Goal: Task Accomplishment & Management: Use online tool/utility

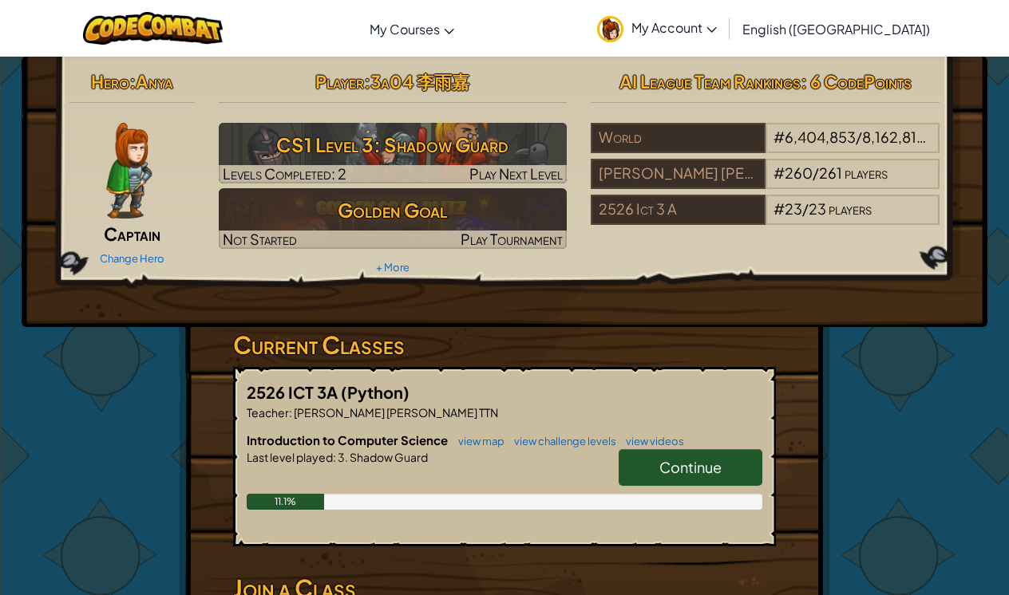
click at [651, 464] on link "Continue" at bounding box center [691, 467] width 144 height 37
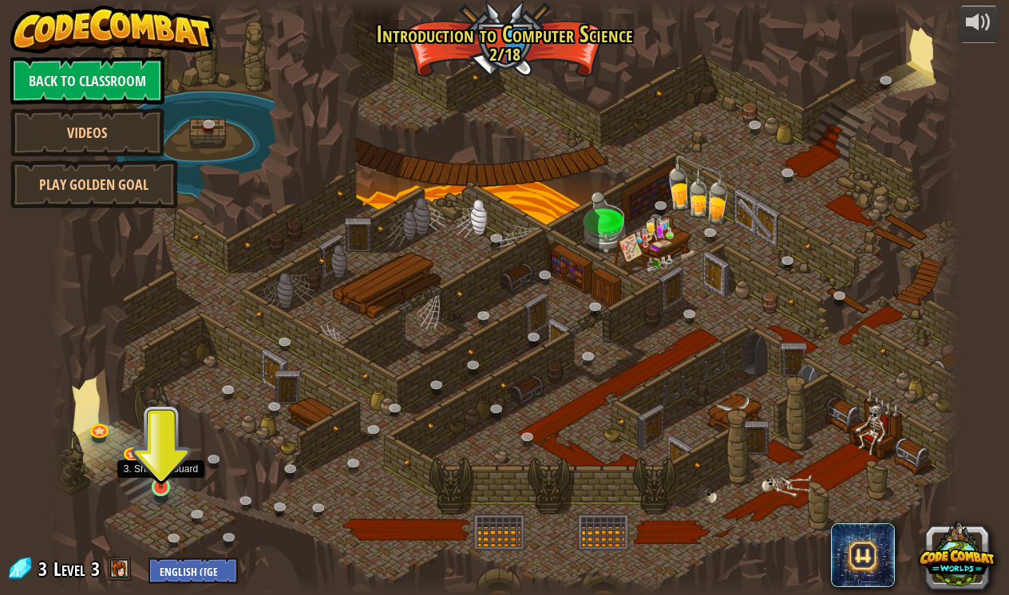
click at [168, 498] on link at bounding box center [162, 489] width 32 height 32
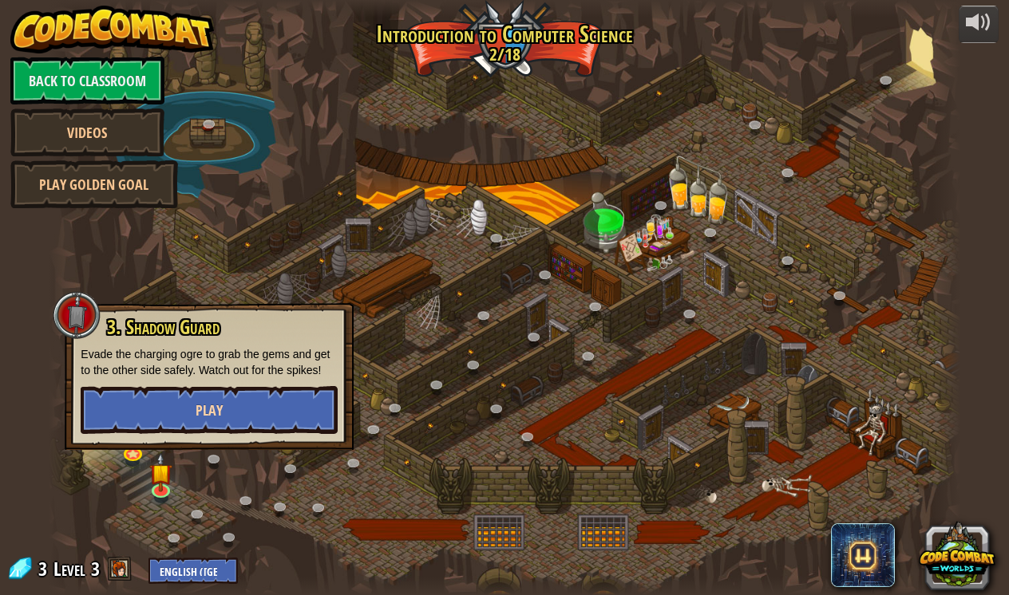
click at [222, 407] on span "Play" at bounding box center [209, 411] width 27 height 20
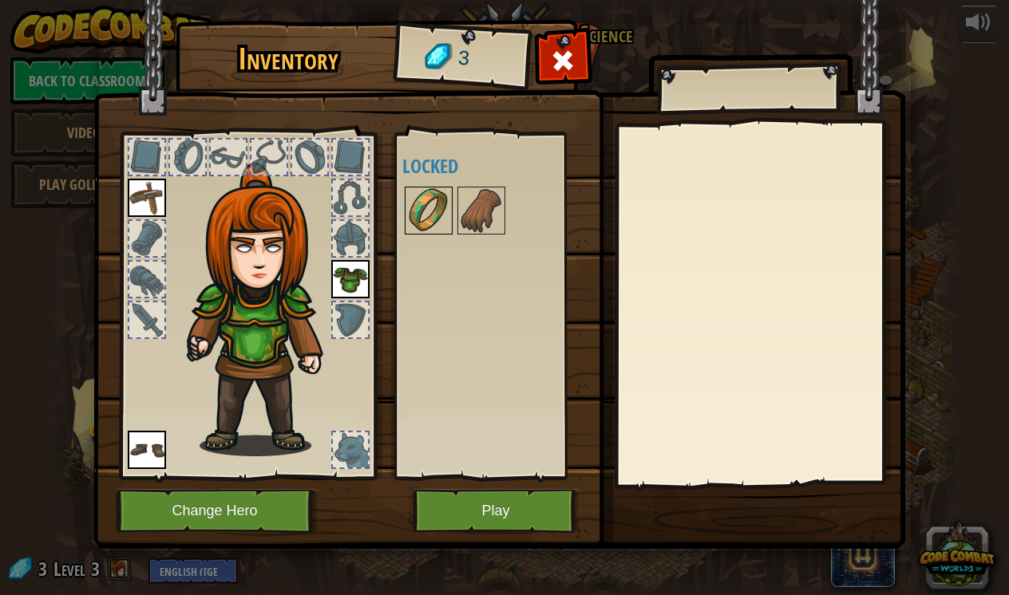
click at [425, 213] on img at bounding box center [428, 210] width 45 height 45
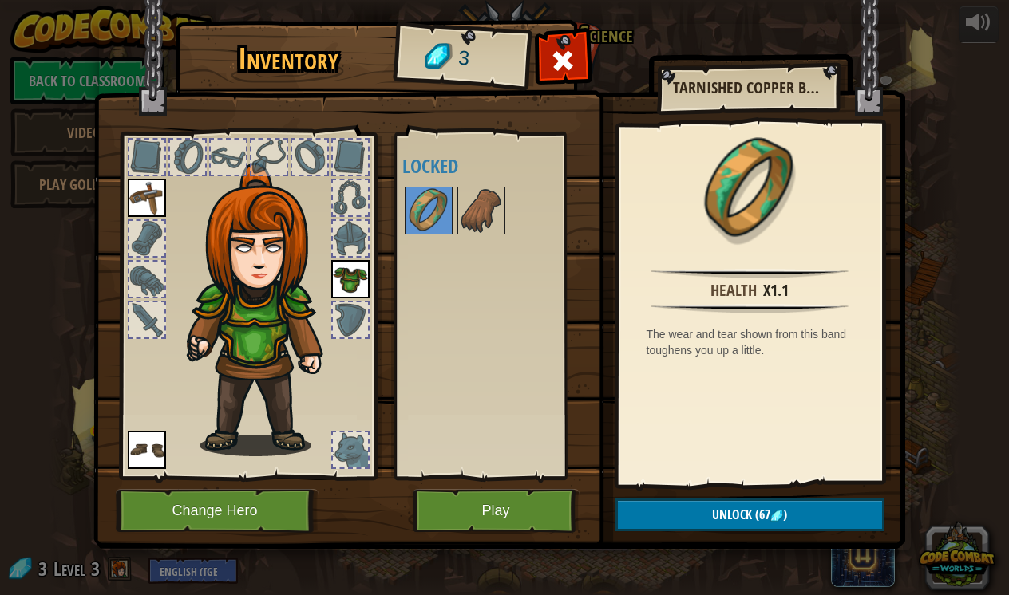
click at [518, 488] on img at bounding box center [499, 259] width 812 height 579
click at [516, 517] on button "Play" at bounding box center [496, 511] width 167 height 44
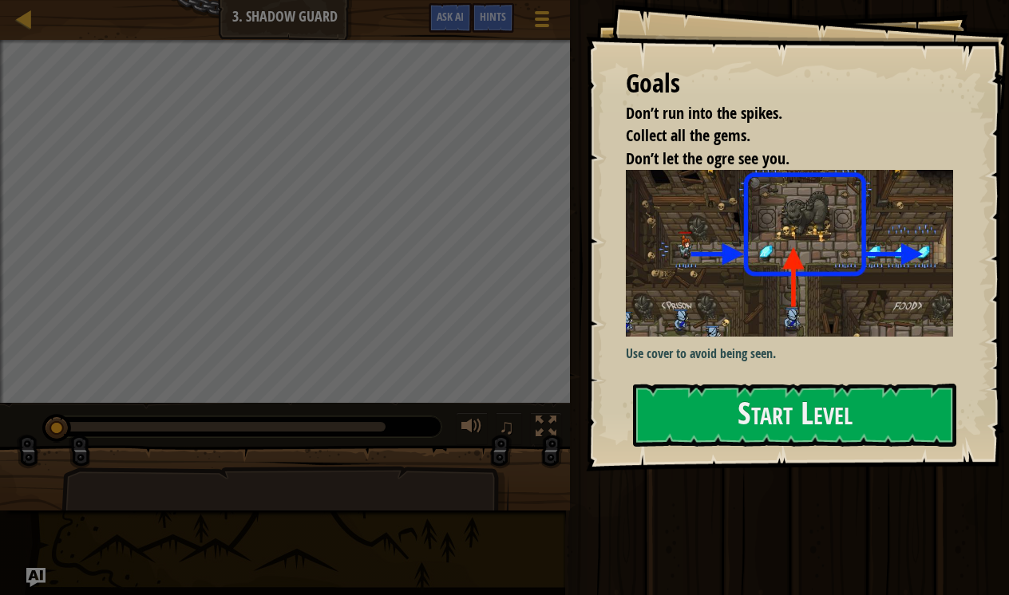
click at [825, 216] on img at bounding box center [789, 253] width 327 height 166
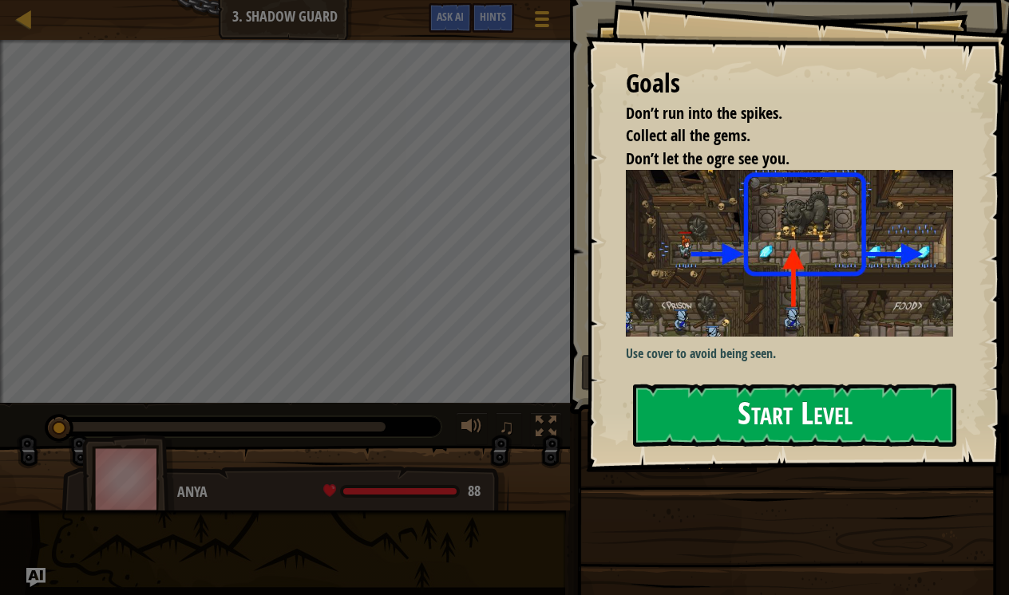
click at [823, 409] on button "Start Level" at bounding box center [794, 415] width 323 height 63
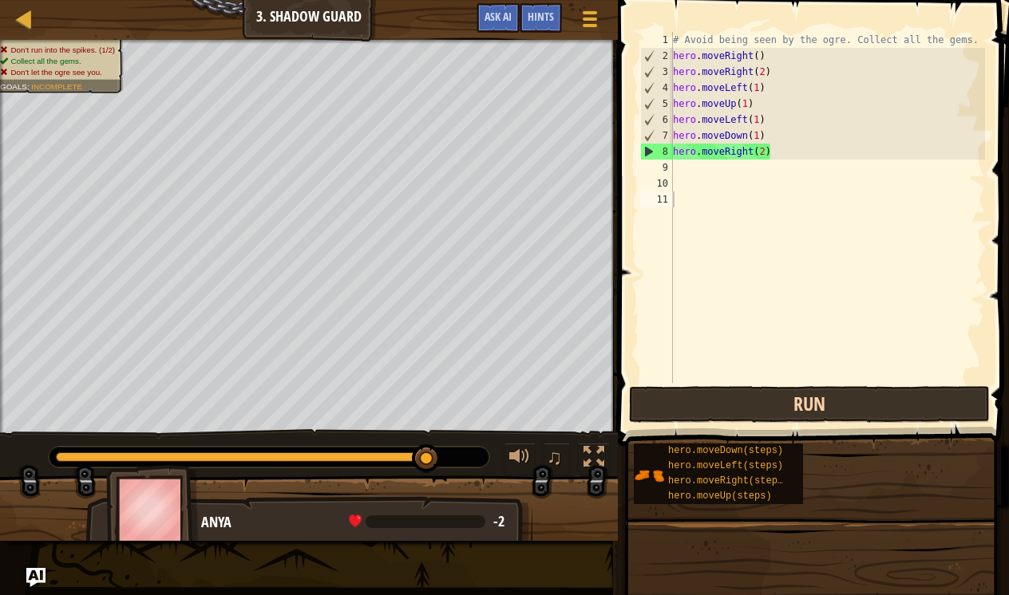
click at [776, 400] on button "Run" at bounding box center [809, 404] width 361 height 37
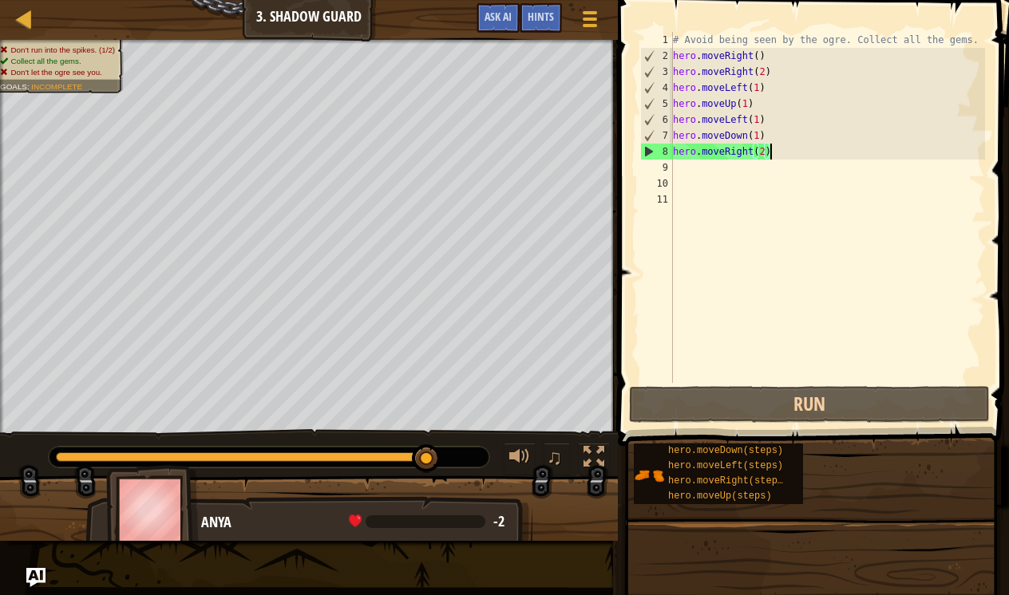
click at [815, 157] on div "# Avoid being seen by the ogre. Collect all the gems. hero . moveRight ( ) hero…" at bounding box center [827, 223] width 315 height 383
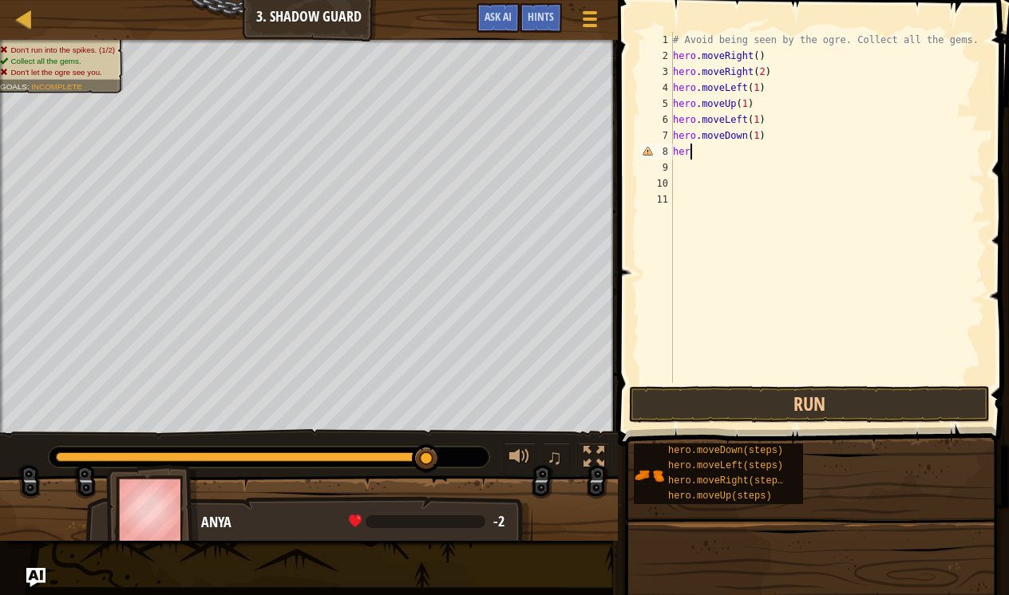
type textarea "h"
type textarea "hero.moveDown(1)"
click at [757, 397] on button "Run" at bounding box center [809, 404] width 361 height 37
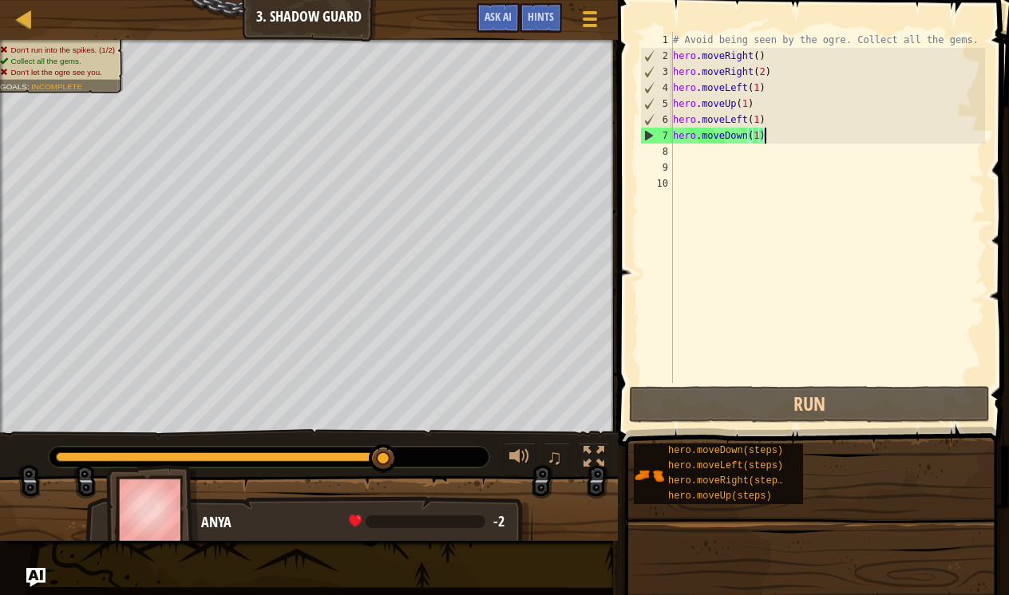
click at [677, 153] on div "# Avoid being seen by the ogre. Collect all the gems. hero . moveRight ( ) hero…" at bounding box center [827, 223] width 315 height 383
type textarea "h"
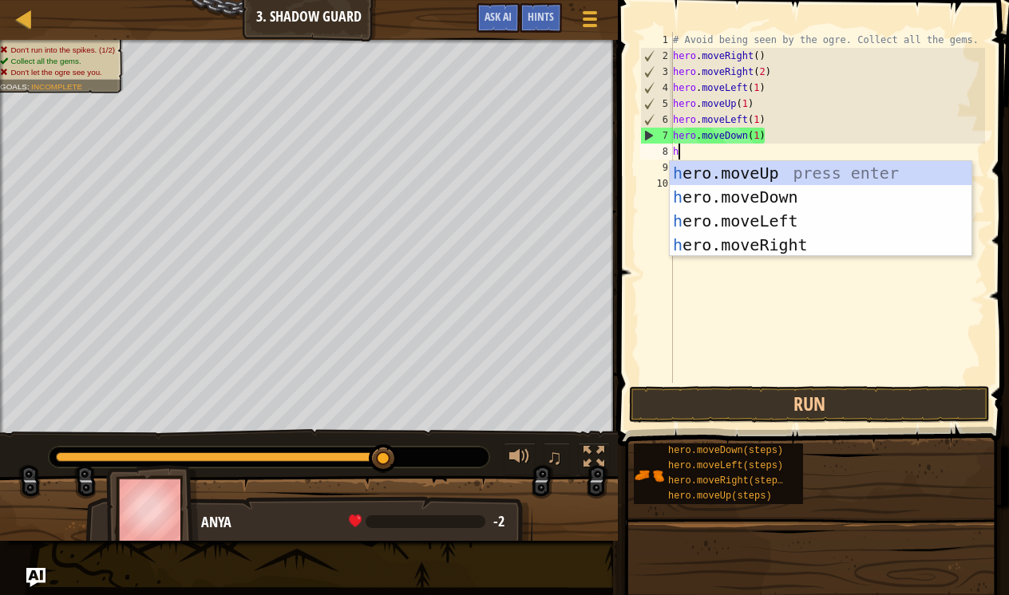
scroll to position [7, 0]
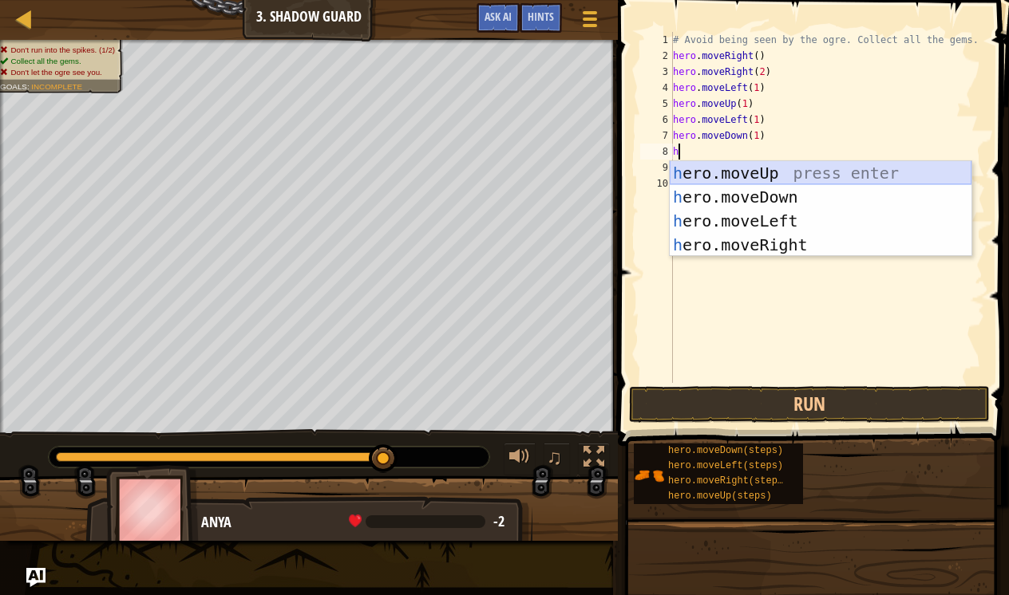
click at [793, 175] on div "h ero.moveUp press enter h ero.moveDown press enter h ero.moveLeft press enter …" at bounding box center [821, 233] width 302 height 144
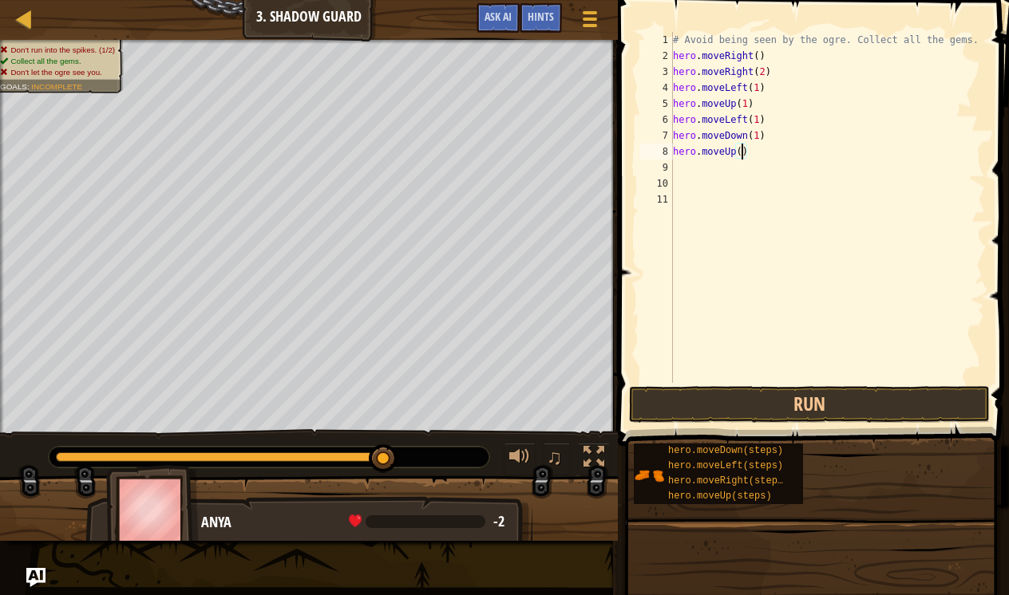
click at [742, 153] on div "# Avoid being seen by the ogre. Collect all the gems. hero . moveRight ( ) hero…" at bounding box center [827, 223] width 315 height 383
type textarea "hero.moveUp(0.3)"
click at [699, 409] on button "Run" at bounding box center [809, 404] width 361 height 37
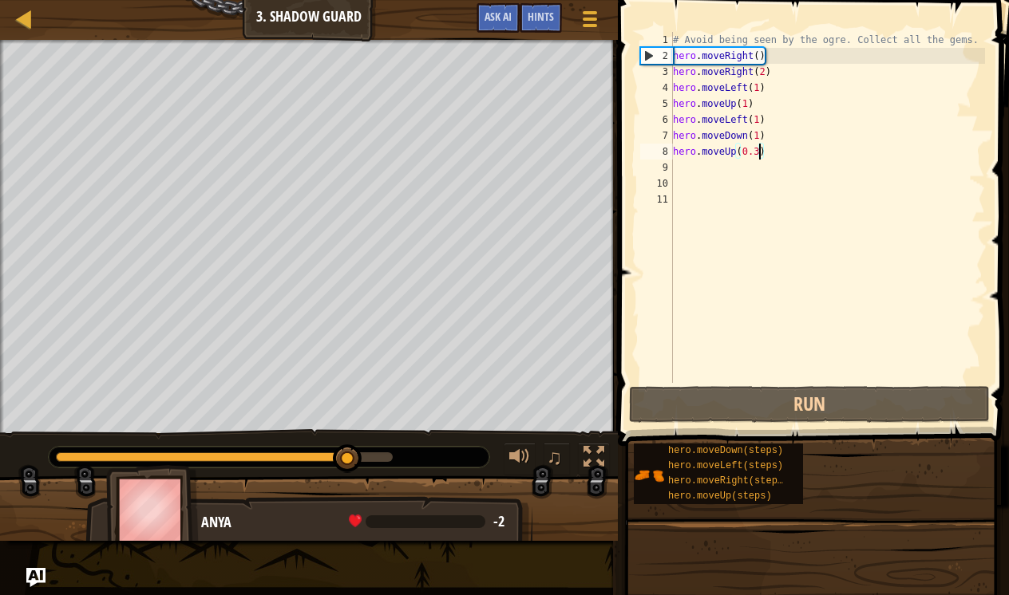
click at [784, 160] on div "# Avoid being seen by the ogre. Collect all the gems. hero . moveRight ( ) hero…" at bounding box center [827, 223] width 315 height 383
click at [782, 149] on div "# Avoid being seen by the ogre. Collect all the gems. hero . moveRight ( ) hero…" at bounding box center [827, 223] width 315 height 383
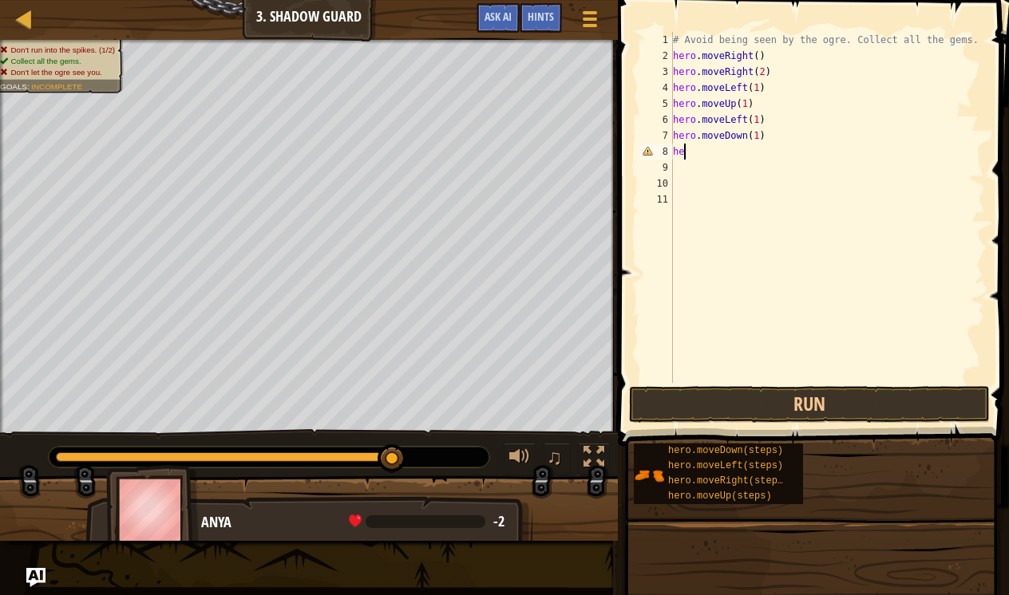
type textarea "h"
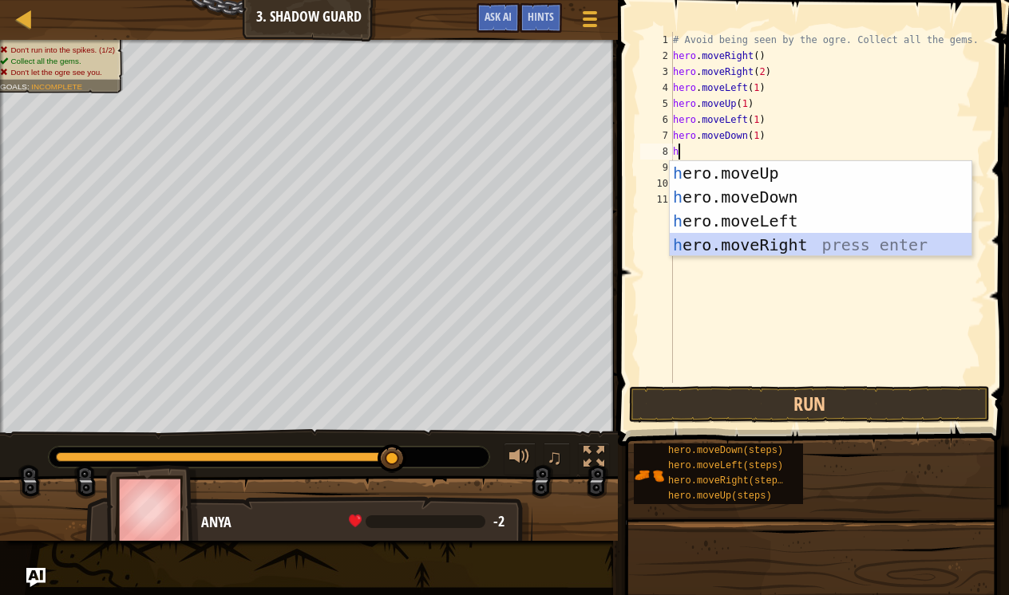
click at [780, 240] on div "h ero.moveUp press enter h ero.moveDown press enter h ero.moveLeft press enter …" at bounding box center [821, 233] width 302 height 144
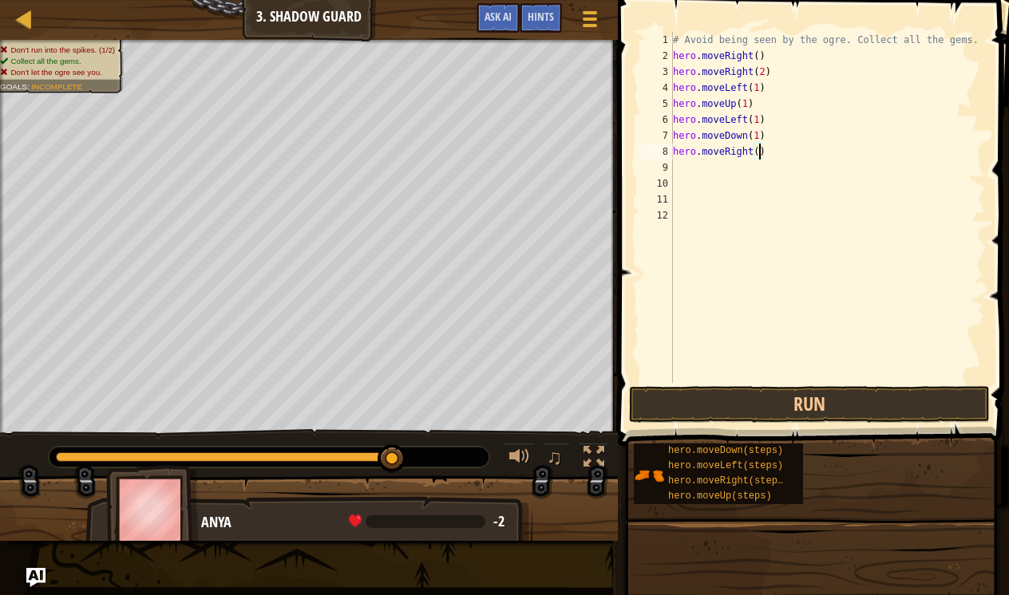
click at [758, 152] on div "# Avoid being seen by the ogre. Collect all the gems. hero . moveRight ( ) hero…" at bounding box center [827, 223] width 315 height 383
type textarea "hero.moveRight(0.3)"
click at [753, 405] on button "Run" at bounding box center [809, 404] width 361 height 37
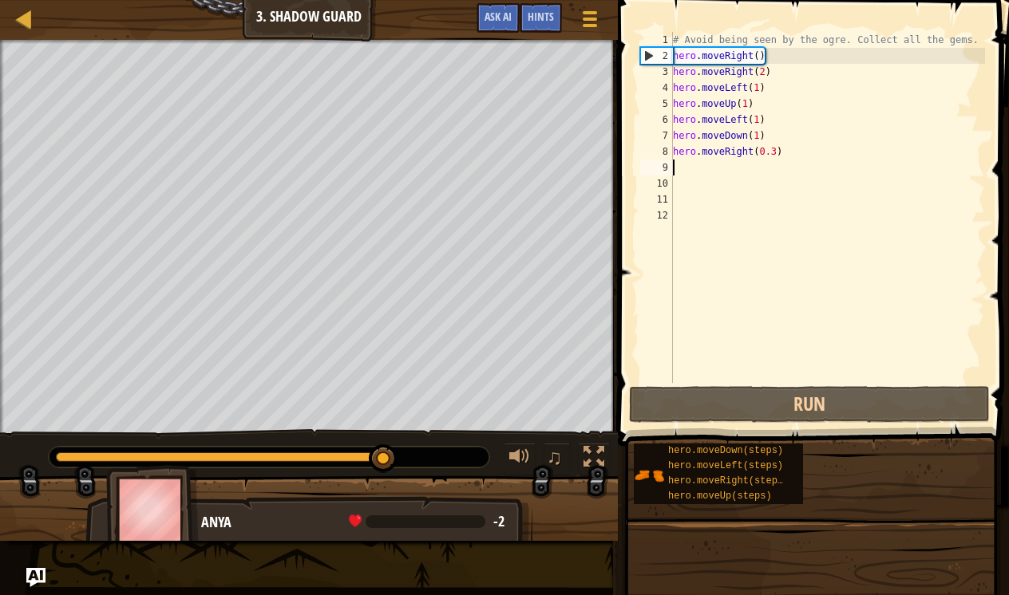
click at [741, 164] on div "# Avoid being seen by the ogre. Collect all the gems. hero . moveRight ( ) hero…" at bounding box center [827, 223] width 315 height 383
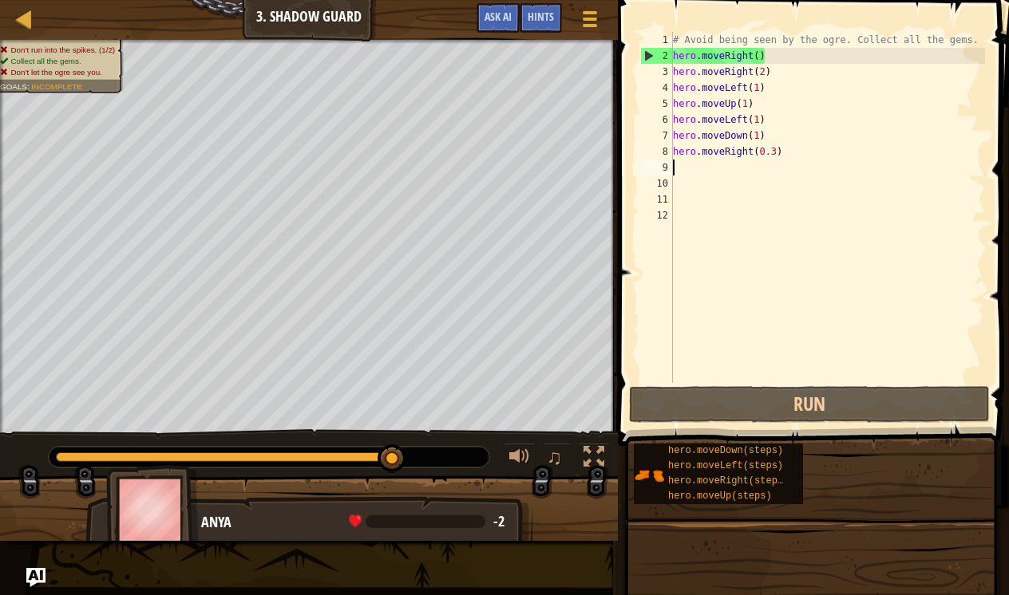
type textarea "h"
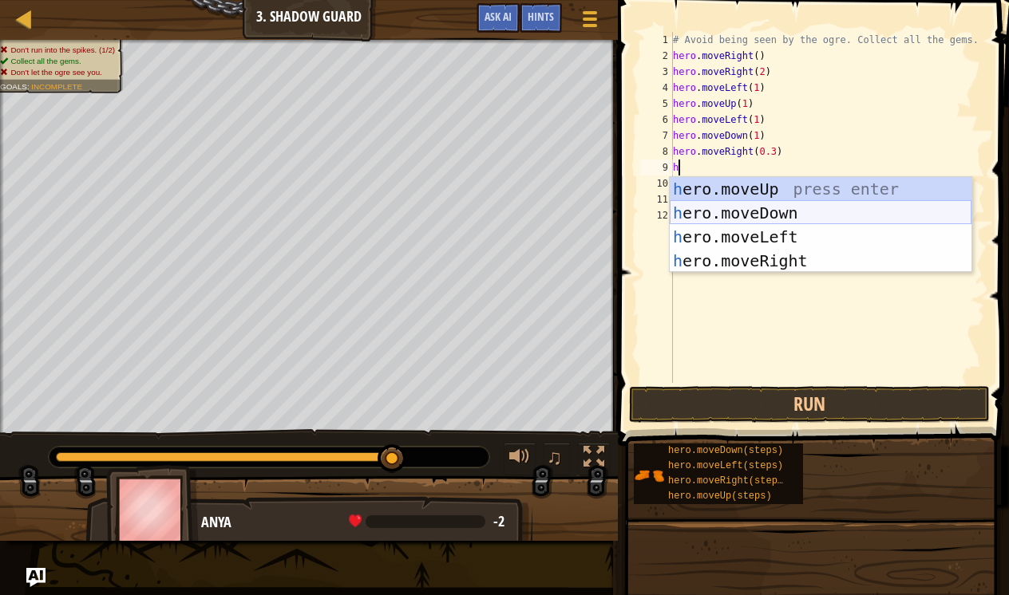
click at [755, 207] on div "h ero.moveUp press enter h ero.moveDown press enter h ero.moveLeft press enter …" at bounding box center [821, 249] width 302 height 144
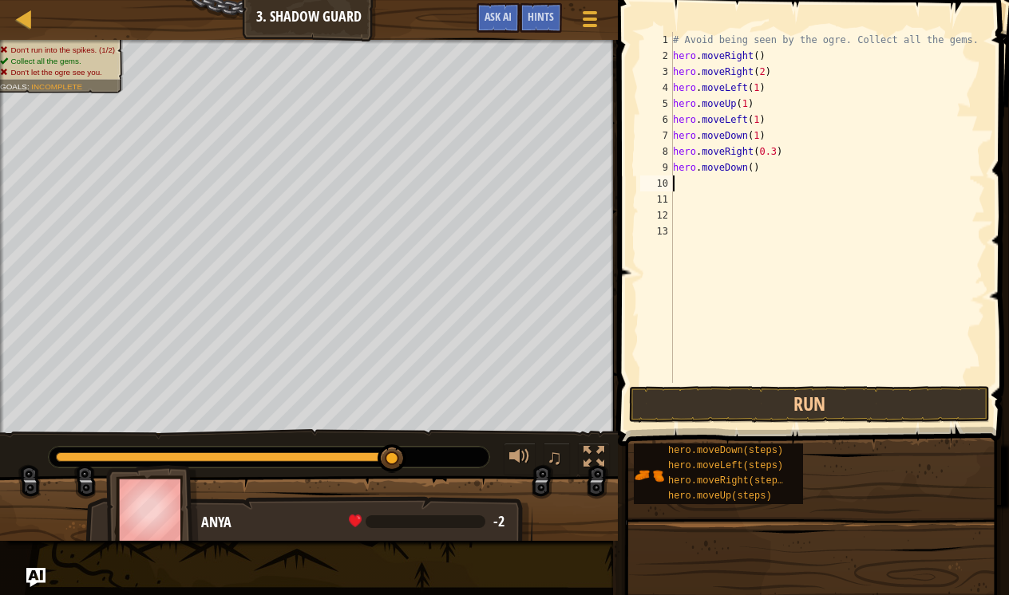
click at [753, 168] on div "# Avoid being seen by the ogre. Collect all the gems. hero . moveRight ( ) hero…" at bounding box center [827, 223] width 315 height 383
type textarea "hero.moveDown(2)"
click at [805, 409] on button "Run" at bounding box center [809, 404] width 361 height 37
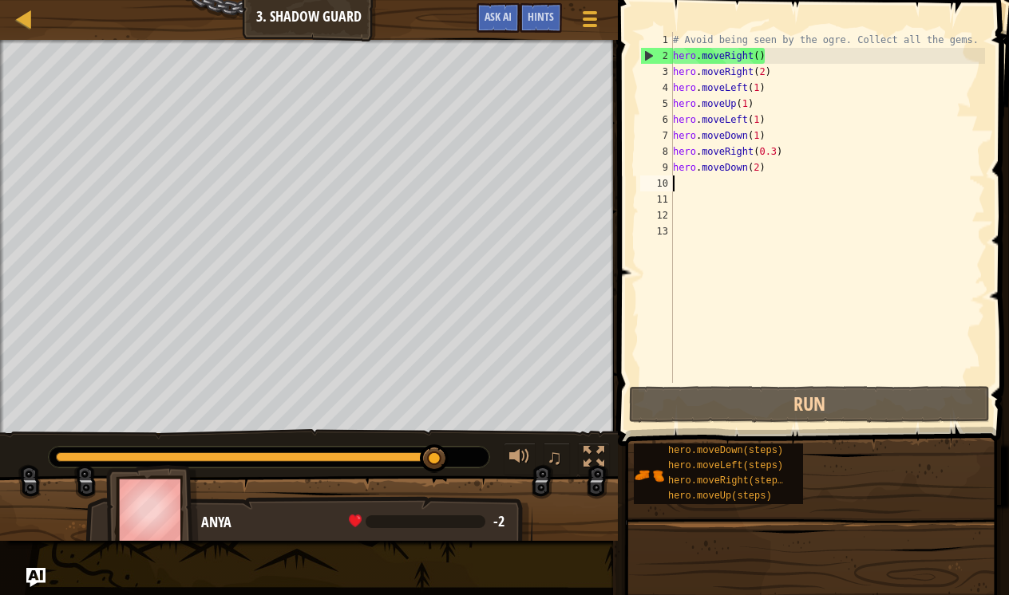
click at [777, 176] on div "# Avoid being seen by the ogre. Collect all the gems. hero . moveRight ( ) hero…" at bounding box center [827, 223] width 315 height 383
click at [32, 24] on div at bounding box center [24, 19] width 20 height 20
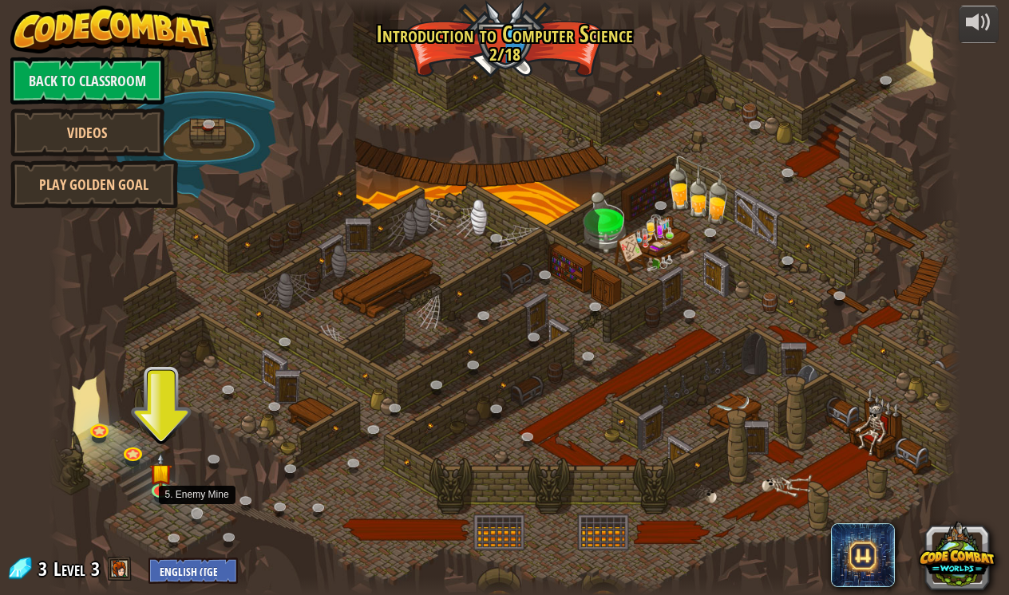
click at [200, 515] on link at bounding box center [200, 517] width 32 height 32
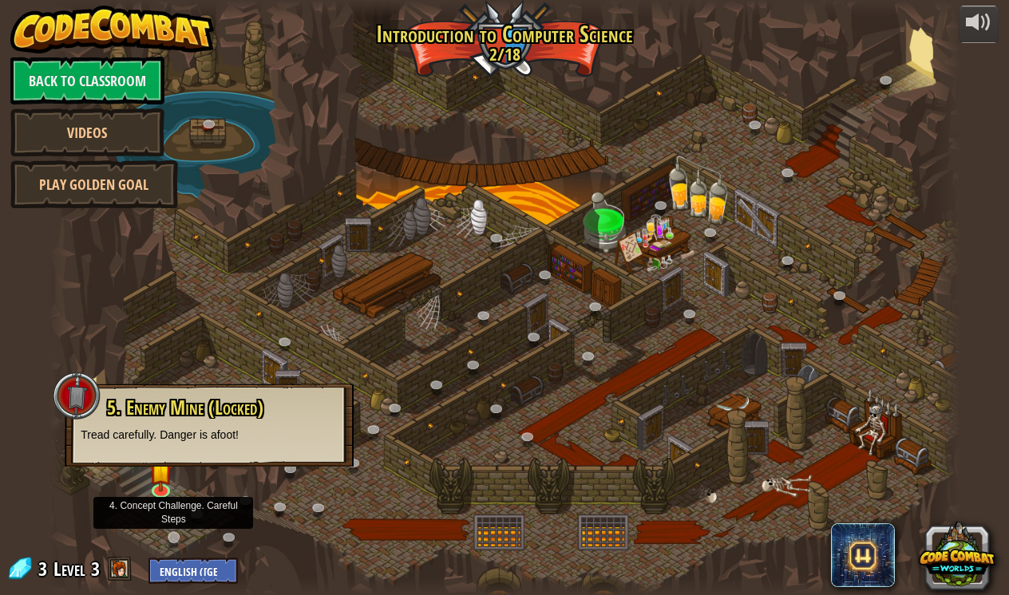
click at [169, 540] on link at bounding box center [177, 541] width 32 height 32
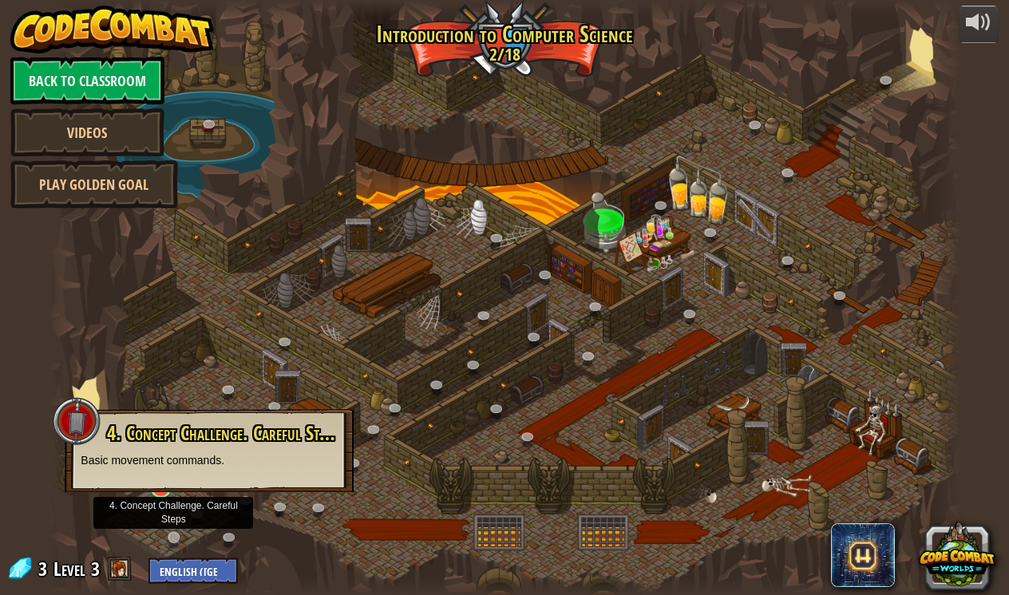
click at [169, 540] on link at bounding box center [177, 541] width 32 height 32
click at [153, 488] on div "4. Concept Challenge. Careful Steps (Locked) Basic movement commands." at bounding box center [209, 450] width 289 height 83
click at [157, 494] on link at bounding box center [162, 489] width 32 height 32
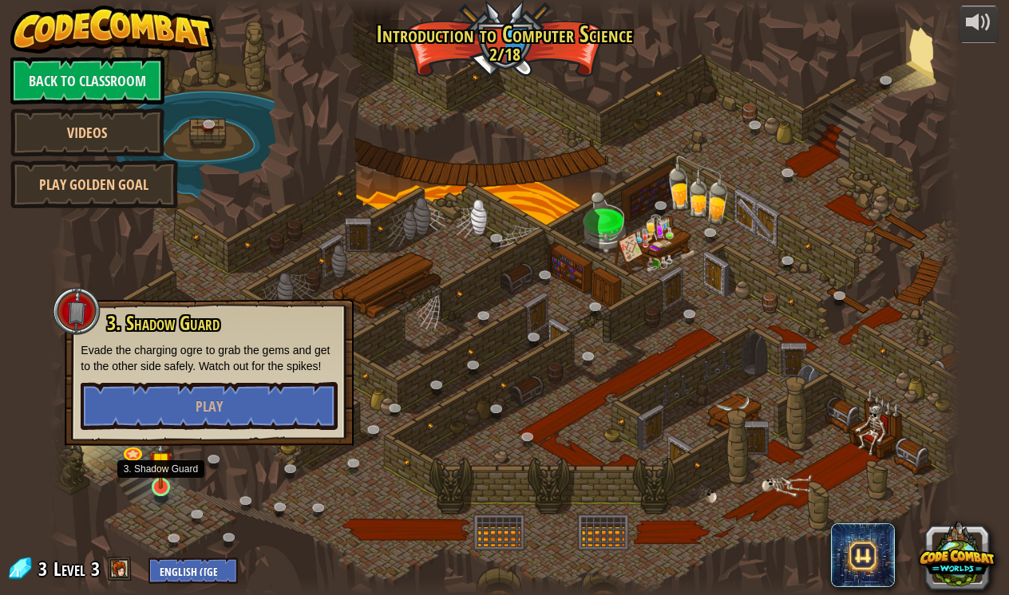
click at [157, 493] on link at bounding box center [162, 489] width 32 height 32
click at [231, 398] on button "Play" at bounding box center [209, 406] width 257 height 48
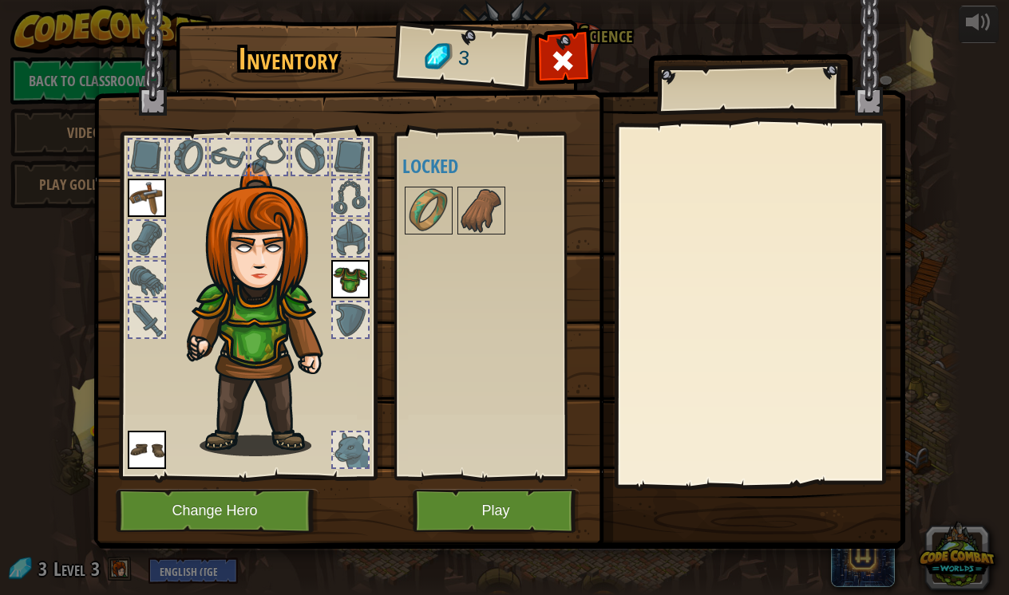
click at [516, 499] on button "Play" at bounding box center [496, 511] width 167 height 44
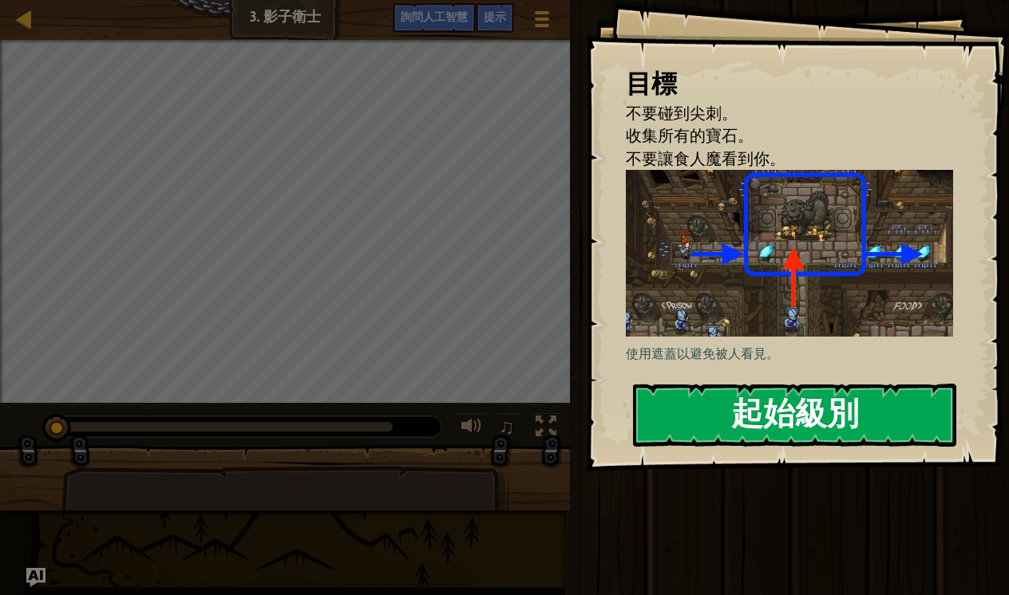
click at [802, 413] on button "起始級別" at bounding box center [794, 415] width 323 height 63
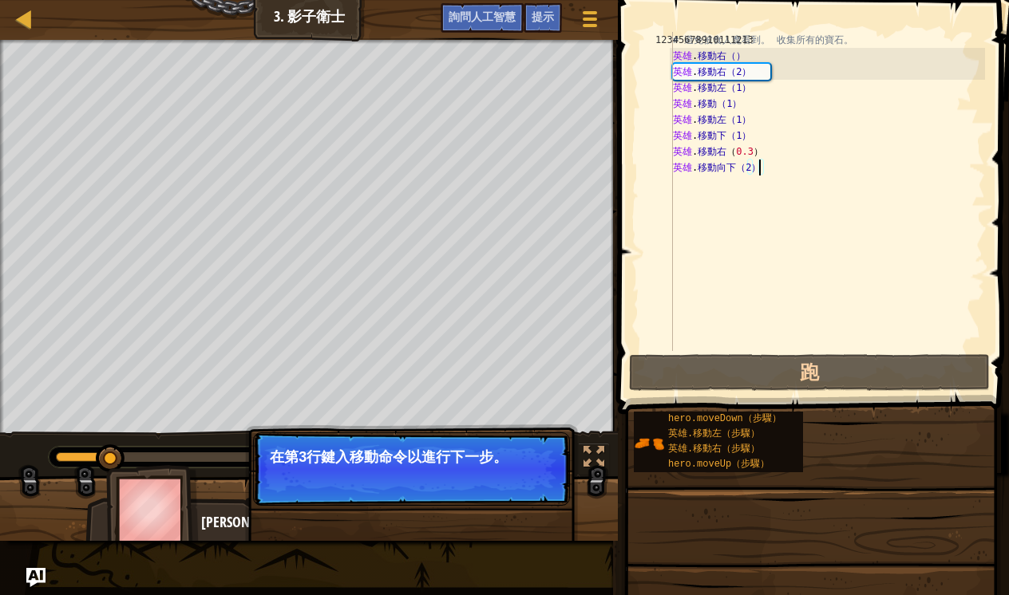
click at [759, 168] on div "# 避免被食人魔看到。 收集所有的寶石。 英雄 . 移動右（） 英雄 . 移動右（2） 英雄 . 移動左（1） 英雄 . 移動（1） 英雄 . 移動左（1） …" at bounding box center [827, 207] width 315 height 351
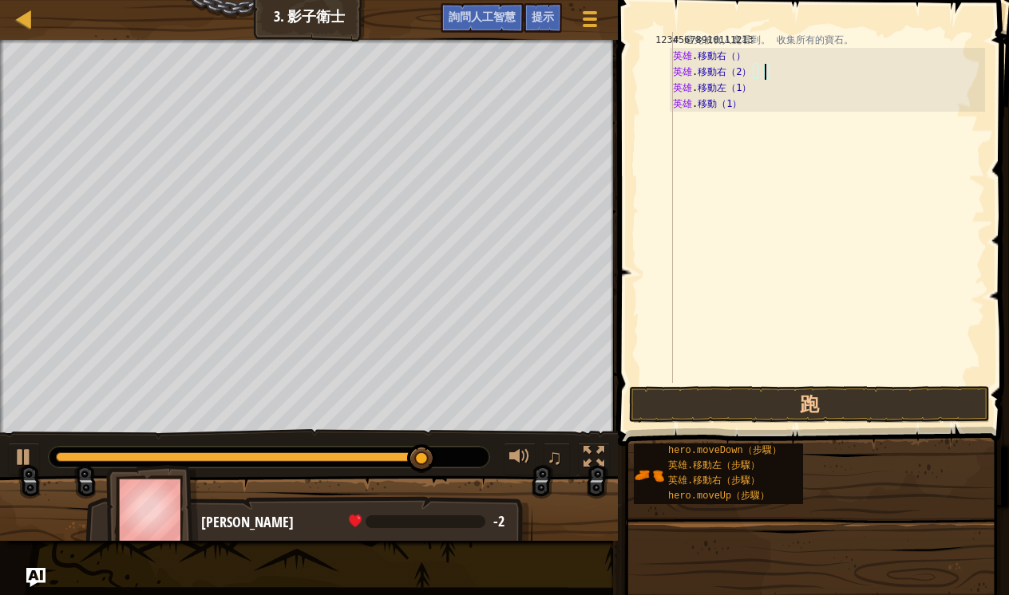
click at [762, 76] on div "# 避免被食人魔看到。 收集所有的寶石。 英雄 . 移動右（） 英雄 . 移動右（2） 英雄 . 移動左（1） 英雄 . 移動（1）" at bounding box center [827, 223] width 315 height 383
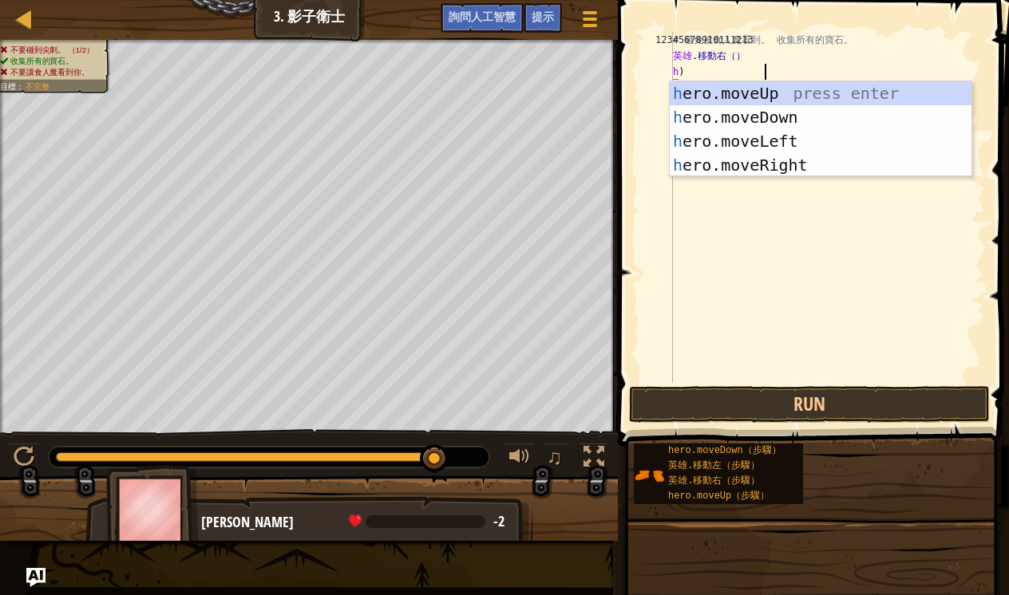
scroll to position [7, 0]
click at [756, 102] on div "h ero.moveUp press enter h ero.moveDown press enter h ero.moveLeft press enter …" at bounding box center [821, 153] width 302 height 144
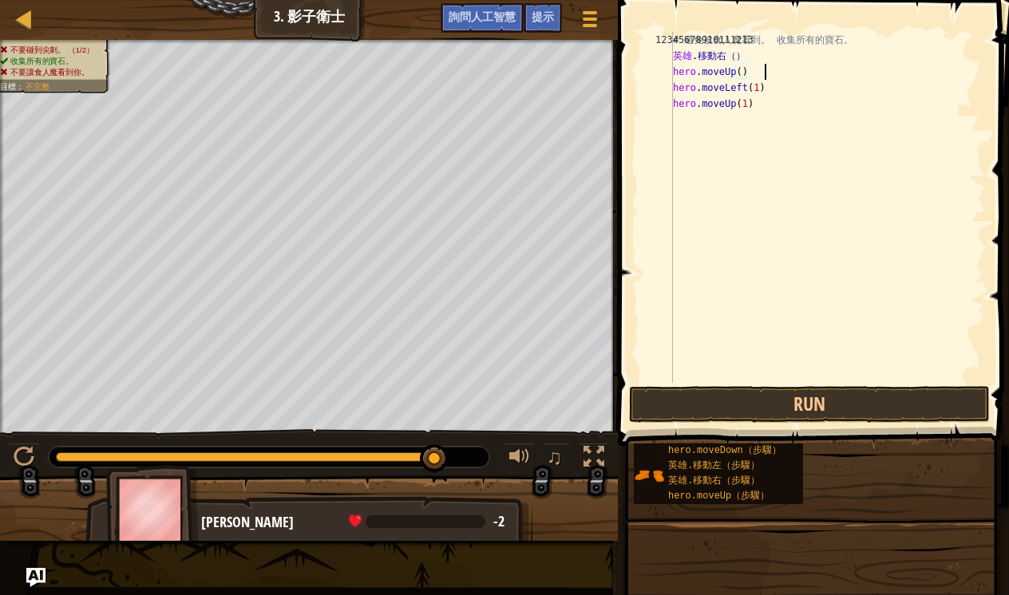
click at [739, 73] on div "# 避免被食人魔看到。 收集所有的寶石。 英雄 . 移動右（） hero . moveUp ( ) hero . moveLeft ( 1 ) hero . …" at bounding box center [827, 223] width 315 height 383
click at [726, 73] on div "# 避免被食人魔看到。 收集所有的寶石。 英雄 . 移動右（） 英雄 . 移動（） 英雄 . 移動左（1） 英雄 . 移動（1）" at bounding box center [827, 223] width 315 height 383
type textarea "hero.move1Up()"
click at [760, 142] on div "# 避免被食人魔看到。 收集所有的寶石。 英雄 . 移動右（） 英雄 . 移動1向上（） 英雄 . 移動左（1） 英雄 . 移動（1）" at bounding box center [827, 223] width 315 height 383
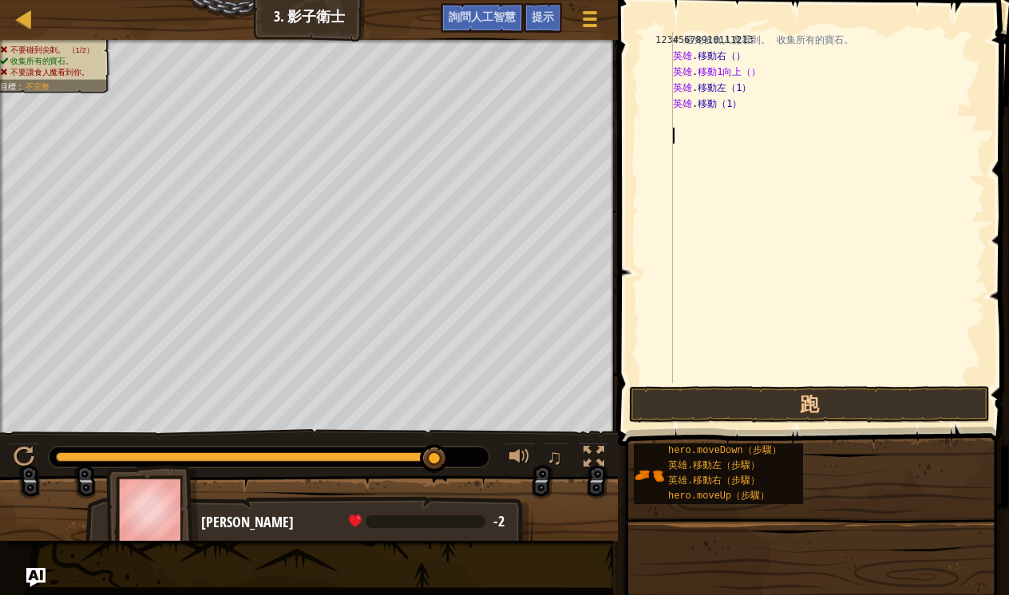
scroll to position [7, 0]
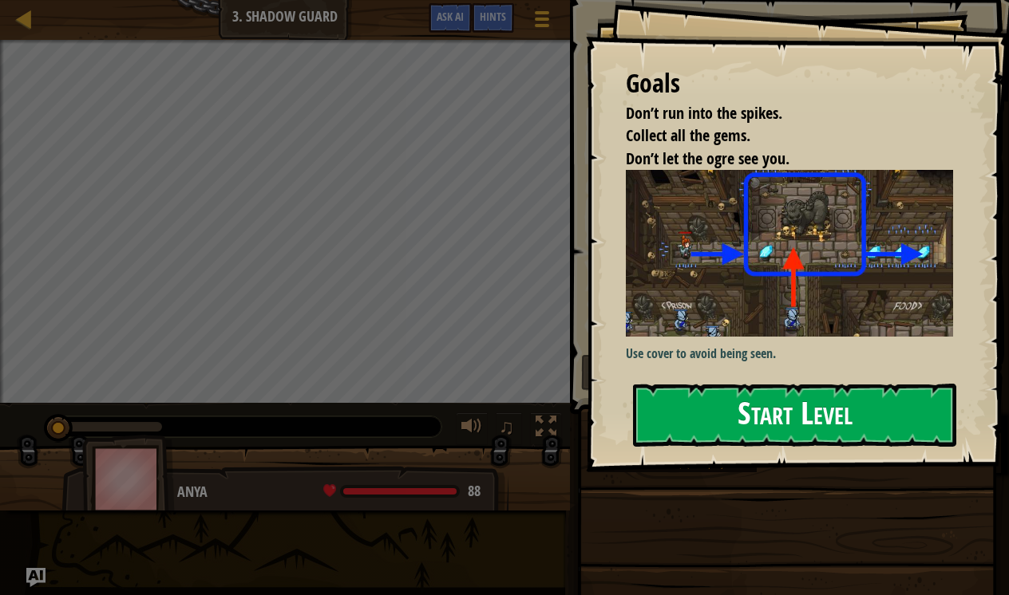
click at [749, 405] on button "Start Level" at bounding box center [794, 415] width 323 height 63
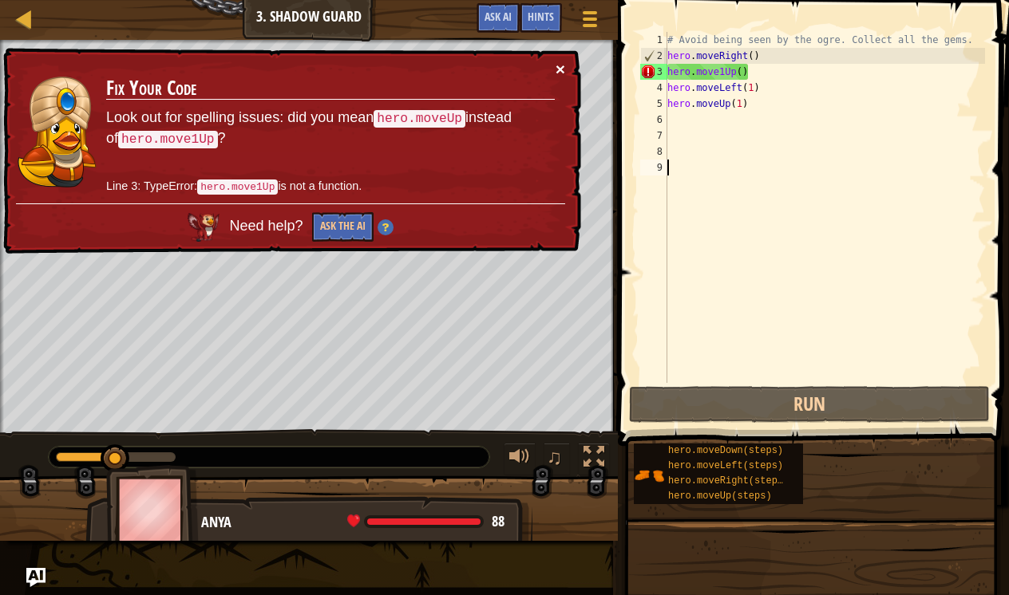
click at [556, 70] on button "×" at bounding box center [561, 69] width 10 height 17
click at [742, 73] on div "# Avoid being seen by the ogre. Collect all the gems. hero . moveRight ( ) hero…" at bounding box center [824, 223] width 321 height 383
click at [556, 70] on button "×" at bounding box center [561, 69] width 10 height 17
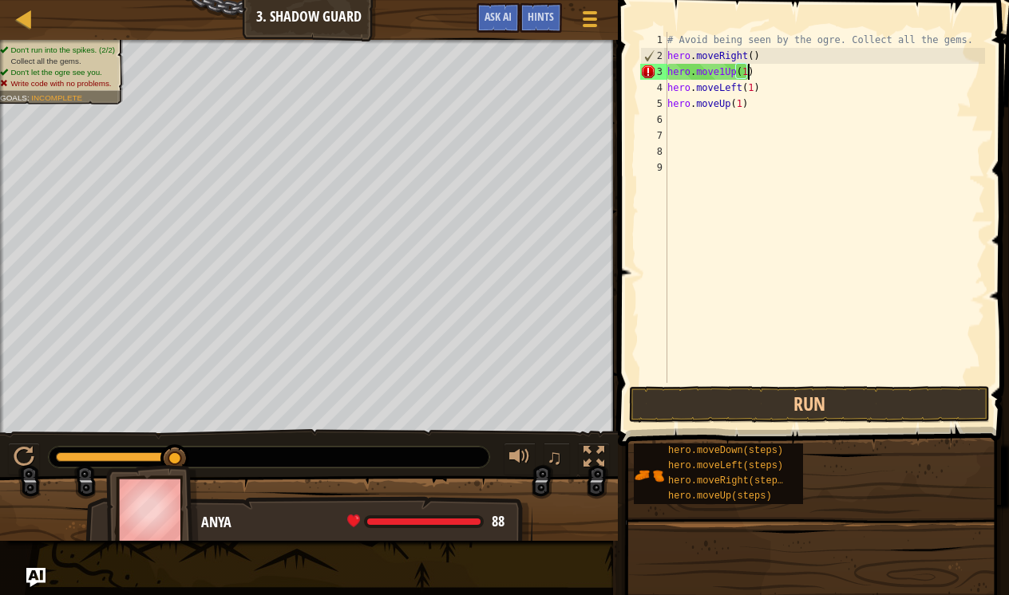
scroll to position [7, 6]
click at [706, 397] on button "Run" at bounding box center [809, 404] width 361 height 37
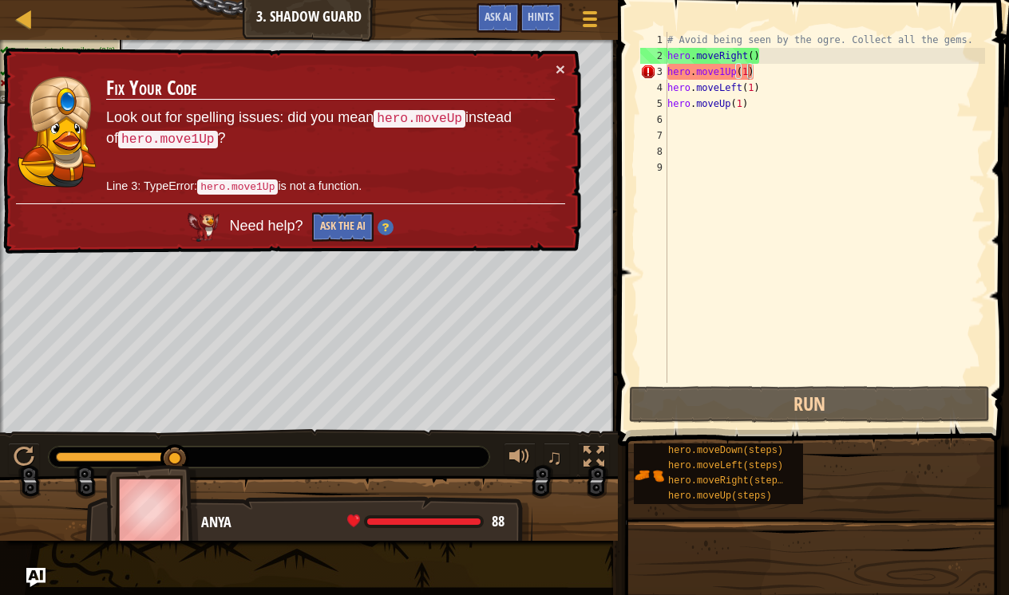
click at [341, 223] on button "Ask the AI" at bounding box center [342, 227] width 61 height 30
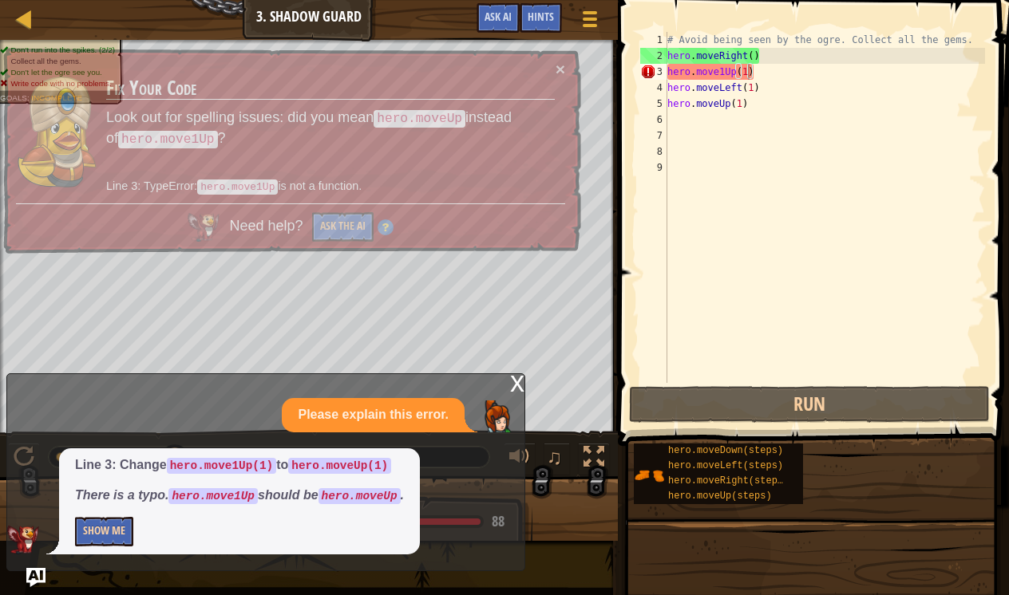
click at [92, 537] on button "Show Me" at bounding box center [104, 532] width 58 height 30
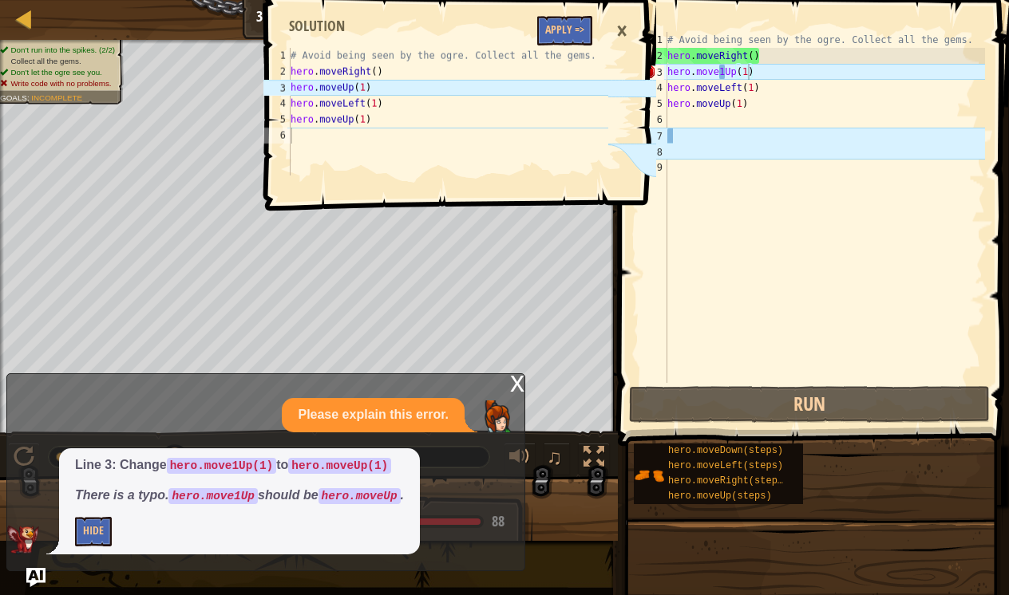
click at [390, 342] on div "1 2 3 4 5 6 # Avoid being seen by the ogre. Collect all the gems. hero . moveRi…" at bounding box center [458, 297] width 396 height 595
click at [624, 30] on div "×" at bounding box center [621, 31] width 27 height 37
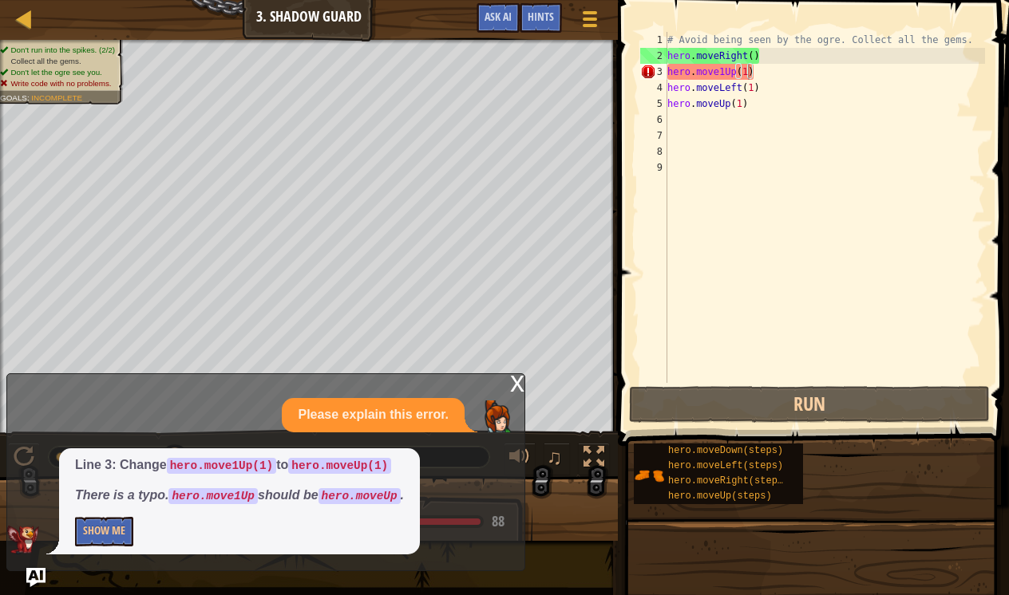
click at [514, 386] on div "x" at bounding box center [517, 382] width 14 height 16
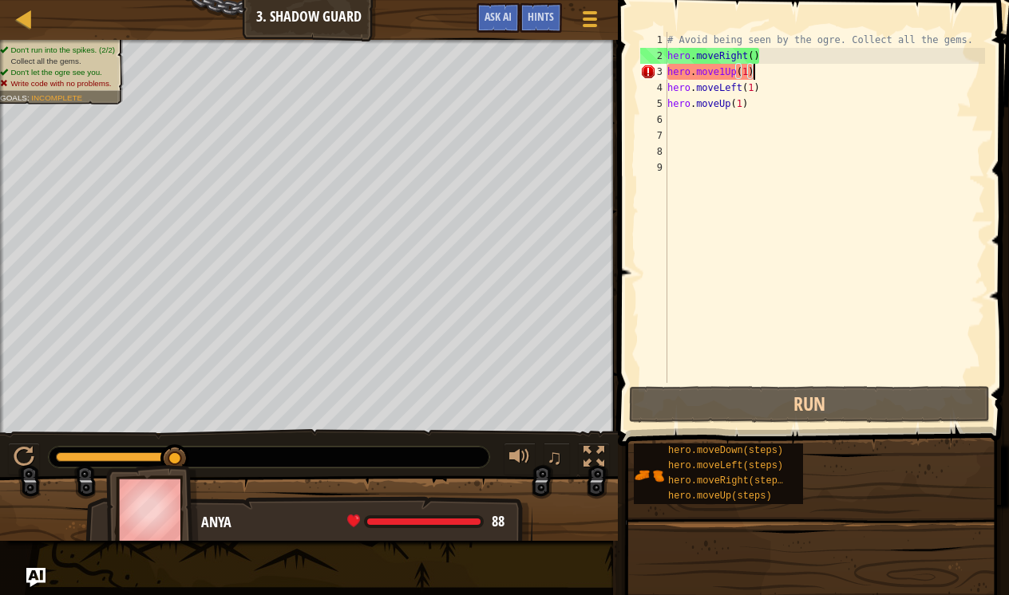
click at [761, 73] on div "# Avoid being seen by the ogre. Collect all the gems. hero . moveRight ( ) hero…" at bounding box center [824, 223] width 321 height 383
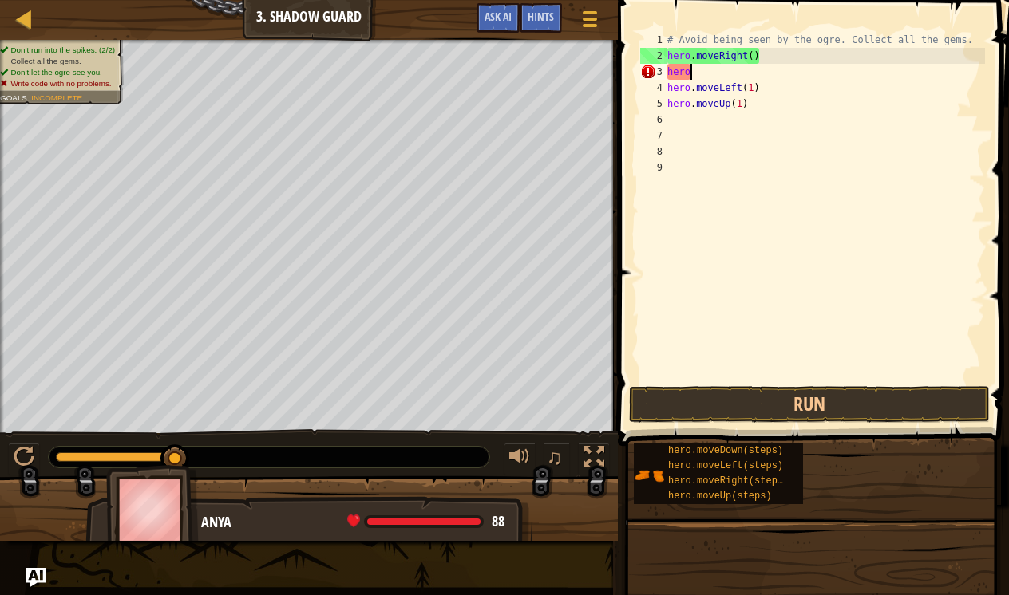
scroll to position [7, 1]
type textarea "h"
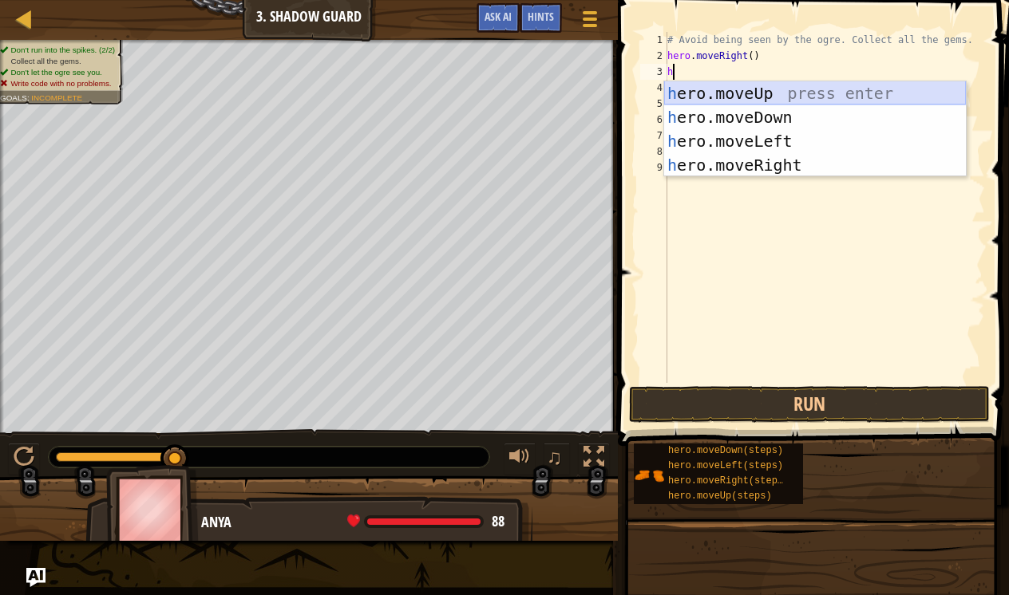
click at [816, 87] on div "h ero.moveUp press enter h ero.moveDown press enter h ero.moveLeft press enter …" at bounding box center [815, 153] width 302 height 144
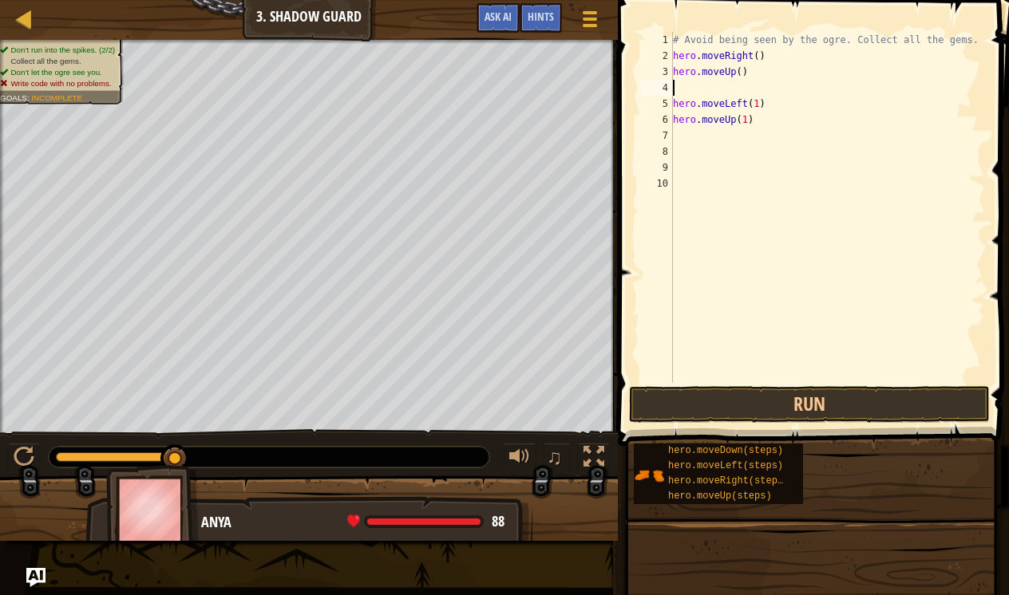
click at [742, 74] on div "# Avoid being seen by the ogre. Collect all the gems. hero . moveRight ( ) hero…" at bounding box center [828, 223] width 316 height 383
click at [773, 401] on button "Run" at bounding box center [809, 404] width 361 height 37
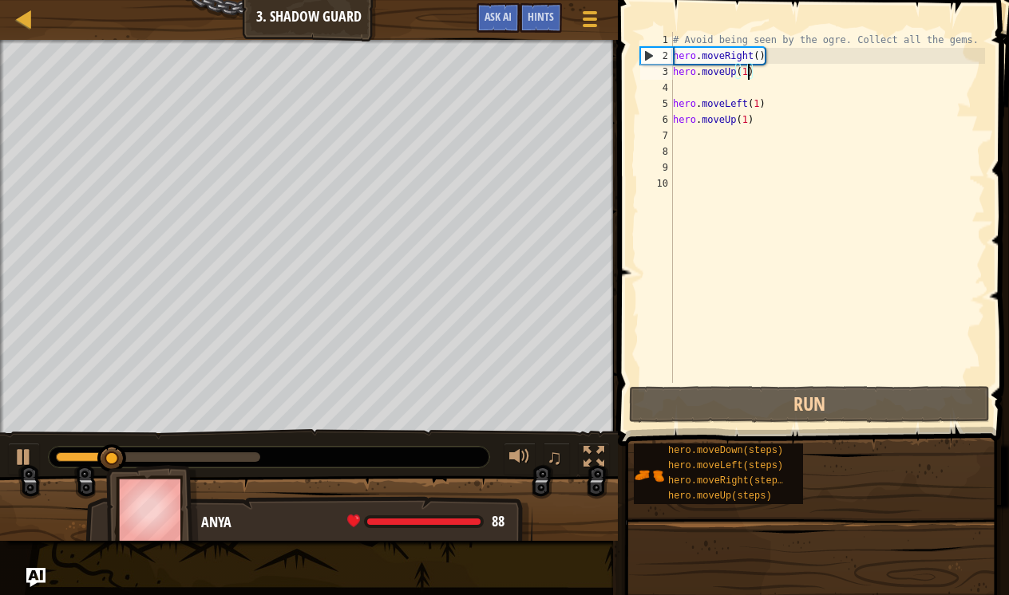
click at [770, 124] on div "# Avoid being seen by the ogre. Collect all the gems. hero . moveRight ( ) hero…" at bounding box center [828, 223] width 316 height 383
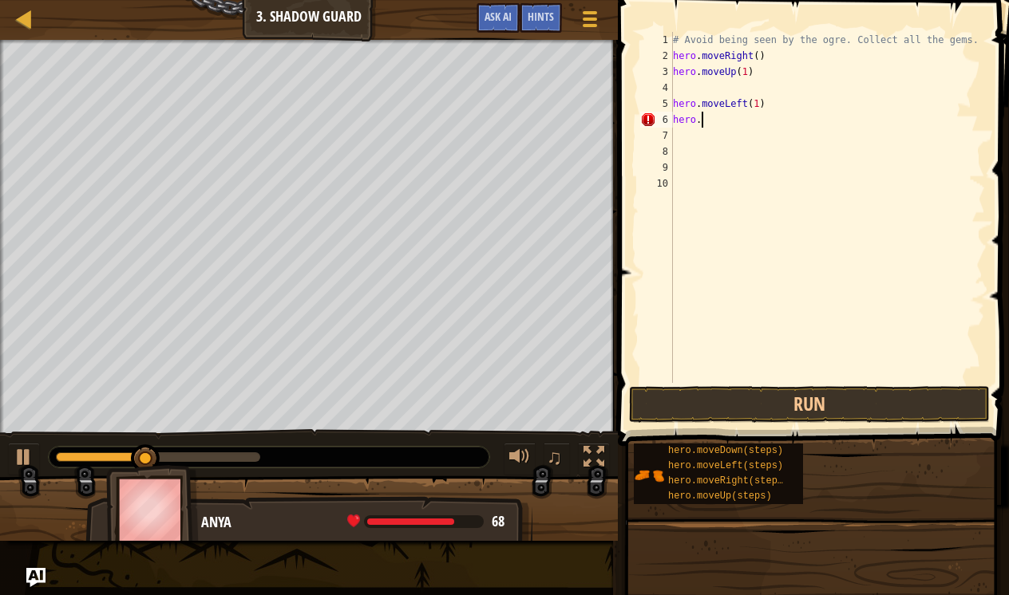
scroll to position [7, 1]
type textarea "h"
click at [687, 93] on div "# Avoid being seen by the ogre. Collect all the gems. hero . moveRight ( ) hero…" at bounding box center [824, 223] width 322 height 383
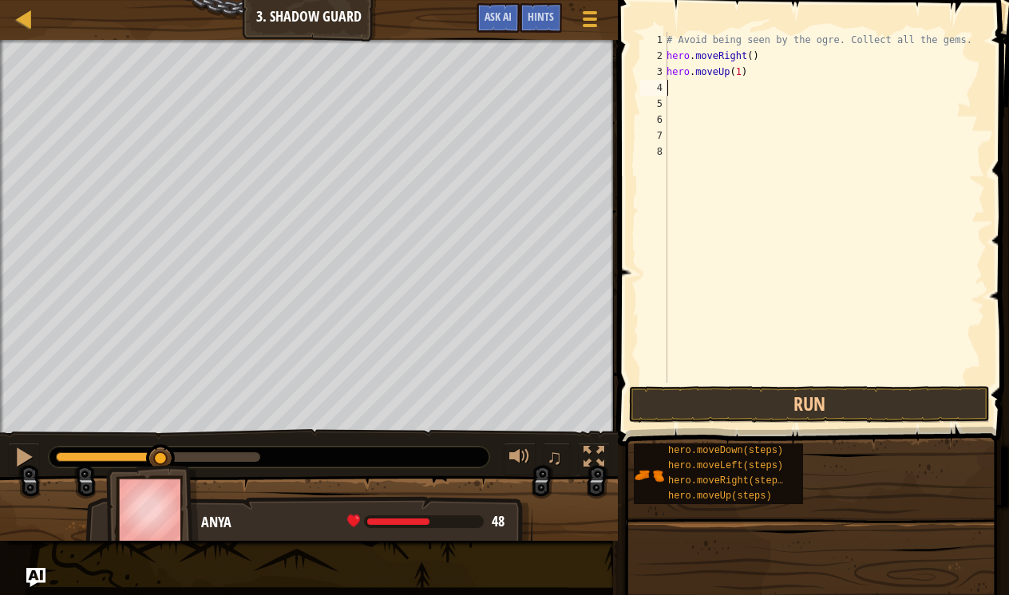
type textarea "h"
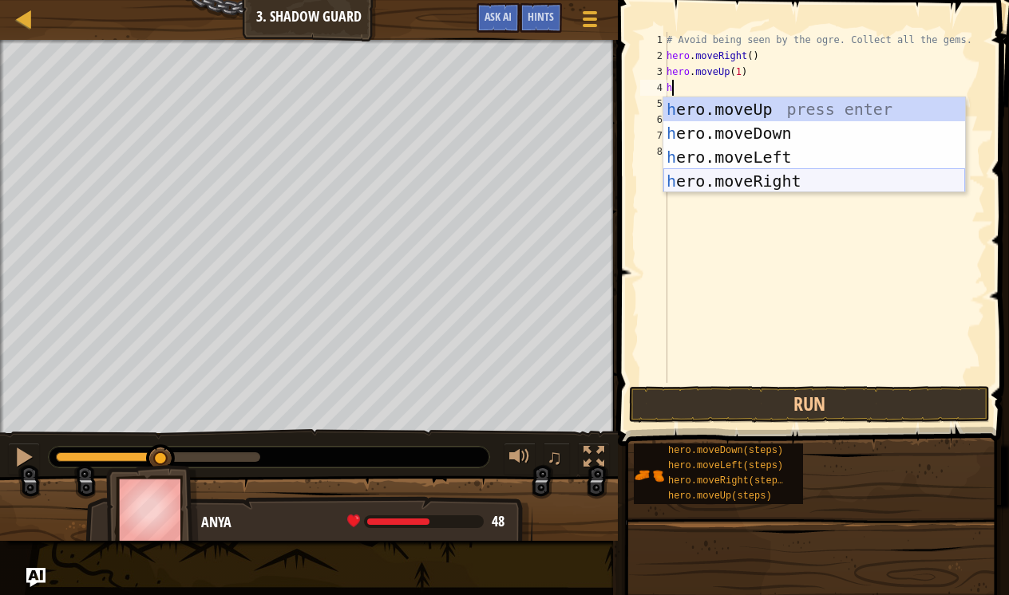
click at [770, 177] on div "h ero.moveUp press enter h ero.moveDown press enter h ero.moveLeft press enter …" at bounding box center [814, 169] width 302 height 144
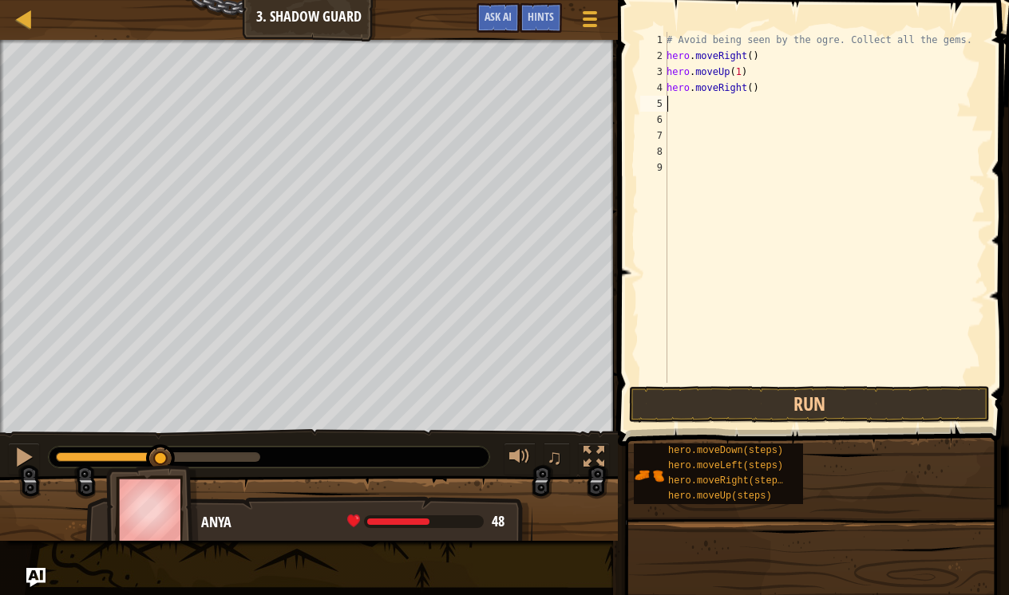
click at [752, 88] on div "# Avoid being seen by the ogre. Collect all the gems. hero . moveRight ( ) hero…" at bounding box center [824, 223] width 322 height 383
type textarea "hero.moveRight(1)"
click at [689, 103] on div "# Avoid being seen by the ogre. Collect all the gems. hero . moveRight ( ) hero…" at bounding box center [824, 223] width 322 height 383
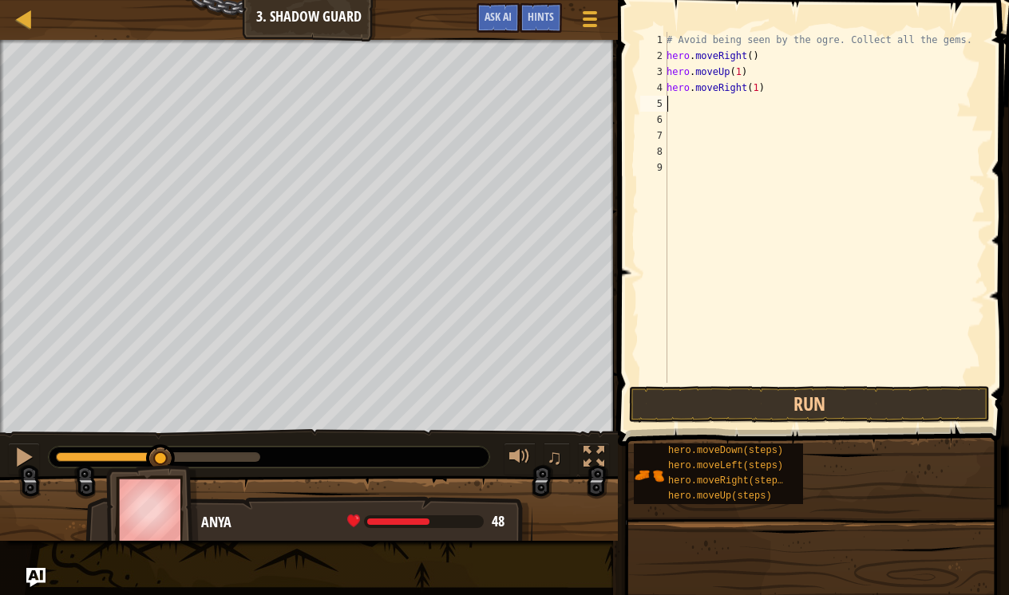
type textarea "h"
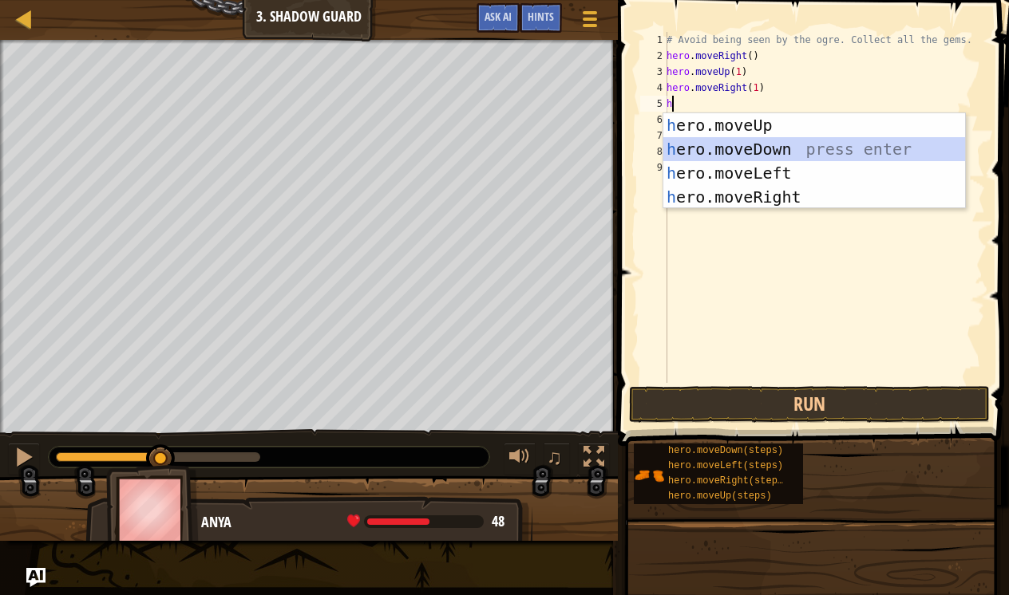
click at [734, 138] on div "h ero.moveUp press enter h ero.moveDown press enter h ero.moveLeft press enter …" at bounding box center [814, 185] width 302 height 144
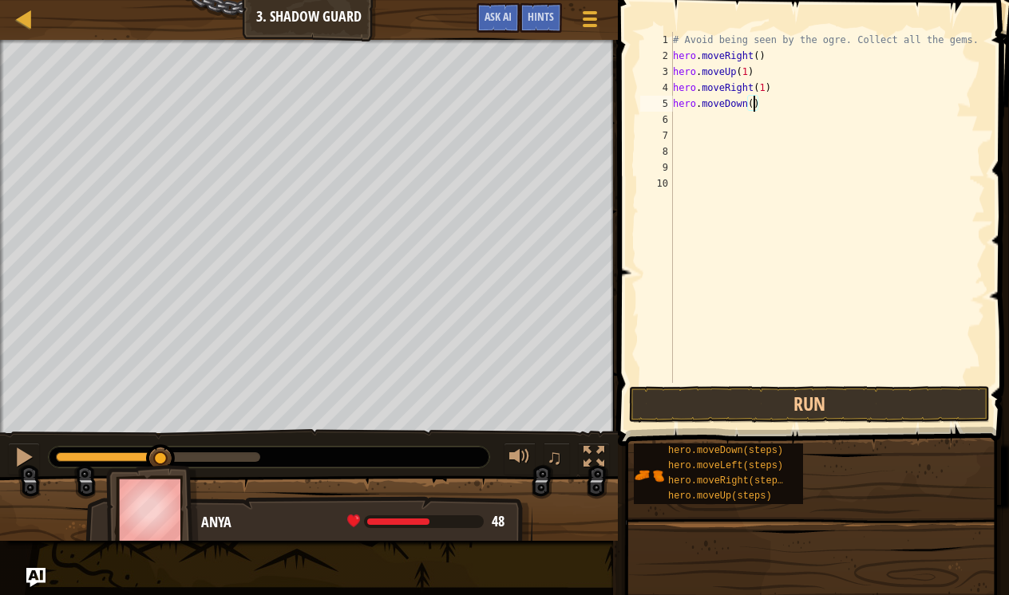
click at [751, 103] on div "# Avoid being seen by the ogre. Collect all the gems. hero . moveRight ( ) hero…" at bounding box center [828, 223] width 316 height 383
type textarea "hero.moveDown(1)"
click at [723, 127] on div "# Avoid being seen by the ogre. Collect all the gems. hero . moveRight ( ) hero…" at bounding box center [828, 223] width 316 height 383
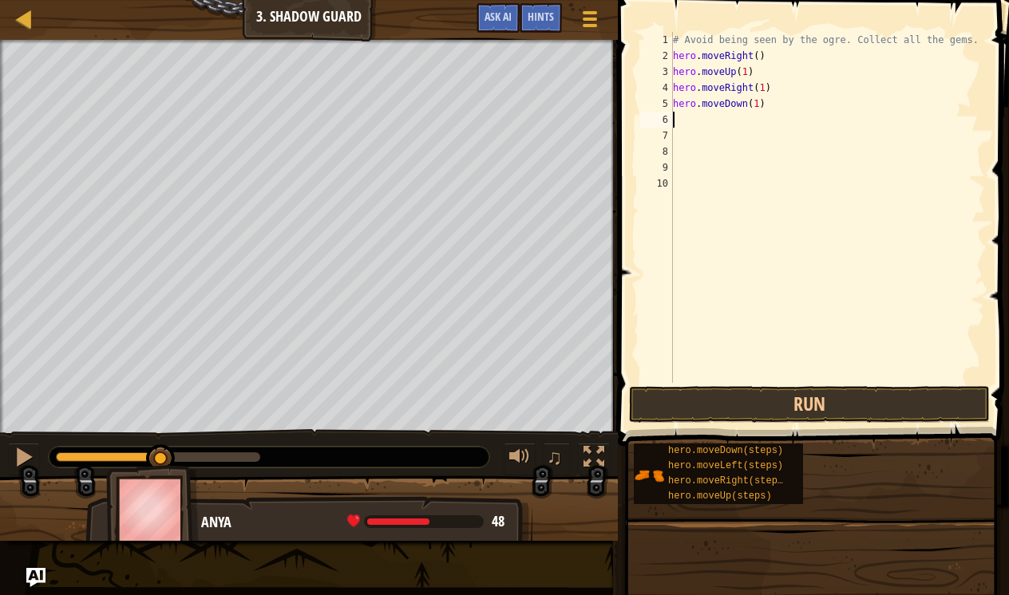
type textarea "h"
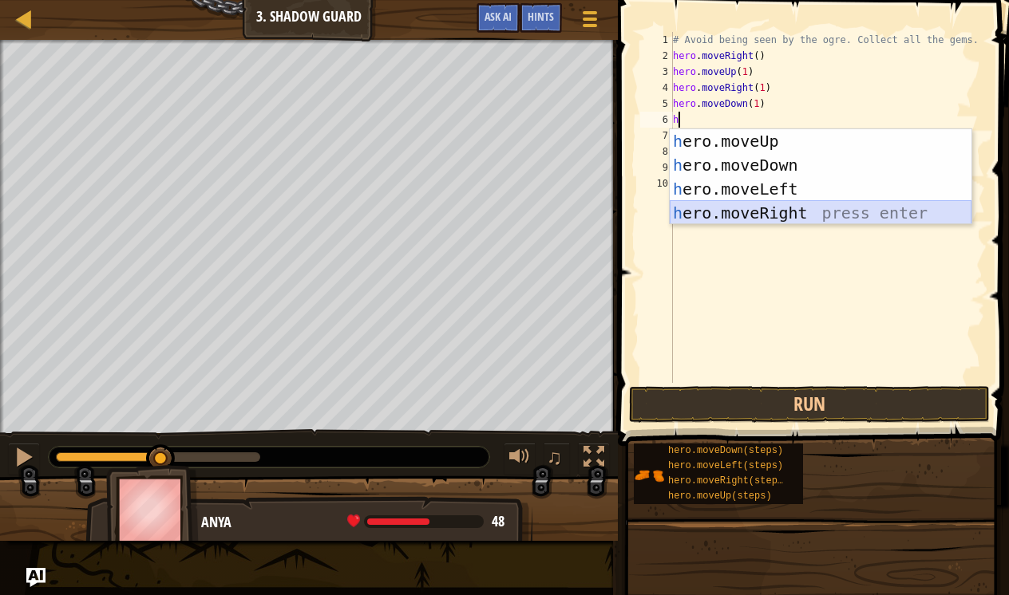
click at [741, 220] on div "h ero.moveUp press enter h ero.moveDown press enter h ero.moveLeft press enter …" at bounding box center [821, 201] width 302 height 144
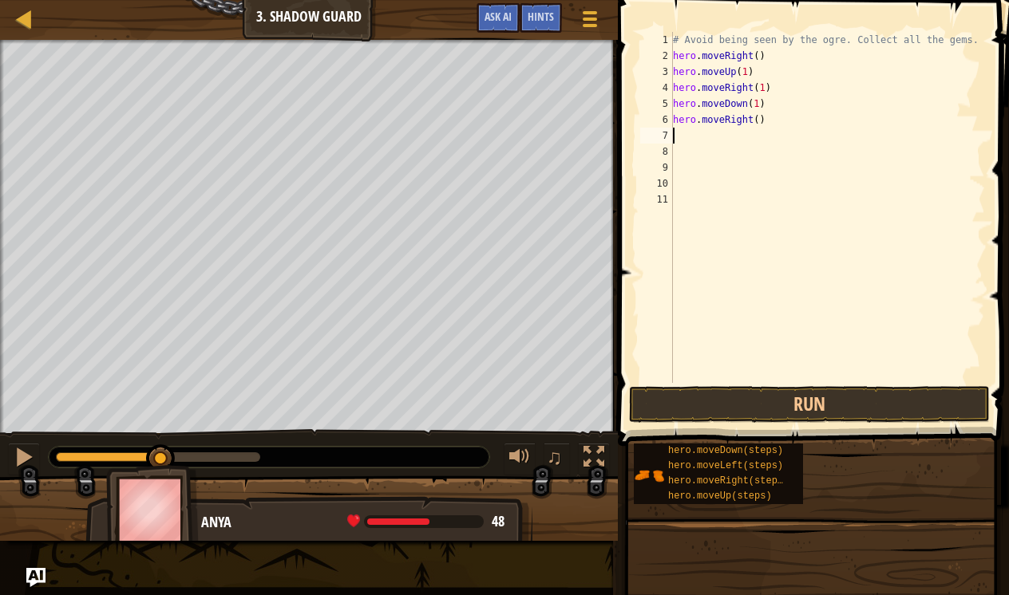
click at [756, 121] on div "# Avoid being seen by the ogre. Collect all the gems. hero . moveRight ( ) hero…" at bounding box center [828, 223] width 316 height 383
type textarea "hero.moveRight(1)"
click at [817, 395] on button "Run" at bounding box center [809, 404] width 361 height 37
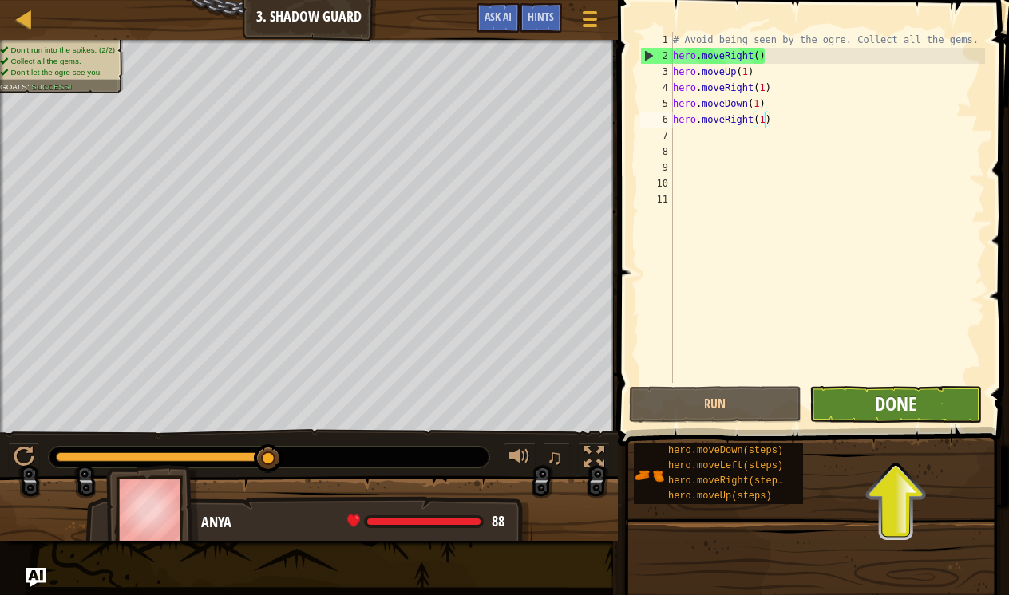
click at [908, 413] on span "Done" at bounding box center [896, 404] width 42 height 26
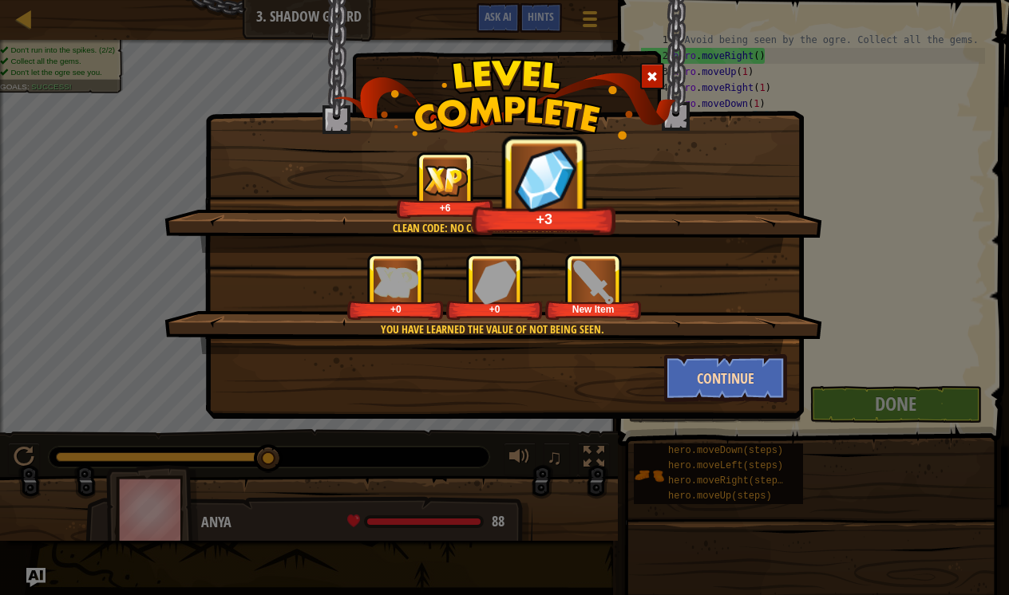
click at [693, 376] on button "Continue" at bounding box center [726, 378] width 124 height 48
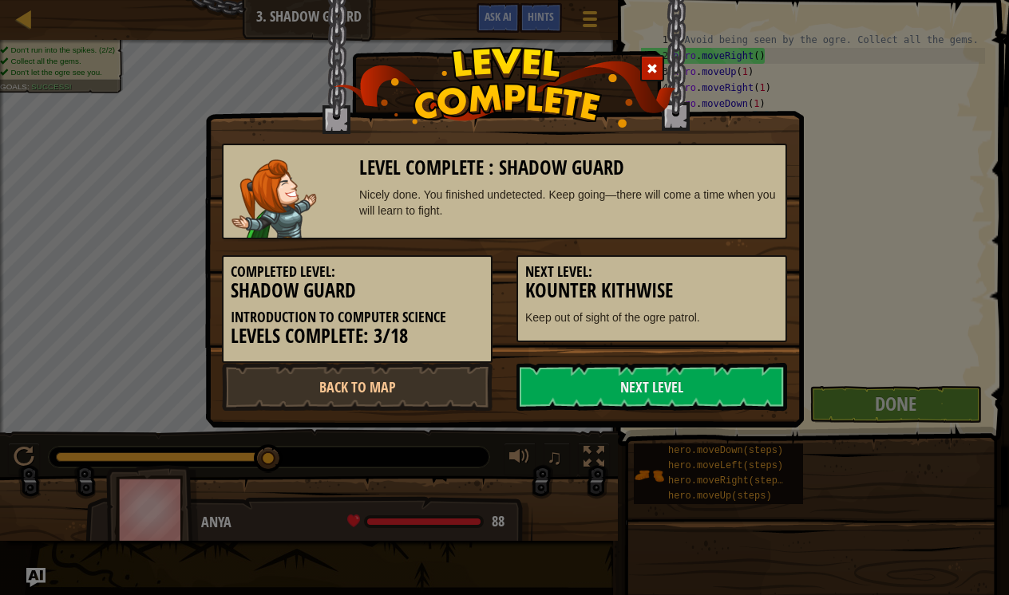
click at [693, 376] on link "Next Level" at bounding box center [651, 387] width 271 height 48
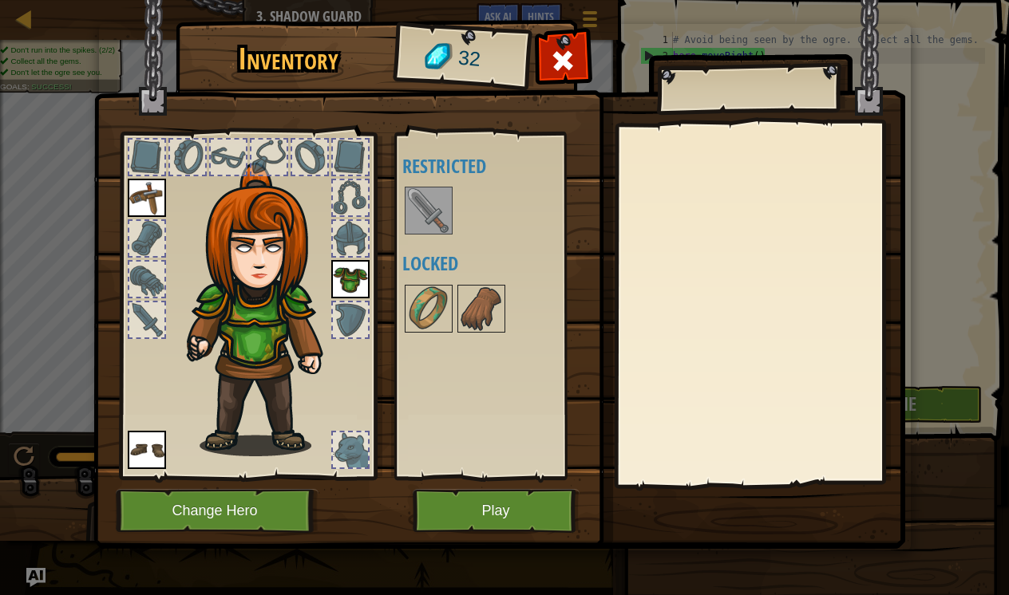
click at [421, 220] on img at bounding box center [428, 210] width 45 height 45
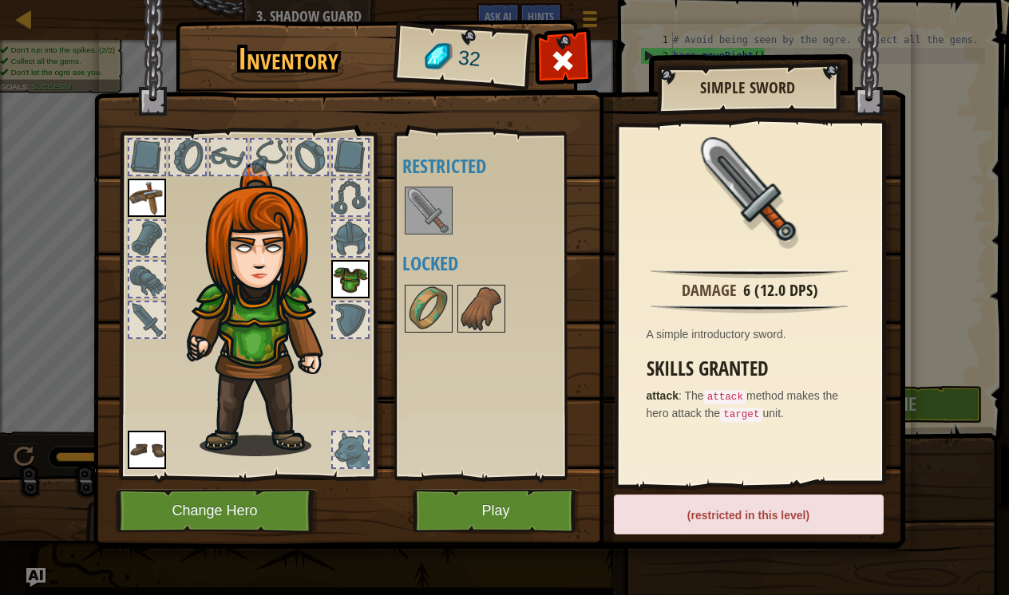
click at [685, 513] on div "(restricted in this level)" at bounding box center [749, 515] width 270 height 40
click at [464, 516] on button "Play" at bounding box center [496, 511] width 167 height 44
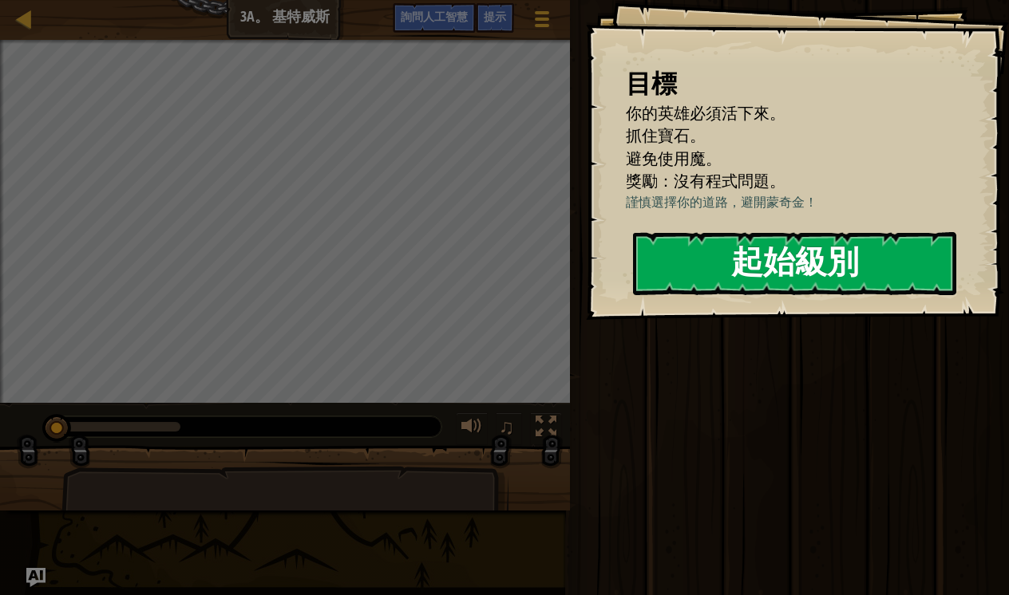
click at [748, 256] on button "起始級別" at bounding box center [794, 263] width 323 height 63
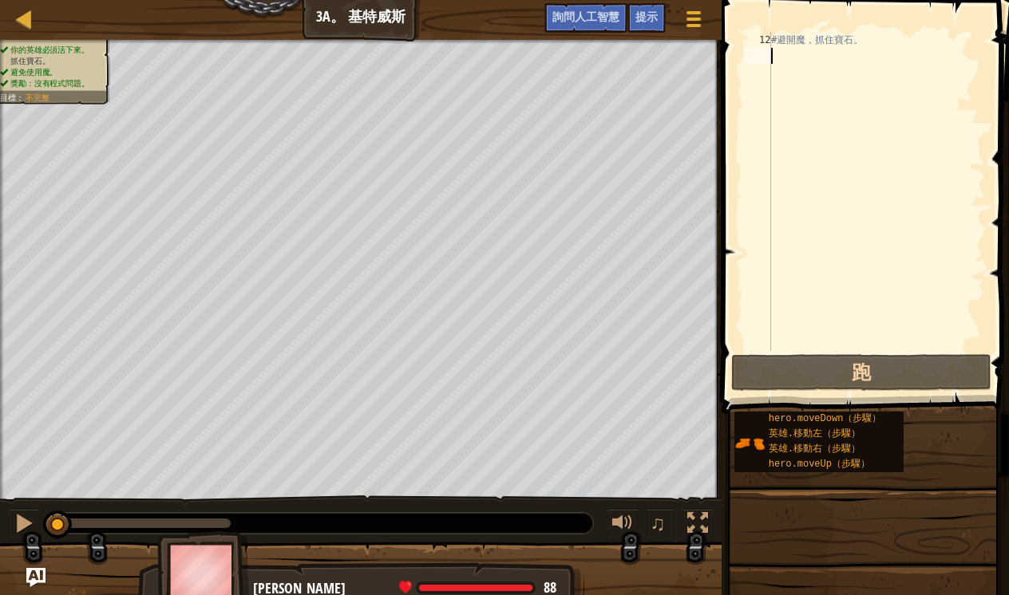
click at [798, 49] on div "#避開魔，抓住寶石。" at bounding box center [876, 207] width 217 height 351
type textarea "h"
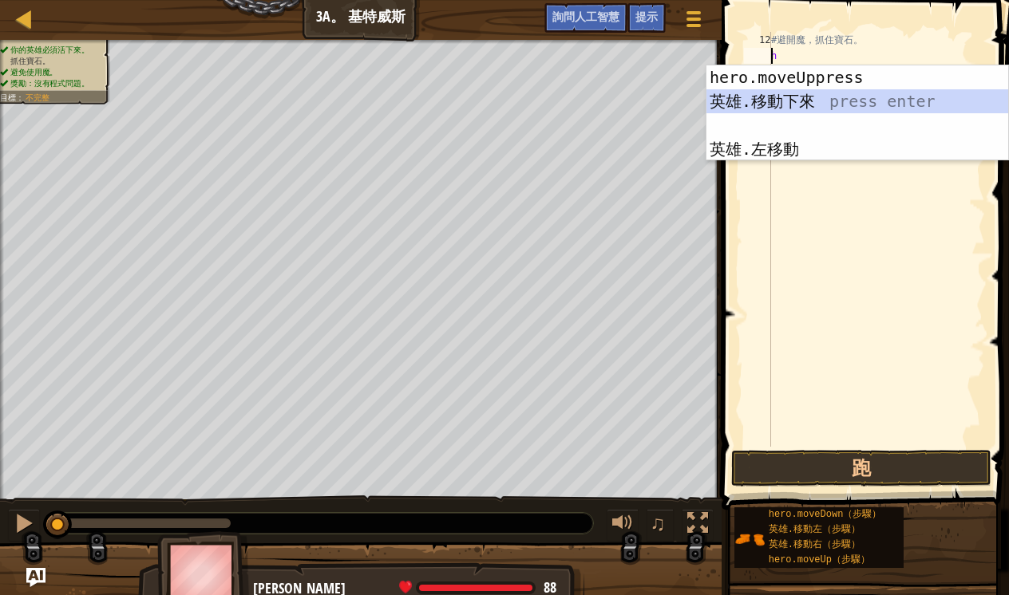
click at [815, 103] on div "hero.moveUppress 輸入 英雄.移動下來 press enter 英雄.左移動 press enter" at bounding box center [857, 137] width 302 height 144
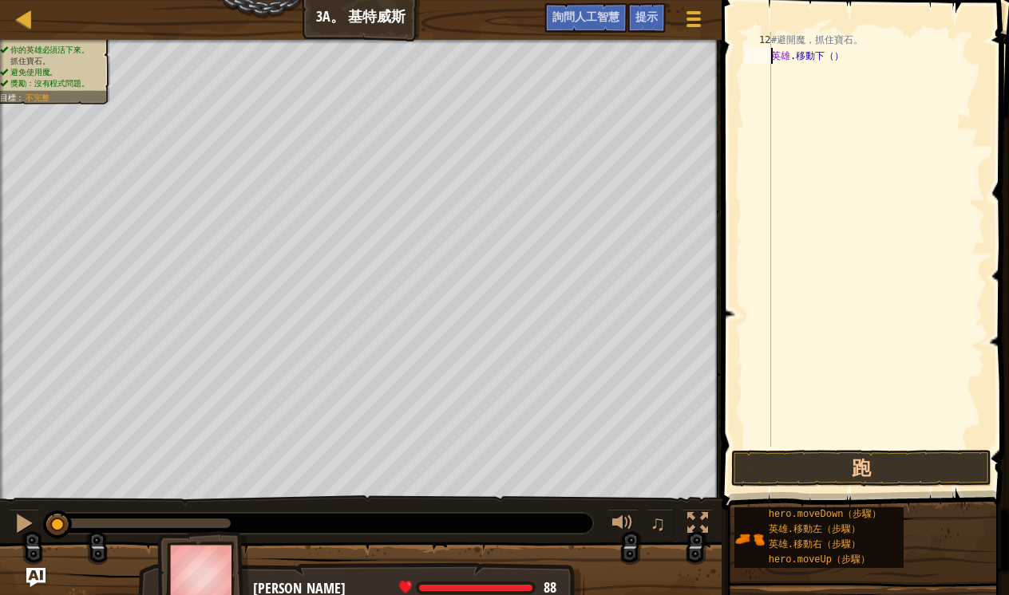
click at [811, 64] on div "#避開魔，抓住寶石。 英雄 . 移動下（）" at bounding box center [876, 255] width 217 height 447
click at [832, 55] on div "#避開魔，抓住寶石。 英雄 . 移動下（）" at bounding box center [876, 255] width 217 height 447
click at [833, 53] on div "#避開魔，抓住寶石。 英雄 . 移動下（）" at bounding box center [876, 255] width 217 height 447
type textarea "英雄.移動下（）1"
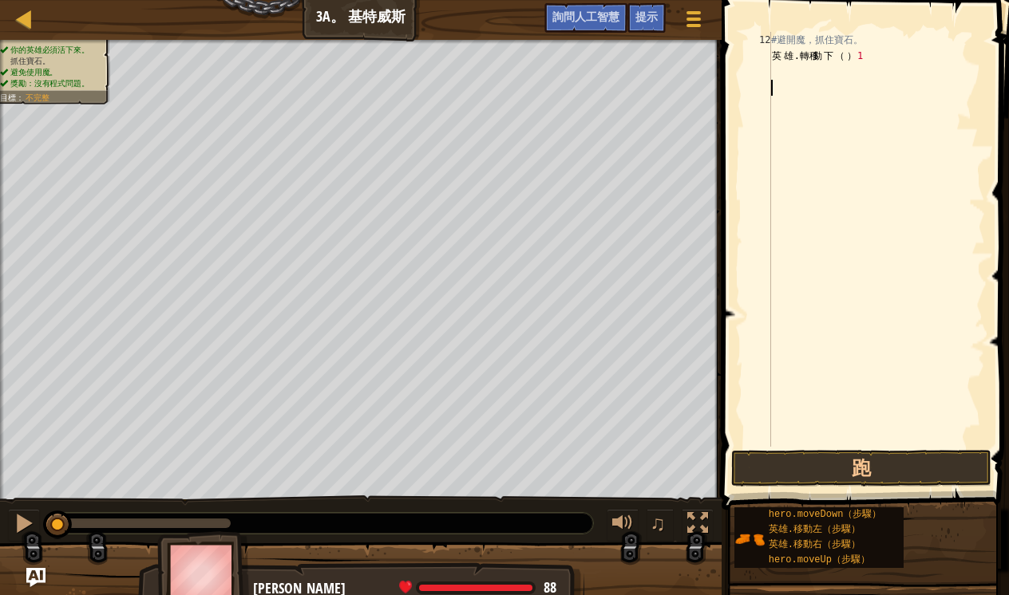
click at [797, 80] on div "#避開魔，抓住寶石。 英 雄 . 轉移 動 下 （ ） 1" at bounding box center [876, 255] width 217 height 447
click at [796, 71] on div "#避開魔，抓住寶石。 英 雄 . 轉移 動 下 （ ） 1" at bounding box center [876, 255] width 217 height 447
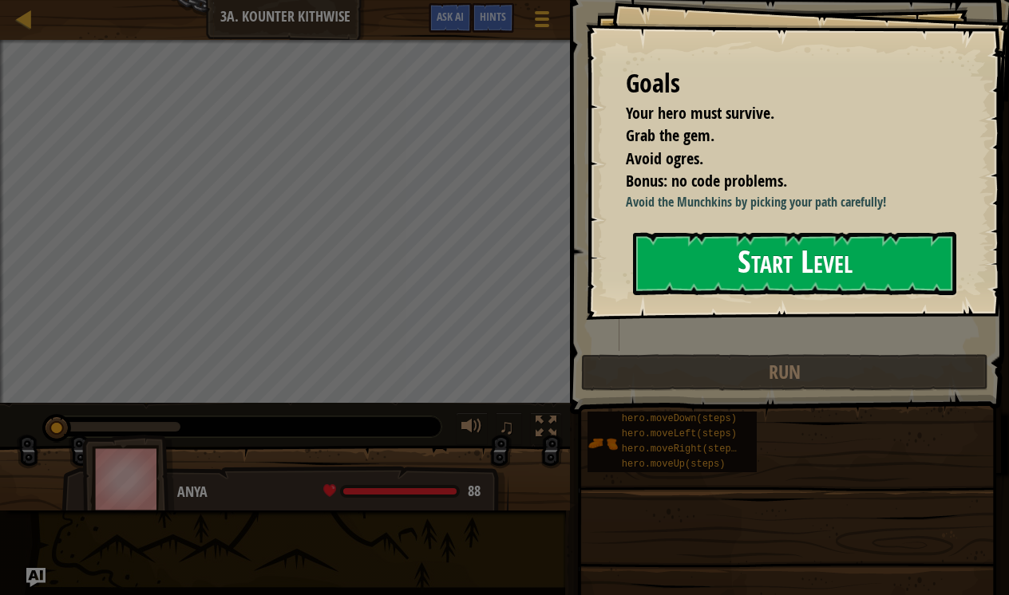
click at [787, 295] on button "Start Level" at bounding box center [794, 263] width 323 height 63
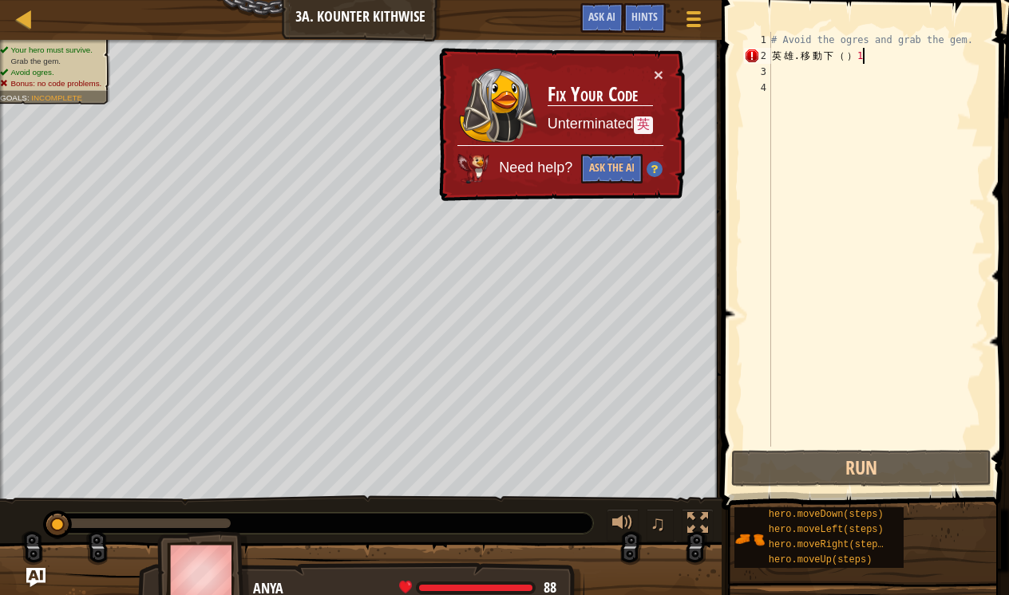
click at [866, 61] on div "# Avoid the ogres and grab the gem. 英 雄 . 移 動 下 （ ） 1" at bounding box center [876, 255] width 217 height 447
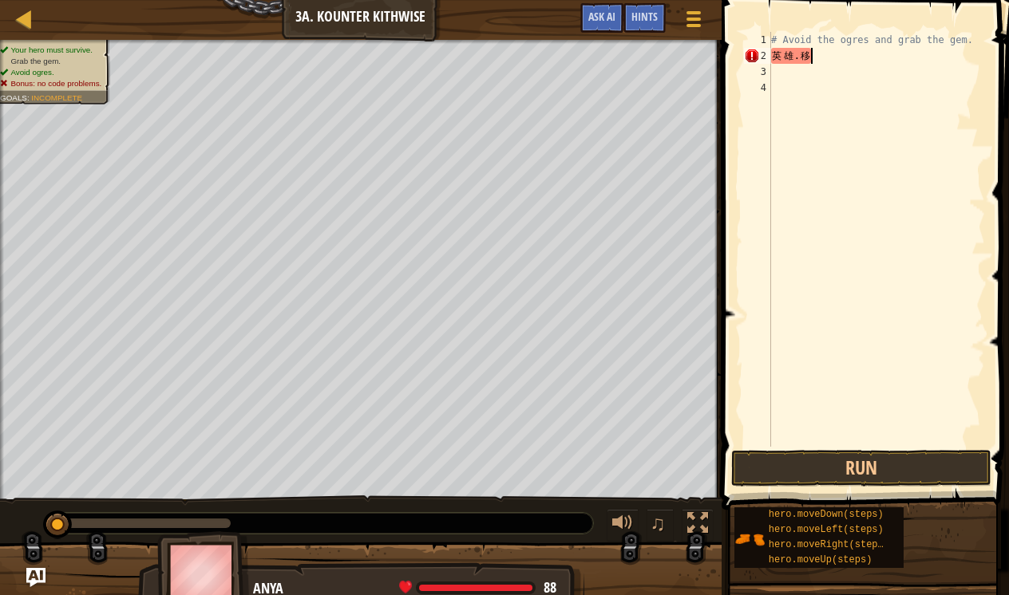
type textarea "英"
type textarea "h"
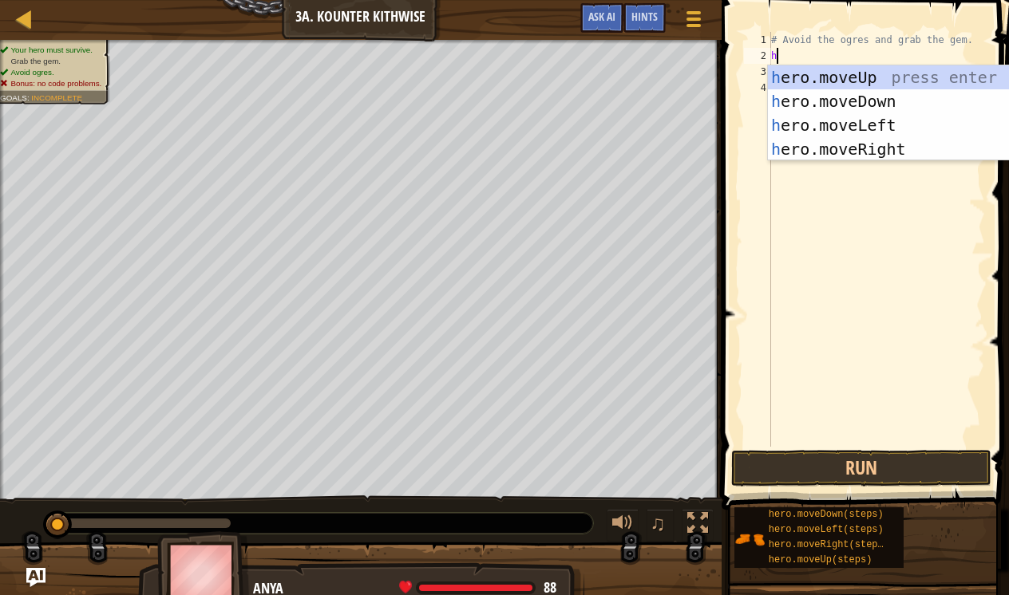
scroll to position [7, 0]
click at [904, 81] on div "h ero.moveUp press enter h ero.moveDown press enter h ero.moveLeft press enter …" at bounding box center [919, 137] width 302 height 144
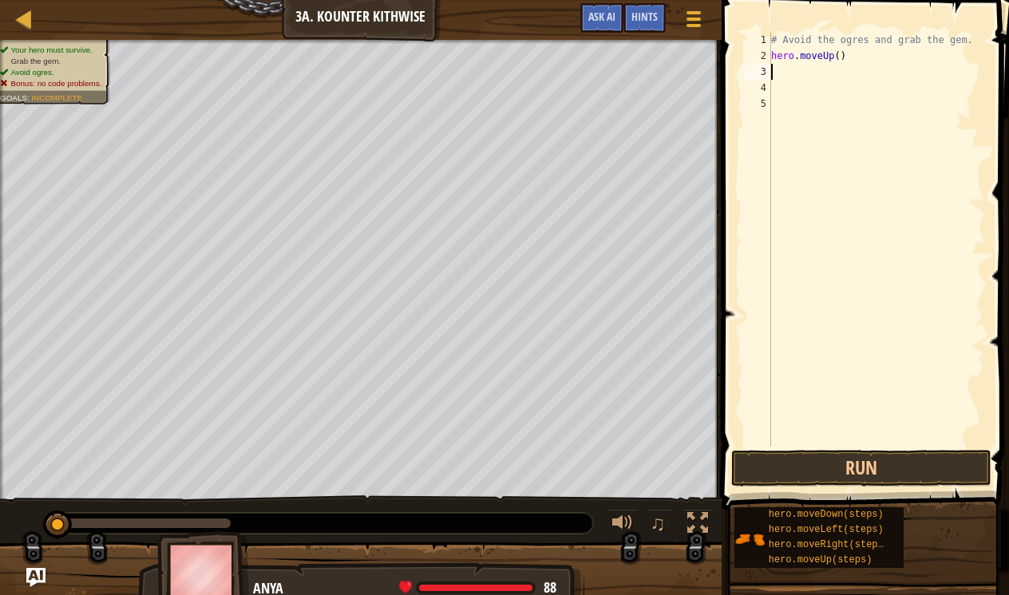
click at [840, 57] on div "# Avoid the ogres and grab the gem. hero . moveUp ( )" at bounding box center [876, 255] width 217 height 447
click at [889, 480] on button "Run" at bounding box center [861, 468] width 260 height 37
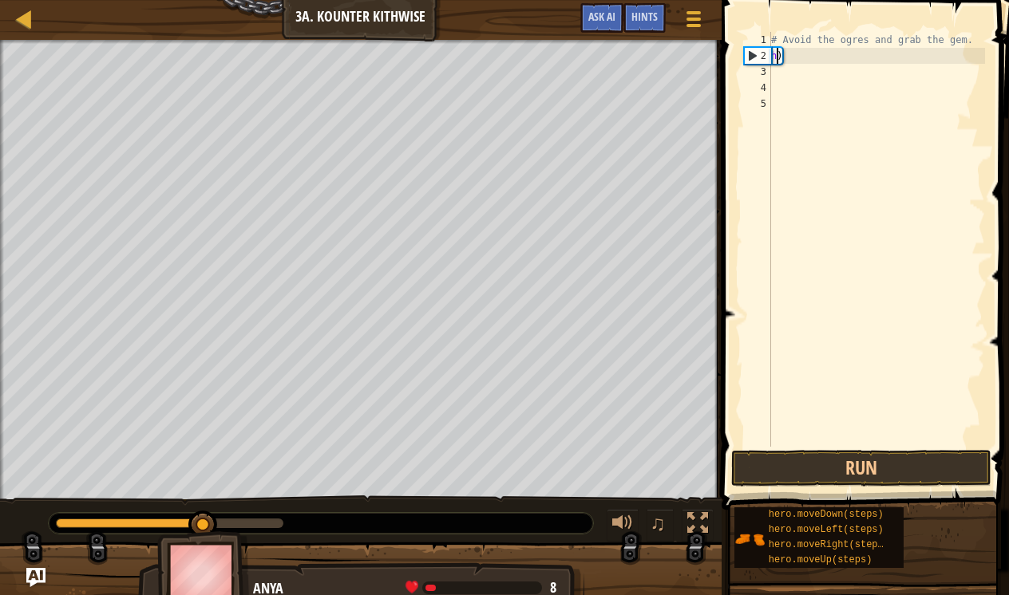
scroll to position [7, 0]
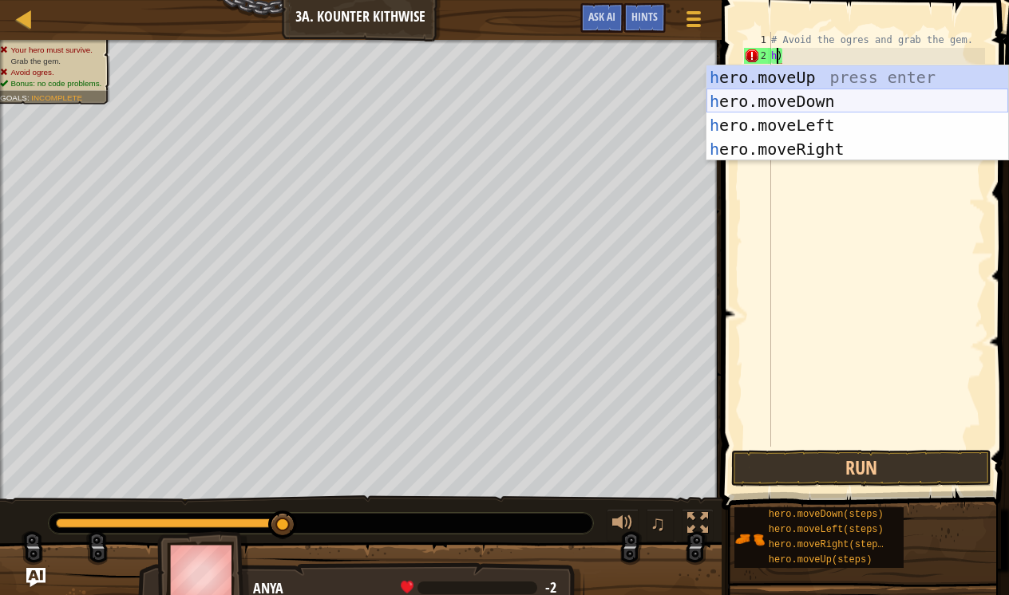
click at [844, 107] on div "h ero.moveUp press enter h ero.moveDown press enter h ero.moveLeft press enter …" at bounding box center [857, 137] width 302 height 144
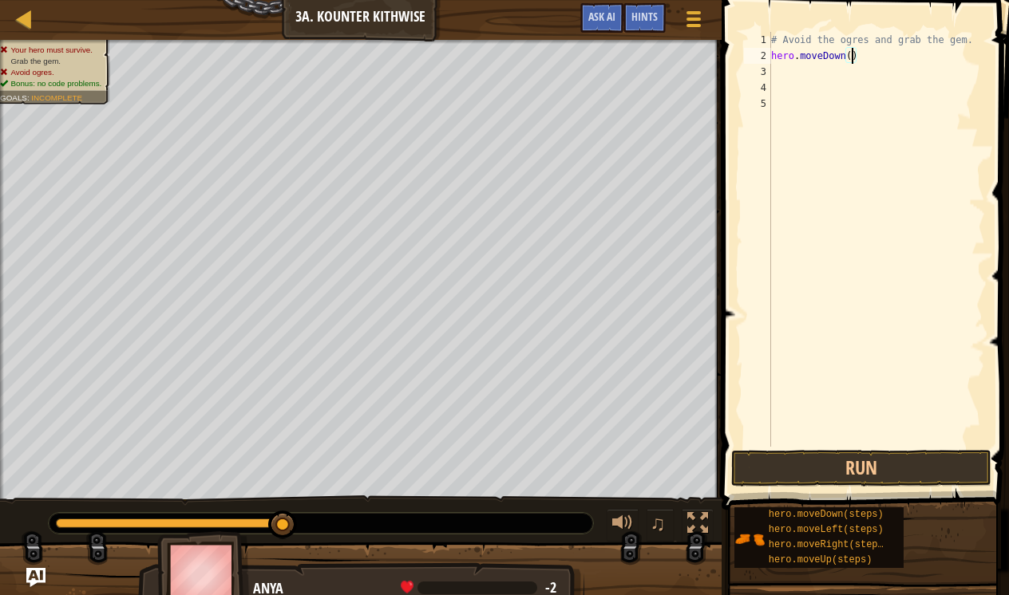
click at [850, 57] on div "# Avoid the ogres and grab the gem. hero . moveDown ( )" at bounding box center [876, 255] width 217 height 447
type textarea "hero.moveDown(1)"
click at [821, 72] on div "# Avoid the ogres and grab the gem. hero . moveDown ( 1 )" at bounding box center [876, 255] width 217 height 447
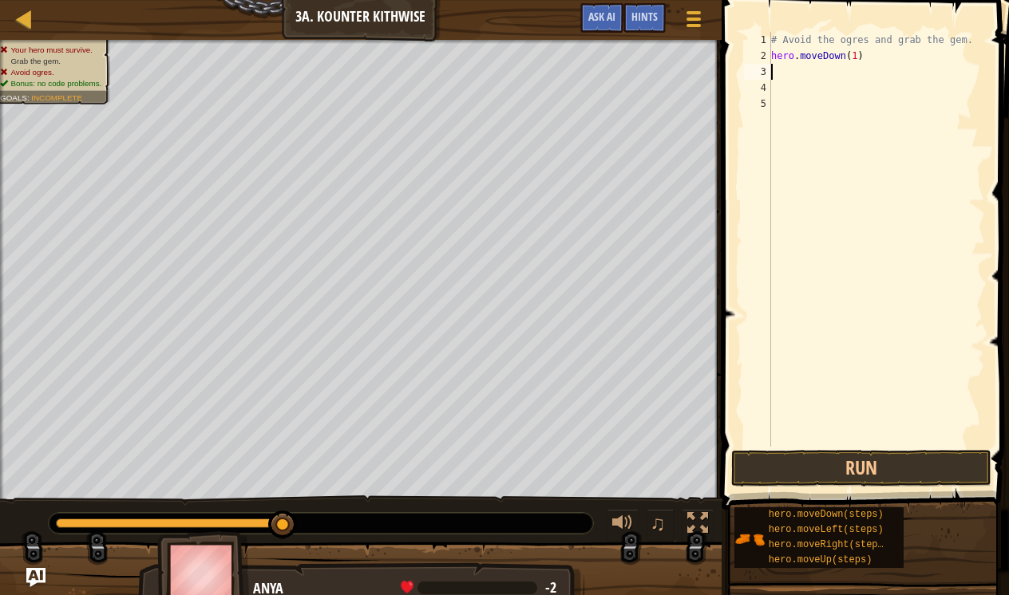
type textarea "h"
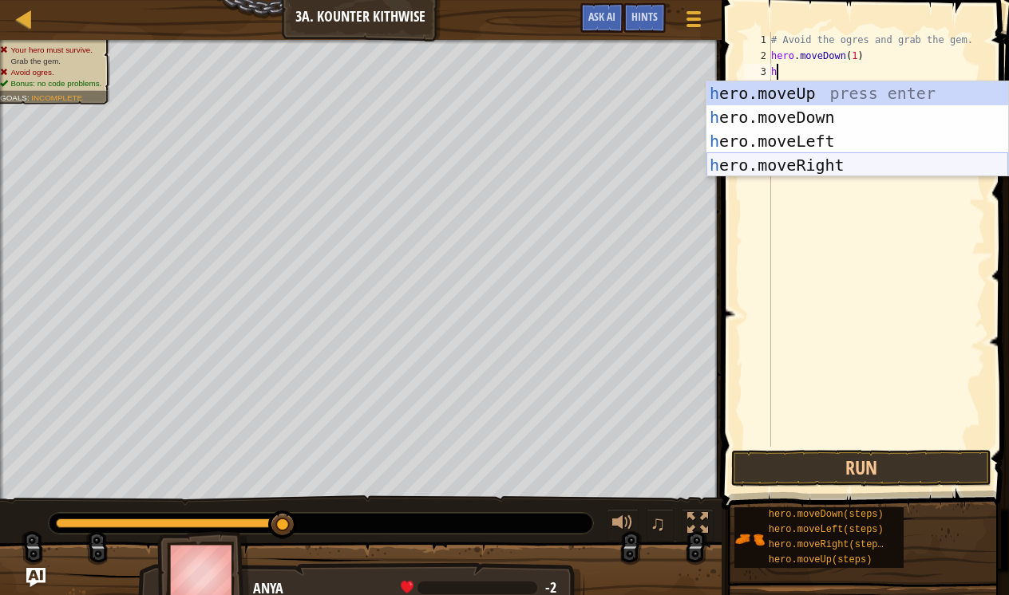
click at [815, 162] on div "h ero.moveUp press enter h ero.moveDown press enter h ero.moveLeft press enter …" at bounding box center [857, 153] width 302 height 144
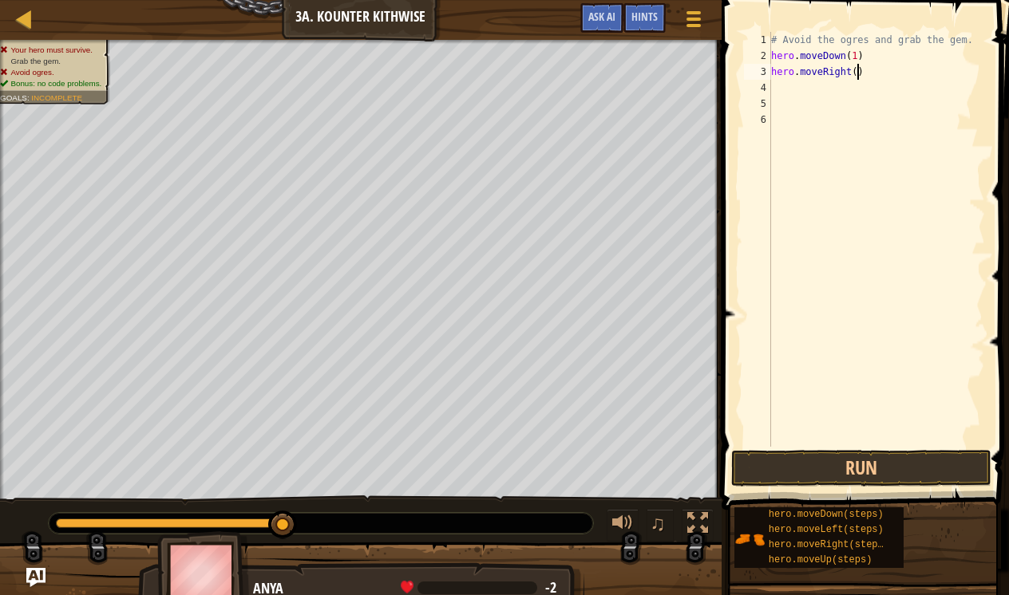
click at [857, 71] on div "# Avoid the ogres and grab the gem. hero . moveDown ( 1 ) hero . moveRight ( )" at bounding box center [876, 255] width 217 height 447
click at [868, 482] on button "Run" at bounding box center [861, 468] width 260 height 37
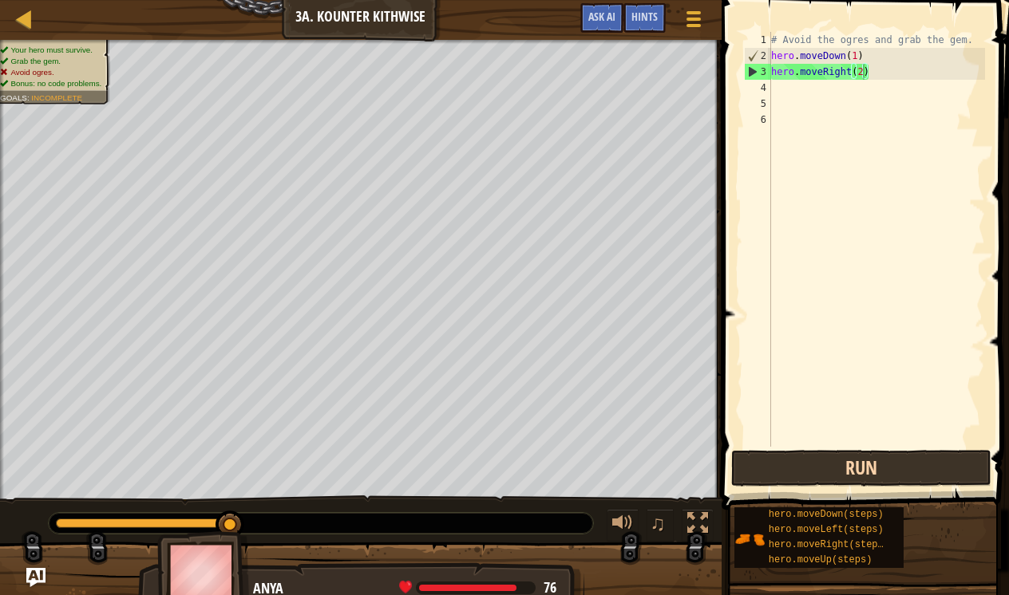
click at [801, 473] on button "Run" at bounding box center [861, 468] width 260 height 37
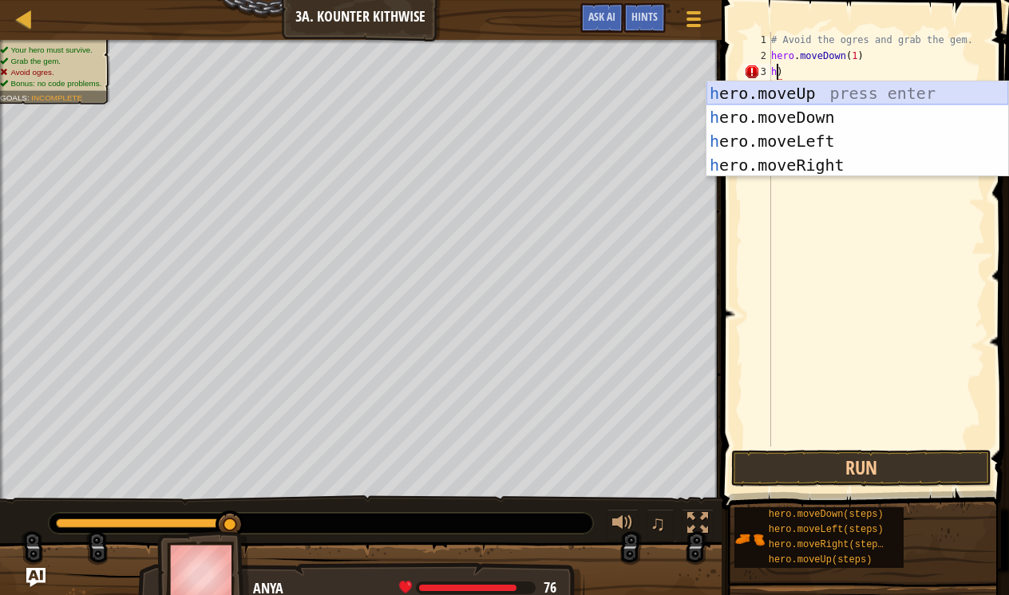
click at [876, 95] on div "h ero.moveUp press enter h ero.moveDown press enter h ero.moveLeft press enter …" at bounding box center [857, 153] width 302 height 144
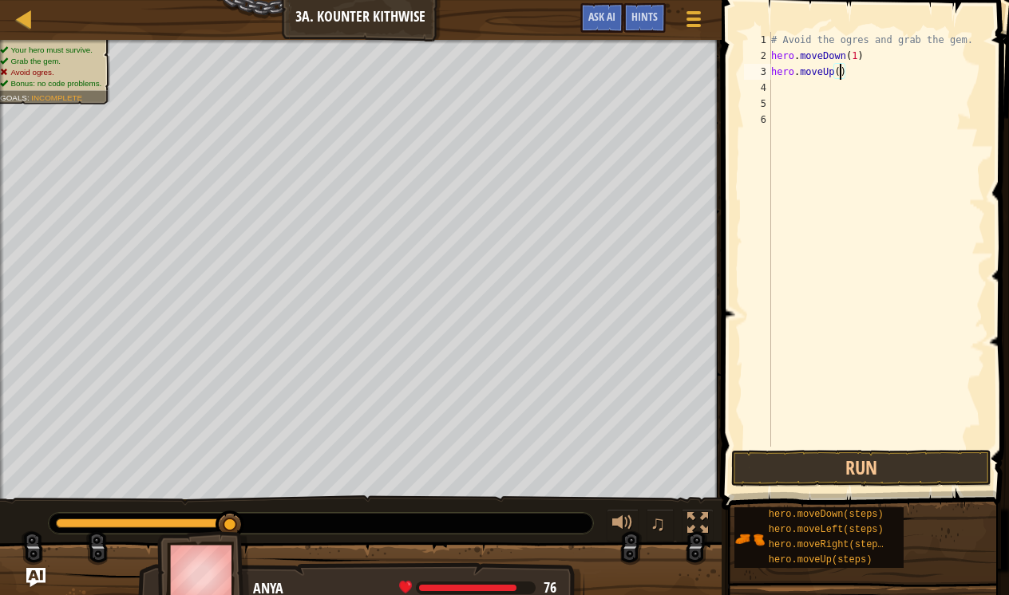
scroll to position [7, 6]
click at [863, 77] on div "# Avoid the ogres and grab the gem. hero . moveDown ( 1 ) hero . moveUp ( 1 )" at bounding box center [876, 255] width 217 height 447
type textarea "h"
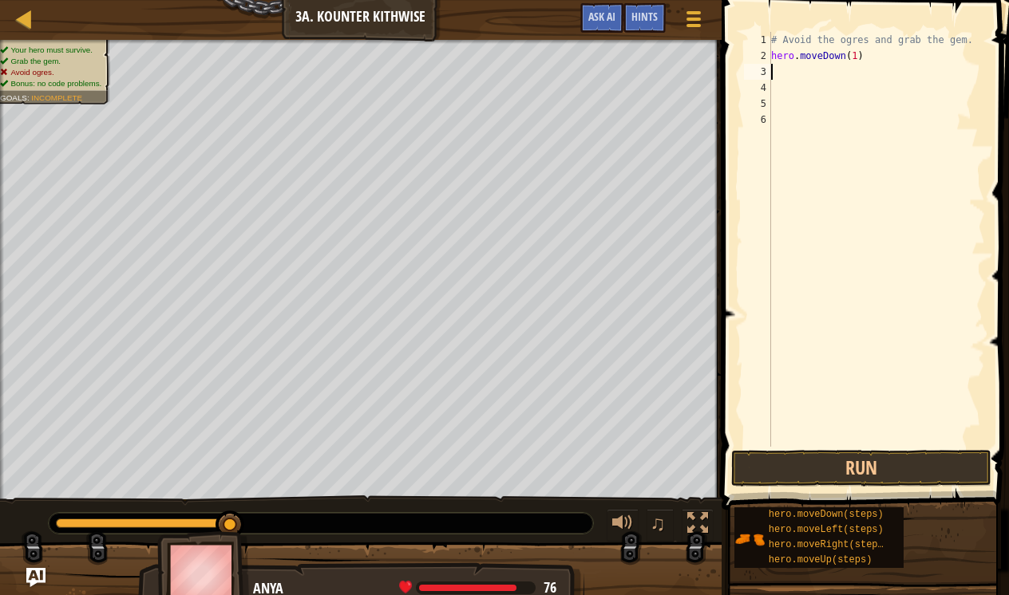
type textarea "h"
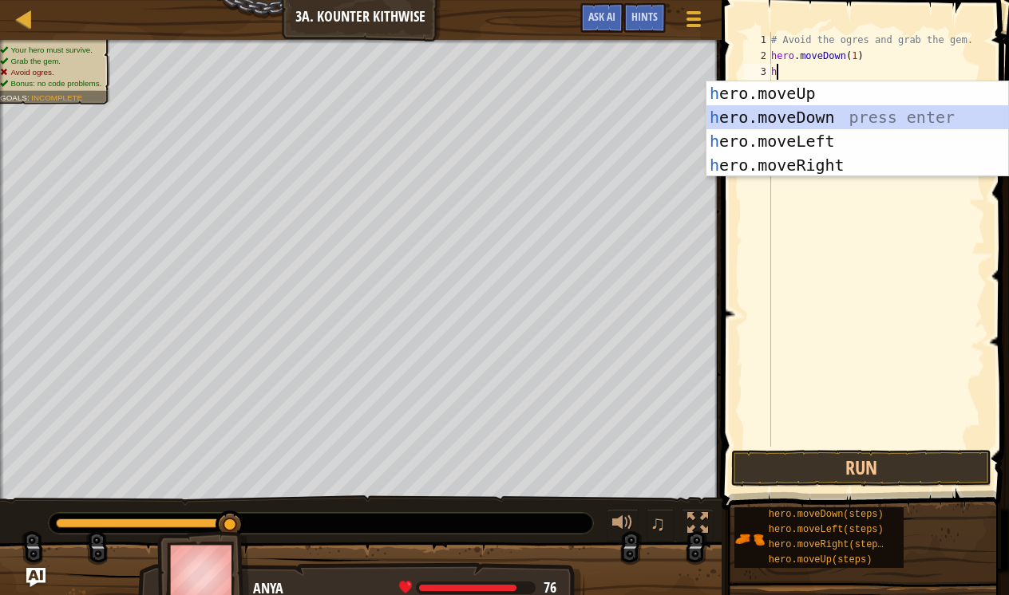
click at [865, 117] on div "h ero.moveUp press enter h ero.moveDown press enter h ero.moveLeft press enter …" at bounding box center [857, 153] width 302 height 144
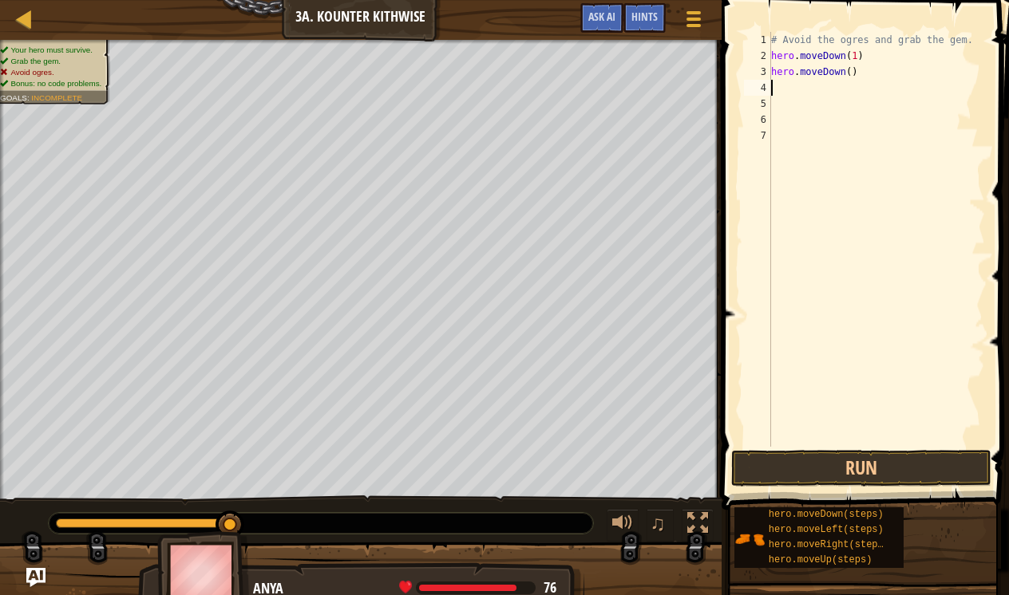
click at [852, 75] on div "# Avoid the ogres and grab the gem. hero . moveDown ( 1 ) hero . moveDown ( )" at bounding box center [876, 255] width 217 height 447
type textarea "hero.moveDown(1)"
click at [820, 97] on div "# Avoid the ogres and grab the gem. hero . moveDown ( 1 ) hero . moveDown ( 1 )" at bounding box center [876, 255] width 217 height 447
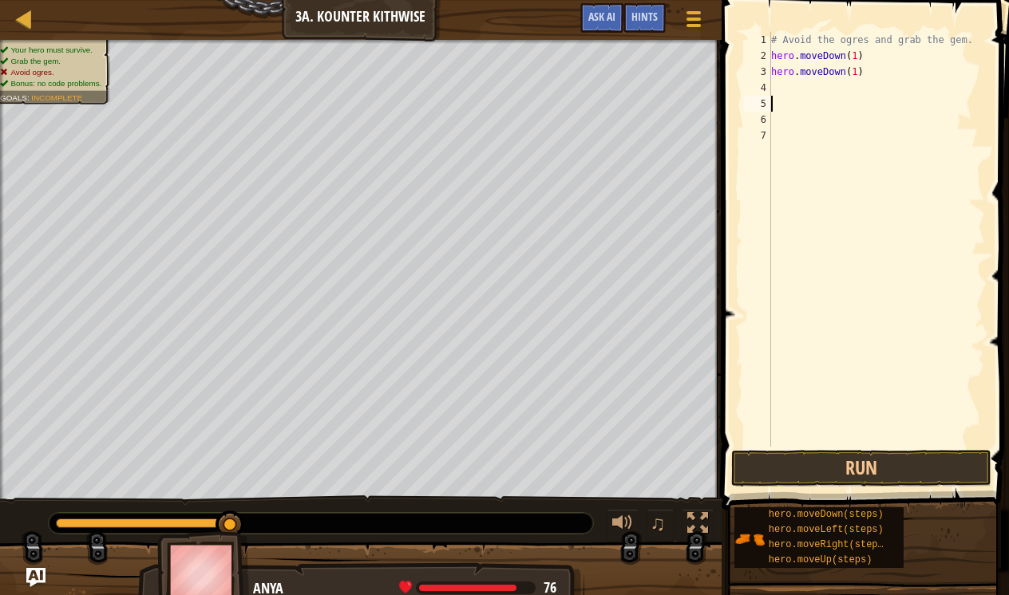
click at [818, 92] on div "# Avoid the ogres and grab the gem. hero . moveDown ( 1 ) hero . moveDown ( 1 )" at bounding box center [876, 255] width 217 height 447
type textarea "h"
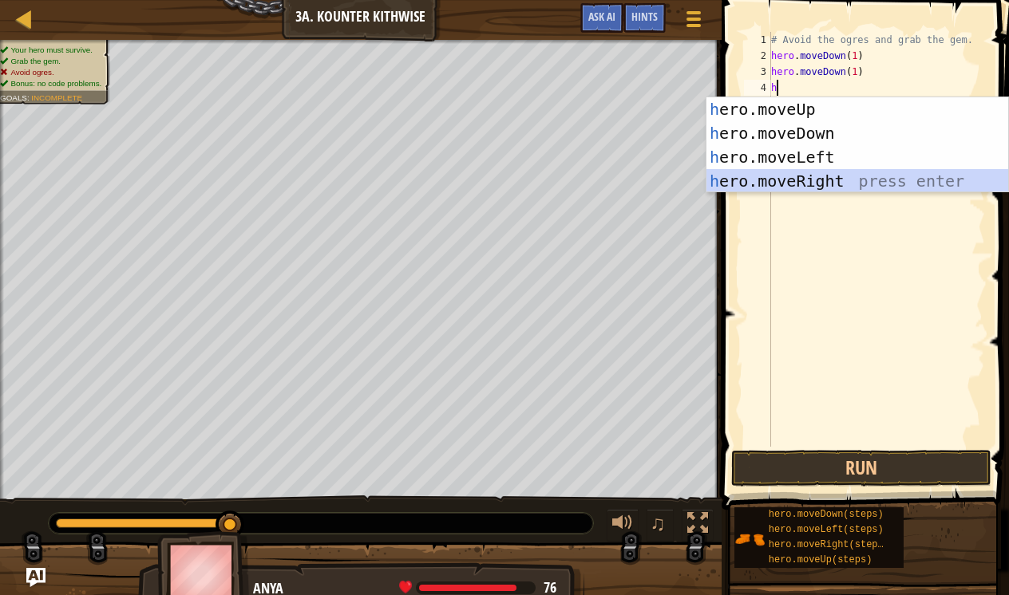
click at [817, 186] on div "h ero.moveUp press enter h ero.moveDown press enter h ero.moveLeft press enter …" at bounding box center [857, 169] width 302 height 144
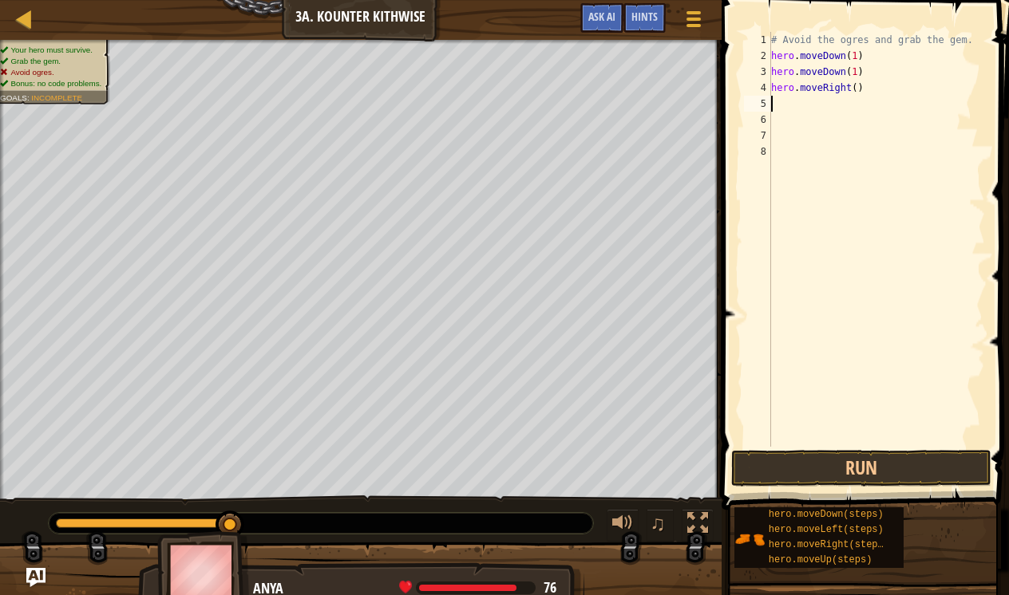
click at [856, 85] on div "# Avoid the ogres and grab the gem. hero . moveDown ( 1 ) hero . moveDown ( 1 )…" at bounding box center [876, 255] width 217 height 447
type textarea "hero.moveRight(1)"
click at [849, 111] on div "# Avoid the ogres and grab the gem. hero . moveDown ( 1 ) hero . moveDown ( 1 )…" at bounding box center [876, 255] width 217 height 447
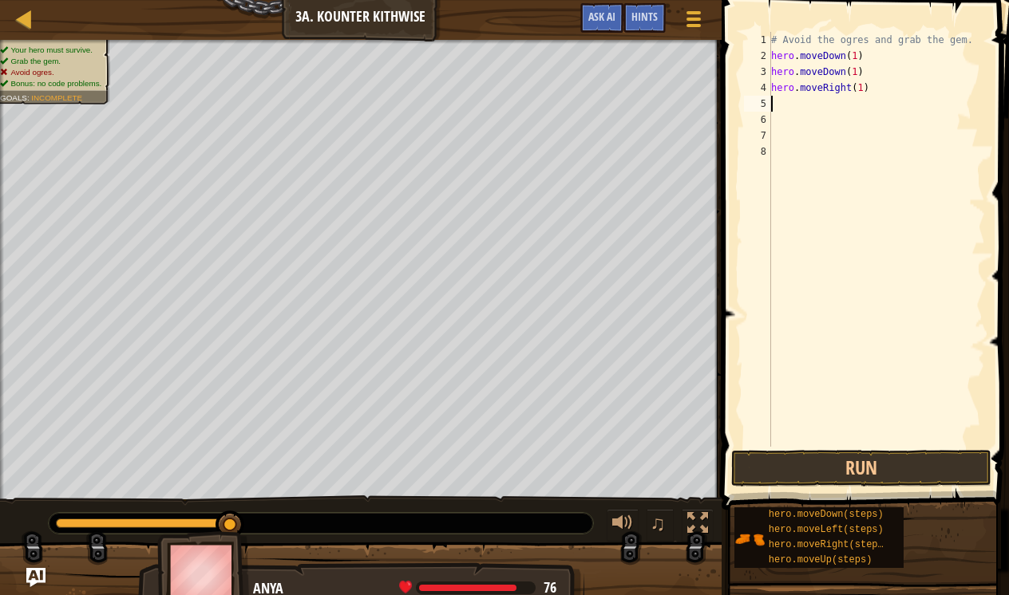
type textarea "h"
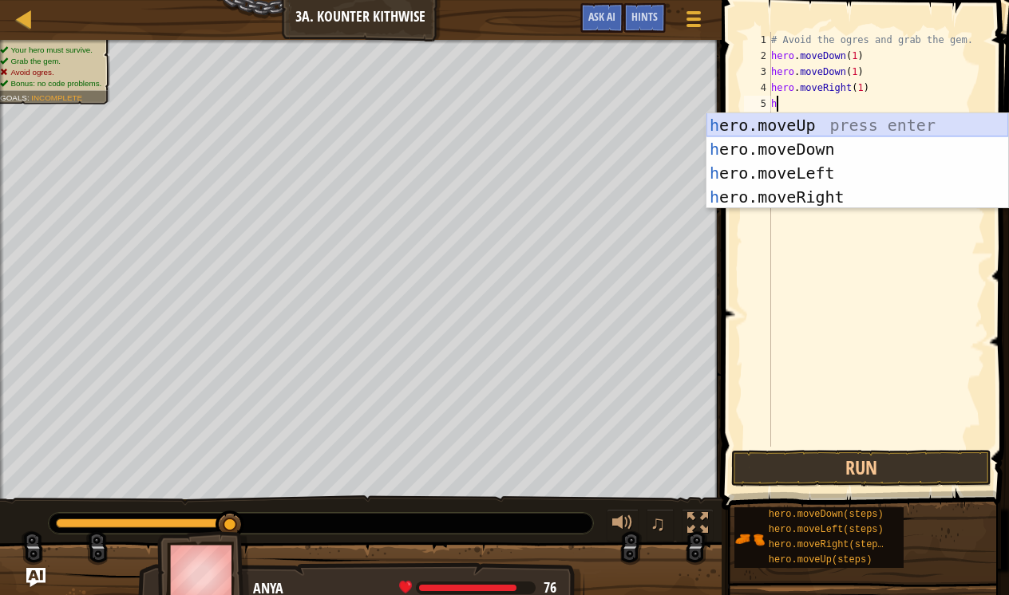
click at [813, 132] on div "h ero.moveUp press enter h ero.moveDown press enter h ero.moveLeft press enter …" at bounding box center [857, 185] width 302 height 144
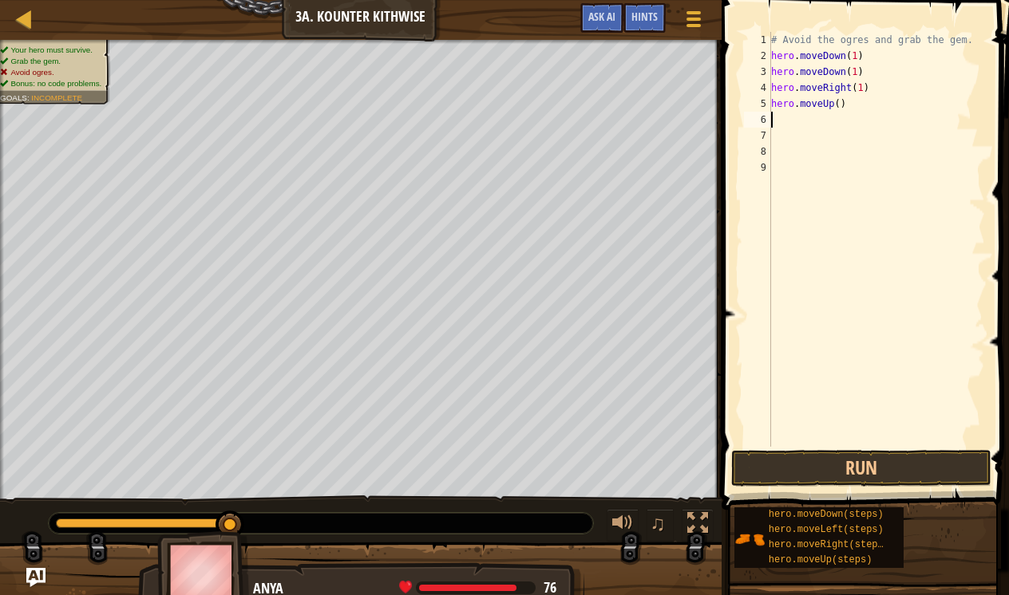
click at [840, 101] on div "# Avoid the ogres and grab the gem. hero . moveDown ( 1 ) hero . moveDown ( 1 )…" at bounding box center [876, 255] width 217 height 447
type textarea "hero.moveUp(1)"
click at [825, 118] on div "# Avoid the ogres and grab the gem. hero . moveDown ( 1 ) hero . moveDown ( 1 )…" at bounding box center [876, 255] width 217 height 447
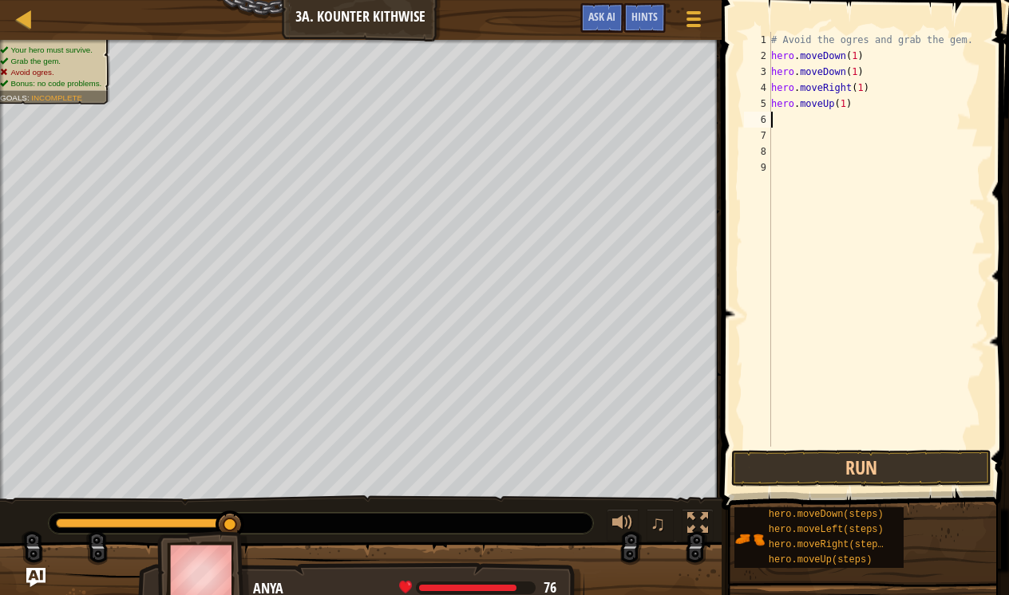
type textarea "h"
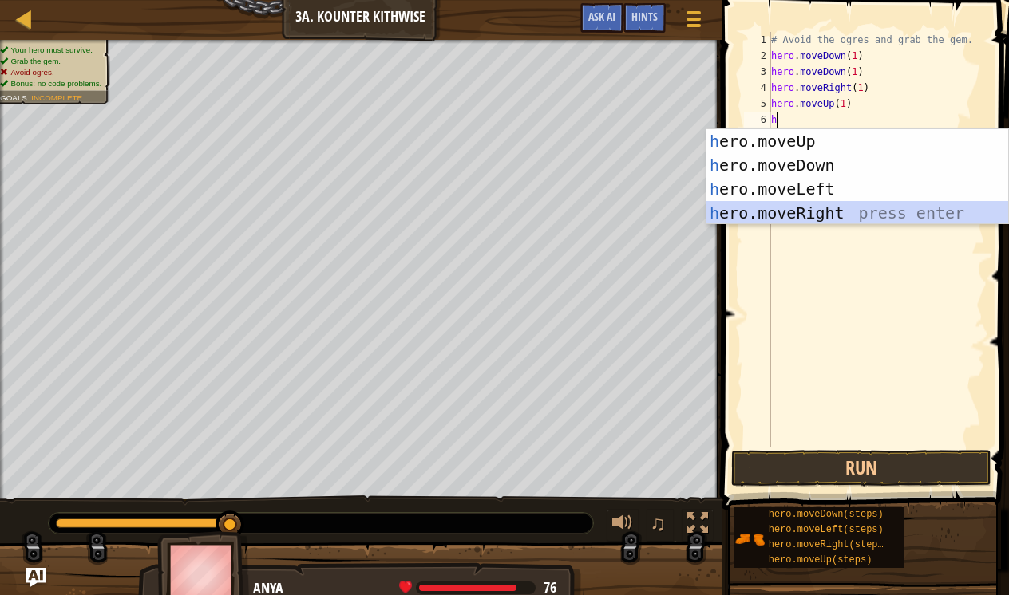
click at [818, 210] on div "h ero.moveUp press enter h ero.moveDown press enter h ero.moveLeft press enter …" at bounding box center [857, 201] width 302 height 144
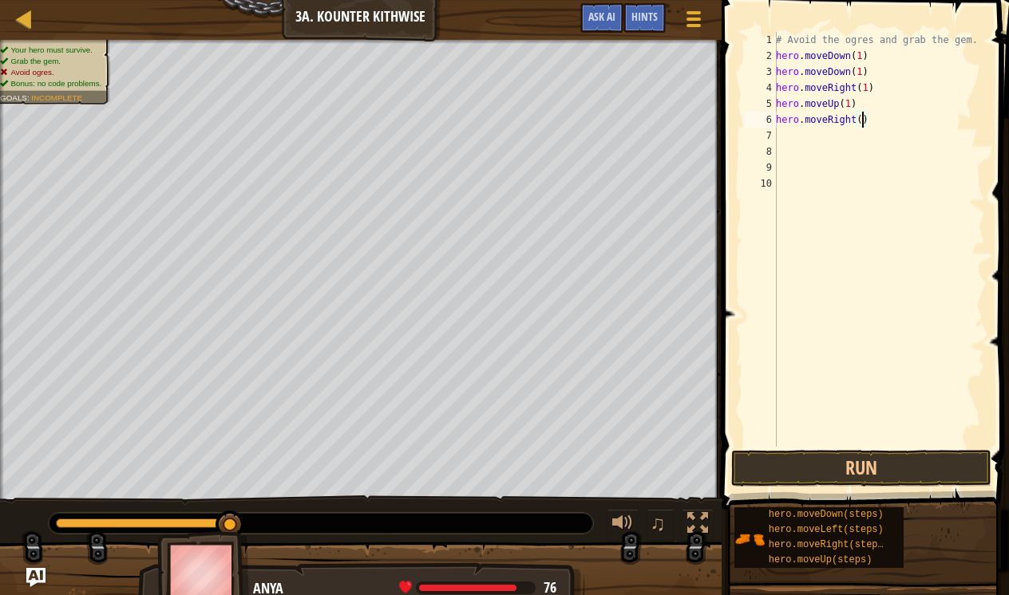
click at [862, 122] on div "# Avoid the ogres and grab the gem. hero . moveDown ( 1 ) hero . moveDown ( 1 )…" at bounding box center [879, 255] width 212 height 447
type textarea "hero.moveRight(1)"
click at [945, 472] on button "Run" at bounding box center [861, 468] width 260 height 37
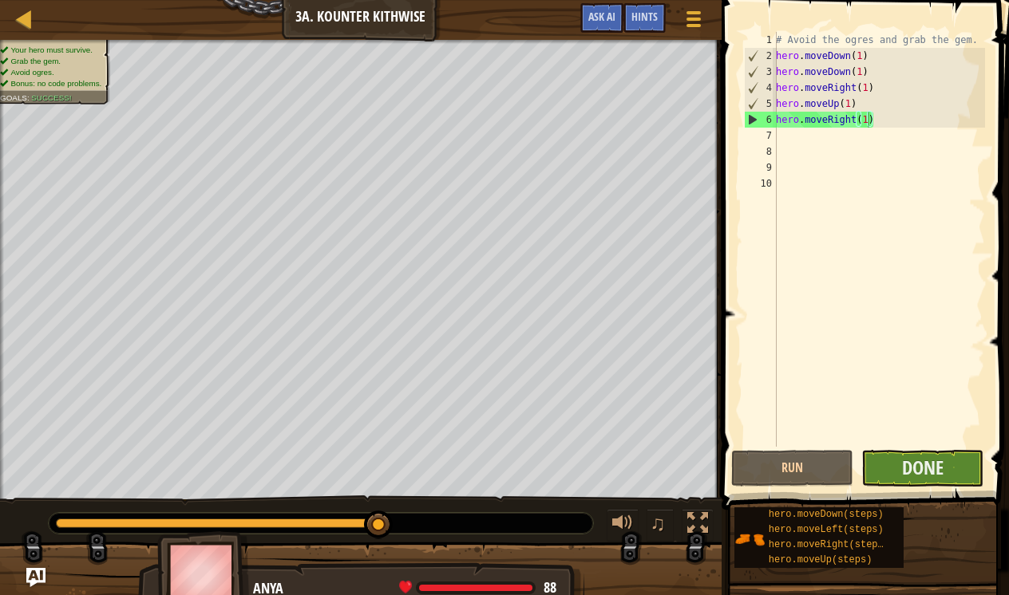
click at [944, 468] on button "Done" at bounding box center [922, 468] width 122 height 37
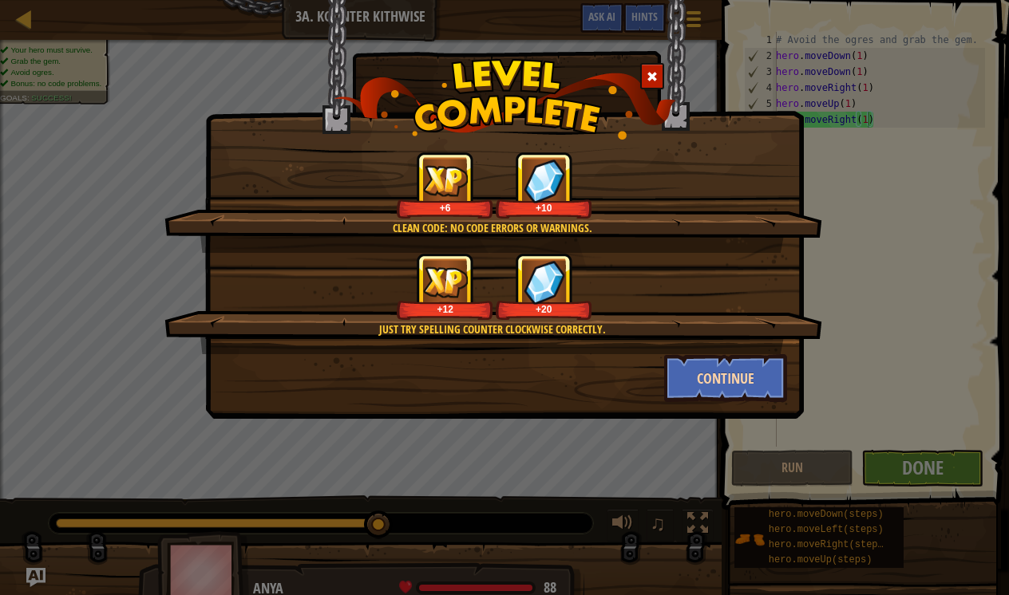
click at [713, 377] on button "Continue" at bounding box center [726, 378] width 124 height 48
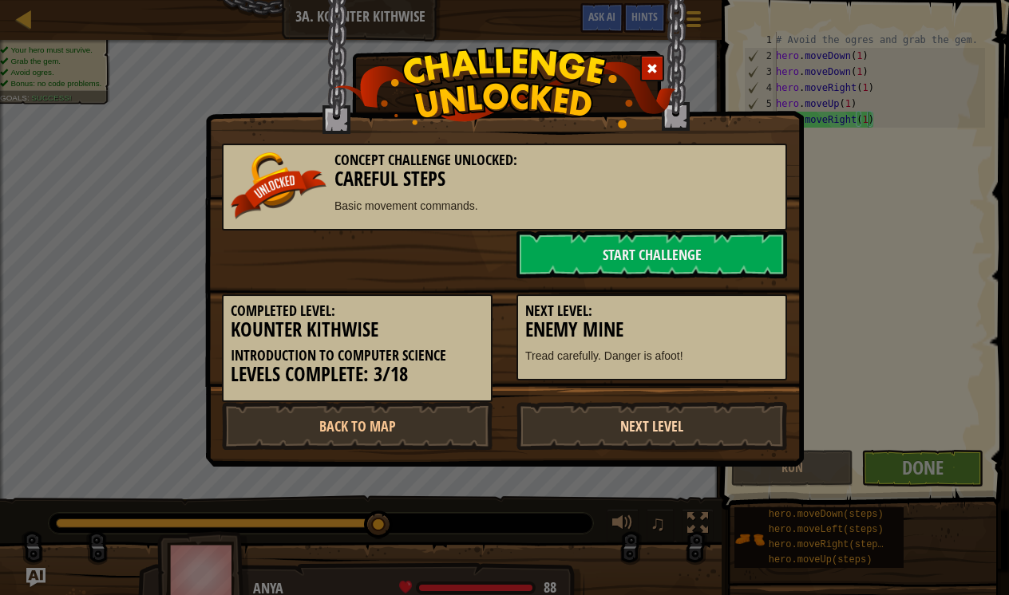
click at [702, 423] on link "Next Level" at bounding box center [651, 426] width 271 height 48
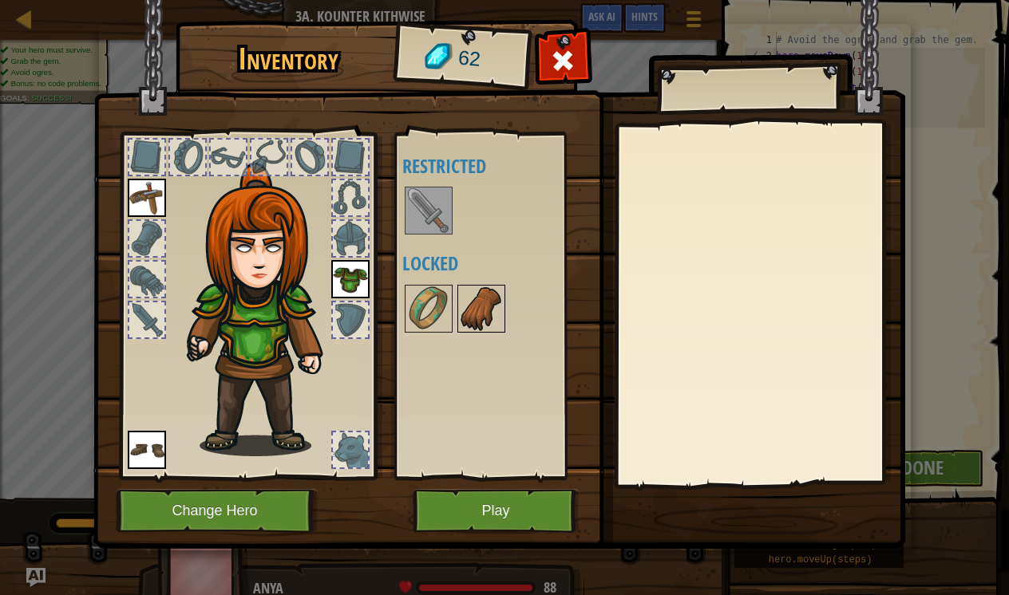
click at [486, 321] on img at bounding box center [481, 309] width 45 height 45
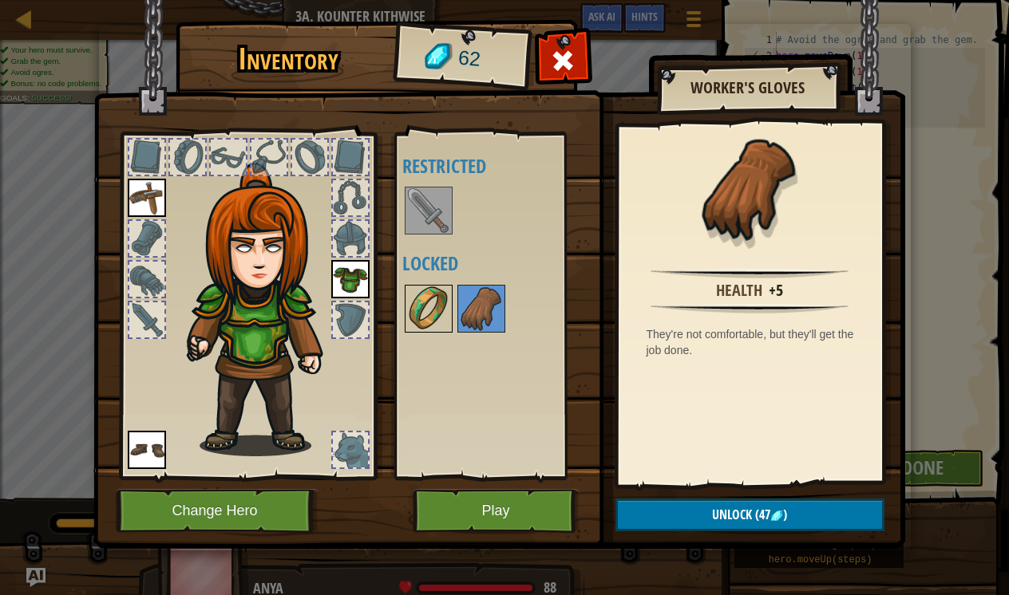
click at [446, 314] on img at bounding box center [428, 309] width 45 height 45
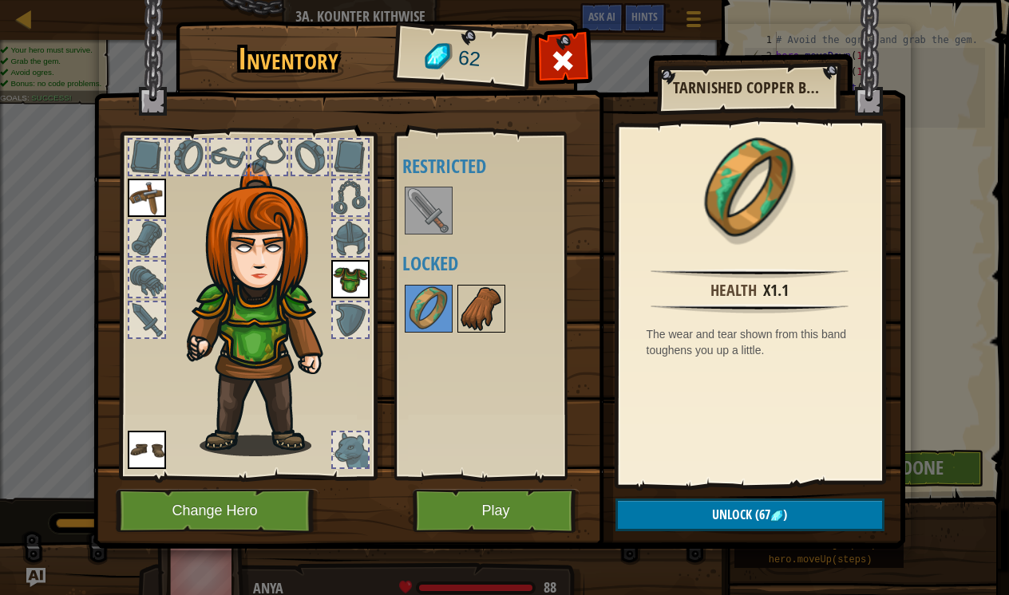
click at [470, 315] on img at bounding box center [481, 309] width 45 height 45
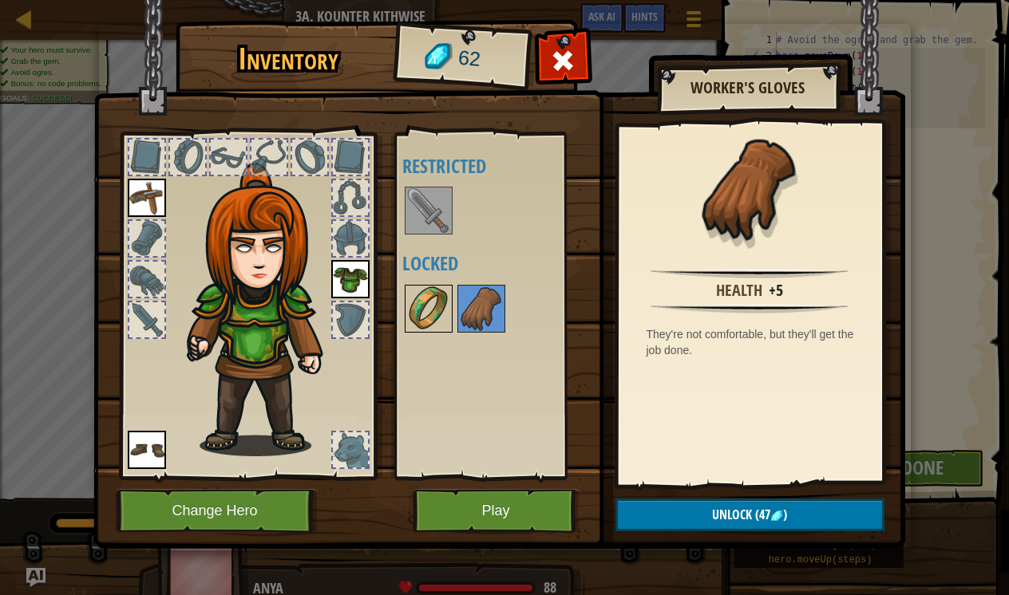
click at [442, 315] on img at bounding box center [428, 309] width 45 height 45
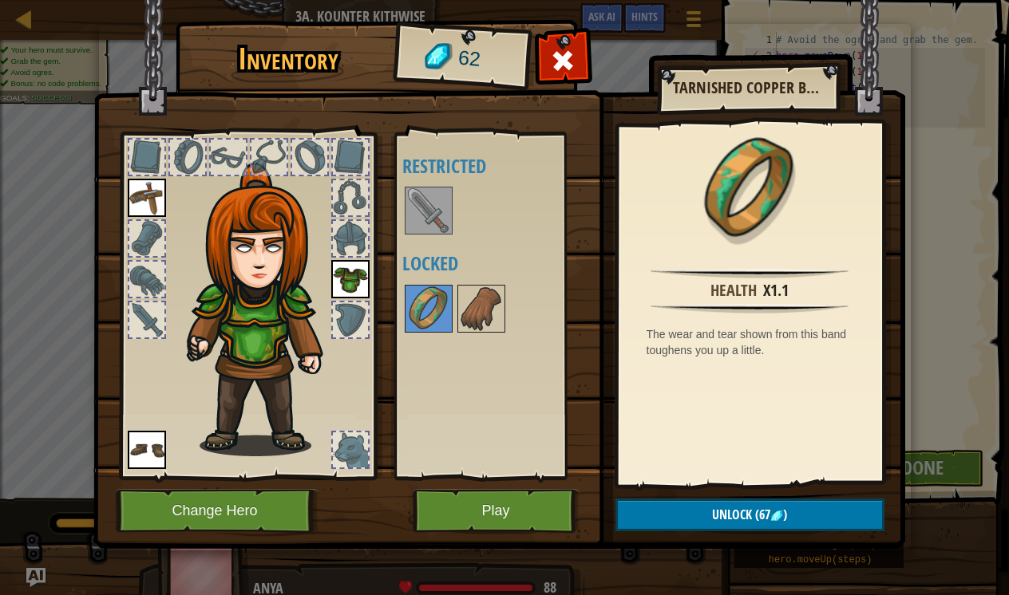
click at [482, 510] on button "Play" at bounding box center [496, 511] width 167 height 44
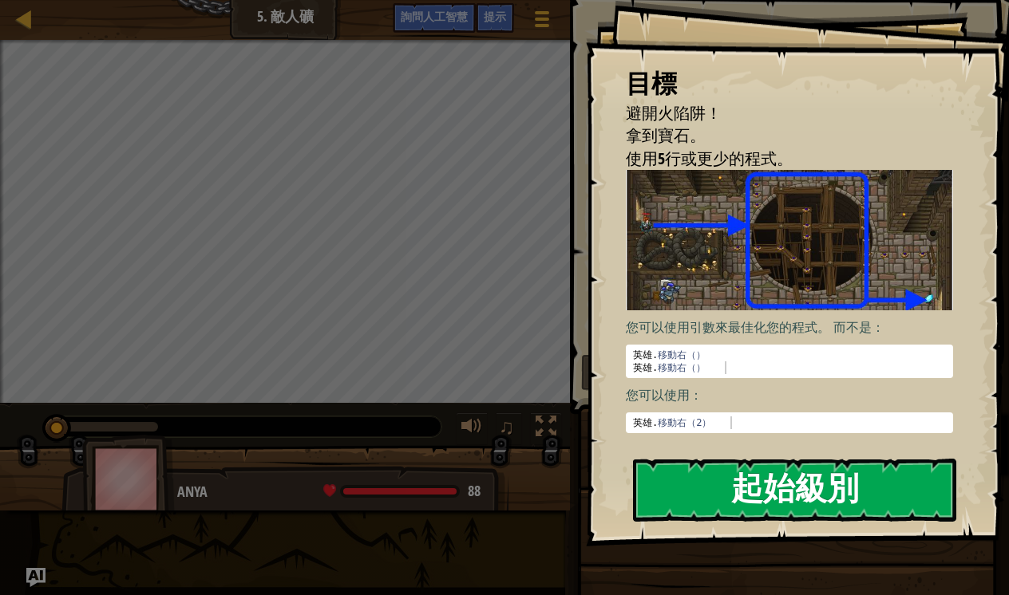
click at [728, 488] on button "起始級別" at bounding box center [794, 490] width 323 height 63
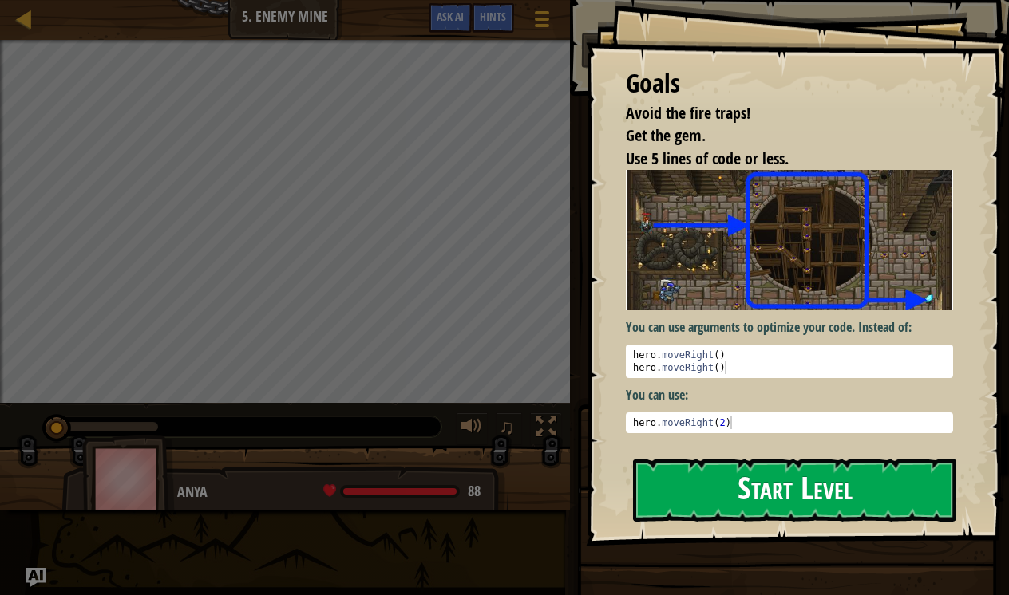
click at [693, 459] on button "Start Level" at bounding box center [794, 490] width 323 height 63
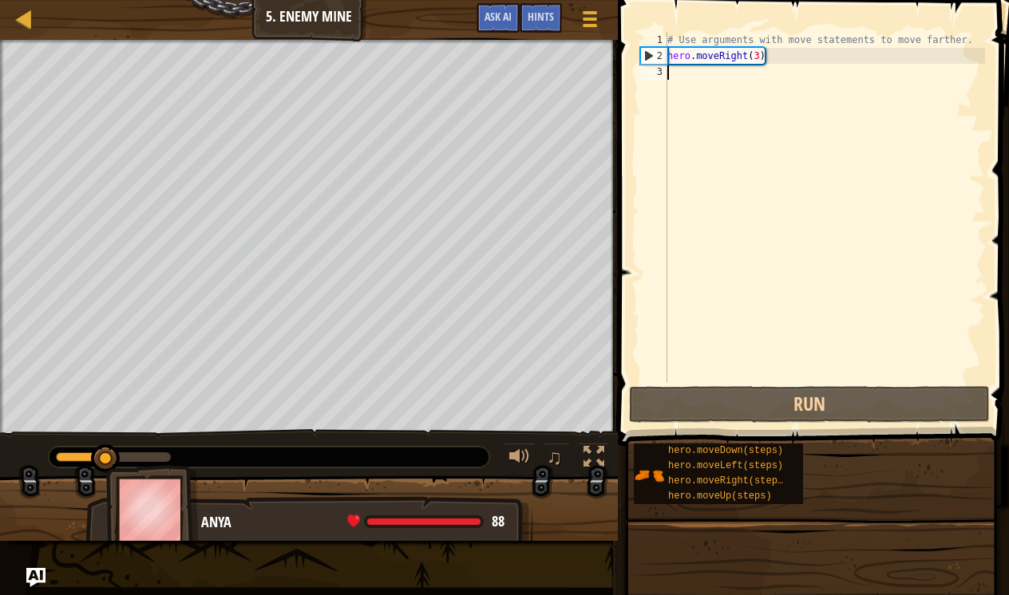
type textarea "h"
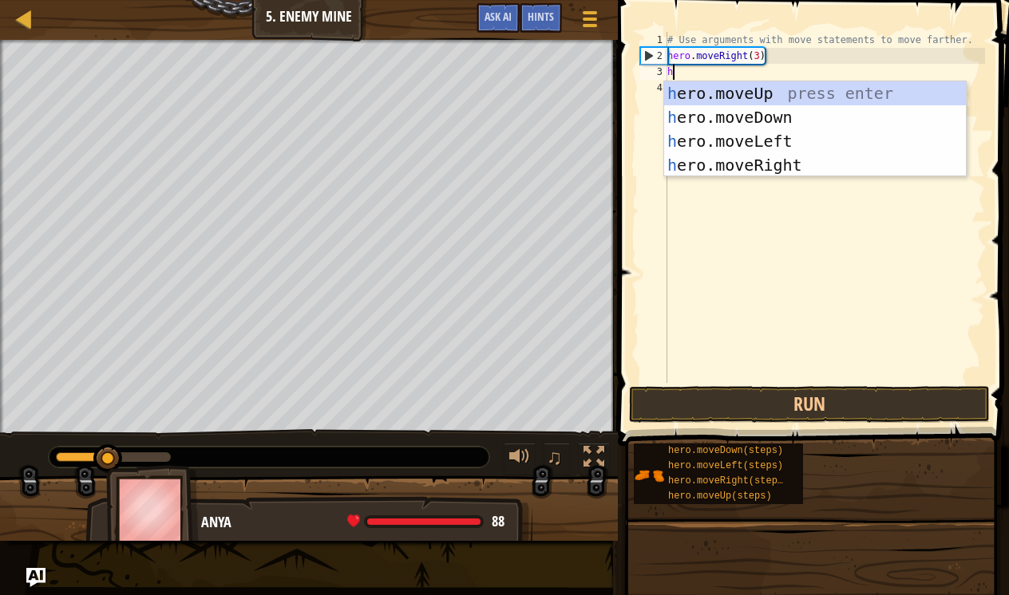
scroll to position [7, 0]
click at [744, 91] on div "h ero.moveUp press enter h ero.moveDown press enter h ero.moveLeft press enter …" at bounding box center [815, 153] width 302 height 144
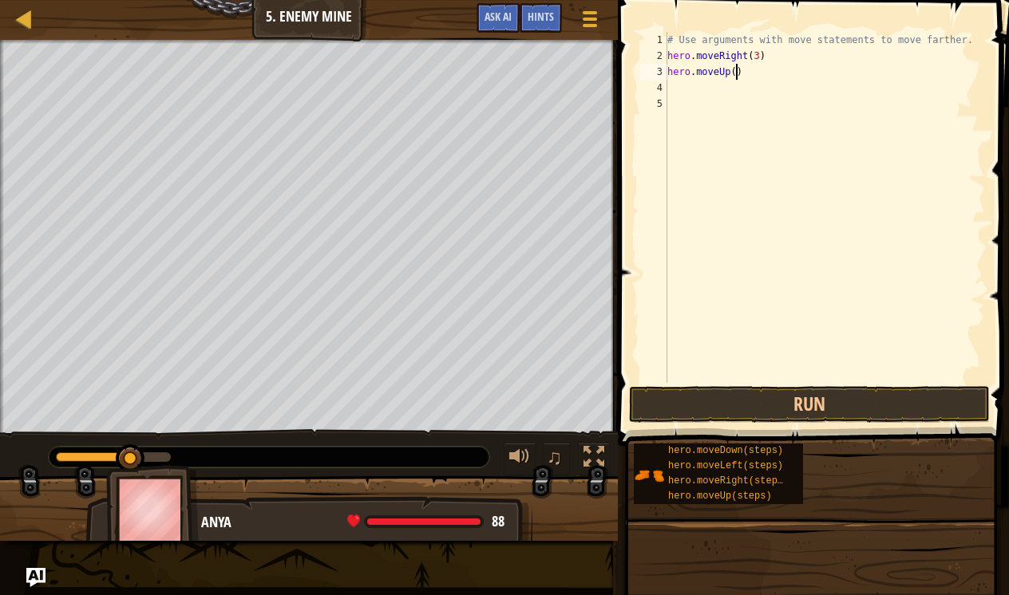
click at [738, 72] on div "# Use arguments with move statements to move farther. hero . moveRight ( 3 ) he…" at bounding box center [824, 223] width 321 height 383
type textarea "hero.moveUp(1)"
click at [706, 87] on div "# Use arguments with move statements to move farther. hero . moveRight ( 3 ) he…" at bounding box center [824, 223] width 321 height 383
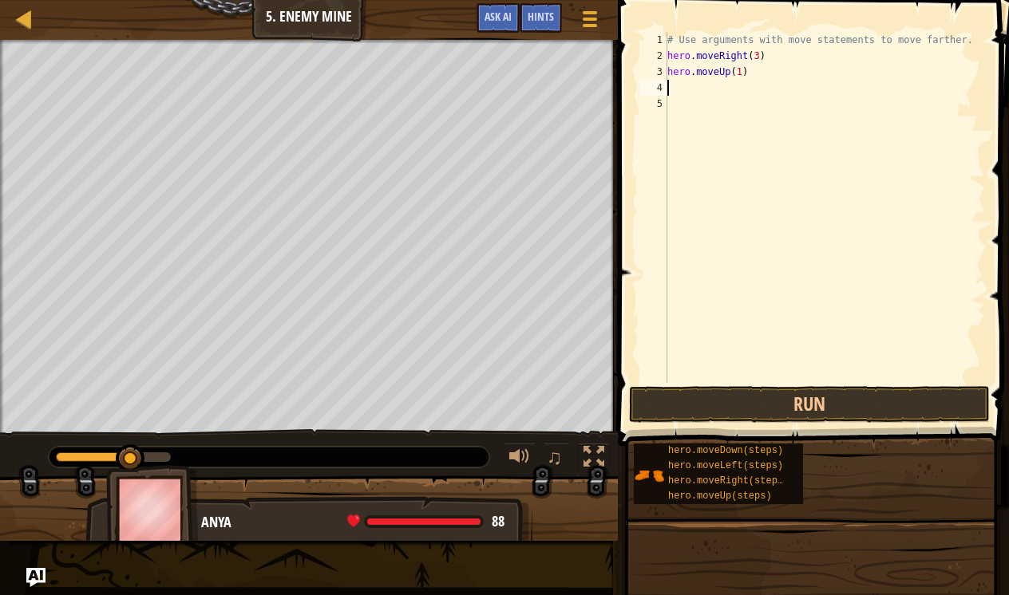
type textarea "h"
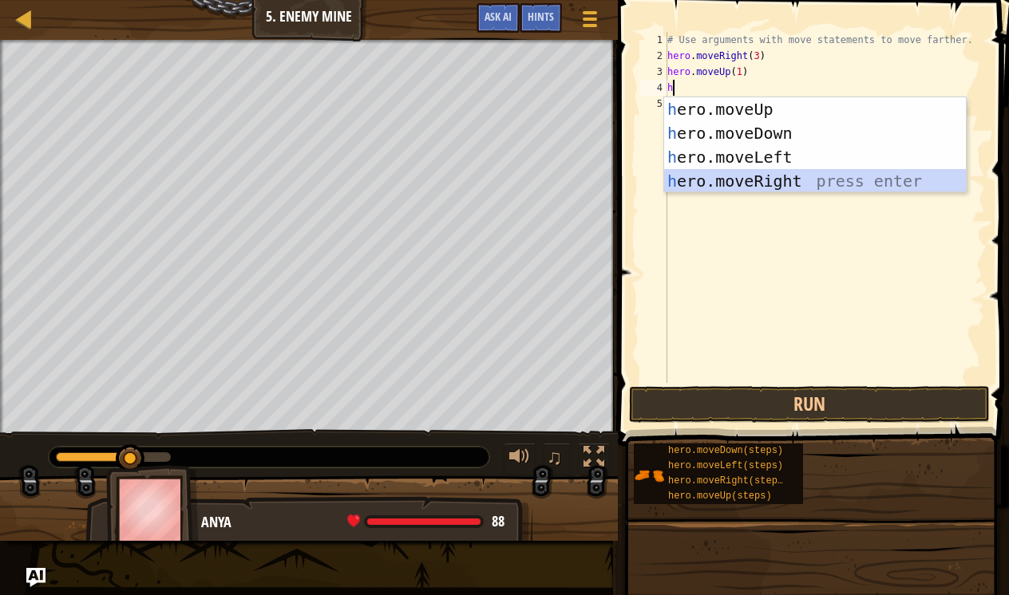
click at [736, 177] on div "h ero.moveUp press enter h ero.moveDown press enter h ero.moveLeft press enter …" at bounding box center [815, 169] width 302 height 144
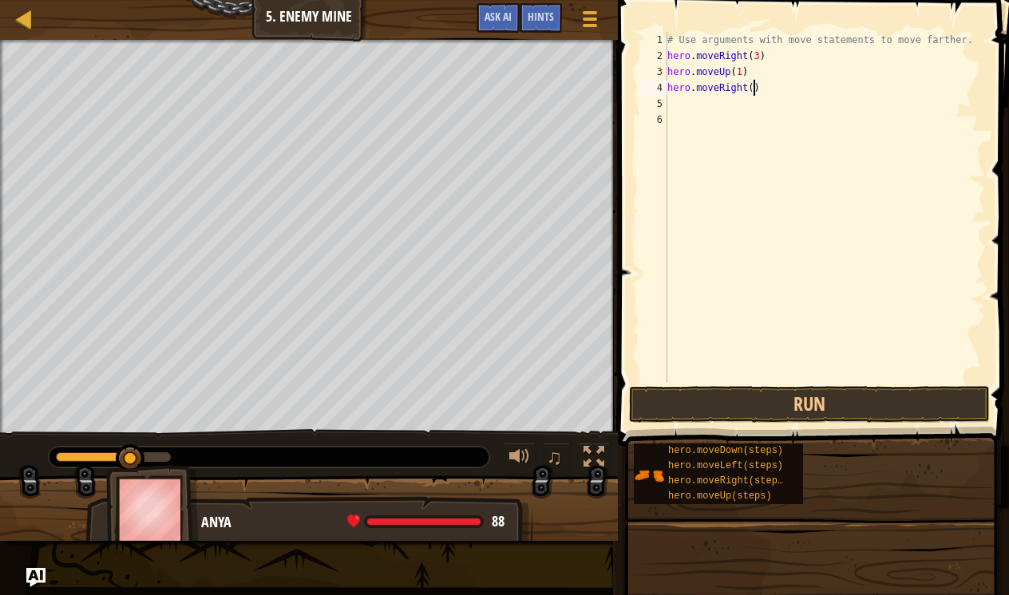
click at [753, 85] on div "# Use arguments with move statements to move farther. hero . moveRight ( 3 ) he…" at bounding box center [824, 223] width 321 height 383
type textarea "hero.moveRight(1)"
click at [738, 99] on div "# Use arguments with move statements to move farther. hero . moveRight ( 3 ) he…" at bounding box center [824, 223] width 321 height 383
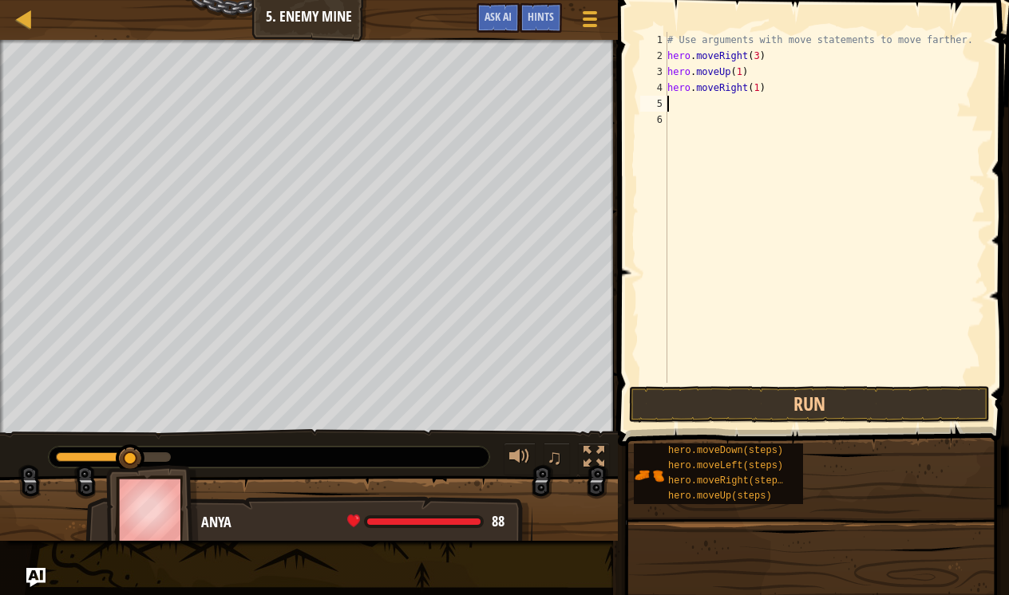
type textarea "h"
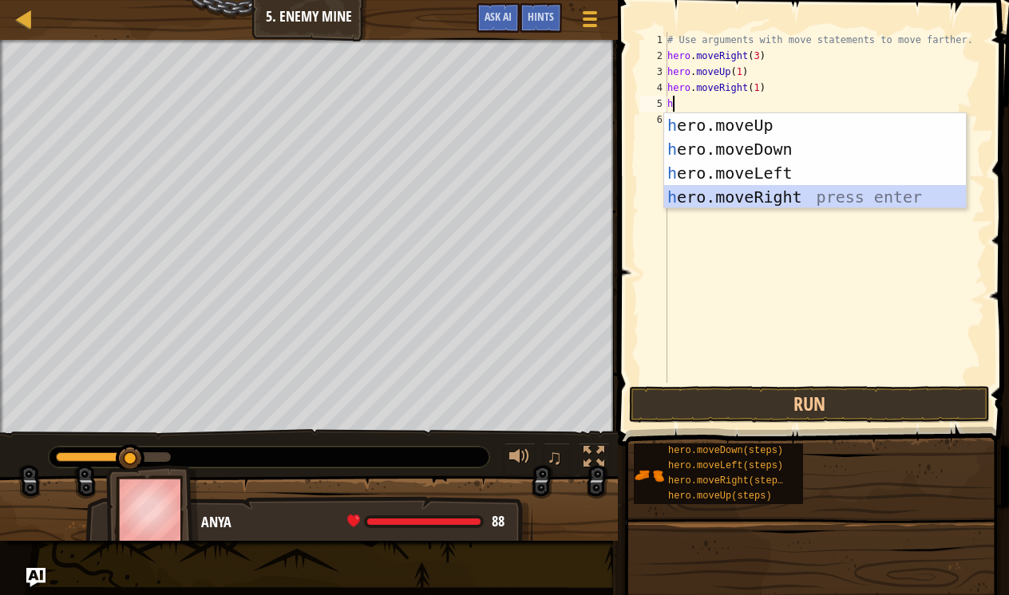
click at [761, 191] on div "h ero.moveUp press enter h ero.moveDown press enter h ero.moveLeft press enter …" at bounding box center [815, 185] width 302 height 144
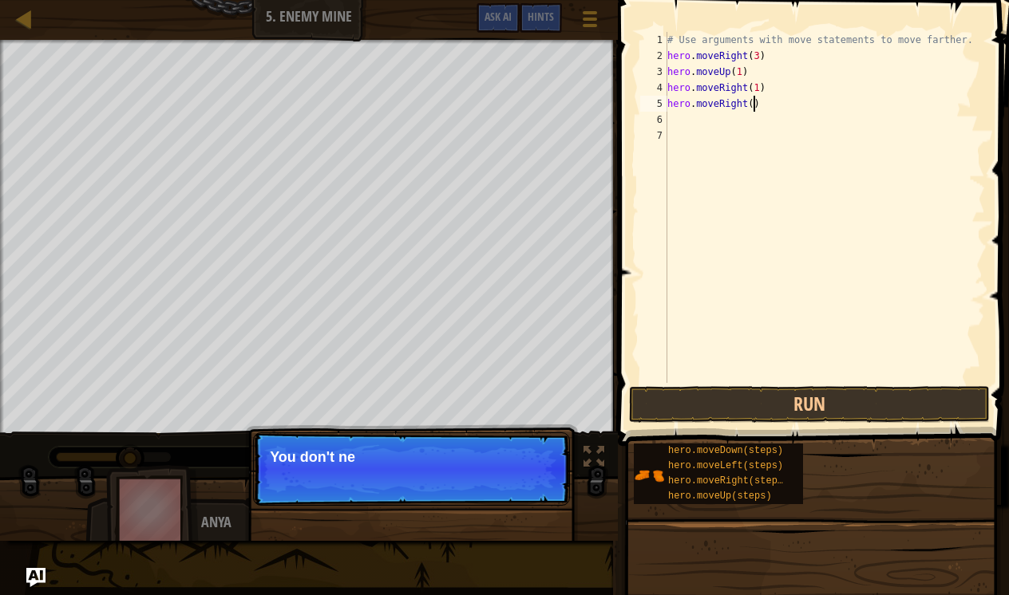
click at [753, 105] on div "# Use arguments with move statements to move farther. hero . moveRight ( 3 ) he…" at bounding box center [824, 223] width 321 height 383
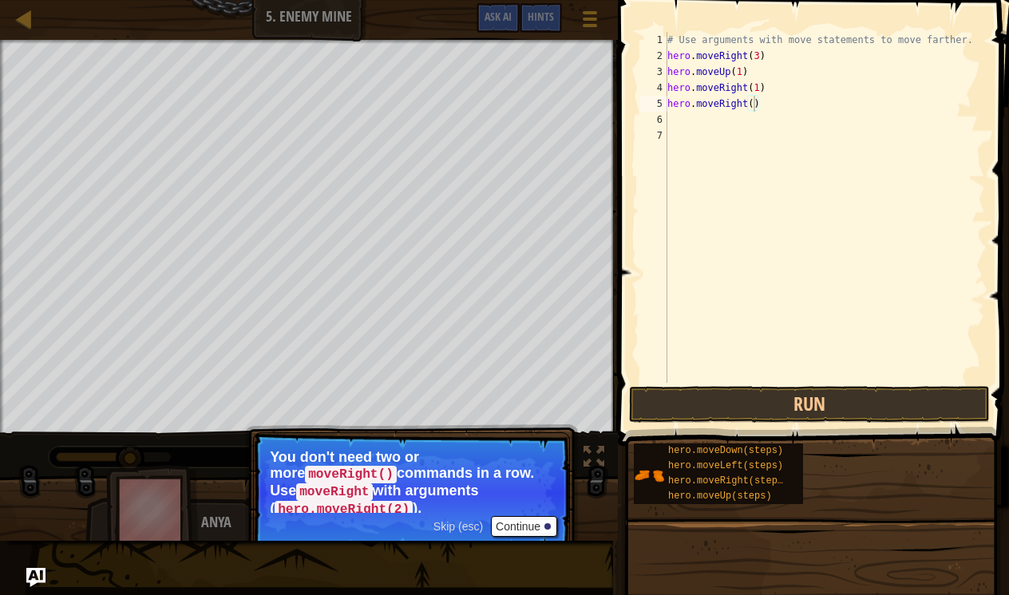
click at [503, 525] on button "Continue" at bounding box center [524, 526] width 66 height 21
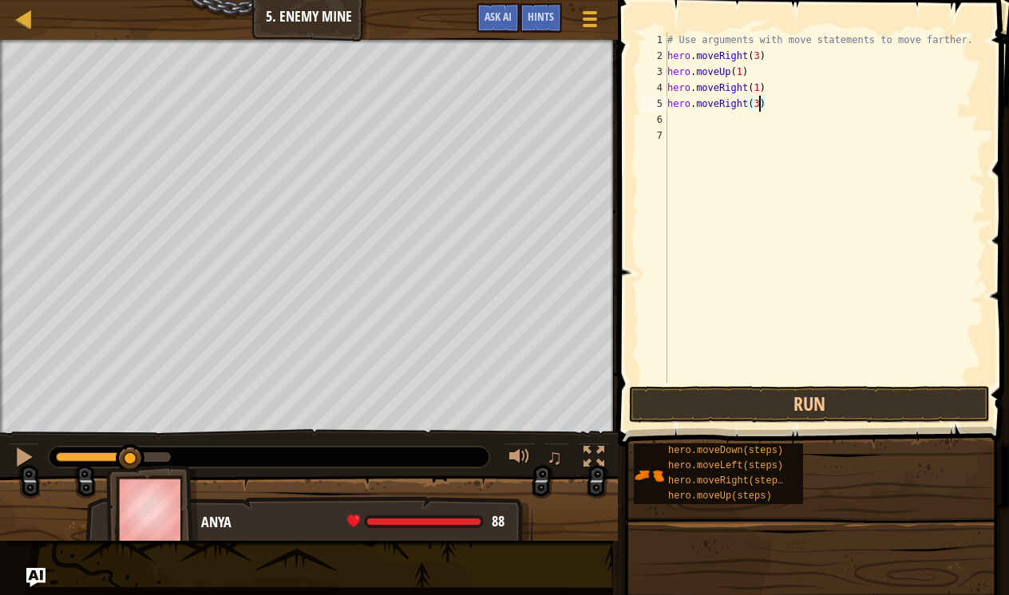
scroll to position [7, 7]
click at [773, 401] on button "Run" at bounding box center [809, 404] width 361 height 37
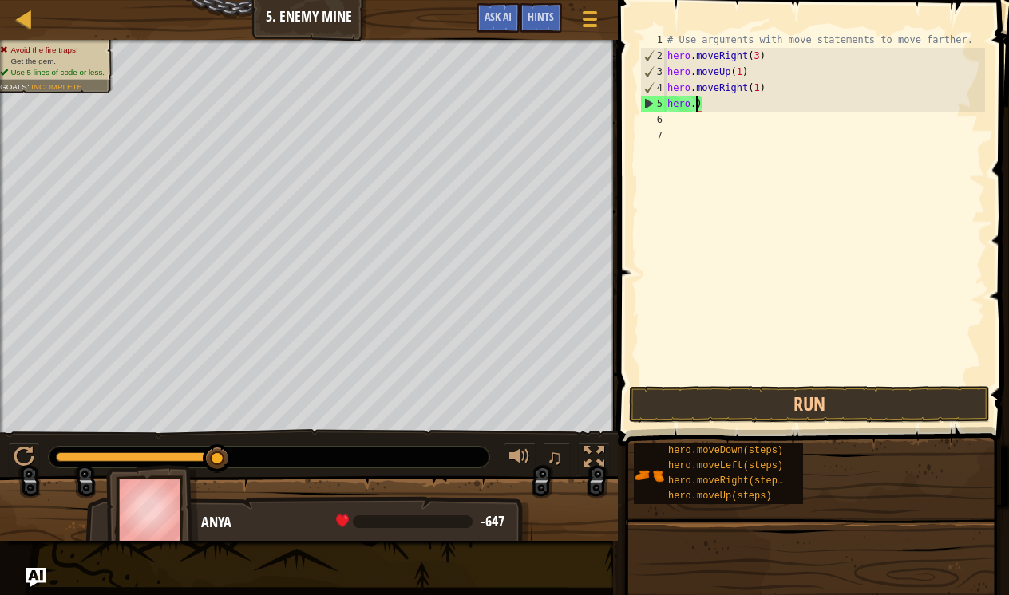
scroll to position [7, 1]
type textarea ")"
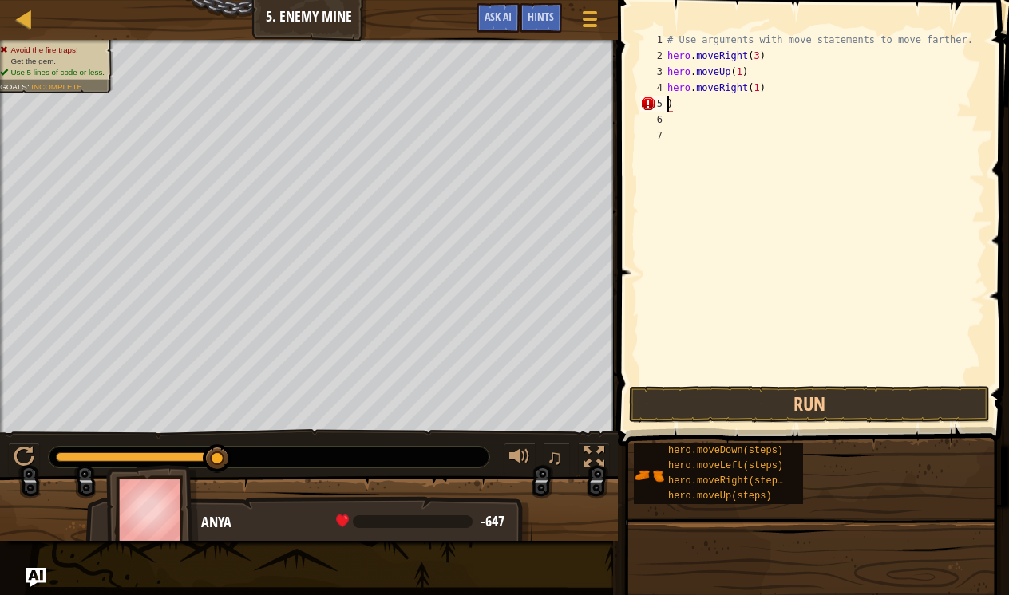
click at [720, 109] on div "# Use arguments with move statements to move farther. hero . moveRight ( 3 ) he…" at bounding box center [824, 223] width 321 height 383
type textarea "h"
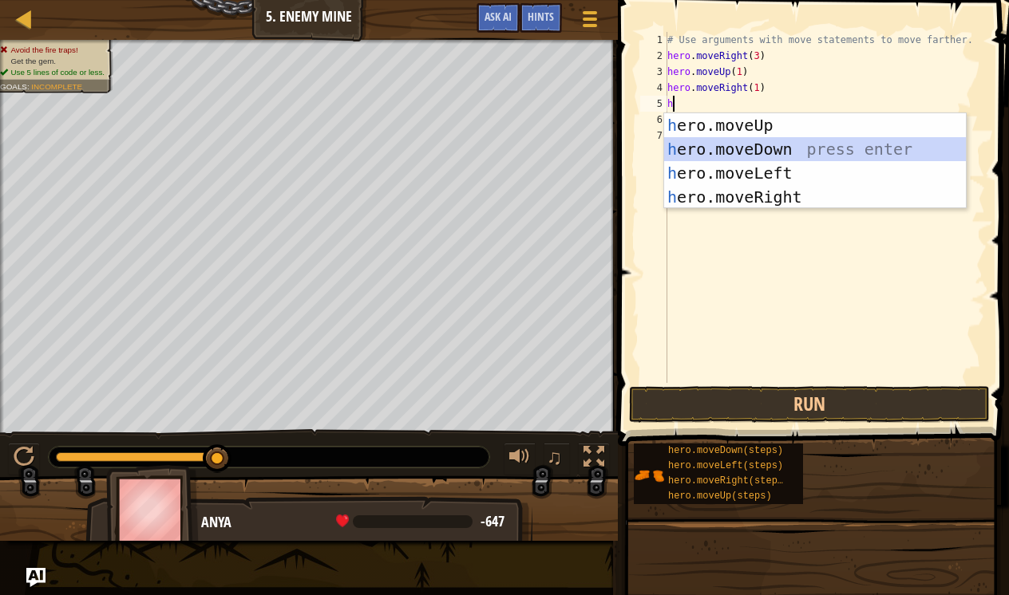
click at [754, 140] on div "h ero.moveUp press enter h ero.moveDown press enter h ero.moveLeft press enter …" at bounding box center [815, 185] width 302 height 144
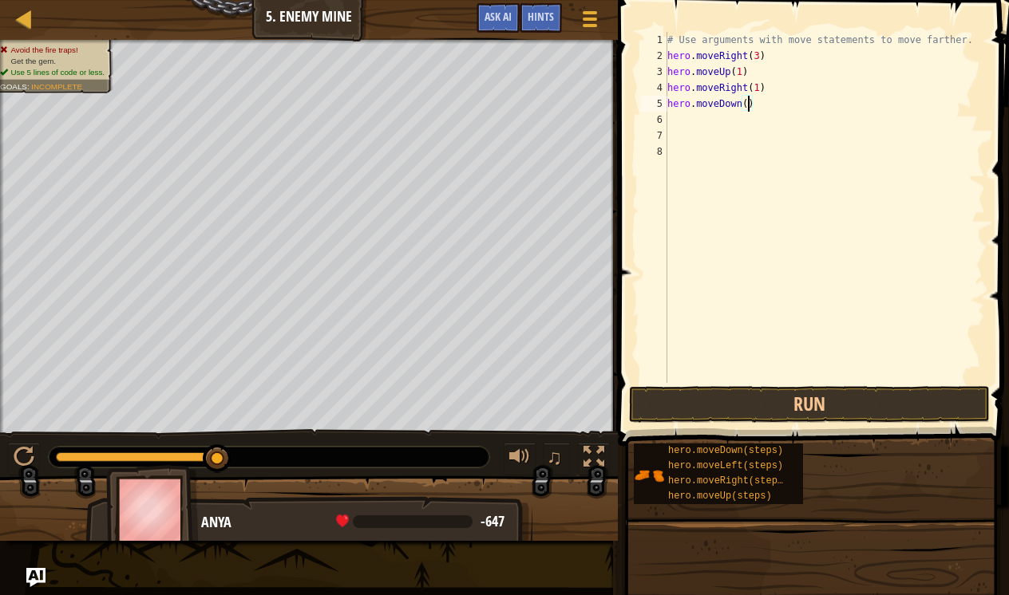
click at [749, 105] on div "# Use arguments with move statements to move farther. hero . moveRight ( 3 ) he…" at bounding box center [824, 223] width 321 height 383
type textarea "hero.moveDown(3)"
click at [740, 132] on div "# Use arguments with move statements to move farther. hero . moveRight ( 3 ) he…" at bounding box center [824, 223] width 321 height 383
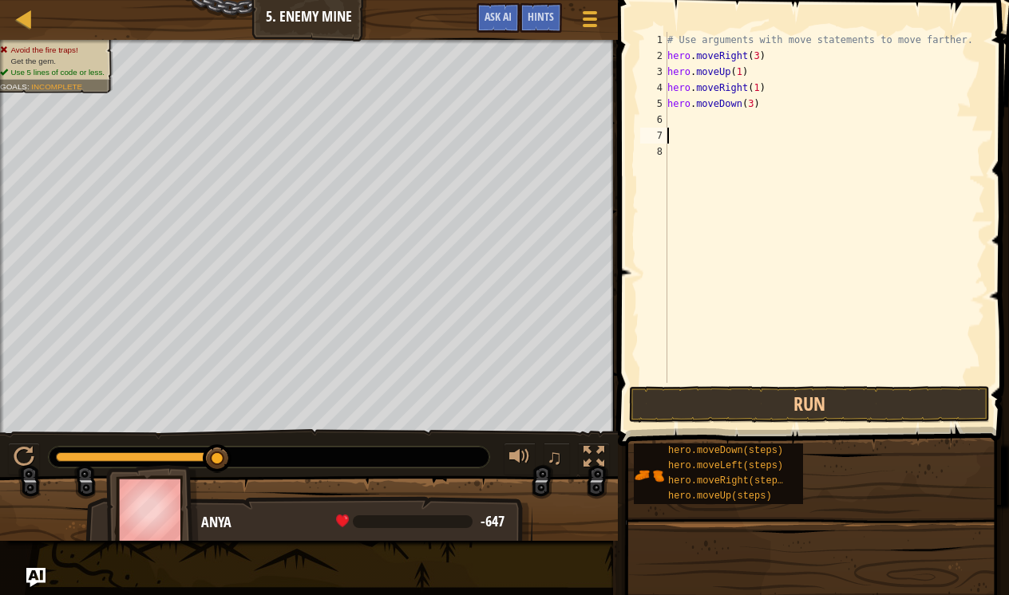
click at [738, 129] on div "# Use arguments with move statements to move farther. hero . moveRight ( 3 ) he…" at bounding box center [824, 223] width 321 height 383
click at [733, 121] on div "# Use arguments with move statements to move farther. hero . moveRight ( 3 ) he…" at bounding box center [824, 223] width 321 height 383
type textarea "h"
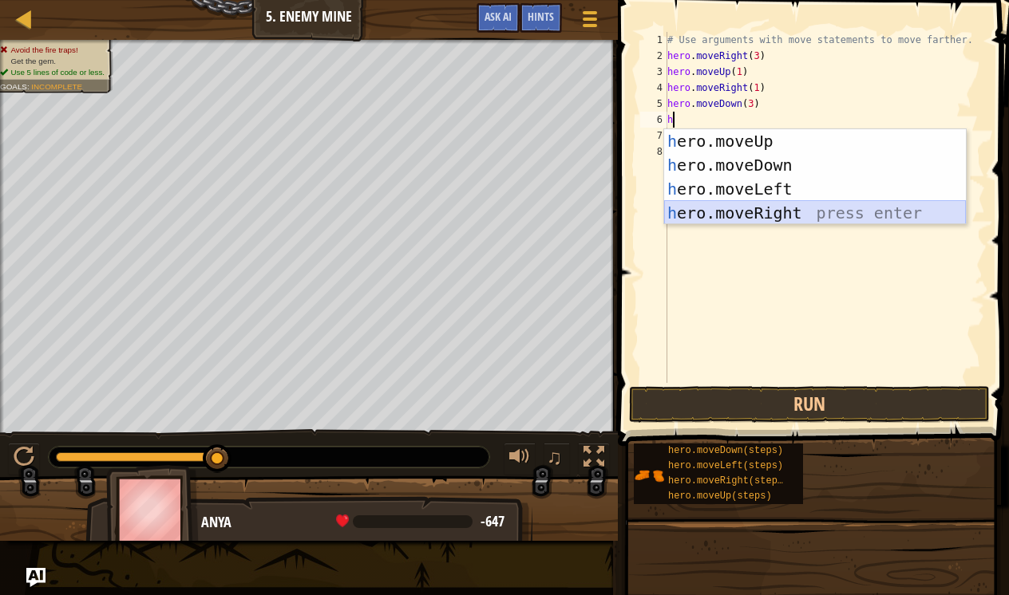
click at [767, 214] on div "h ero.moveUp press enter h ero.moveDown press enter h ero.moveLeft press enter …" at bounding box center [815, 201] width 302 height 144
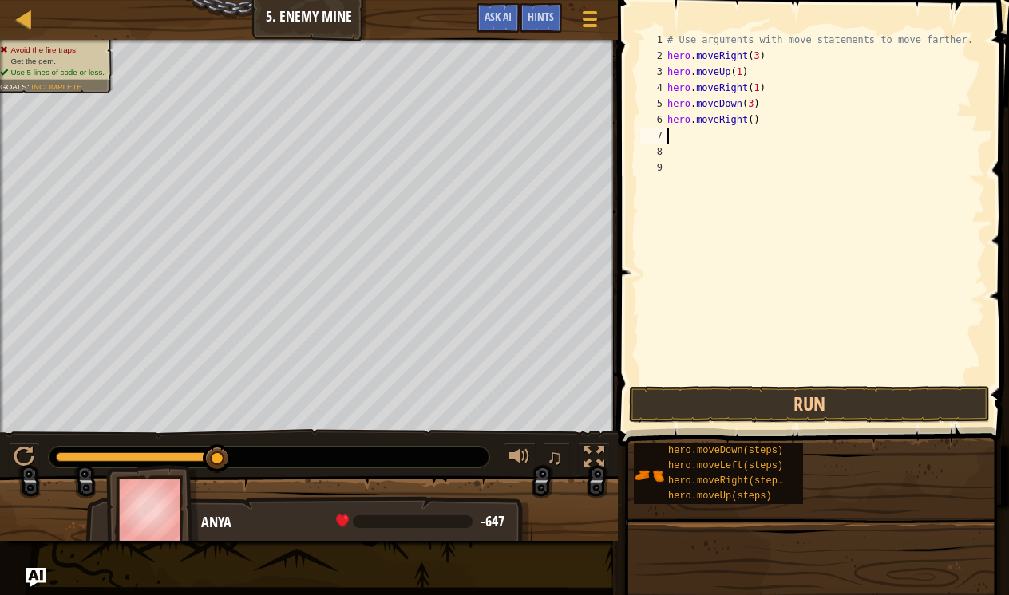
click at [753, 122] on div "# Use arguments with move statements to move farther. hero . moveRight ( 3 ) he…" at bounding box center [824, 223] width 321 height 383
type textarea "hero.moveRight(2)"
click at [769, 409] on button "Run" at bounding box center [809, 404] width 361 height 37
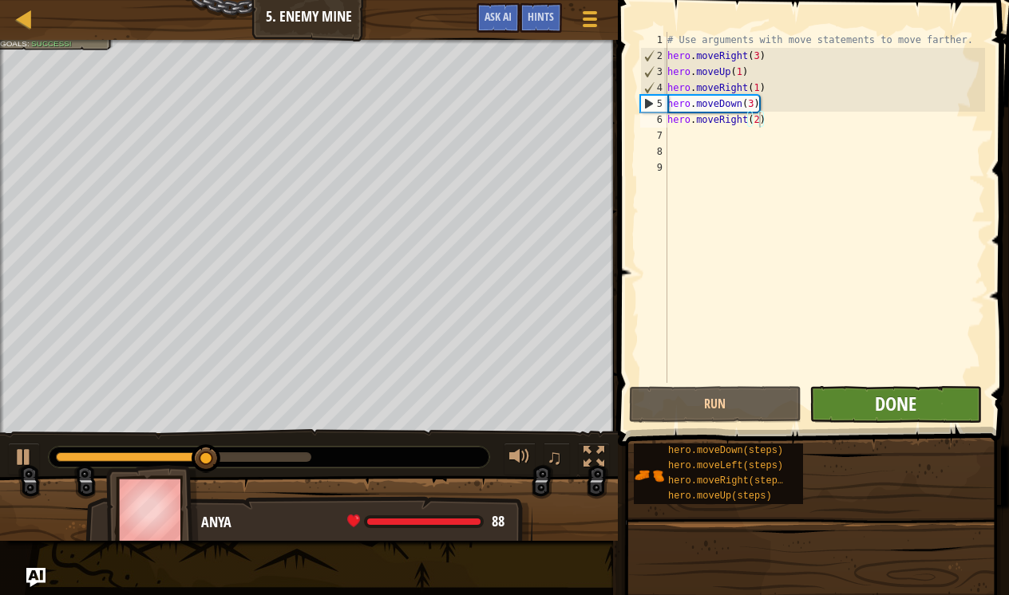
click at [888, 402] on span "Done" at bounding box center [896, 404] width 42 height 26
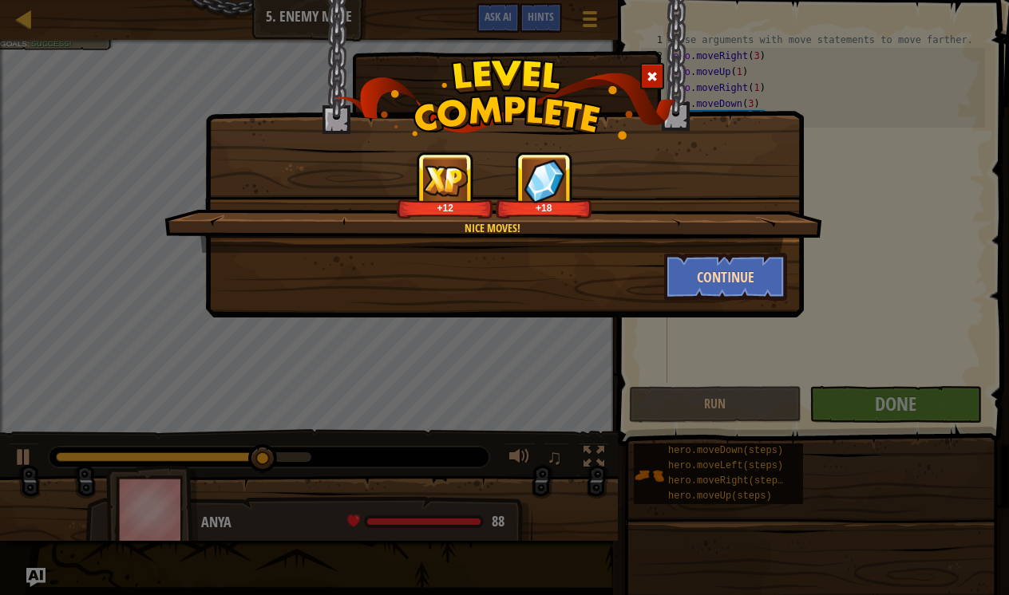
click at [755, 283] on button "Continue" at bounding box center [726, 277] width 124 height 48
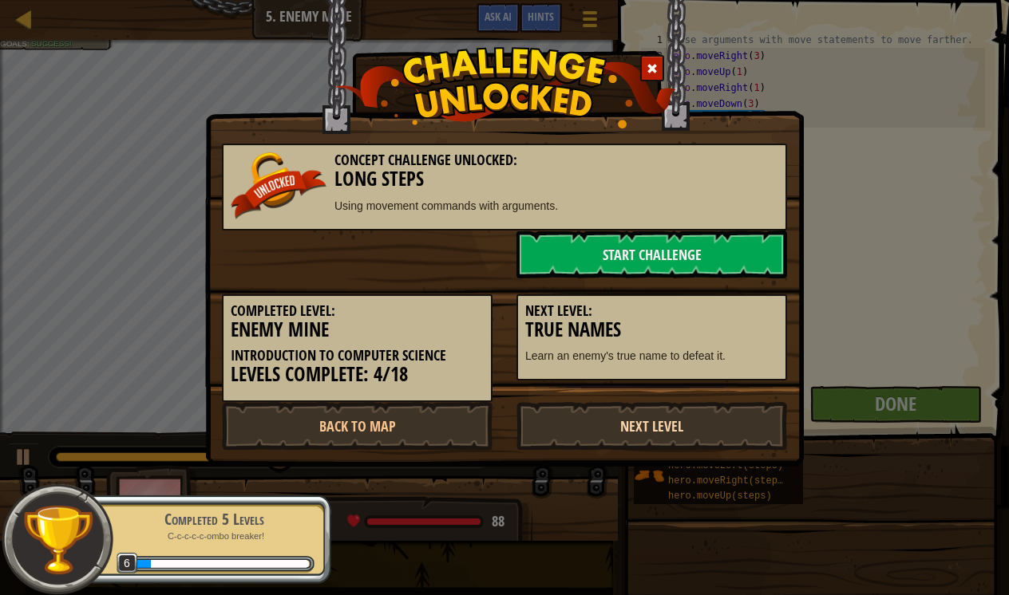
click at [705, 430] on link "Next Level" at bounding box center [651, 426] width 271 height 48
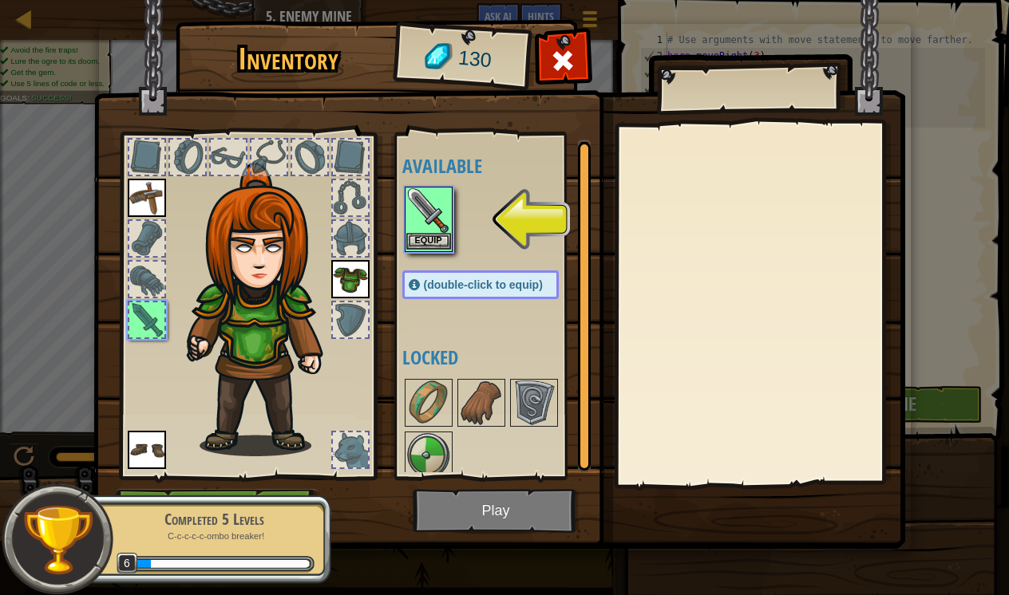
click at [424, 237] on button "Equip" at bounding box center [428, 241] width 45 height 17
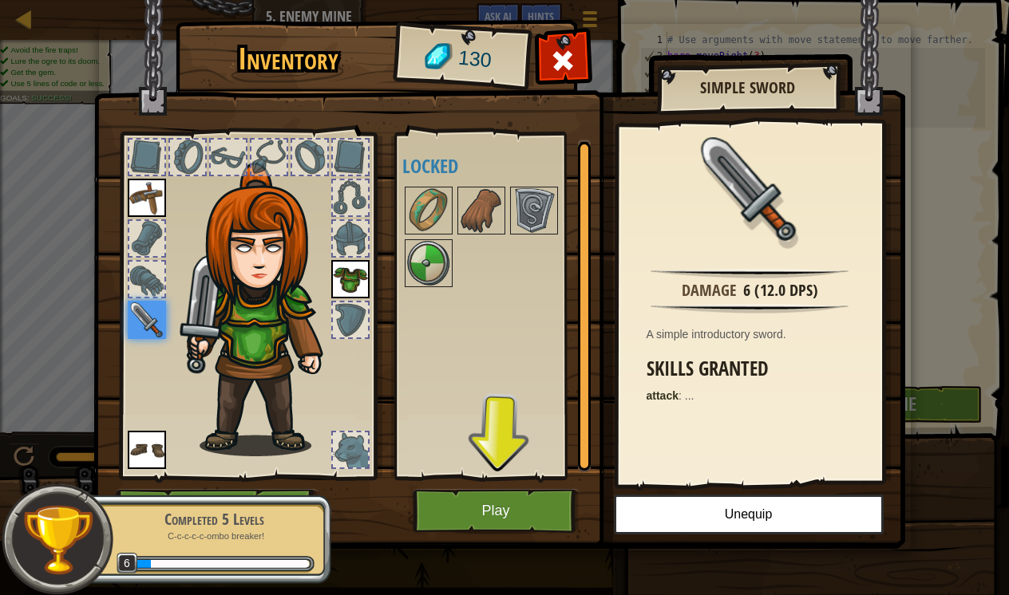
click at [511, 519] on button "Play" at bounding box center [496, 511] width 167 height 44
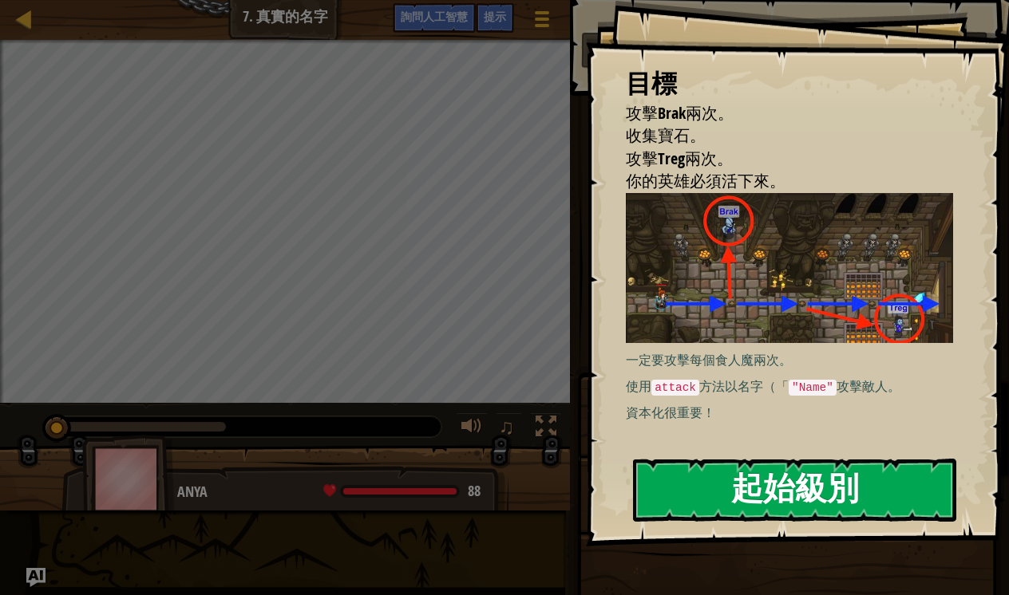
click at [676, 496] on button "起始級別" at bounding box center [794, 490] width 323 height 63
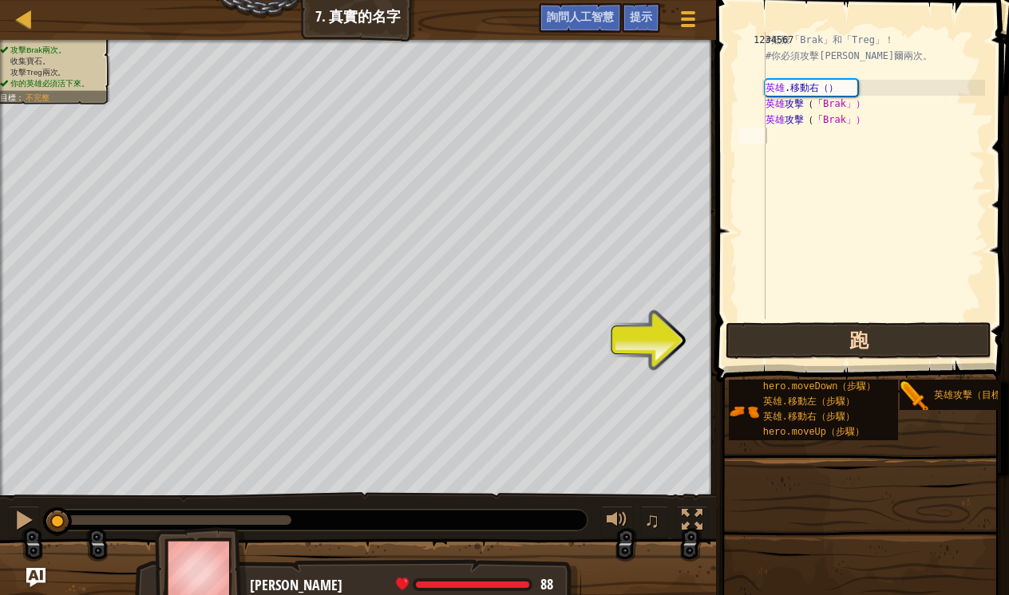
click at [790, 330] on button "跑" at bounding box center [859, 340] width 266 height 37
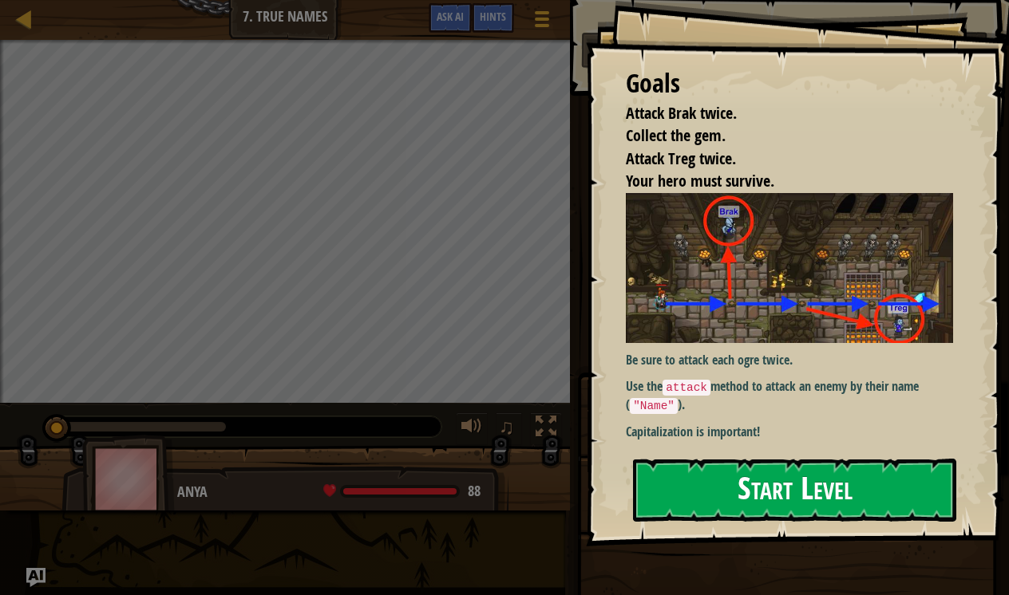
click at [793, 492] on button "Start Level" at bounding box center [794, 490] width 323 height 63
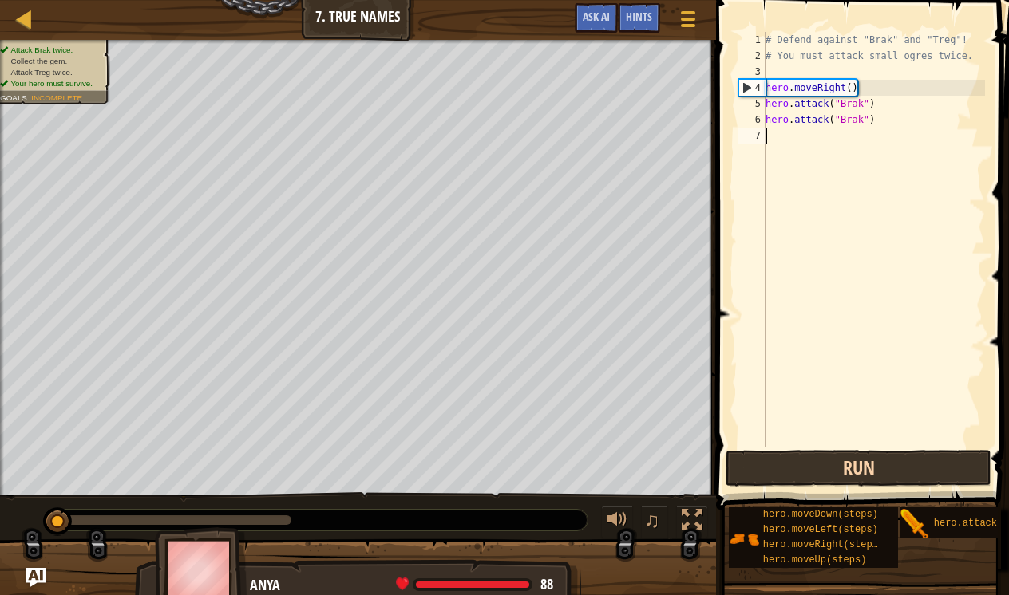
click at [804, 458] on button "Run" at bounding box center [859, 468] width 266 height 37
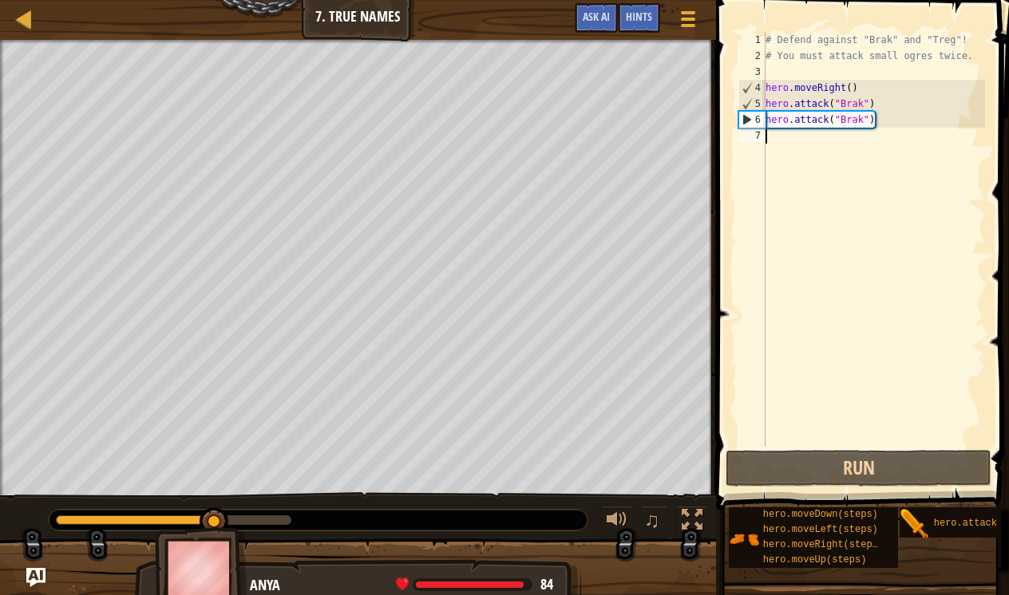
click at [830, 139] on div "# Defend against "Brak" and "Treg"! # You must attack small ogres twice. hero .…" at bounding box center [873, 255] width 223 height 447
type textarea "h"
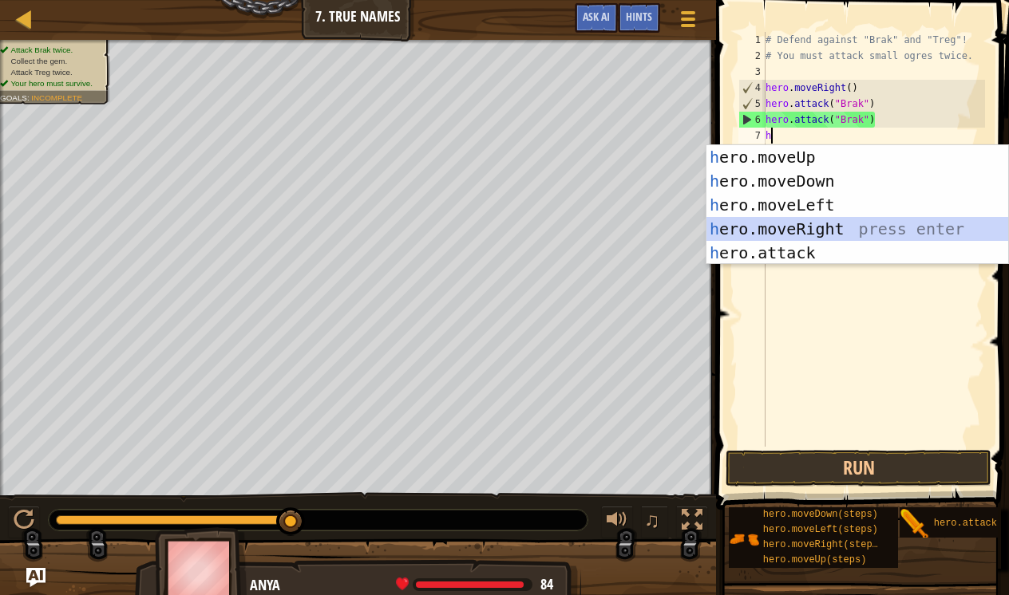
click at [817, 228] on div "h ero.moveUp press enter h ero.moveDown press enter h ero.moveLeft press enter …" at bounding box center [857, 229] width 302 height 168
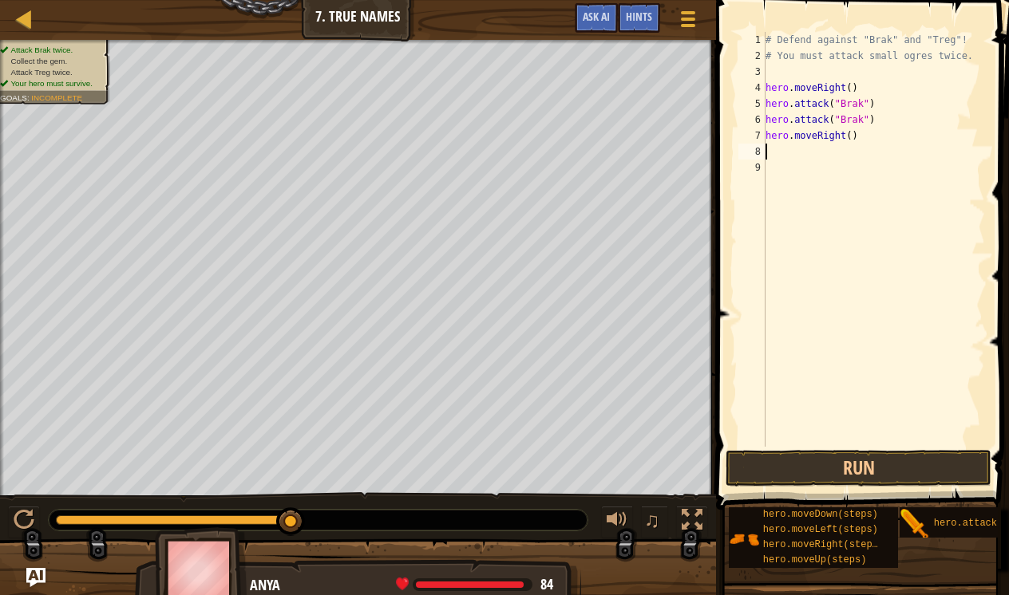
click at [852, 134] on div "# Defend against "Brak" and "Treg"! # You must attack small ogres twice. hero .…" at bounding box center [873, 255] width 223 height 447
type textarea "hero.moveRight(2)"
click at [798, 158] on div "# Defend against "Brak" and "Treg"! # You must attack small ogres twice. hero .…" at bounding box center [873, 255] width 223 height 447
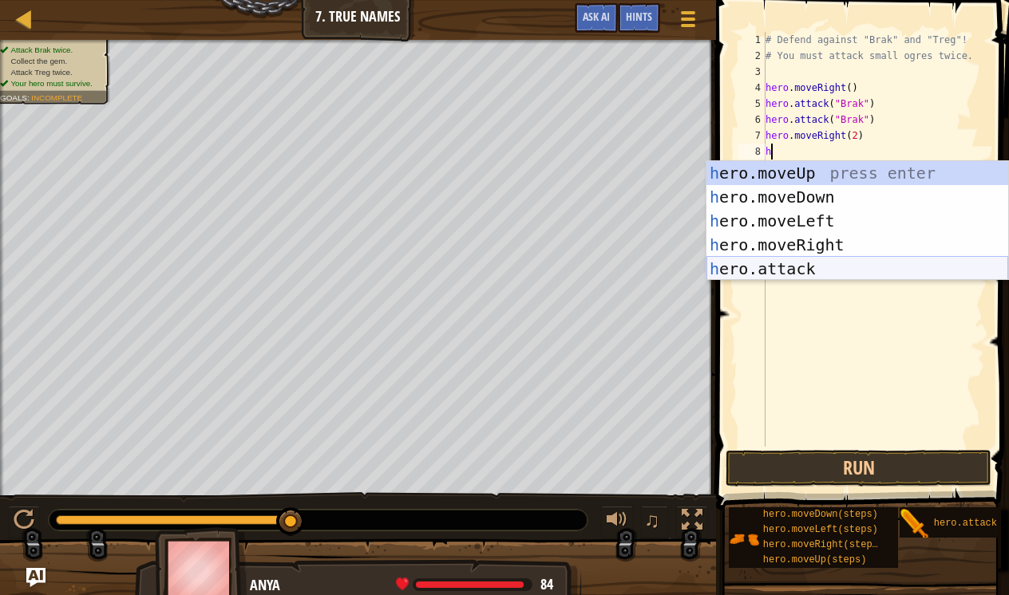
click at [794, 274] on div "h ero.moveUp press enter h ero.moveDown press enter h ero.moveLeft press enter …" at bounding box center [857, 245] width 302 height 168
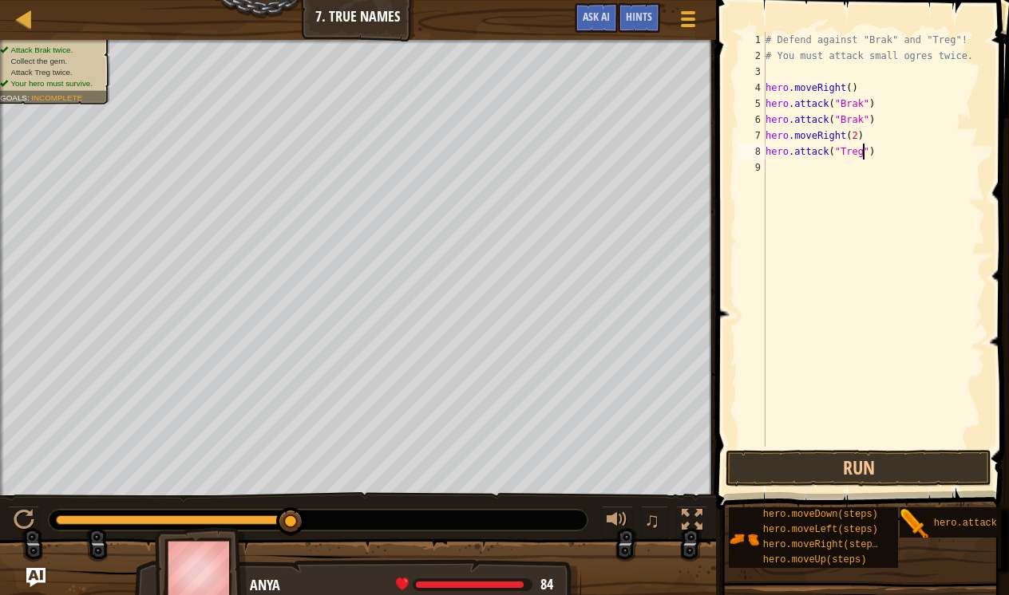
scroll to position [7, 8]
type textarea "hero.attack("Treg")"
click at [848, 468] on button "Run" at bounding box center [859, 468] width 266 height 37
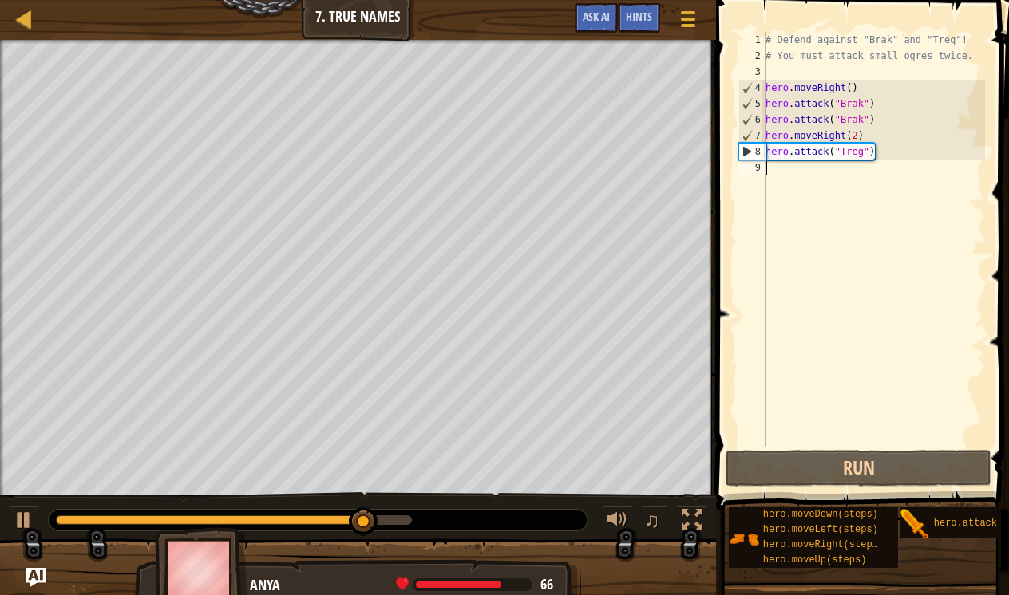
click at [817, 167] on div "# Defend against "Brak" and "Treg"! # You must attack small ogres twice. hero .…" at bounding box center [873, 255] width 223 height 447
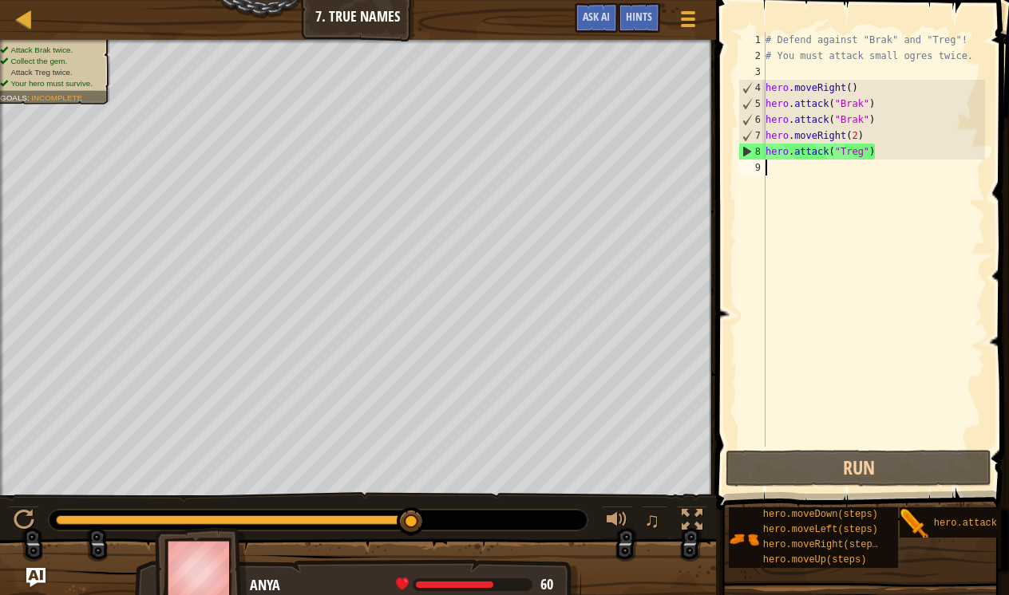
click at [834, 170] on div "# Defend against "Brak" and "Treg"! # You must attack small ogres twice. hero .…" at bounding box center [873, 255] width 223 height 447
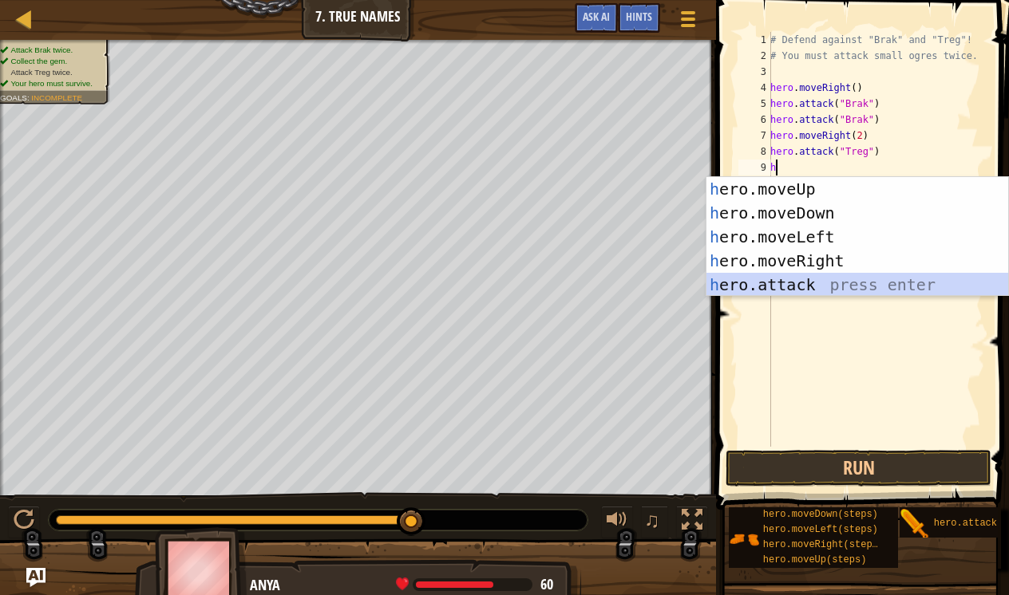
click at [812, 282] on div "h ero.moveUp press enter h ero.moveDown press enter h ero.moveLeft press enter …" at bounding box center [857, 261] width 302 height 168
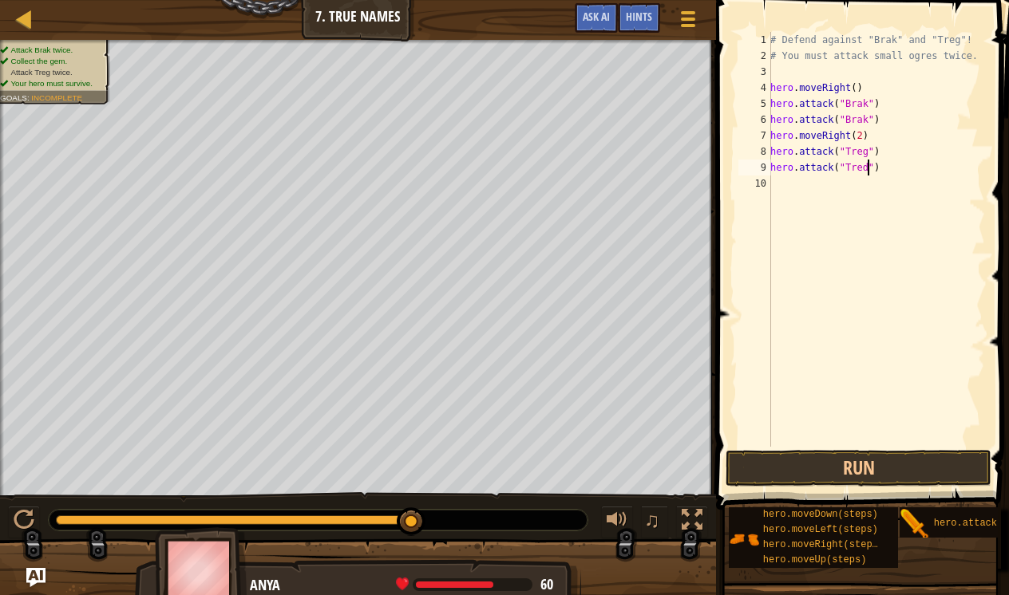
scroll to position [7, 8]
type textarea "hero.attack("Treg")"
click at [805, 461] on button "Run" at bounding box center [859, 468] width 266 height 37
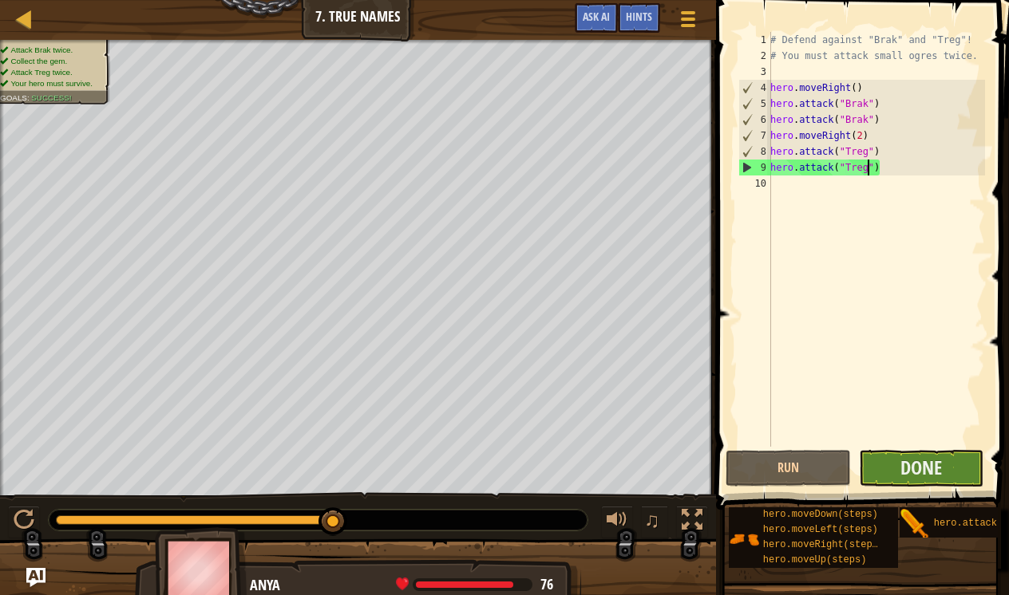
click at [884, 468] on button "Done" at bounding box center [921, 468] width 125 height 37
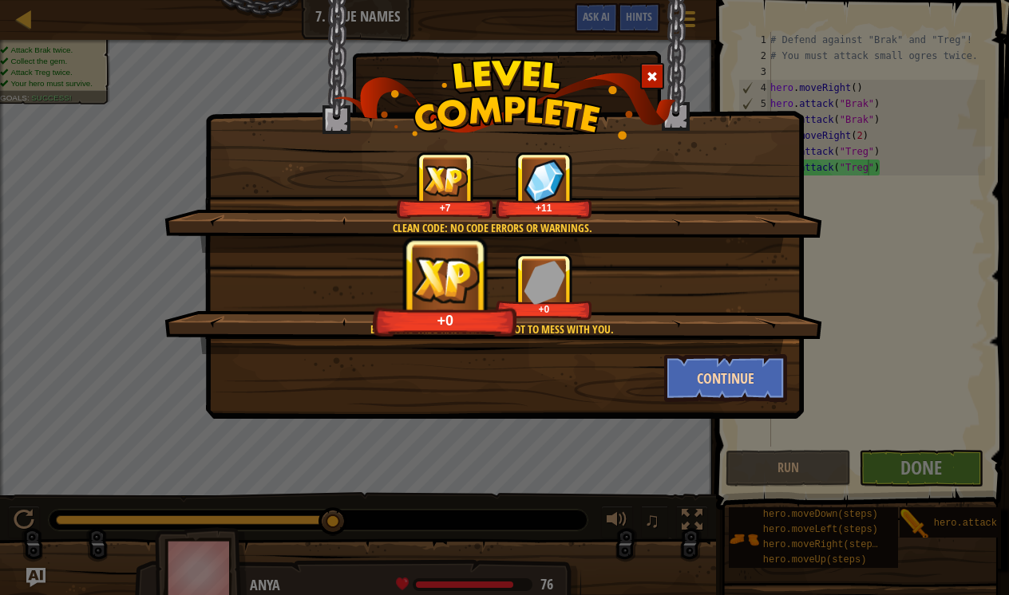
click at [698, 382] on button "Continue" at bounding box center [726, 378] width 124 height 48
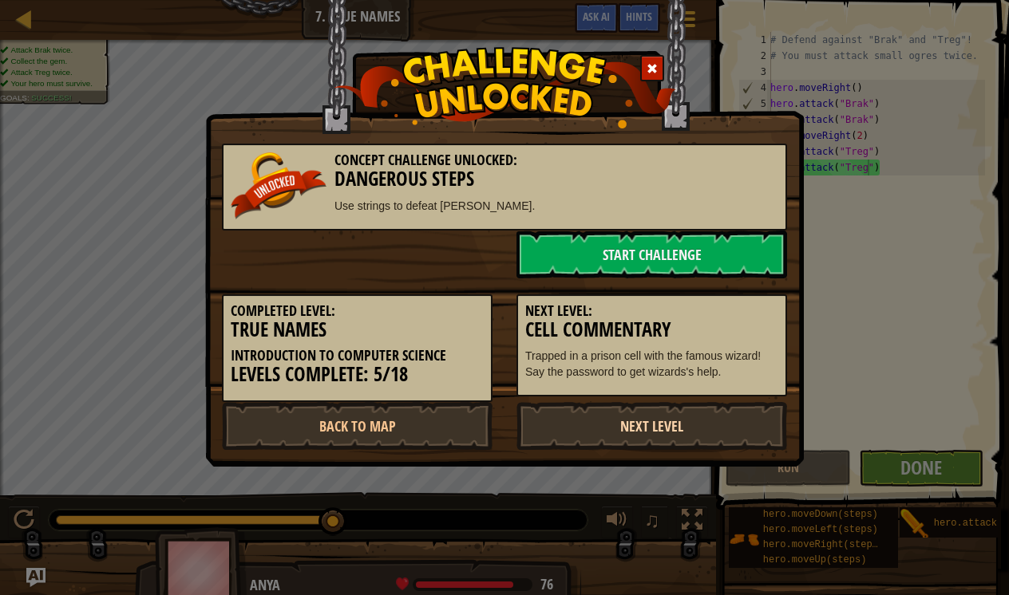
click at [620, 417] on link "Next Level" at bounding box center [651, 426] width 271 height 48
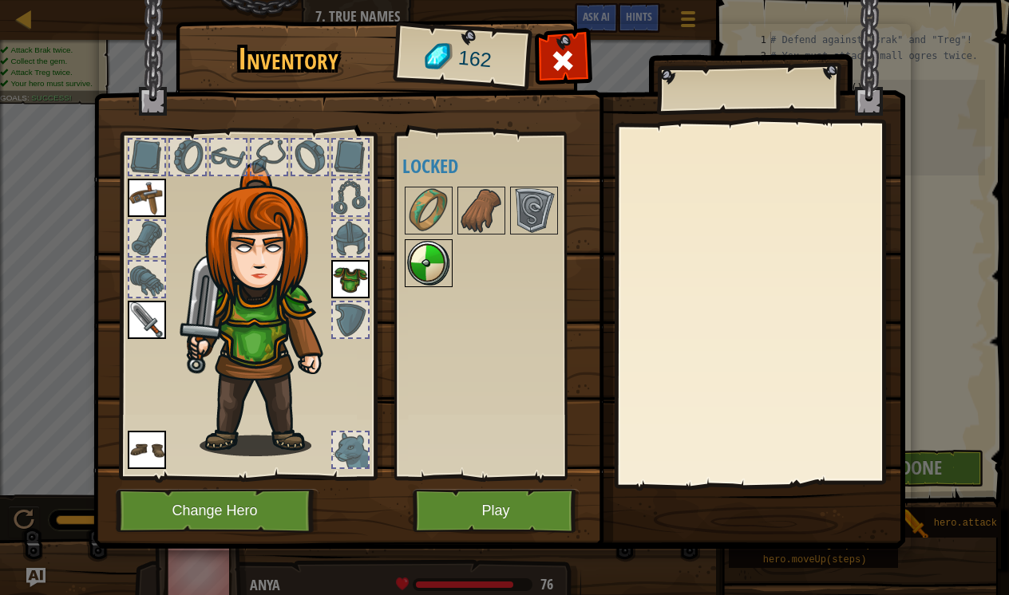
click at [425, 279] on img at bounding box center [428, 263] width 45 height 45
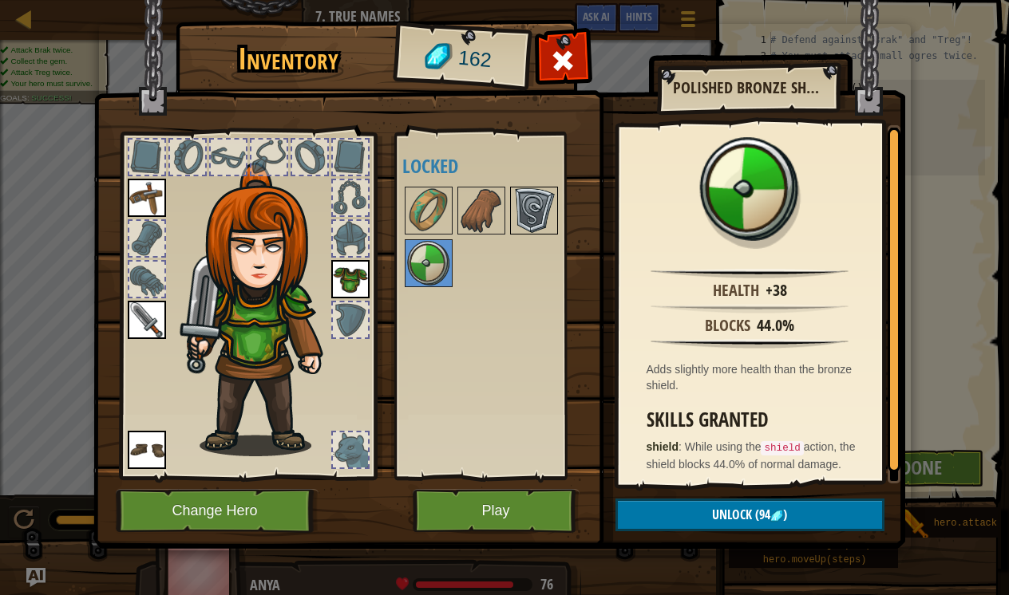
click at [524, 222] on img at bounding box center [534, 210] width 45 height 45
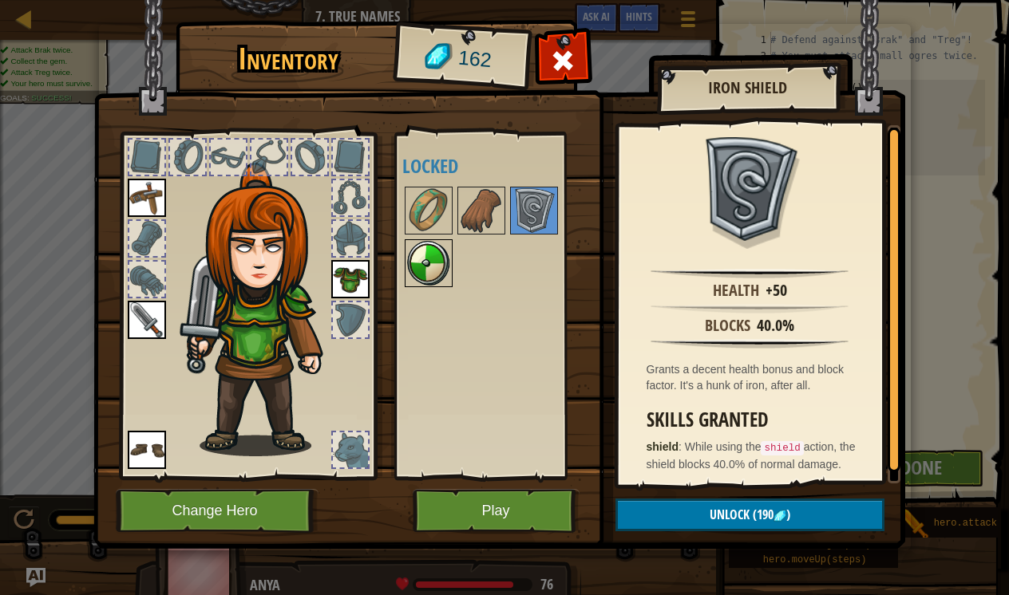
click at [433, 273] on img at bounding box center [428, 263] width 45 height 45
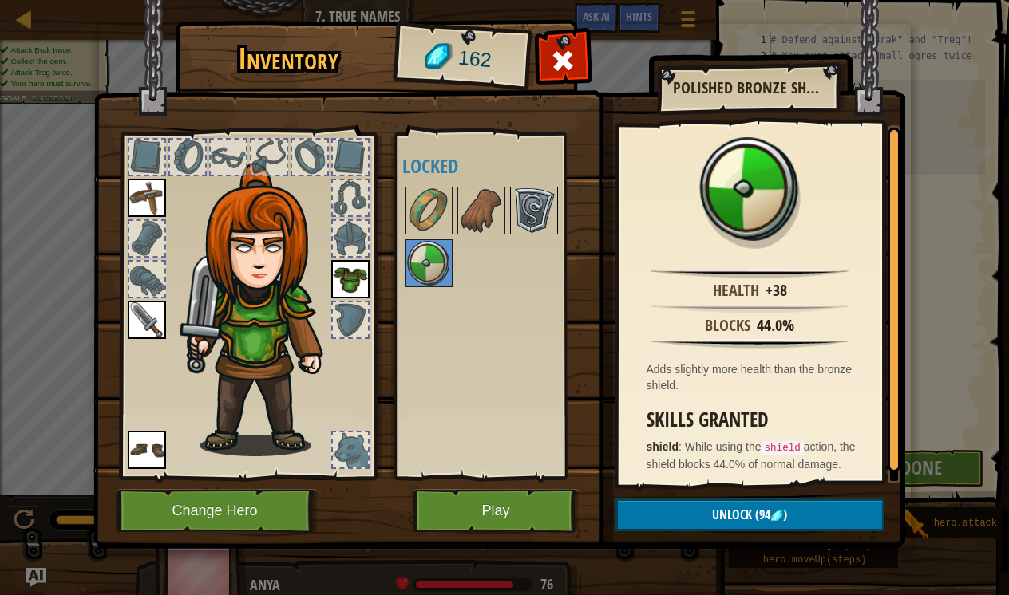
click at [513, 224] on img at bounding box center [534, 210] width 45 height 45
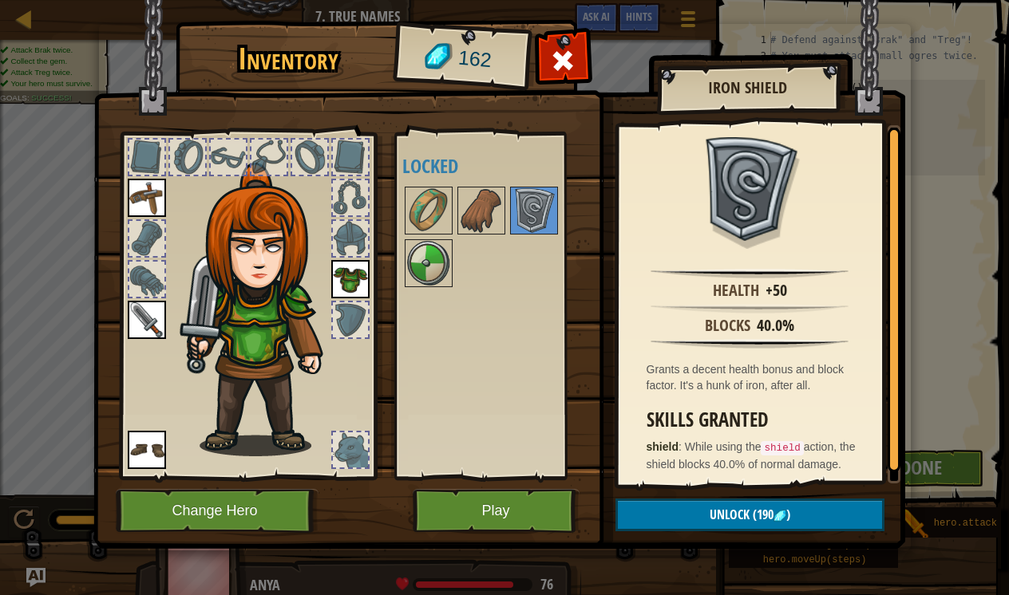
click at [671, 510] on button "Unlock (190 )" at bounding box center [749, 515] width 269 height 33
click at [720, 516] on span "Unlock" at bounding box center [730, 515] width 40 height 18
click at [513, 512] on button "Play" at bounding box center [496, 511] width 167 height 44
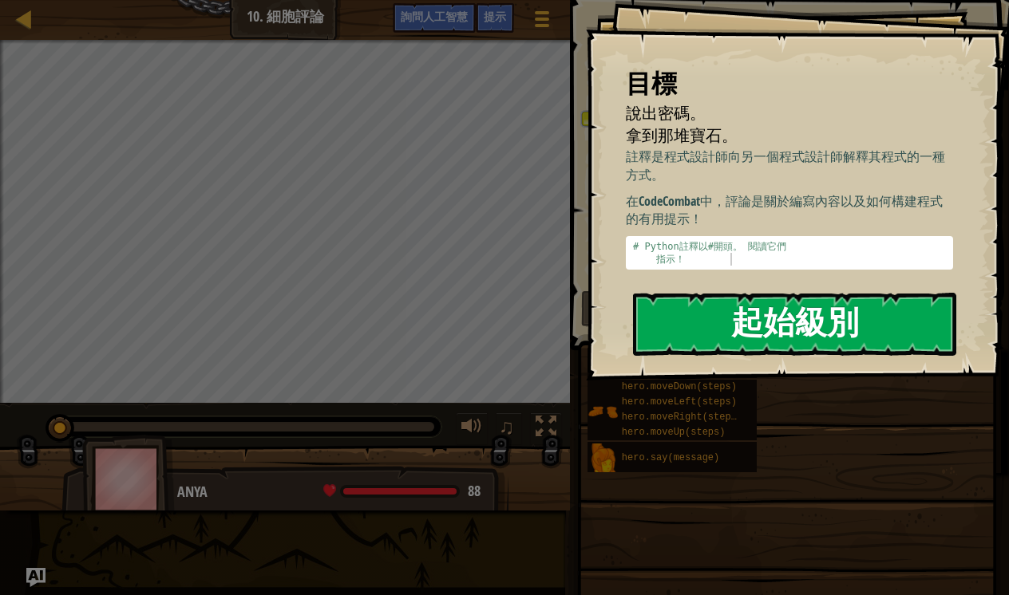
click at [758, 326] on button "起始級別" at bounding box center [794, 324] width 323 height 63
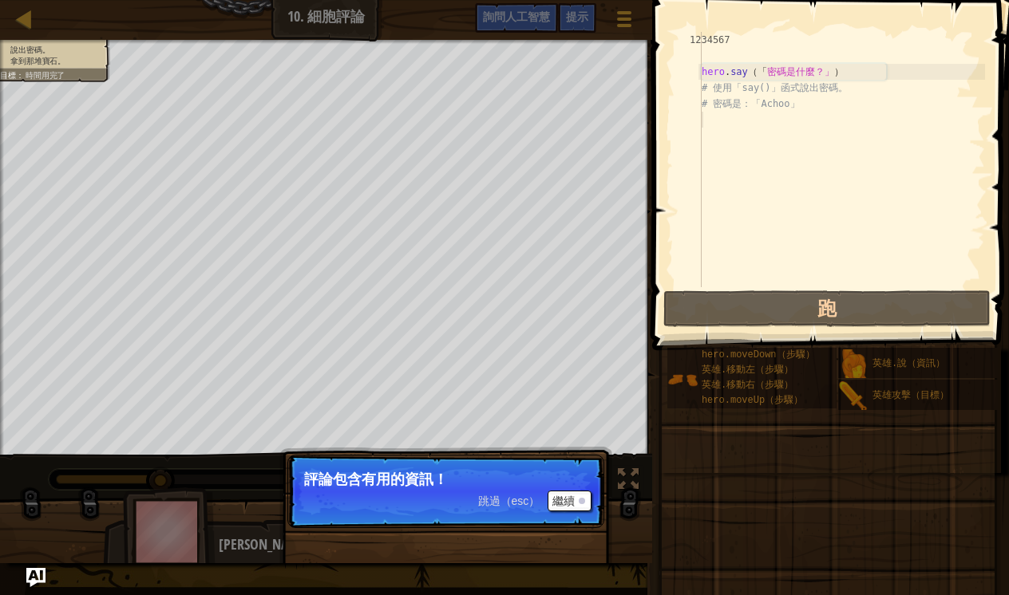
click at [563, 500] on button "繼續" at bounding box center [570, 501] width 44 height 21
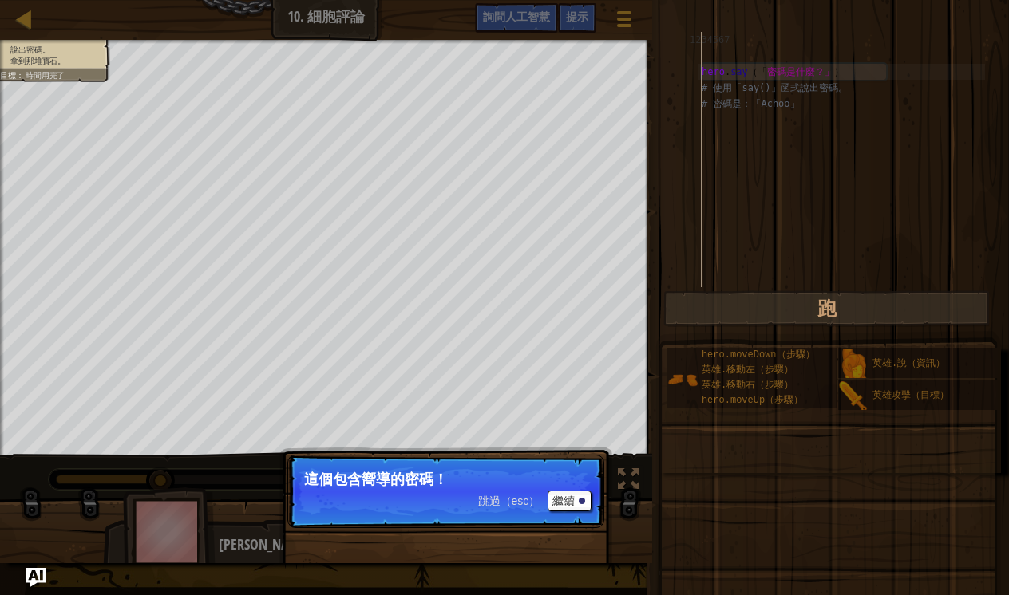
click at [564, 506] on button "繼續" at bounding box center [570, 501] width 44 height 21
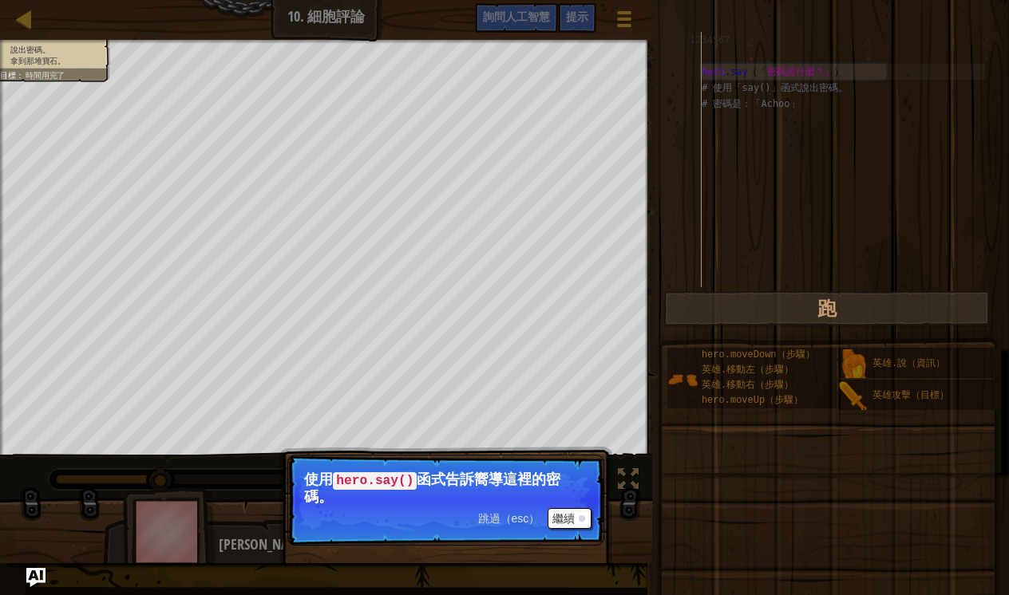
click at [559, 517] on button "繼續" at bounding box center [570, 518] width 44 height 21
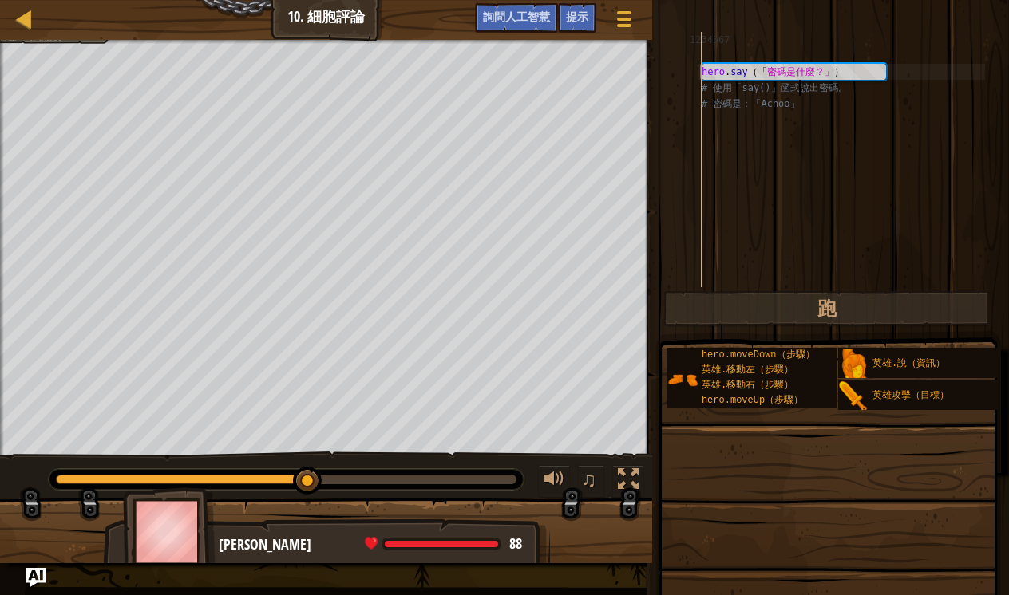
click at [798, 91] on div "hero . say （「 密碼是什麼？」 ） # 使用「say()」函式說出密碼。 # 密碼是：「Achoo」" at bounding box center [841, 175] width 287 height 287
type textarea "# Use the "say()" function to say the password."
click at [783, 117] on div "hero . say （「 密碼是什麼？」 ） # 使用「say()」函式說出密碼。 # 密碼是：「Achoo」" at bounding box center [841, 175] width 287 height 287
click at [817, 105] on div "hero . say （「 密碼是什麼？」 ） # 使用「say()」函式說出密碼。 # 密碼是：「Achoo」" at bounding box center [841, 175] width 287 height 287
click at [760, 85] on div "hero . say （「 密碼是什麼？」 ） # 使用「say()」函式說出密碼。 # 密碼是：「Achoo」" at bounding box center [841, 175] width 287 height 287
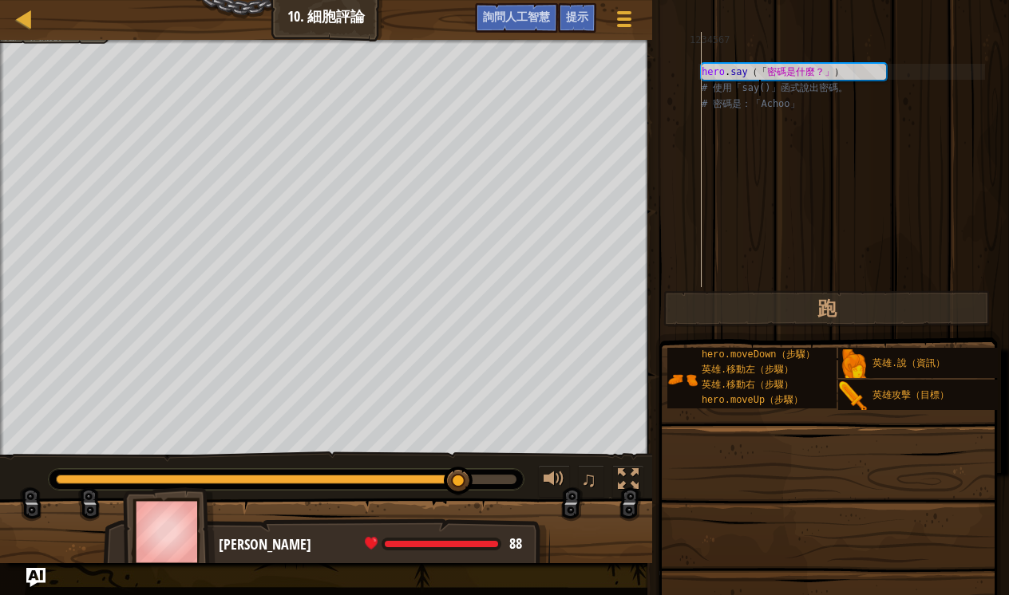
click at [823, 69] on div "hero . say （「 密碼是什麼？」 ） # 使用「say()」函式說出密碼。 # 密碼是：「Achoo」" at bounding box center [841, 175] width 287 height 287
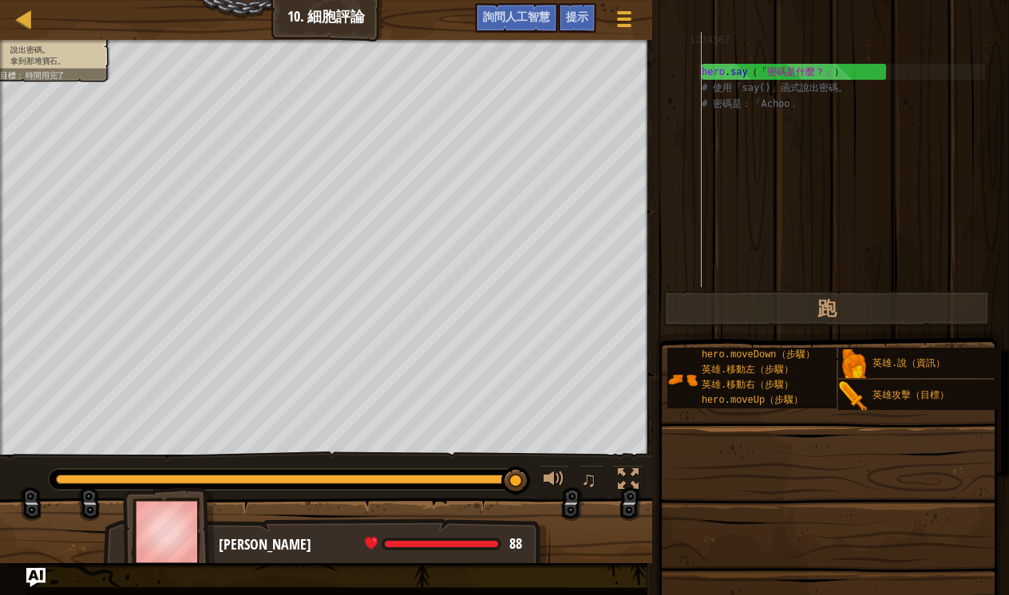
click at [770, 90] on div "hero . say （「 密碼是什麼？」 ） # 使用「say()」函式說出密碼。 # 密碼是：「Achoo」" at bounding box center [841, 175] width 287 height 287
type textarea "# Use the "say()" function to say the password."
click at [762, 117] on div "hero . say （「 密碼是什麼？」 ） # 使用「say()」函式說出密碼。 # 密碼是：「Achoo」" at bounding box center [841, 175] width 287 height 287
click at [759, 128] on div "hero . say （「 密碼是什麼？」 ） # 使用「say()」函式說出密碼。 # 密碼是：「Achoo」" at bounding box center [841, 175] width 287 height 287
click at [734, 128] on div "hero . say （「 密碼是什麼？」 ） # 使用「say()」函式說出密碼。 # 密碼是：「Achoo」" at bounding box center [841, 175] width 287 height 287
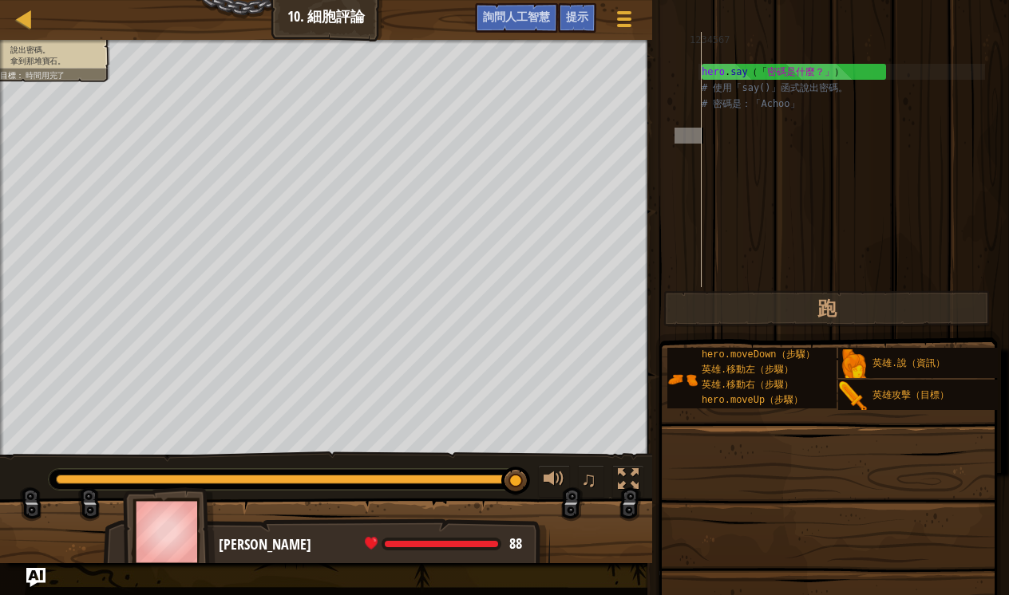
click at [719, 117] on div "hero . say （「 密碼是什麼？」 ） # 使用「say()」函式說出密碼。 # 密碼是：「Achoo」" at bounding box center [841, 175] width 287 height 287
click at [711, 117] on div "hero . say （「 密碼是什麼？」 ） # 使用「say()」函式說出密碼。 # 密碼是：「Achoo」" at bounding box center [841, 175] width 287 height 287
click at [714, 142] on div "hero . say （「 密碼是什麼？」 ） # 使用「say()」函式說出密碼。 # 密碼是：「Achoo」" at bounding box center [841, 175] width 287 height 287
click at [714, 133] on div "hero . say （「 密碼是什麼？」 ） # 使用「say()」函式說出密碼。 # 密碼是：「Achoo」" at bounding box center [841, 175] width 287 height 287
click at [714, 132] on div "hero . say （「 密碼是什麼？」 ） # 使用「say()」函式說出密碼。 # 密碼是：「Achoo」" at bounding box center [841, 175] width 287 height 287
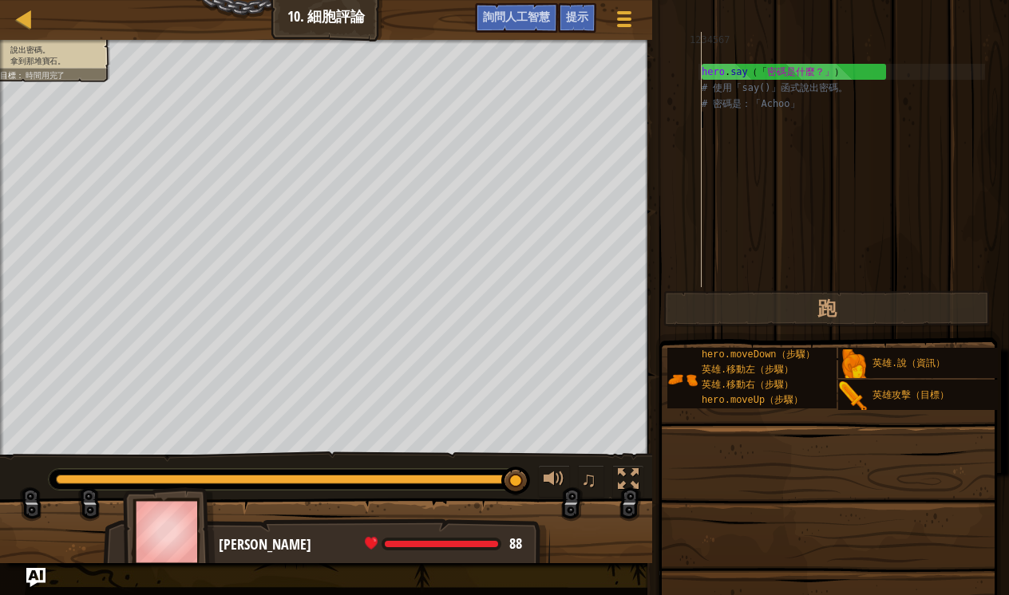
click at [714, 121] on div "hero . say （「 密碼是什麼？」 ） # 使用「say()」函式說出密碼。 # 密碼是：「Achoo」" at bounding box center [841, 175] width 287 height 287
click at [714, 137] on div "hero . say （「 密碼是什麼？」 ） # 使用「say()」函式說出密碼。 # 密碼是：「Achoo」" at bounding box center [841, 175] width 287 height 287
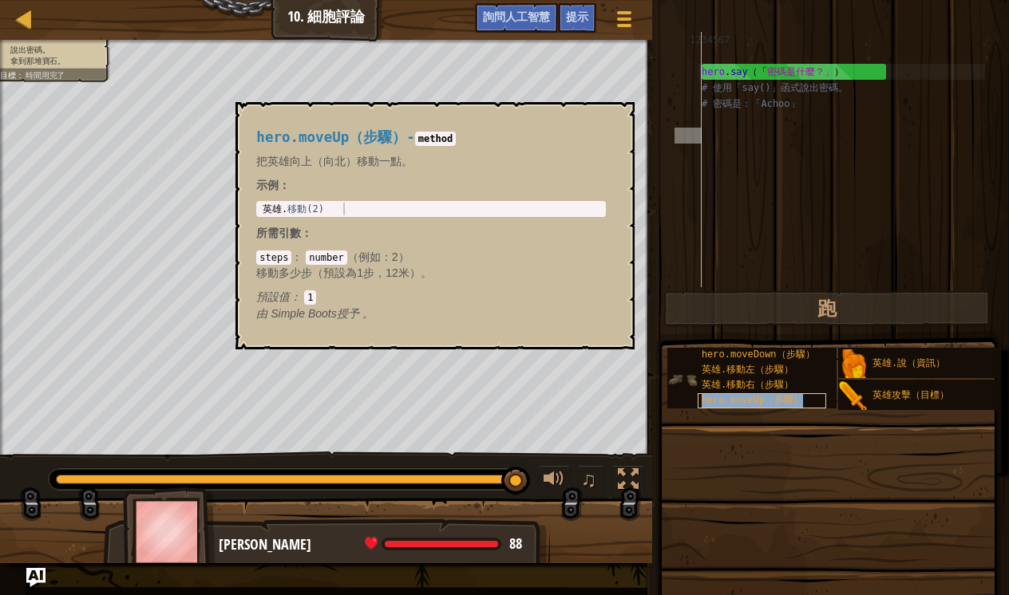
click at [795, 399] on span "hero.moveUp（步驟）" at bounding box center [752, 400] width 101 height 11
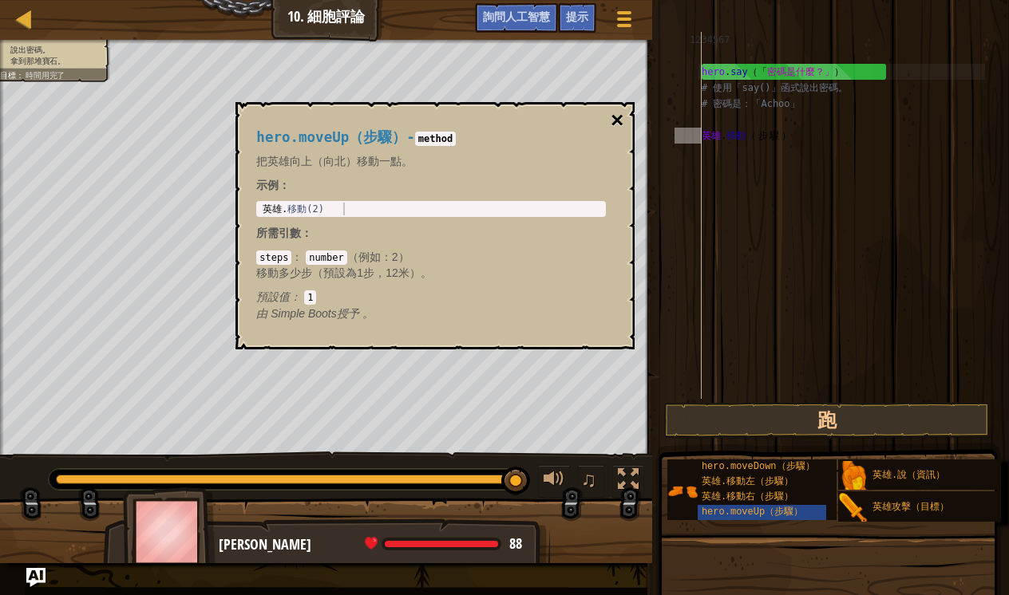
click at [614, 123] on button "×" at bounding box center [617, 120] width 13 height 22
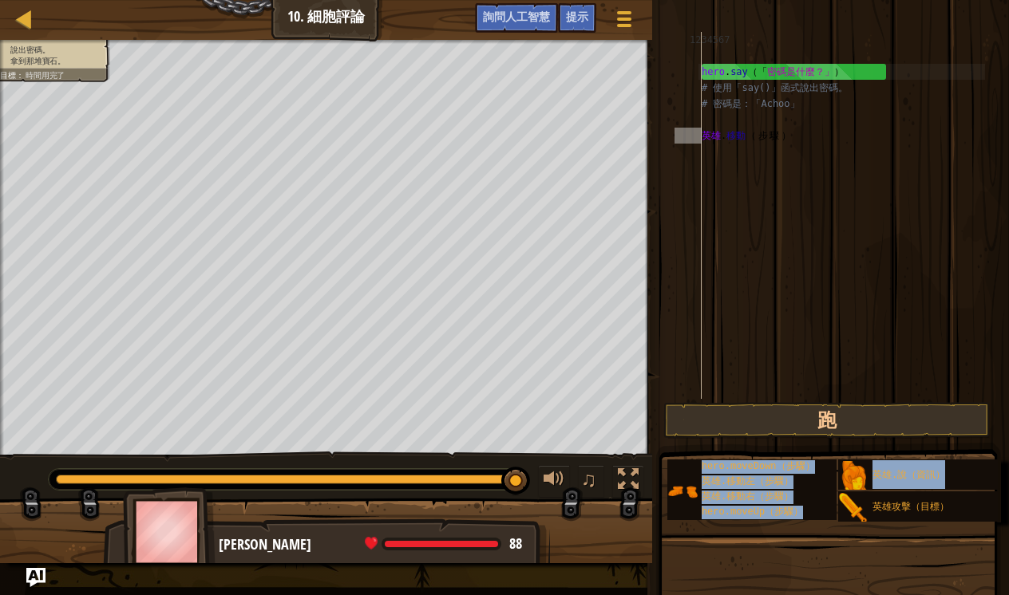
drag, startPoint x: 892, startPoint y: 484, endPoint x: 772, endPoint y: 280, distance: 236.5
click at [772, 280] on div "Hints Videos hero.moveUp（步驟） 1234567 hero . say （「 密碼是什麼？」 ） # 使用「say()」函式說出密碼。…" at bounding box center [828, 293] width 362 height 587
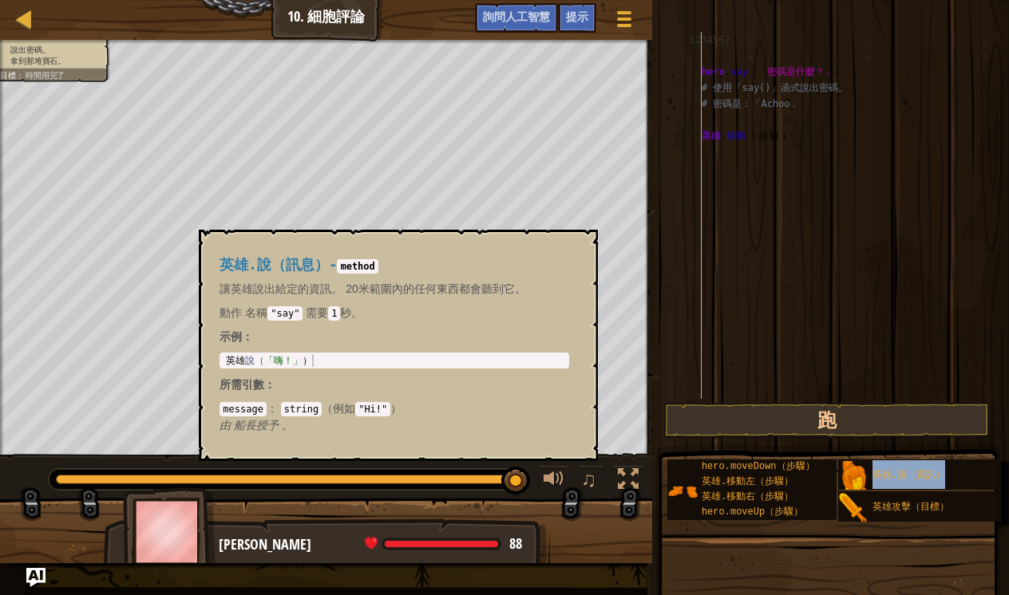
type textarea "英雄.說（資訊）"
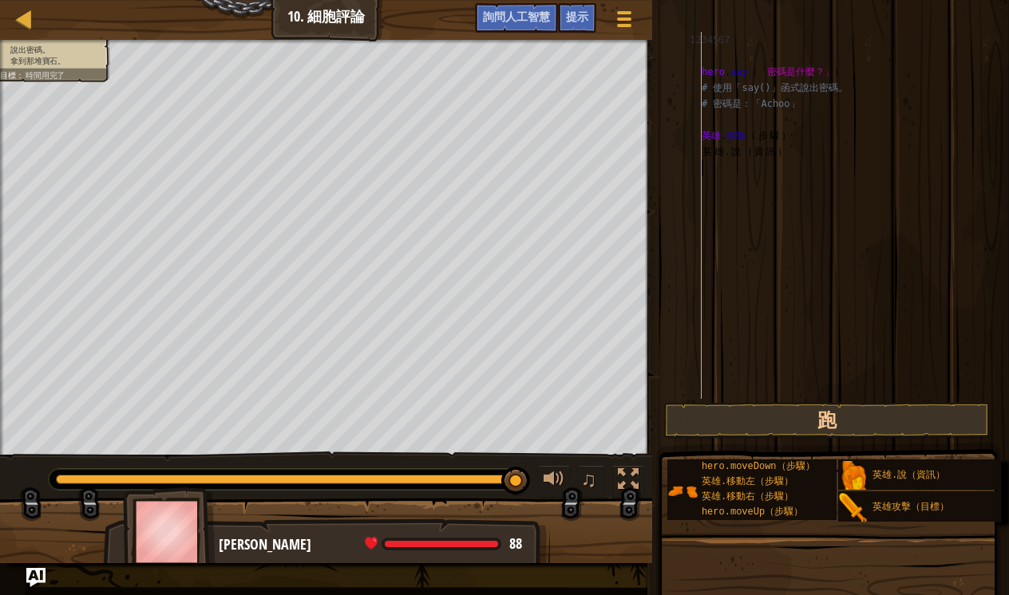
click at [709, 160] on div "hero . say （「 密碼是什麼？」 ） # 使用「say()」函式說出密碼。 # 密碼是：「Achoo」 英雄 . 移動 （ 步 驟 ） 英 雄 . …" at bounding box center [841, 231] width 287 height 399
click at [742, 158] on div "hero . say （「 密碼是什麼？」 ） # 使用「say()」函式說出密碼。 # 密碼是：「Achoo」 英雄 . 移動 （ 步 驟 ） 英 雄 . …" at bounding box center [841, 231] width 287 height 399
type textarea "英雄.說（資訊）"
click at [793, 154] on div "hero . say （「 密碼是什麼？」 ） # 使用「say()」函式說出密碼。 # 密碼是：「Achoo」 英雄 . 移動 （ 步 驟 ） 英 雄 . …" at bounding box center [841, 231] width 287 height 399
click at [722, 150] on div "hero . say （「 密碼是什麼？」 ） # 使用「say()」函式說出密碼。 # 密碼是：「Achoo」 英雄 . 移動 （ 步 驟 ） 英 雄 . …" at bounding box center [841, 231] width 287 height 399
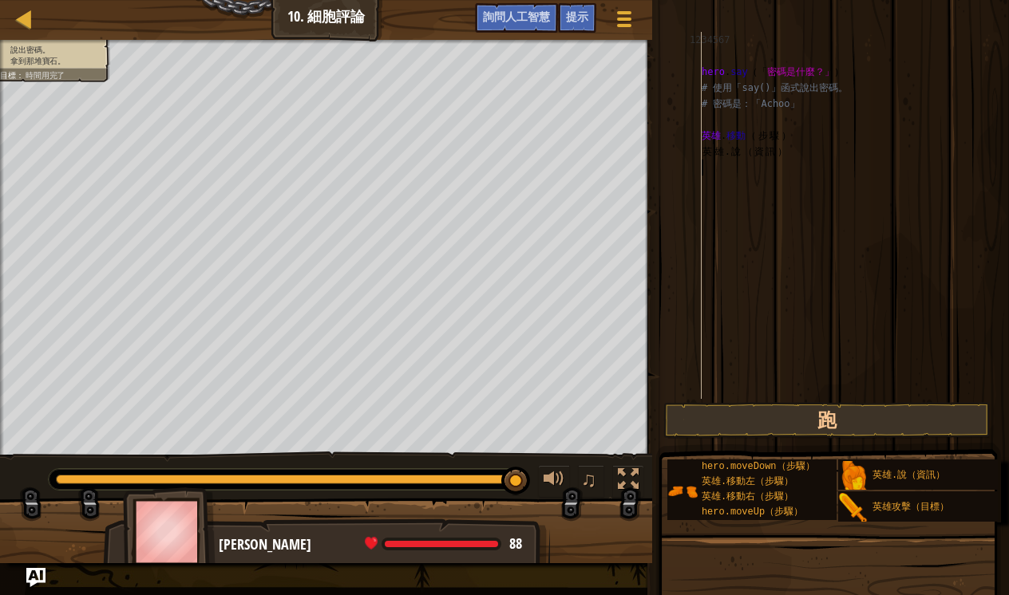
click at [800, 182] on div "hero . say （「 密碼是什麼？」 ） # 使用「say()」函式說出密碼。 # 密碼是：「Achoo」 英雄 . 移動 （ 步 驟 ） 英 雄 . …" at bounding box center [841, 231] width 287 height 399
drag, startPoint x: 735, startPoint y: 170, endPoint x: 706, endPoint y: 162, distance: 29.8
click at [707, 164] on div "hero . say （「 密碼是什麼？」 ） # 使用「say()」函式說出密碼。 # 密碼是：「Achoo」 英雄 . 移動 （ 步 驟 ） 英 雄 . …" at bounding box center [841, 231] width 287 height 399
click at [706, 162] on div "hero . say （「 密碼是什麼？」 ） # 使用「say()」函式說出密碼。 # 密碼是：「Achoo」 英雄 . 移動 （ 步 驟 ） 英 雄 . …" at bounding box center [841, 215] width 287 height 367
click at [705, 166] on div "hero . say （「 密碼是什麼？」 ） # 使用「say()」函式說出密碼。 # 密碼是：「Achoo」 英雄 . 移動 （ 步 驟 ） 英 雄 . …" at bounding box center [841, 231] width 287 height 399
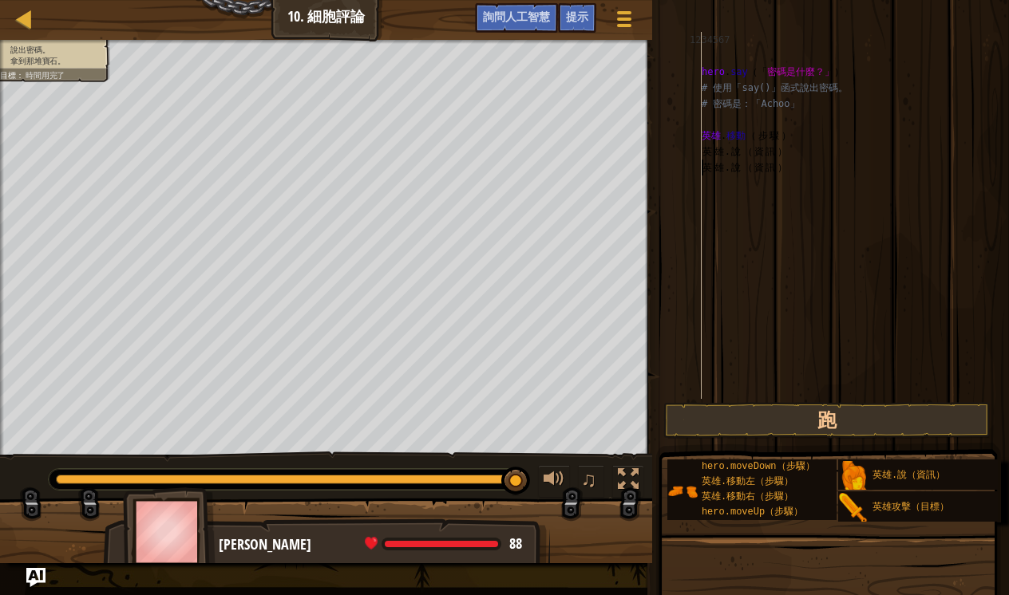
click at [704, 166] on div "hero . say （「 密碼是什麼？」 ） # 使用「say()」函式說出密碼。 # 密碼是：「Achoo」 英雄 . 移動 （ 步 驟 ） 英 雄 . …" at bounding box center [841, 231] width 287 height 399
drag, startPoint x: 704, startPoint y: 166, endPoint x: 777, endPoint y: 169, distance: 73.5
click at [778, 170] on div "hero . say （「 密碼是什麼？」 ） # 使用「say()」函式說出密碼。 # 密碼是：「Achoo」 英雄 . 移動 （ 步 驟 ） 英 雄 . …" at bounding box center [841, 231] width 287 height 399
click at [777, 169] on div "hero . say （「 密碼是什麼？」 ） # 使用「say()」函式說出密碼。 # 密碼是：「Achoo」 英雄 . 移動 （ 步 驟 ） 英 雄 . …" at bounding box center [841, 231] width 287 height 399
drag, startPoint x: 705, startPoint y: 169, endPoint x: 778, endPoint y: 170, distance: 73.4
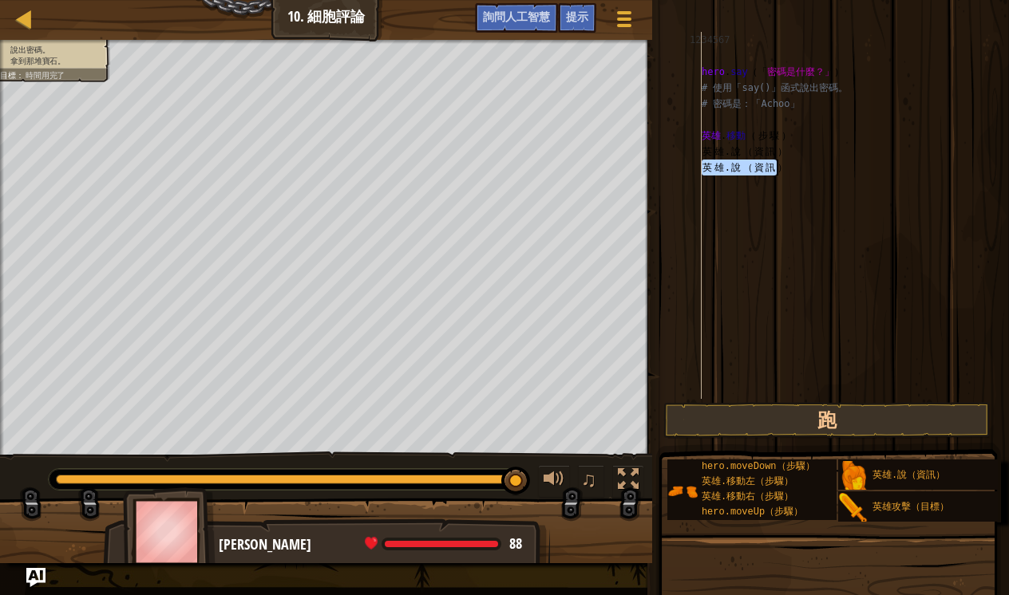
click at [778, 170] on div "hero . say （「 密碼是什麼？」 ） # 使用「say()」函式說出密碼。 # 密碼是：「Achoo」 英雄 . 移動 （ 步 驟 ） 英 雄 . …" at bounding box center [841, 231] width 287 height 399
type textarea "）"
click at [730, 173] on div "hero . say （「 密碼是什麼？」 ） # 使用「say()」函式說出密碼。 # 密碼是：「Achoo」 英雄 . 移動 （ 步 驟 ） 英 雄 . …" at bounding box center [841, 231] width 287 height 399
click at [773, 151] on div "hero . say （「 密碼是什麼？」 ） # 使用「say()」函式說出密碼。 # 密碼是：「Achoo」 英雄 . 移動 （ 步 驟 ） 英 雄 . …" at bounding box center [841, 231] width 287 height 399
click at [773, 152] on div "hero . say （「 密碼是什麼？」 ） # 使用「say()」函式說出密碼。 # 密碼是：「Achoo」 英雄 . 移動 （ 步 驟 ） 英 雄 . …" at bounding box center [841, 231] width 287 height 399
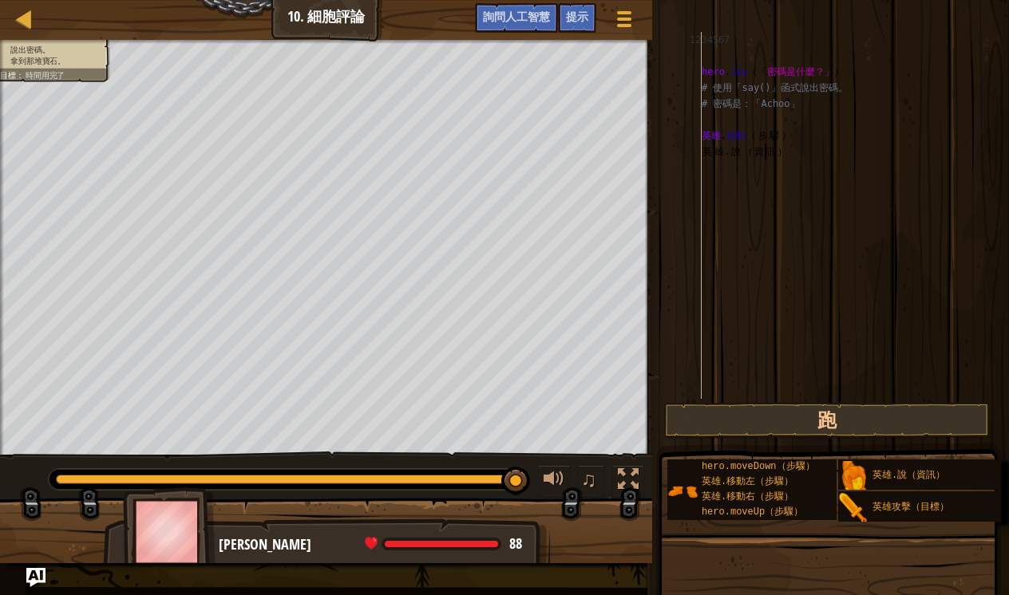
drag, startPoint x: 773, startPoint y: 152, endPoint x: 763, endPoint y: 153, distance: 9.6
click at [763, 153] on div "hero . say （「 密碼是什麼？」 ） # 使用「say()」函式說出密碼。 # 密碼是：「Achoo」 英雄 . 移動 （ 步 驟 ） 英 雄 . …" at bounding box center [841, 231] width 287 height 399
drag, startPoint x: 757, startPoint y: 152, endPoint x: 777, endPoint y: 152, distance: 20.0
click at [777, 152] on div "hero . say （「 密碼是什麼？」 ） # 使用「say()」函式說出密碼。 # 密碼是：「Achoo」 英雄 . 移動 （ 步 驟 ） 英 雄 . …" at bounding box center [841, 231] width 287 height 399
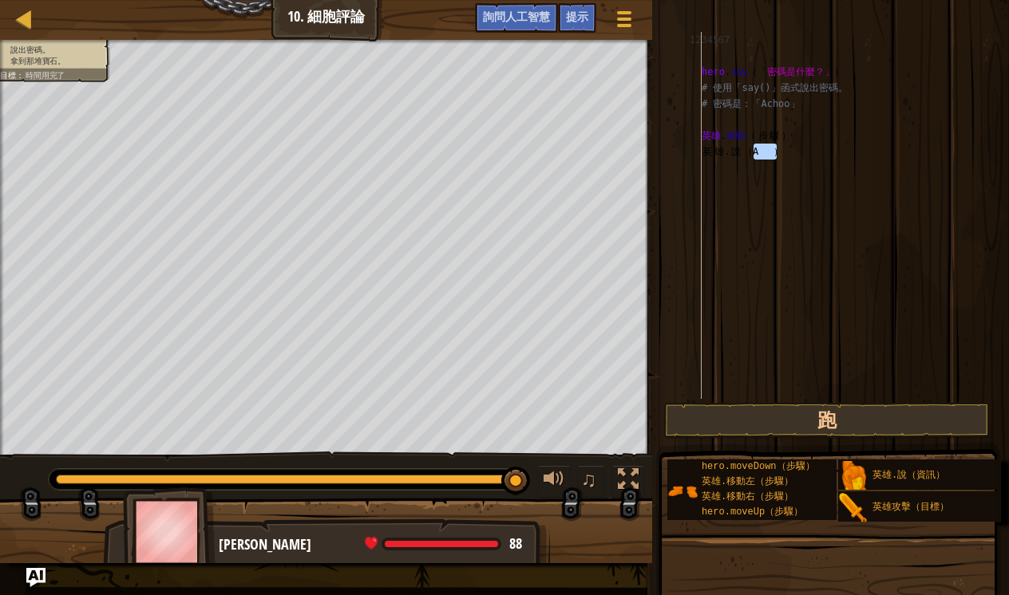
type textarea "A"
click at [785, 164] on div "hero . say （「 密碼是什麼？」 ） # 使用「say()」函式說出密碼。 # 密碼是：「Achoo」 英雄 . 移動 （ 步 驟 ） 英 雄 . …" at bounding box center [841, 231] width 287 height 399
click at [767, 152] on div "hero . say （「 密碼是什麼？」 ） # 使用「say()」函式說出密碼。 # 密碼是：「Achoo」 英雄 . 移動 （ 步 驟 ） 英 雄 . …" at bounding box center [841, 231] width 287 height 399
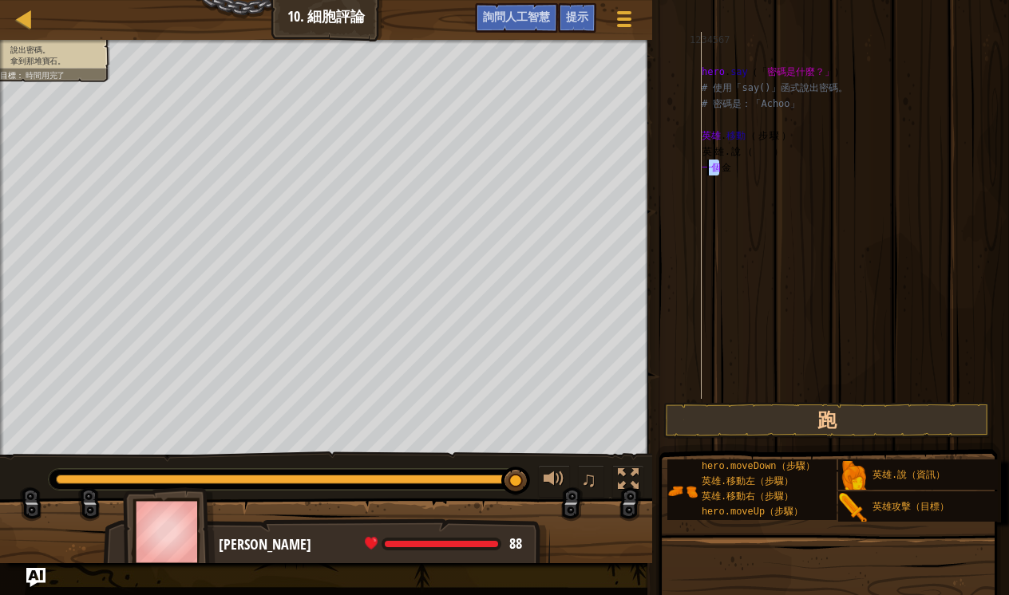
type textarea "A金"
drag, startPoint x: 741, startPoint y: 172, endPoint x: 710, endPoint y: 172, distance: 31.1
click at [710, 172] on div "hero . say （「 密碼是什麼？」 ） # 使用「say()」函式說出密碼。 # 密碼是：「Achoo」 英雄 . 移動 （ 步 驟 ） 英 雄 . …" at bounding box center [841, 231] width 287 height 399
click at [705, 170] on div "hero . say （「 密碼是什麼？」 ） # 使用「say()」函式說出密碼。 # 密碼是：「Achoo」 英雄 . 移動 （ 步 驟 ） 英 雄 . …" at bounding box center [841, 215] width 287 height 367
drag, startPoint x: 705, startPoint y: 170, endPoint x: 734, endPoint y: 174, distance: 29.0
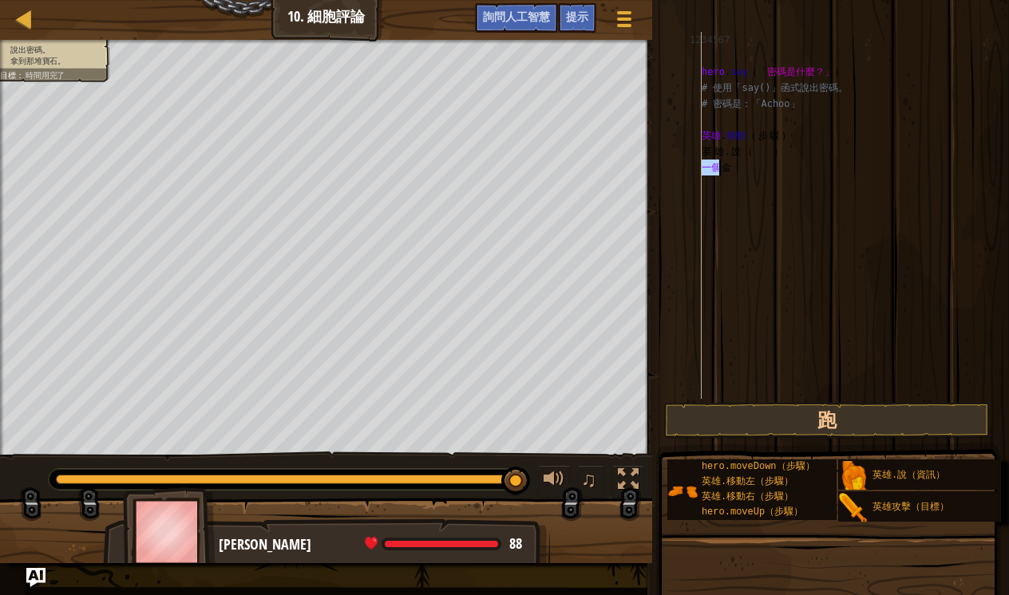
click at [734, 174] on div "hero . say （「 密碼是什麼？」 ） # 使用「say()」函式說出密碼。 # 密碼是：「Achoo」 英雄 . 移動 （ 步 驟 ） 英 雄 . …" at bounding box center [841, 231] width 287 height 399
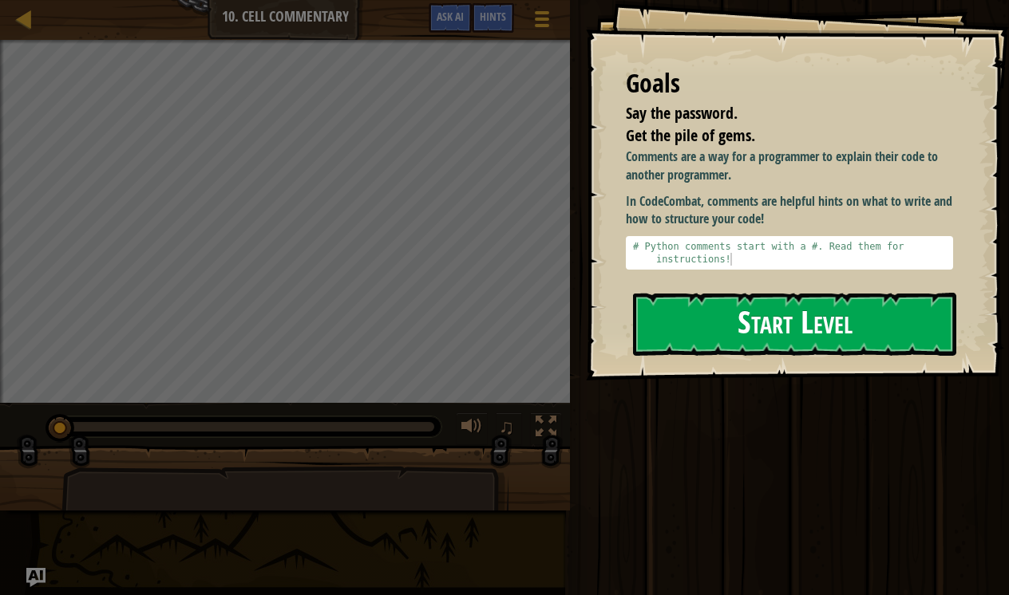
click at [805, 293] on button "Start Level" at bounding box center [794, 324] width 323 height 63
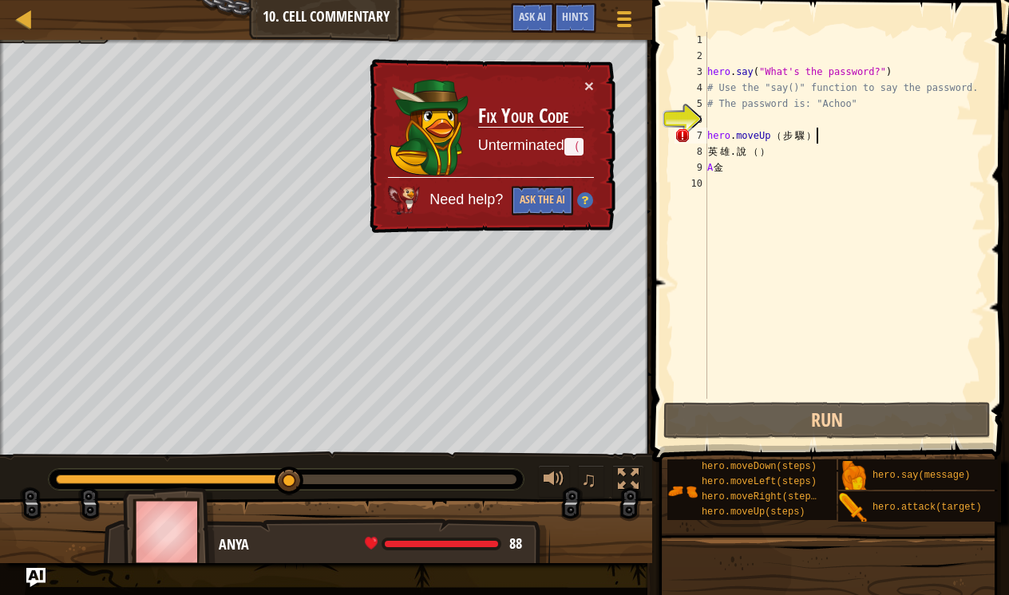
click at [827, 139] on div "hero . say ( "What's the password?" ) # Use the "say()" function to say the pas…" at bounding box center [844, 231] width 281 height 399
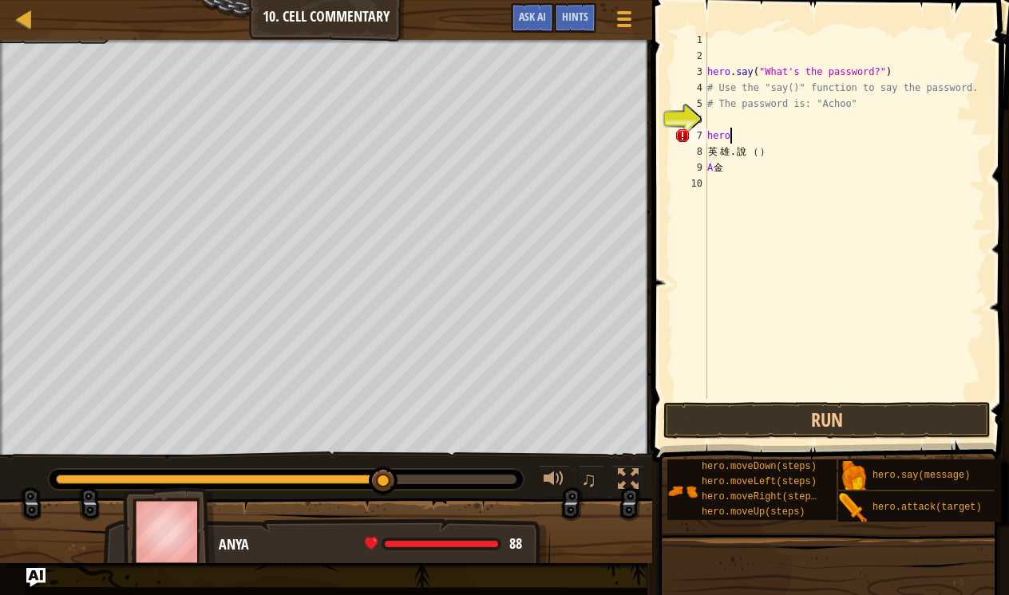
type textarea "h"
click at [837, 165] on div "hero . say ( "What's the password?" ) # Use the "say()" function to say the pas…" at bounding box center [844, 231] width 281 height 399
type textarea "A"
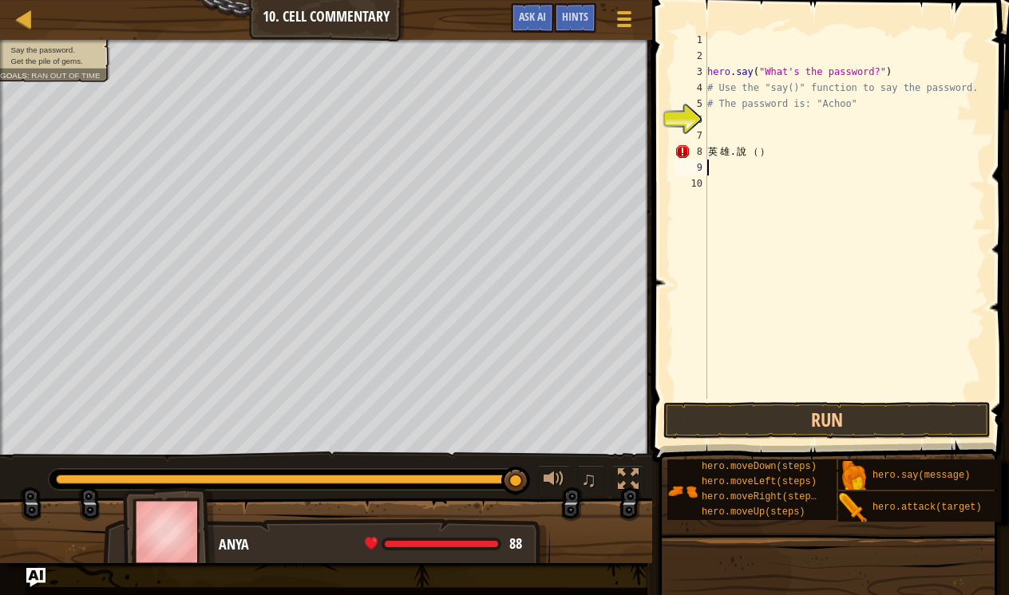
click at [866, 151] on div "hero . say ( "What's the password?" ) # Use the "say()" function to say the pas…" at bounding box center [844, 231] width 281 height 399
type textarea "英"
type textarea "竹"
type textarea "h"
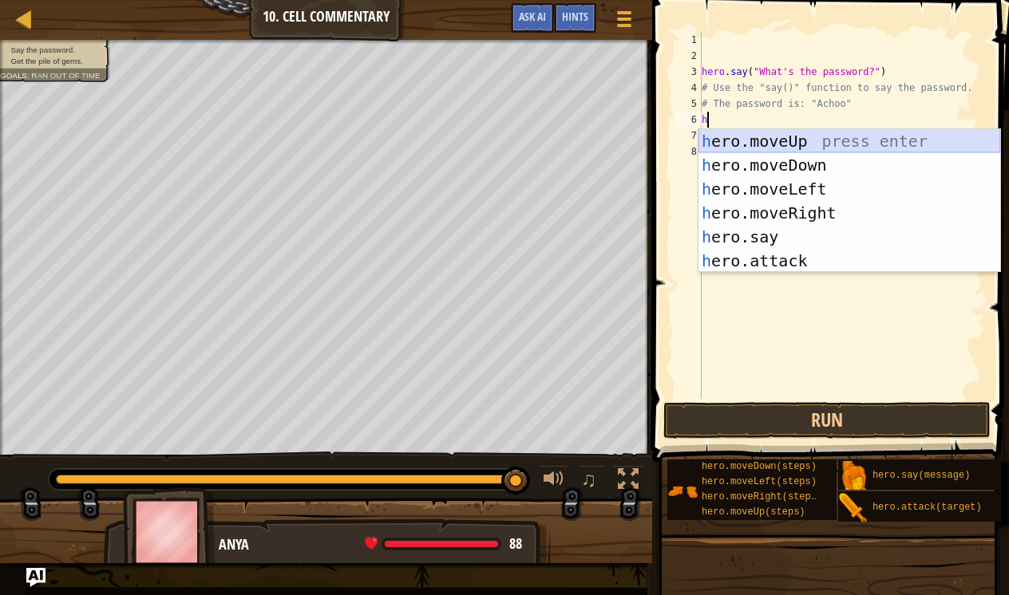
click at [820, 144] on div "h ero.moveUp press enter h ero.moveDown press enter h ero.moveLeft press enter …" at bounding box center [849, 225] width 302 height 192
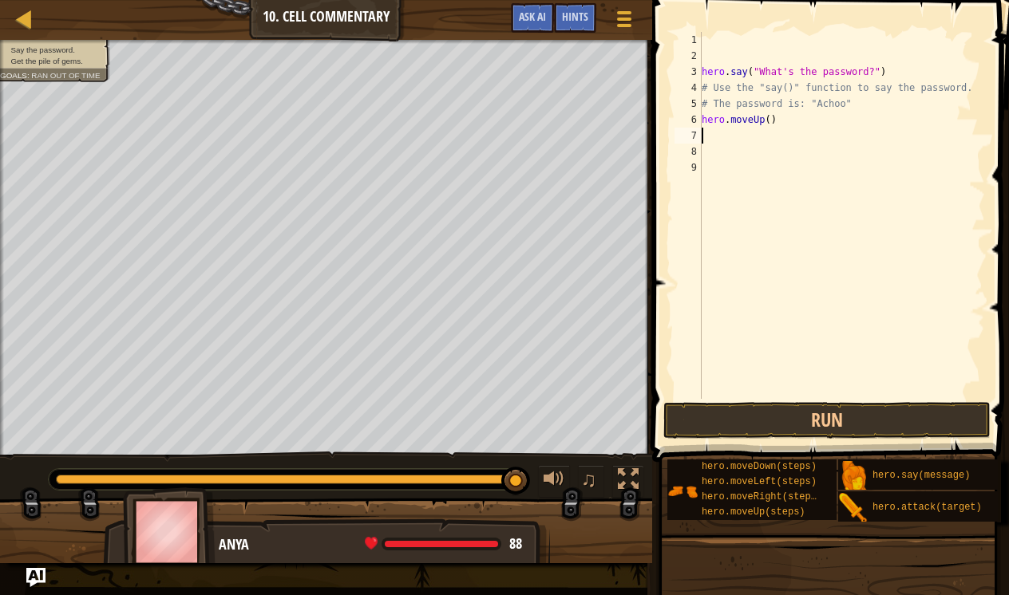
click at [770, 119] on div "hero . say ( "What's the password?" ) # Use the "say()" function to say the pas…" at bounding box center [841, 231] width 287 height 399
type textarea "hero.moveUp(1)"
click at [726, 143] on div "hero . say ( "What's the password?" ) # Use the "say()" function to say the pas…" at bounding box center [841, 231] width 287 height 399
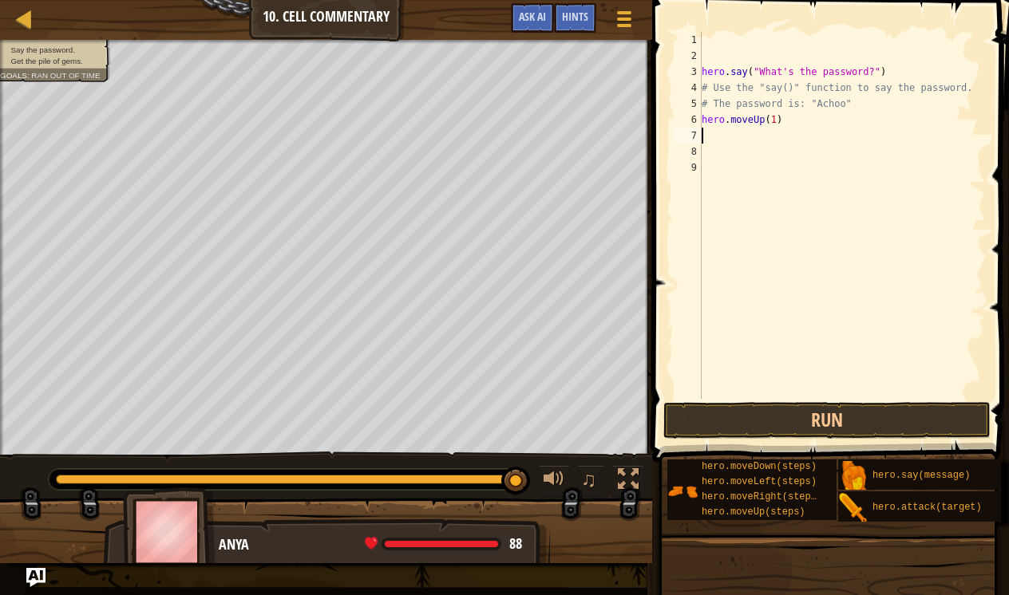
click at [700, 121] on div "6" at bounding box center [687, 120] width 27 height 16
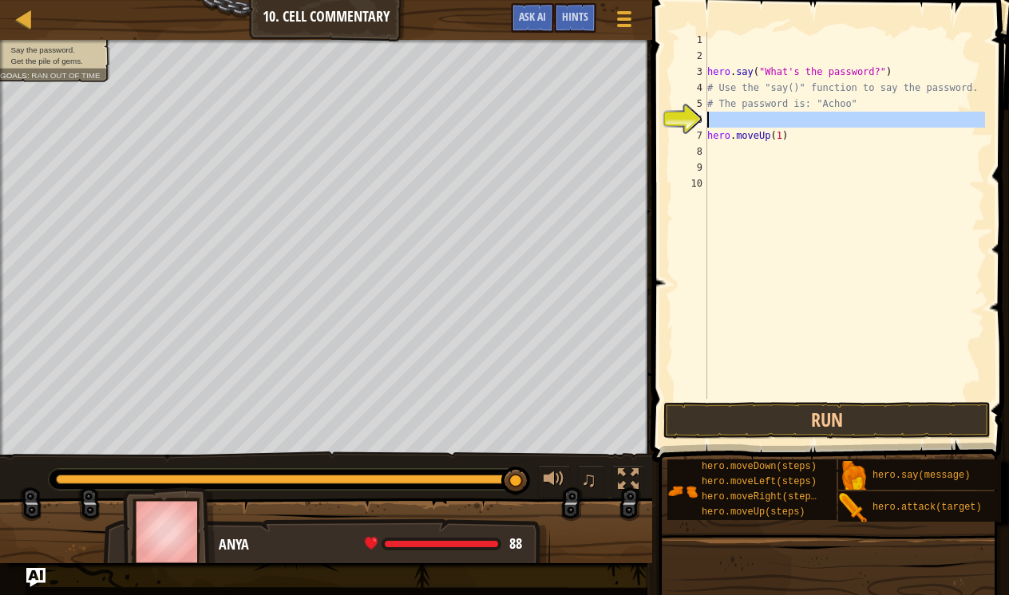
click at [707, 122] on div "6" at bounding box center [690, 120] width 33 height 16
type textarea "hero.moveUp(1)"
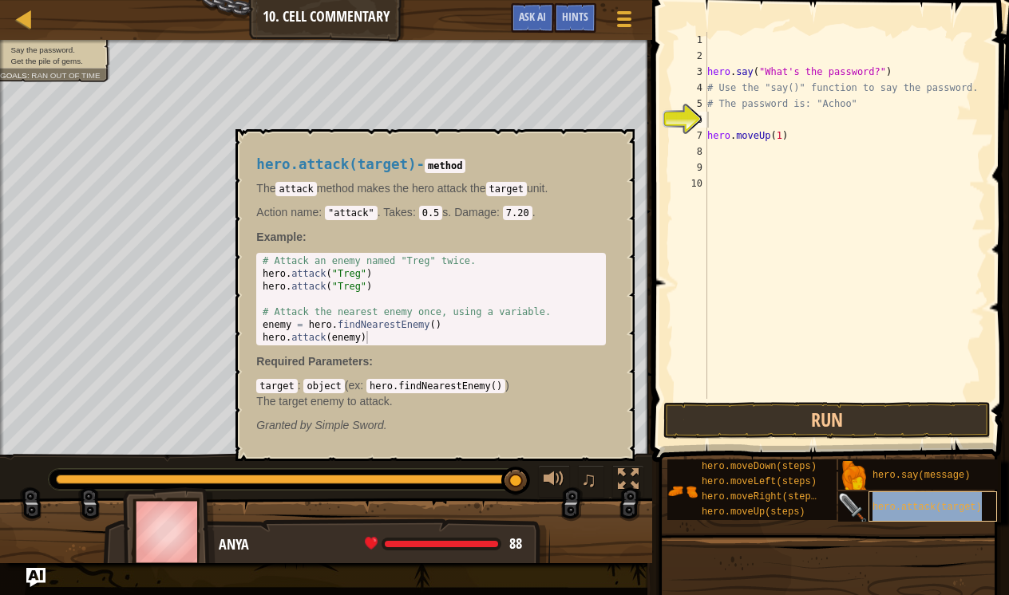
type textarea "hero.attack(target)"
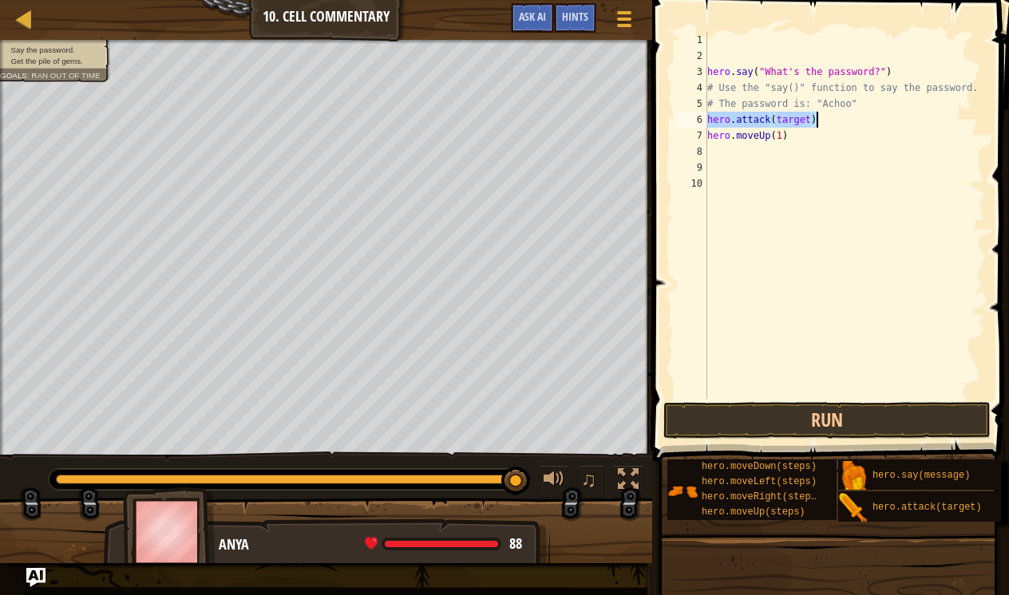
click at [746, 156] on div "hero . say ( "What's the password?" ) # Use the "say()" function to say the pas…" at bounding box center [845, 231] width 282 height 399
drag, startPoint x: 859, startPoint y: 465, endPoint x: 841, endPoint y: 377, distance: 90.3
click at [841, 377] on div "Hints Videos 1 2 3 4 5 6 7 8 9 10 hero . say ( "What's the password?" ) # Use t…" at bounding box center [828, 293] width 362 height 587
click at [793, 153] on div "hero . say ( "What's the password?" ) # Use the "say()" function to say the pas…" at bounding box center [844, 215] width 281 height 367
click at [765, 153] on div "hero . say ( "What's the password?" ) # Use the "say()" function to say the pas…" at bounding box center [845, 231] width 282 height 399
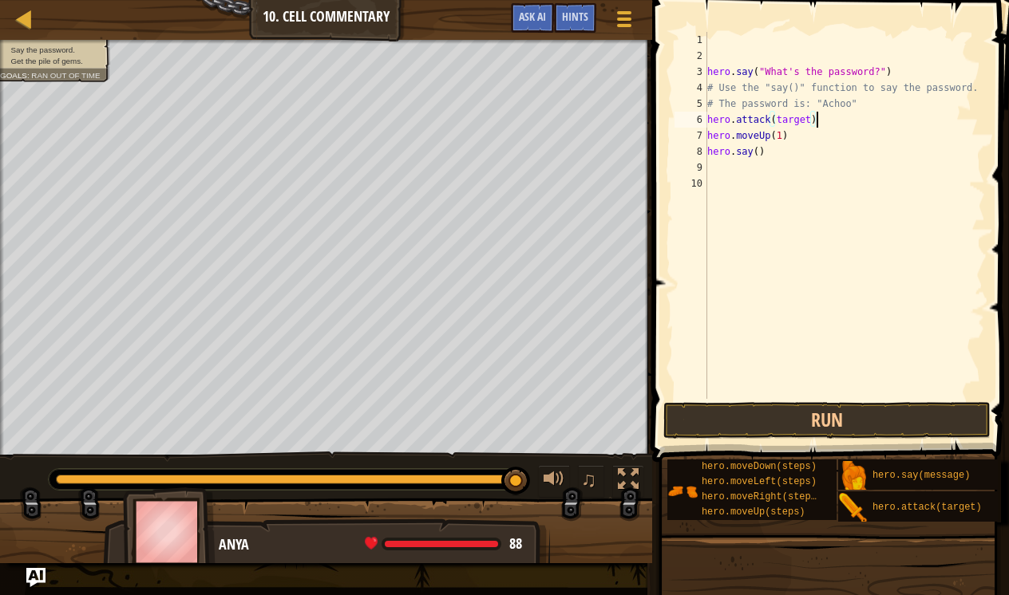
click at [827, 117] on div "hero . say ( "What's the password?" ) # Use the "say()" function to say the pas…" at bounding box center [845, 231] width 282 height 399
type textarea "h"
click at [707, 136] on div "7" at bounding box center [690, 136] width 33 height 16
click at [710, 136] on div "hero . say ( "What's the password?" ) # Use the "say()" function to say the pas…" at bounding box center [845, 231] width 282 height 399
click at [751, 137] on div "hero . say ( "What's the password?" ) # Use the "say()" function to say the pas…" at bounding box center [841, 231] width 287 height 399
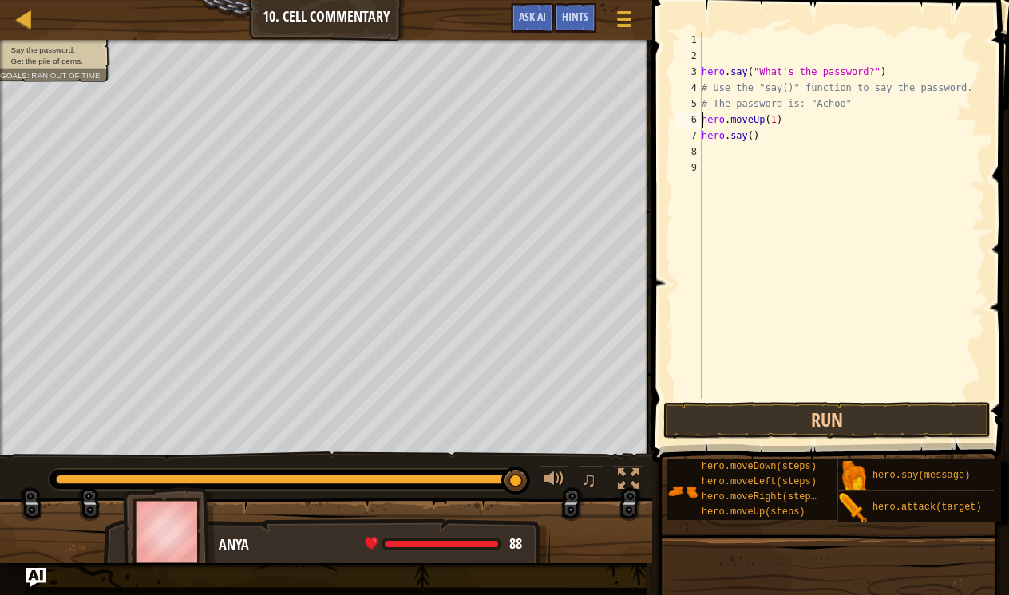
type textarea "hero.say()"
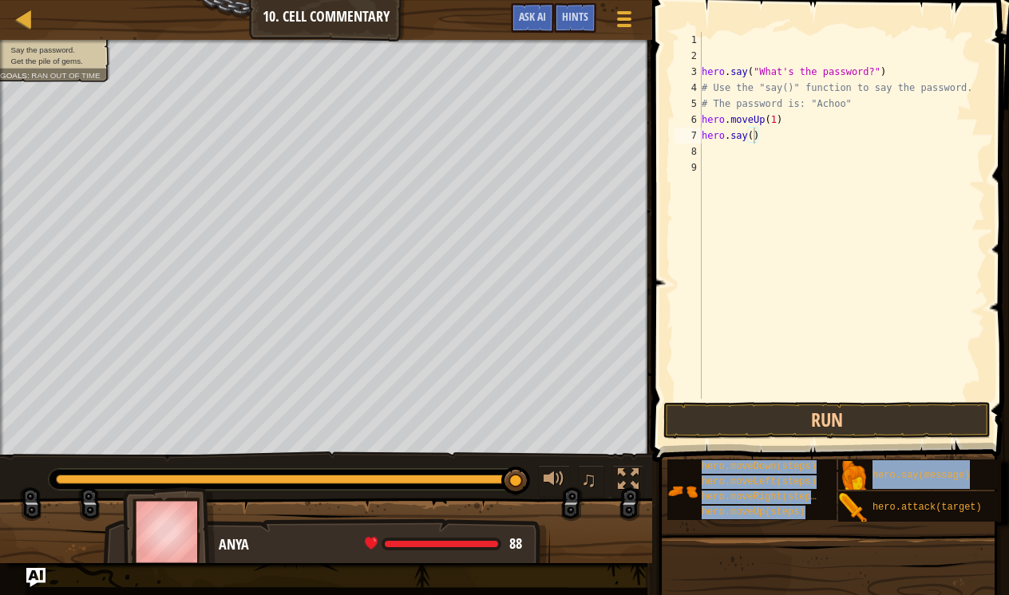
drag, startPoint x: 915, startPoint y: 480, endPoint x: 823, endPoint y: 364, distance: 148.8
click at [823, 363] on div "Hints Videos hero.say() 1 2 3 4 5 6 7 8 9 hero . say ( "What's the password?" )…" at bounding box center [828, 293] width 362 height 587
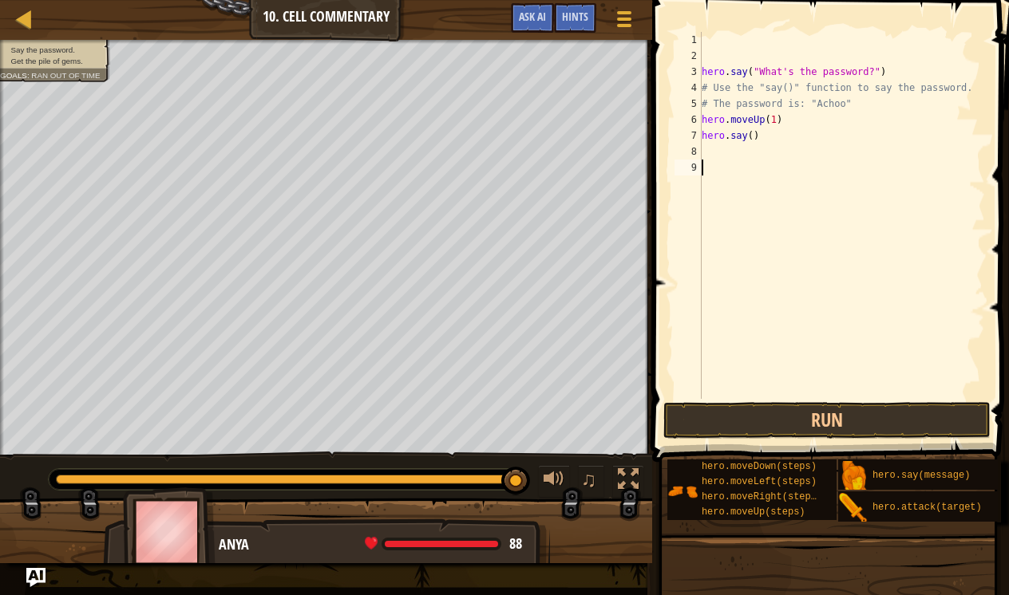
click at [823, 364] on div "hero . say ( "What's the password?" ) # Use the "say()" function to say the pas…" at bounding box center [841, 231] width 287 height 399
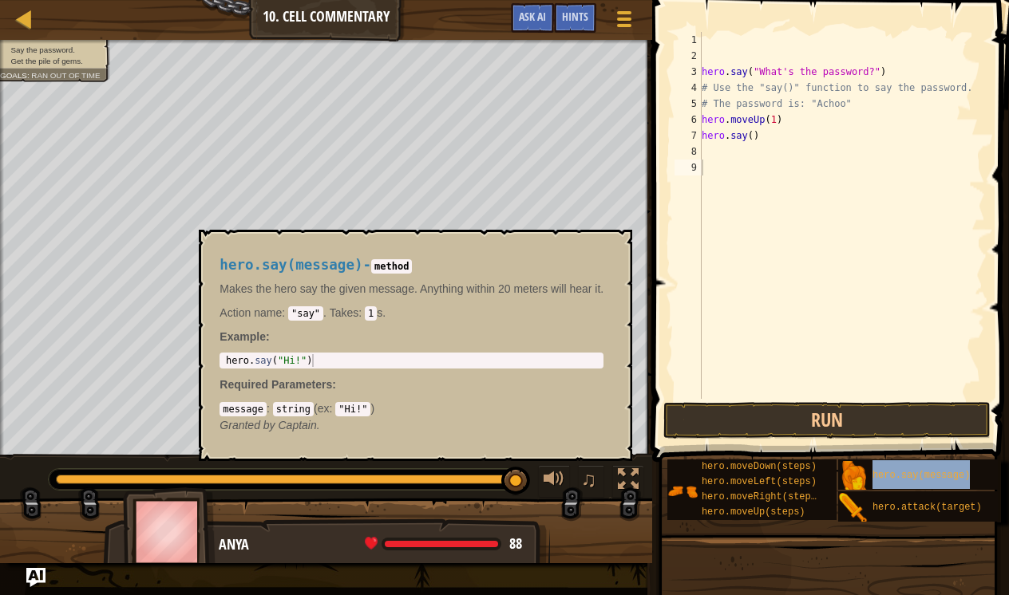
drag, startPoint x: 931, startPoint y: 482, endPoint x: 372, endPoint y: 606, distance: 572.3
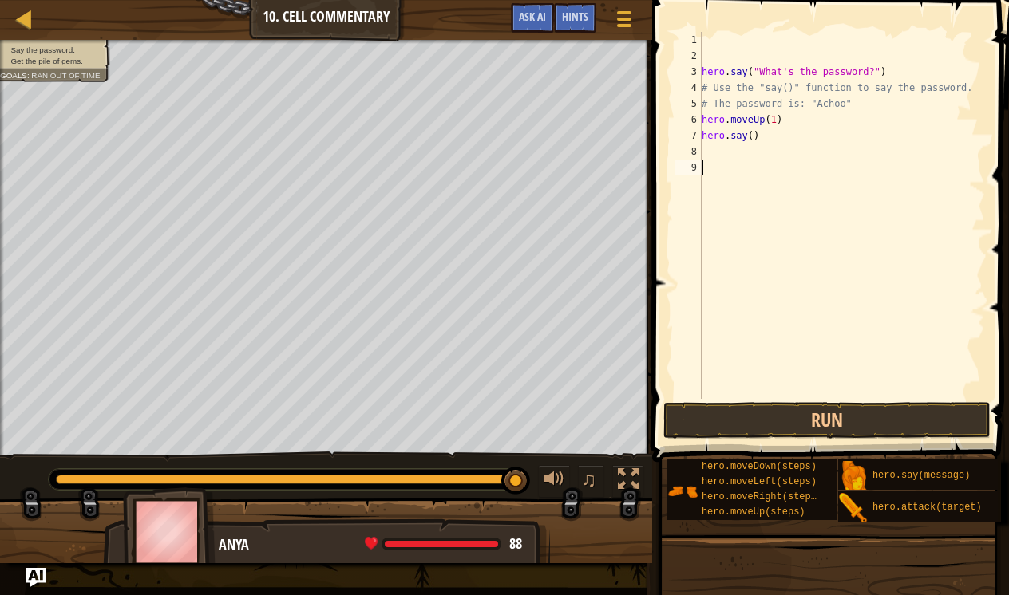
click at [844, 315] on div "hero . say ( "What's the password?" ) # Use the "say()" function to say the pas…" at bounding box center [841, 231] width 287 height 399
click at [753, 135] on div "hero . say ( "What's the password?" ) # Use the "say()" function to say the pas…" at bounding box center [841, 231] width 287 height 399
type textarea "hero.say(Achoo)"
click at [722, 429] on button "Run" at bounding box center [826, 420] width 327 height 37
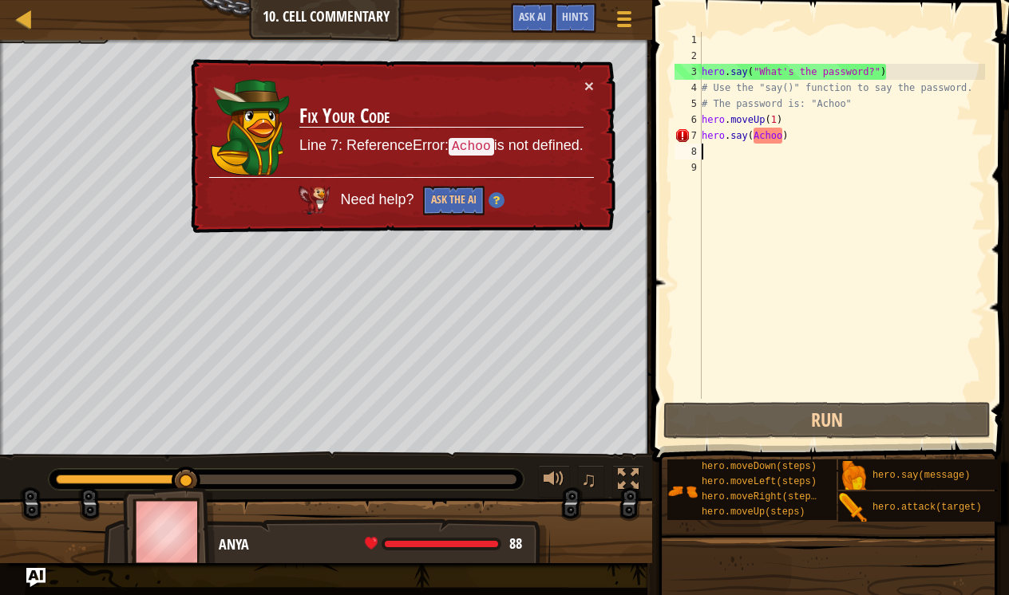
click at [797, 146] on div "hero . say ( "What's the password?" ) # Use the "say()" function to say the pas…" at bounding box center [841, 231] width 287 height 399
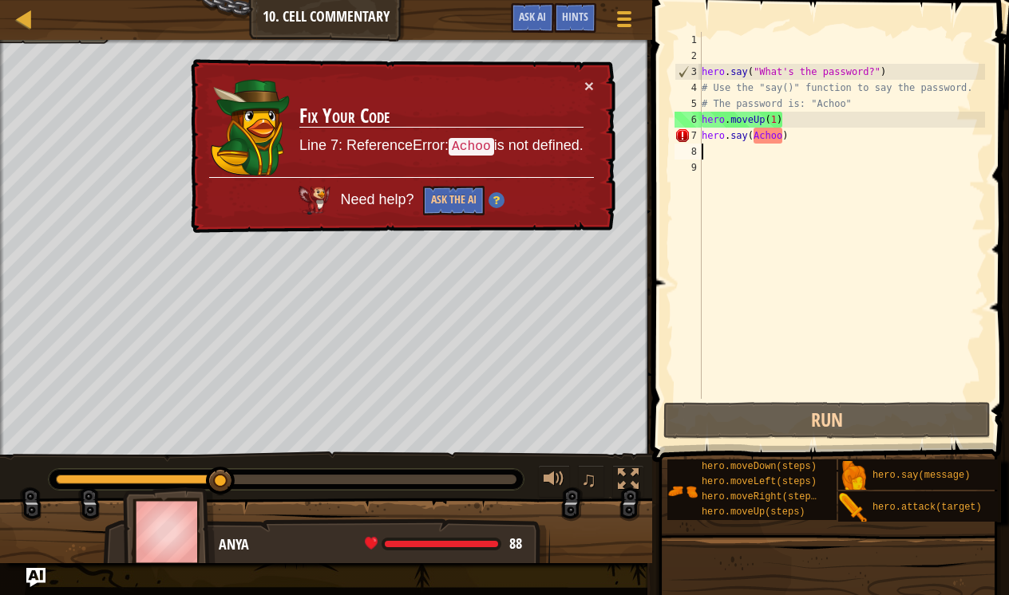
click at [772, 157] on div "hero . say ( "What's the password?" ) # Use the "say()" function to say the pas…" at bounding box center [841, 231] width 287 height 399
click at [809, 138] on div "hero . say ( "What's the password?" ) # Use the "say()" function to say the pas…" at bounding box center [841, 231] width 287 height 399
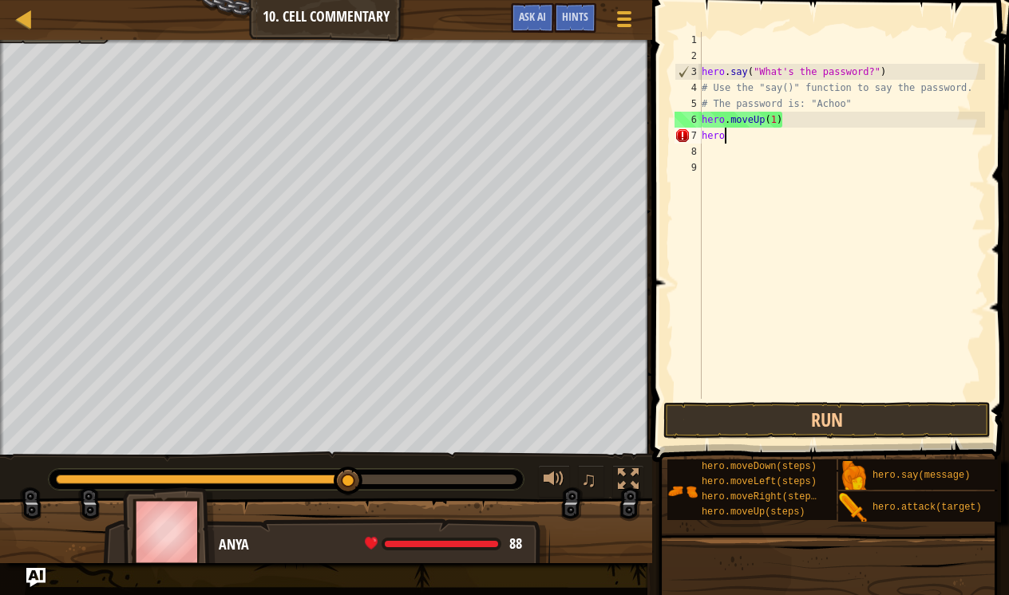
type textarea "h"
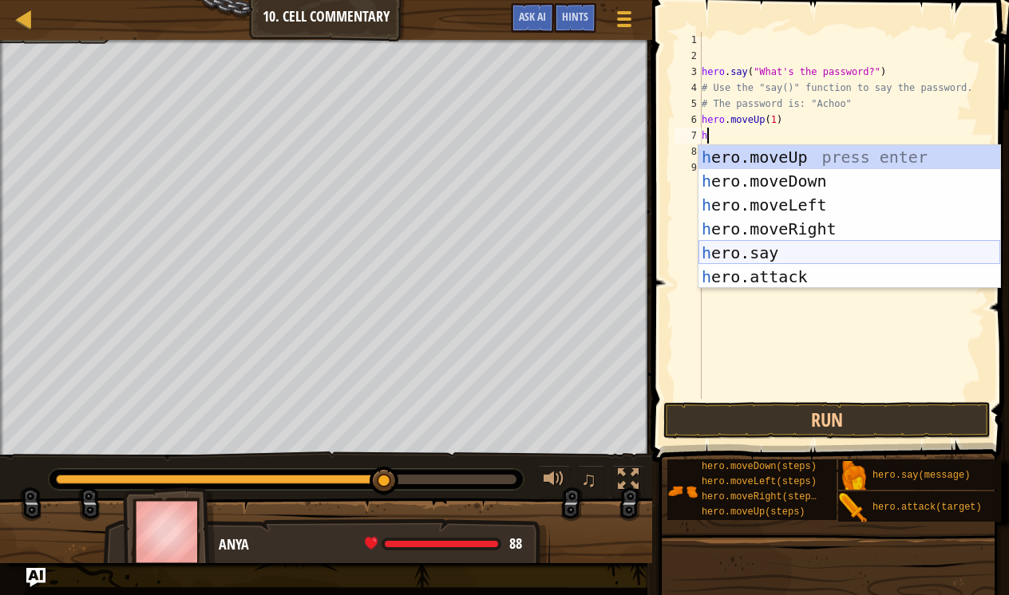
click at [798, 252] on div "h ero.moveUp press enter h ero.moveDown press enter h ero.moveLeft press enter …" at bounding box center [849, 241] width 302 height 192
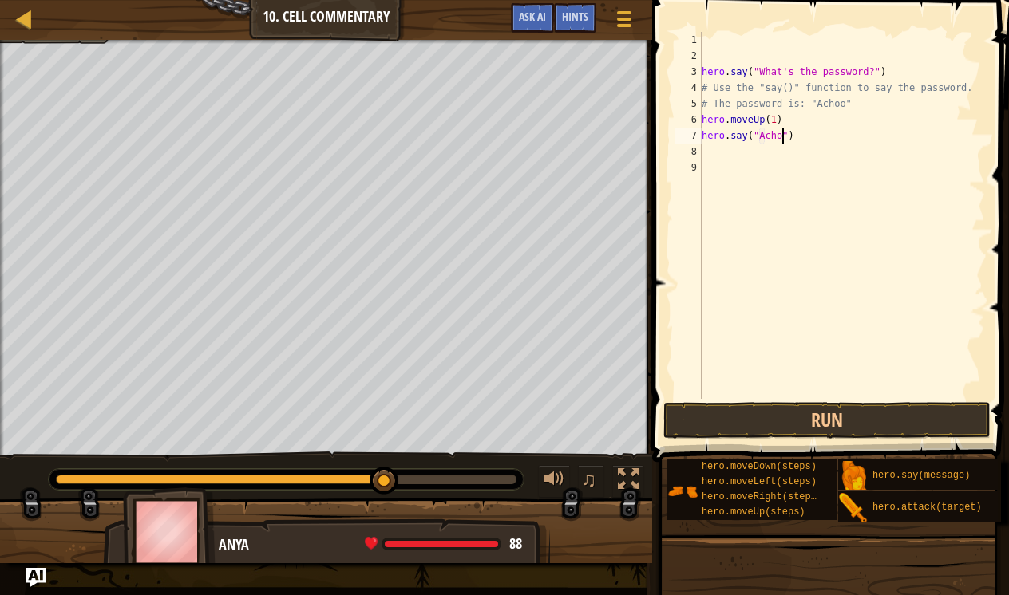
scroll to position [7, 7]
type textarea "hero.say("Achoo")"
click at [769, 155] on div "hero . say ( "What's the password?" ) # Use the "say()" function to say the pas…" at bounding box center [841, 231] width 287 height 399
type textarea "h"
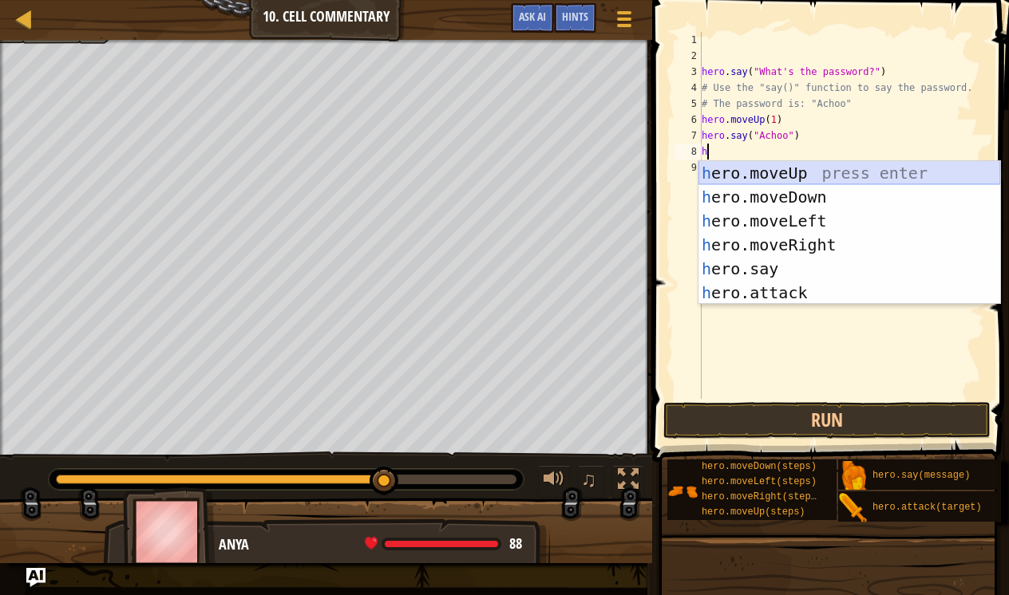
click at [768, 173] on div "h ero.moveUp press enter h ero.moveDown press enter h ero.moveLeft press enter …" at bounding box center [849, 257] width 302 height 192
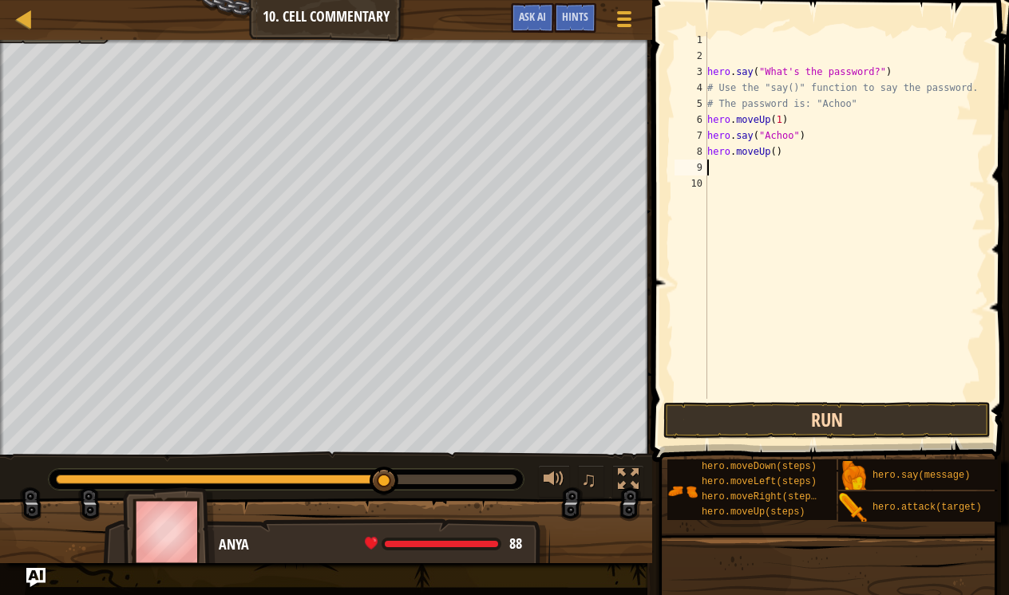
click at [783, 417] on button "Run" at bounding box center [826, 420] width 327 height 37
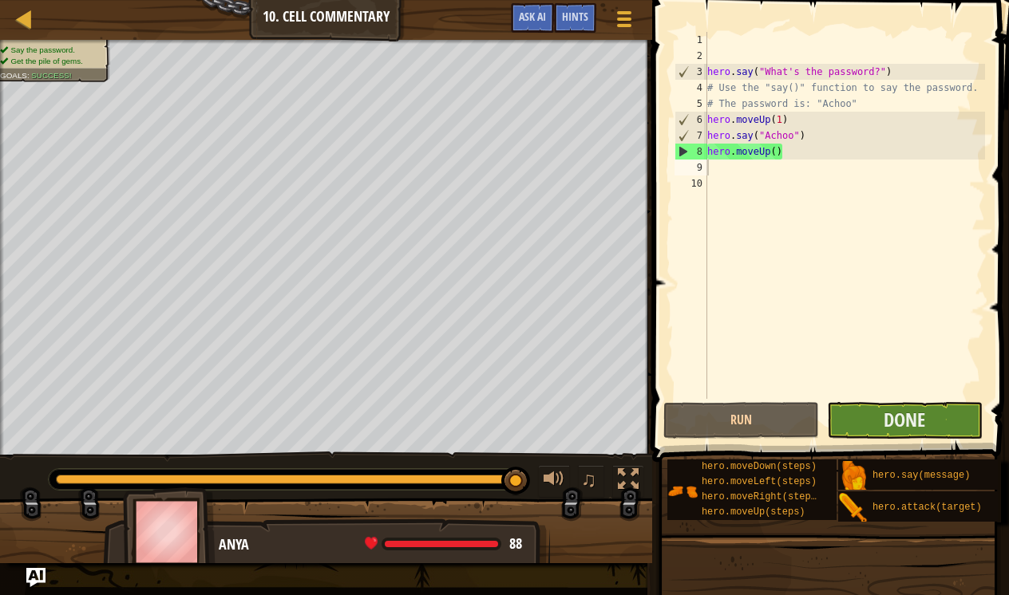
click at [874, 427] on button "Done" at bounding box center [905, 420] width 156 height 37
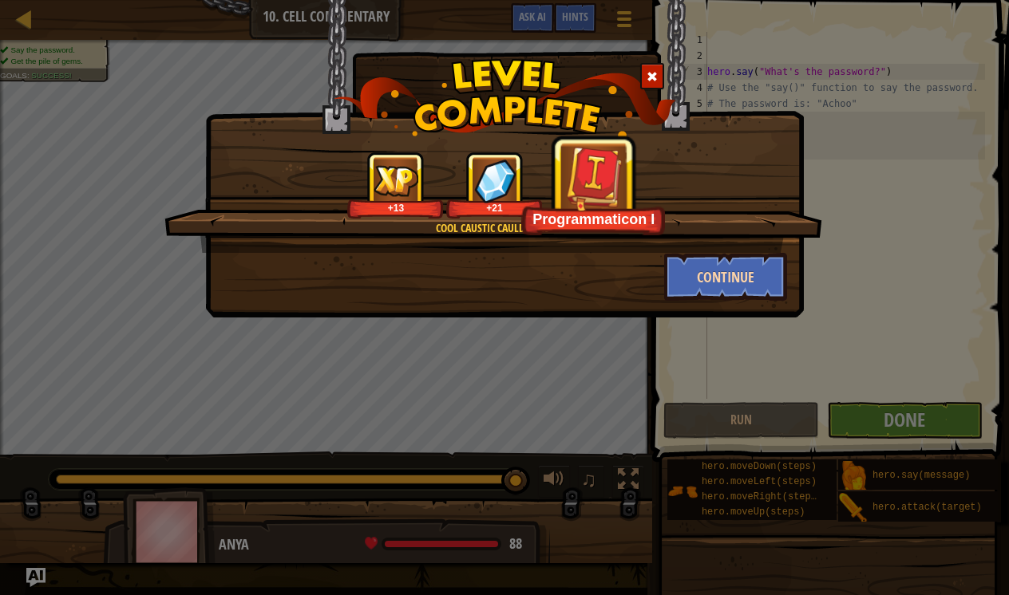
click at [759, 283] on button "Continue" at bounding box center [726, 277] width 124 height 48
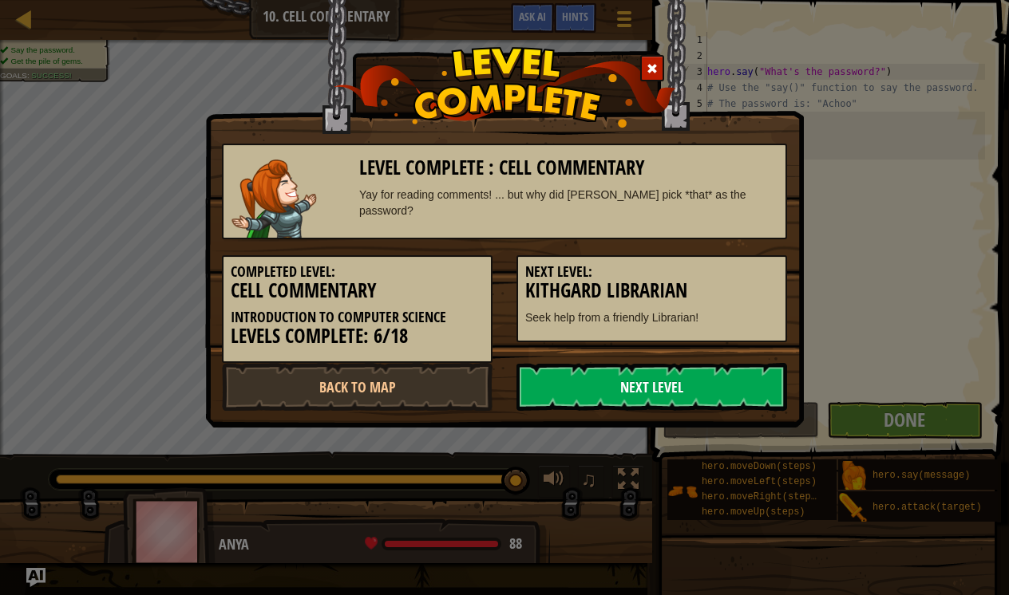
click at [712, 383] on link "Next Level" at bounding box center [651, 387] width 271 height 48
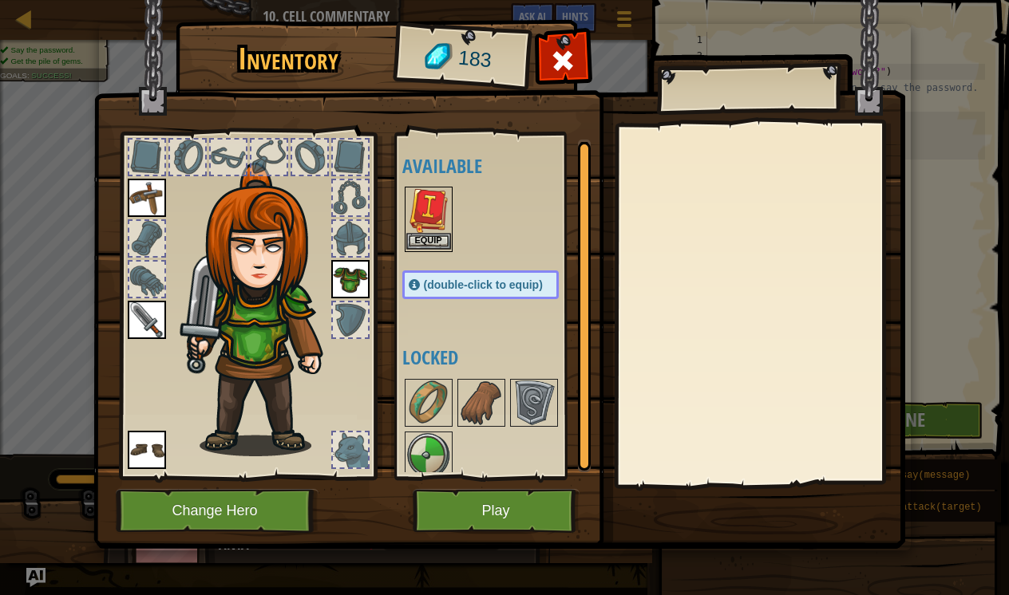
click at [425, 235] on button "Equip" at bounding box center [428, 241] width 45 height 17
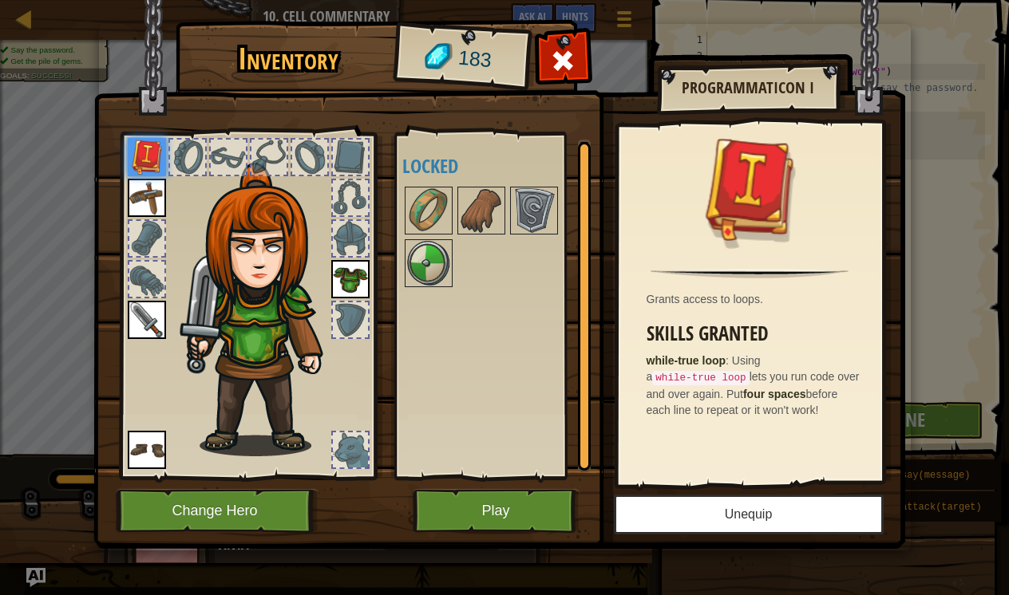
click at [689, 528] on button "Unequip" at bounding box center [749, 515] width 270 height 40
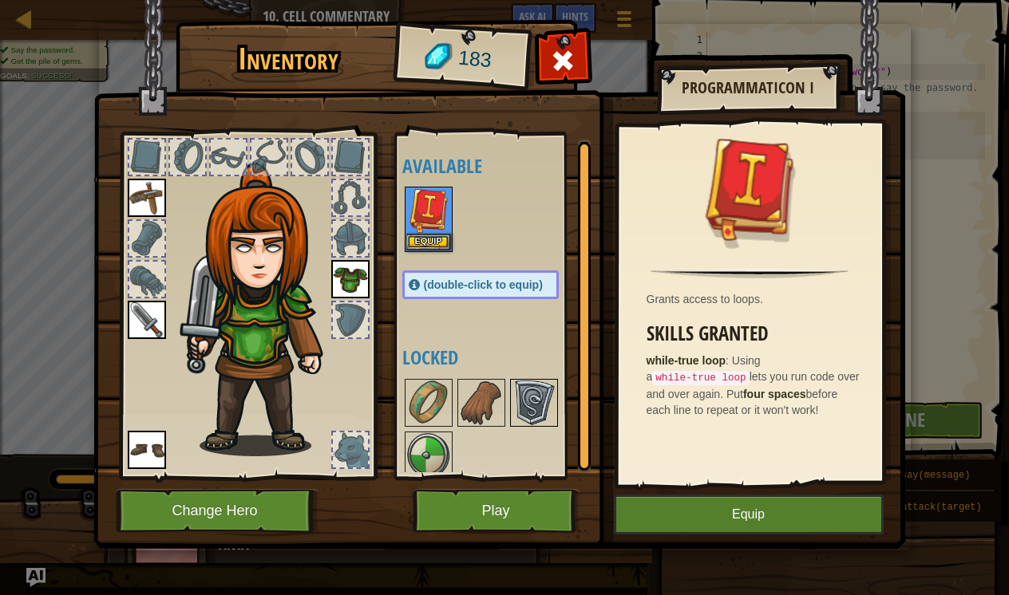
click at [527, 399] on img at bounding box center [534, 403] width 45 height 45
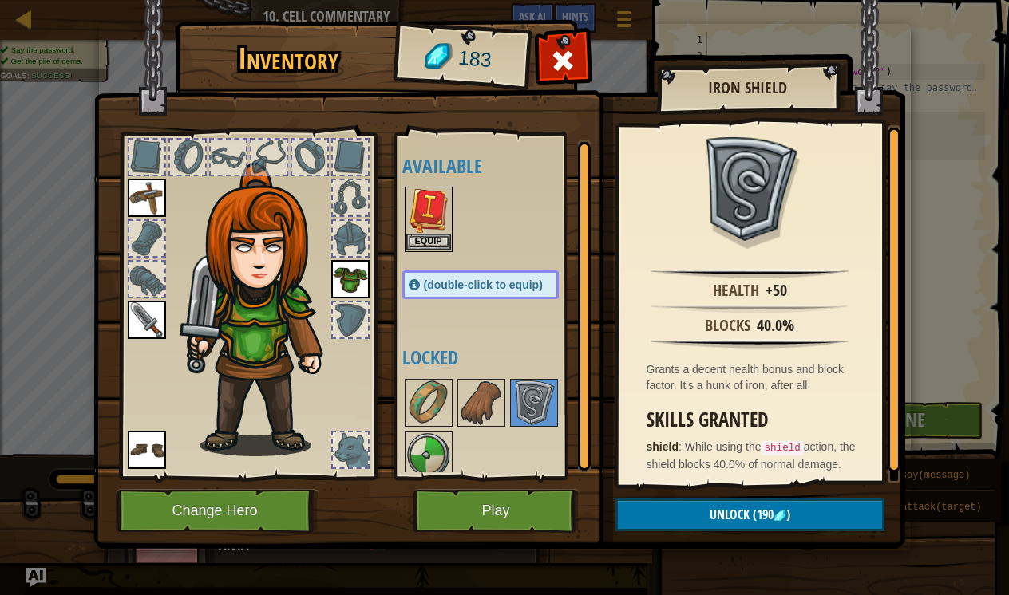
click at [541, 504] on button "Play" at bounding box center [496, 511] width 167 height 44
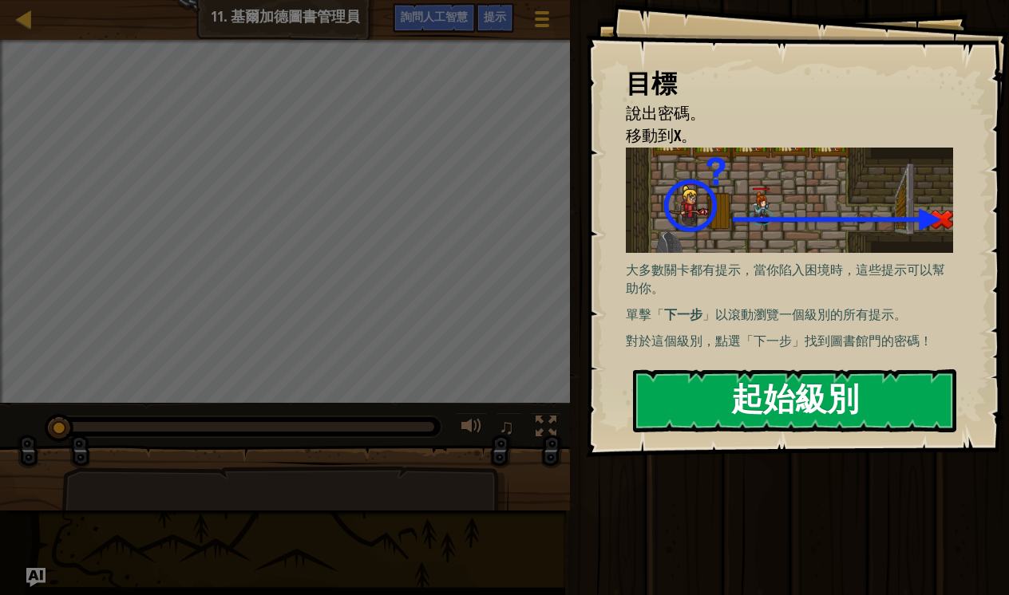
click at [736, 393] on button "起始級別" at bounding box center [794, 401] width 323 height 63
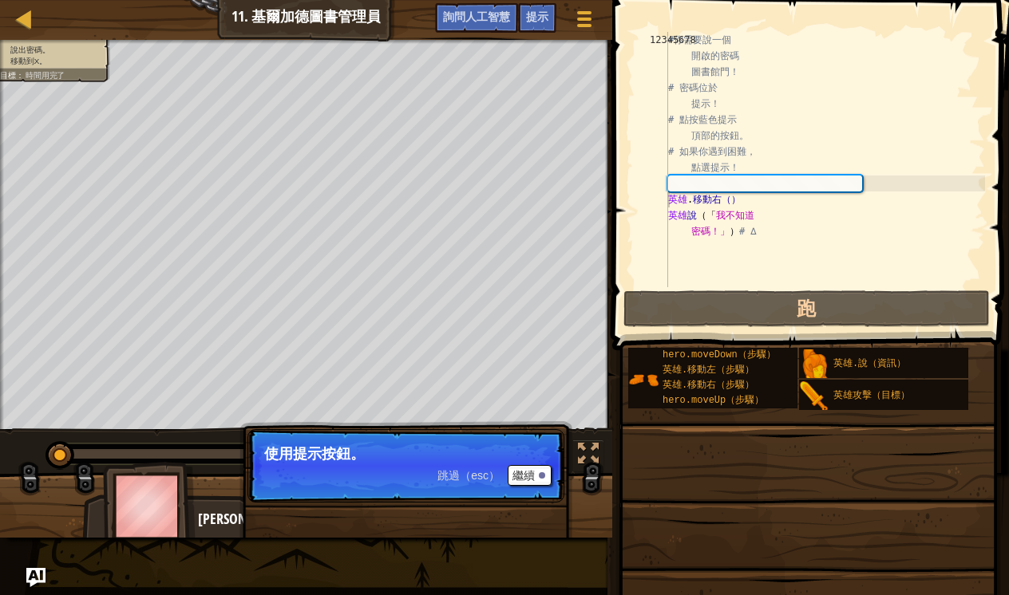
click at [528, 481] on button "繼續" at bounding box center [530, 475] width 44 height 21
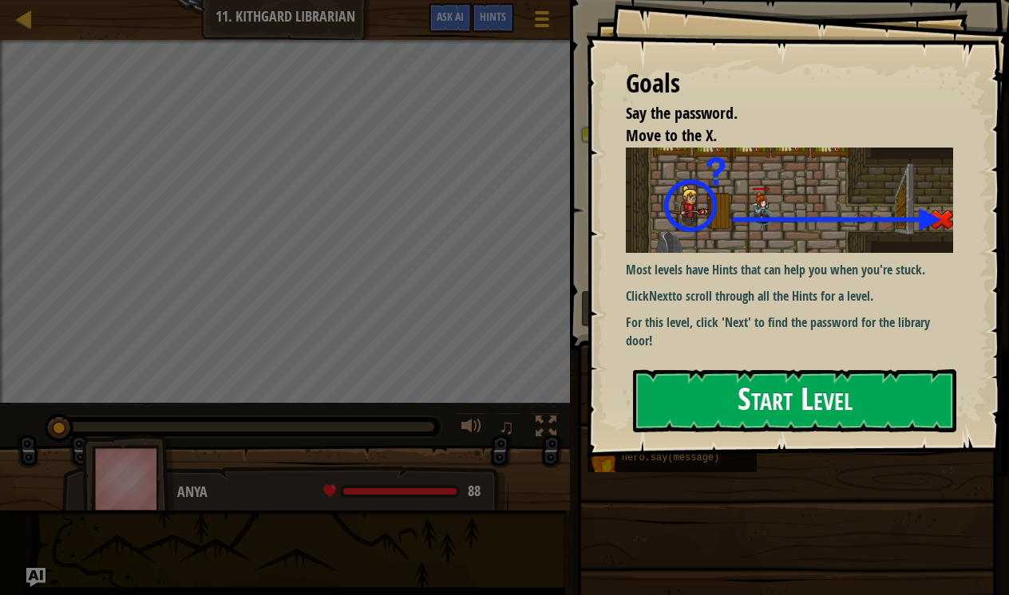
click at [714, 413] on button "Start Level" at bounding box center [794, 401] width 323 height 63
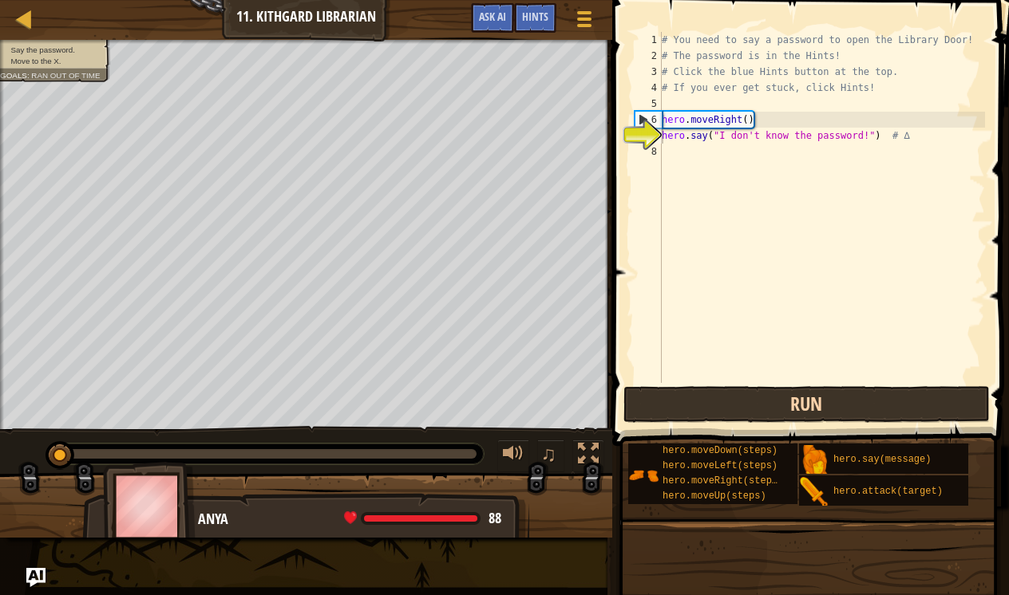
click at [791, 410] on button "Run" at bounding box center [806, 404] width 366 height 37
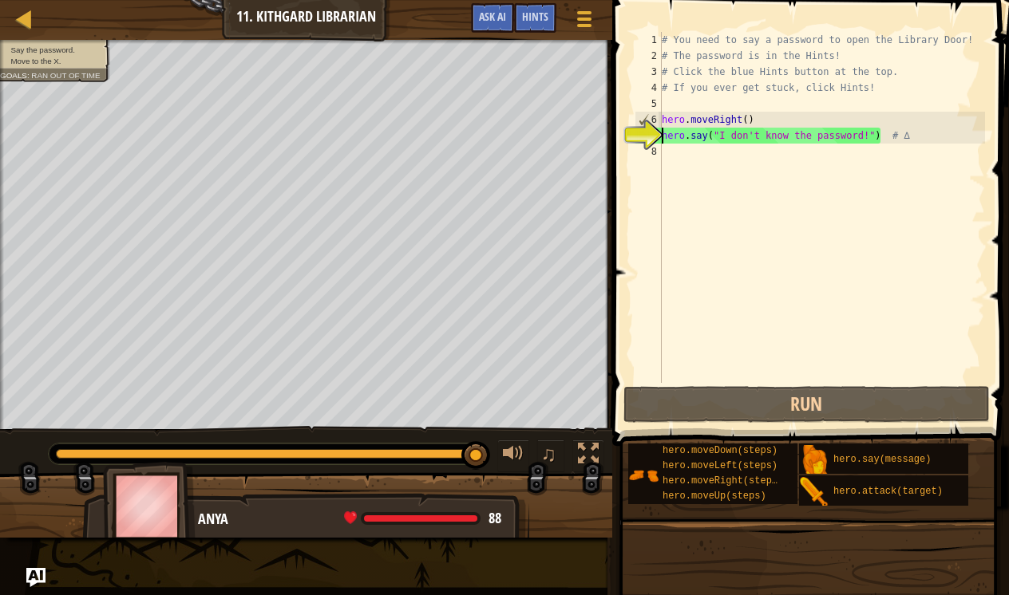
click at [865, 136] on div "# You need to say a password to open the Library Door! # The password is in the…" at bounding box center [821, 223] width 326 height 383
drag, startPoint x: 864, startPoint y: 135, endPoint x: 721, endPoint y: 140, distance: 143.8
click at [721, 140] on div "# You need to say a password to open the Library Door! # The password is in the…" at bounding box center [821, 223] width 326 height 383
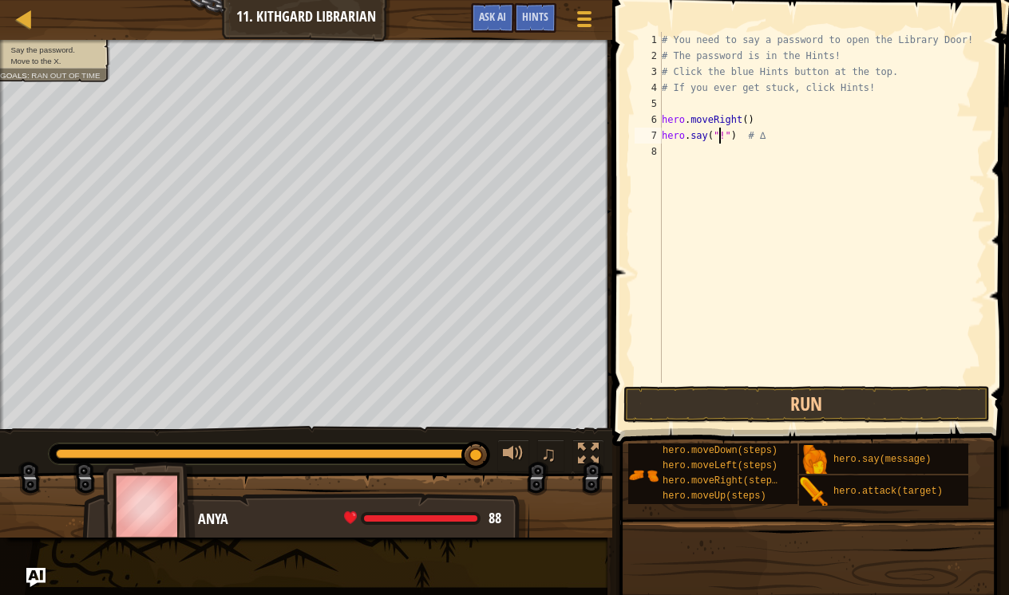
click at [724, 137] on div "# You need to say a password to open the Library Door! # The password is in the…" at bounding box center [821, 223] width 326 height 383
type textarea "hero.say("") # ∆"
click at [721, 152] on div "# You need to say a password to open the Library Door! # The password is in the…" at bounding box center [821, 223] width 326 height 383
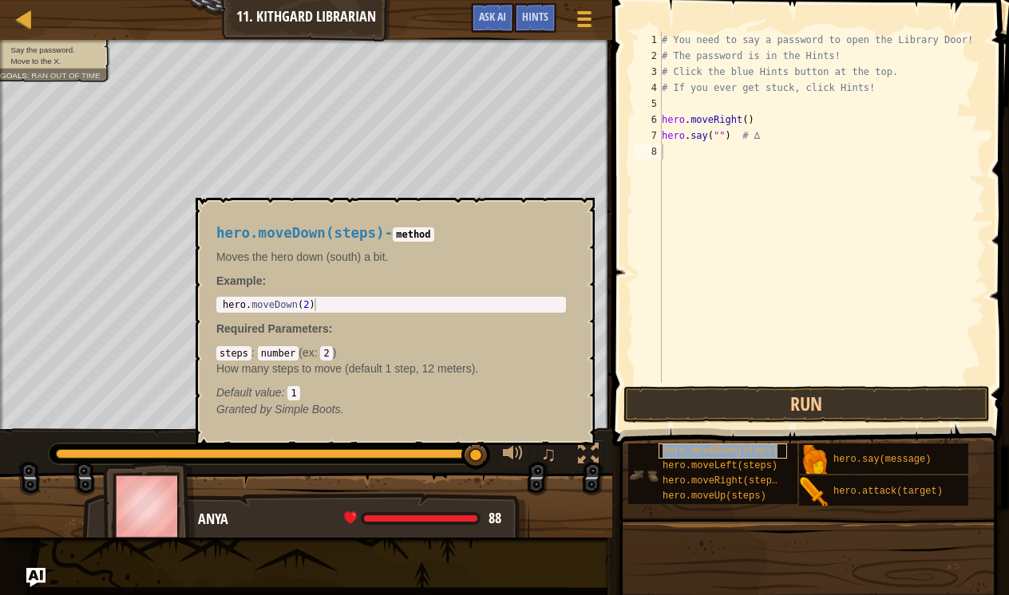
click at [710, 449] on span "hero.moveDown(steps)" at bounding box center [719, 450] width 115 height 11
click at [579, 219] on button "×" at bounding box center [577, 216] width 13 height 22
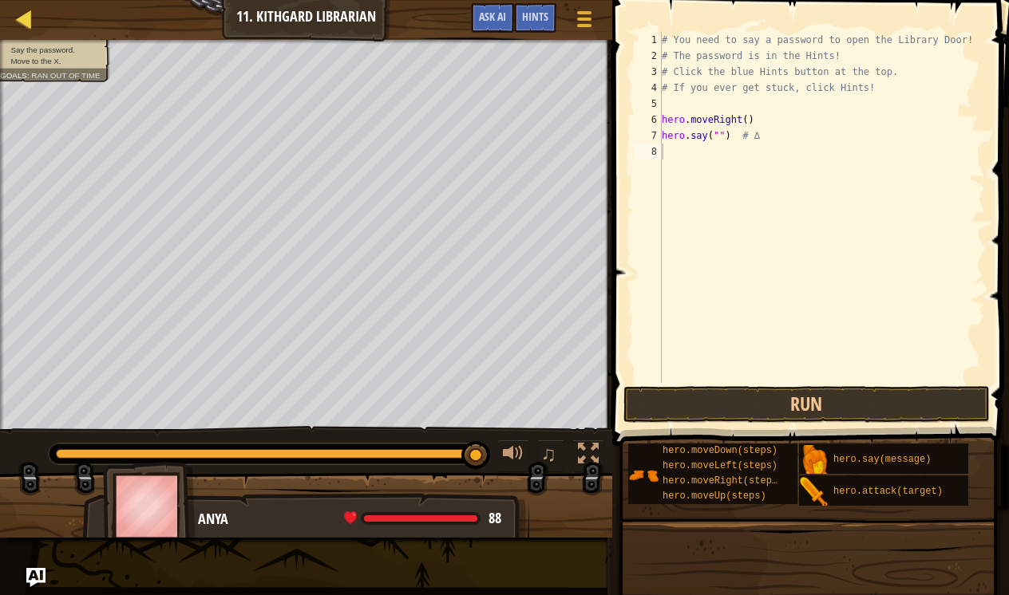
click at [25, 14] on div at bounding box center [24, 19] width 20 height 20
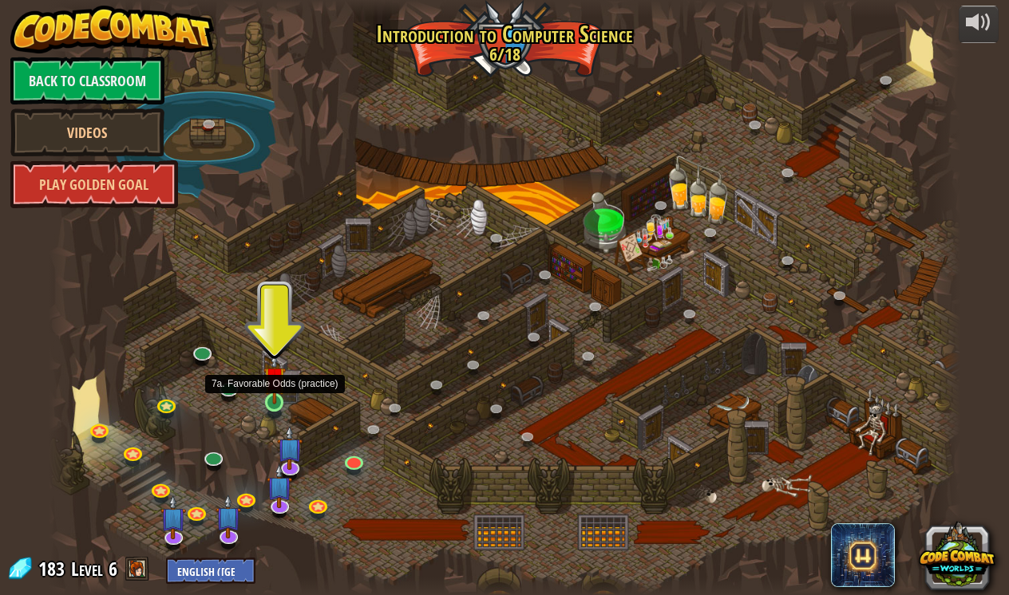
click at [273, 409] on link at bounding box center [275, 404] width 32 height 32
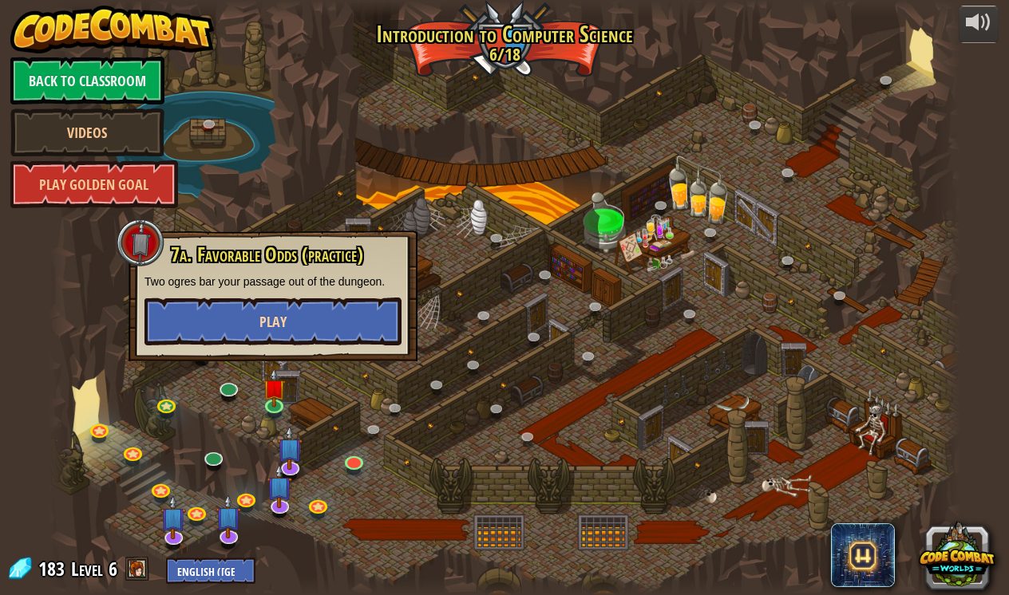
click at [329, 300] on button "Play" at bounding box center [272, 322] width 257 height 48
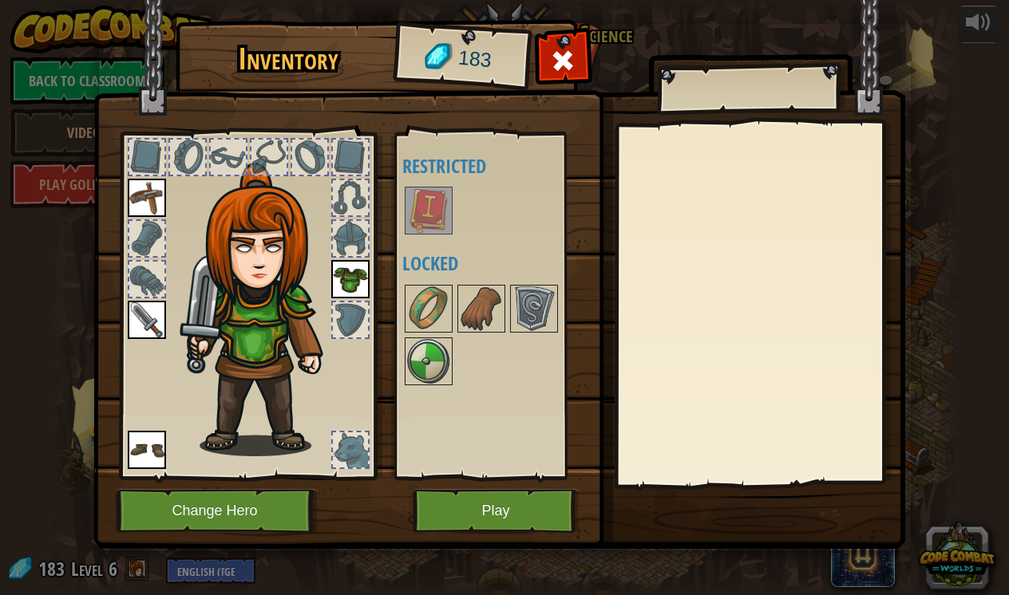
click at [535, 512] on button "Play" at bounding box center [496, 511] width 167 height 44
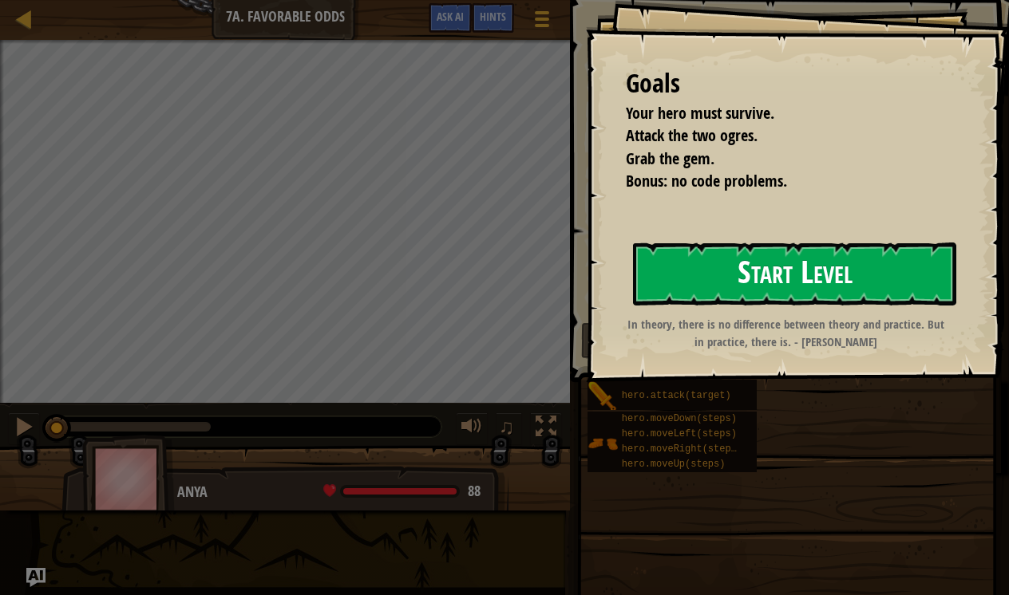
click at [718, 280] on button "Start Level" at bounding box center [794, 274] width 323 height 63
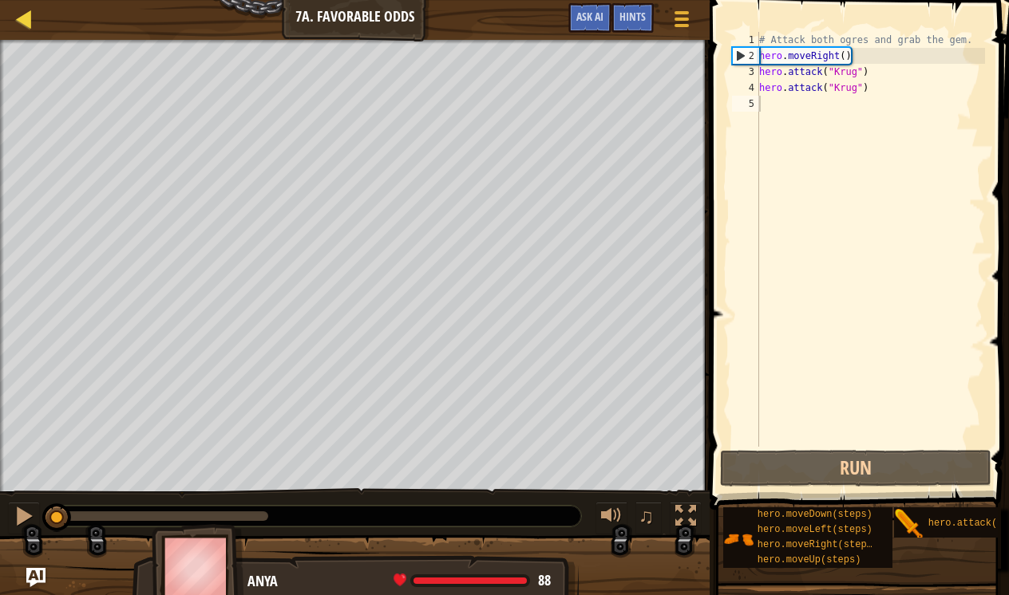
click at [18, 25] on div at bounding box center [24, 19] width 20 height 20
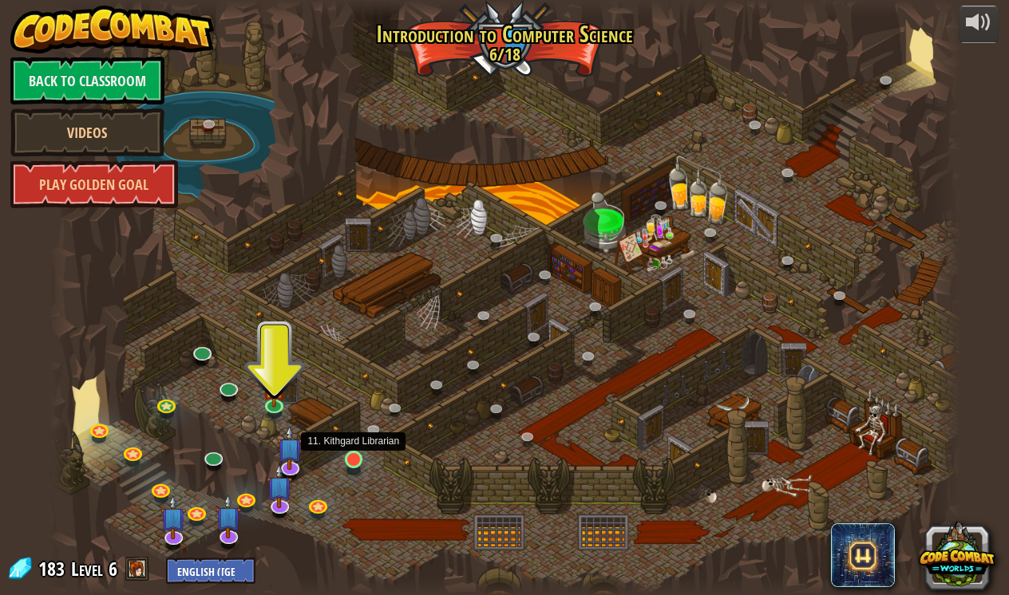
click at [350, 469] on link at bounding box center [355, 461] width 32 height 32
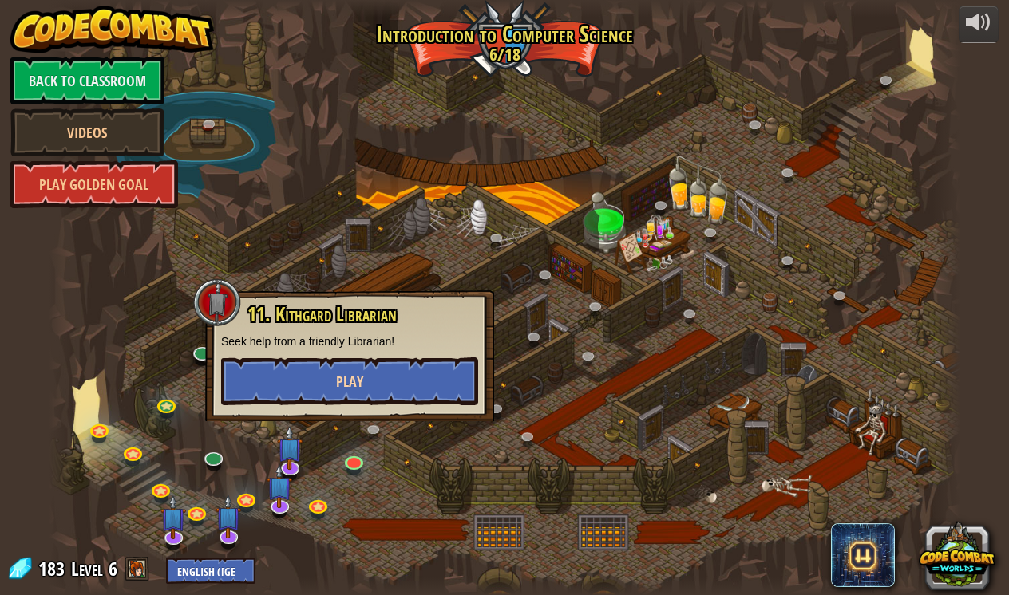
click at [388, 377] on button "Play" at bounding box center [349, 382] width 257 height 48
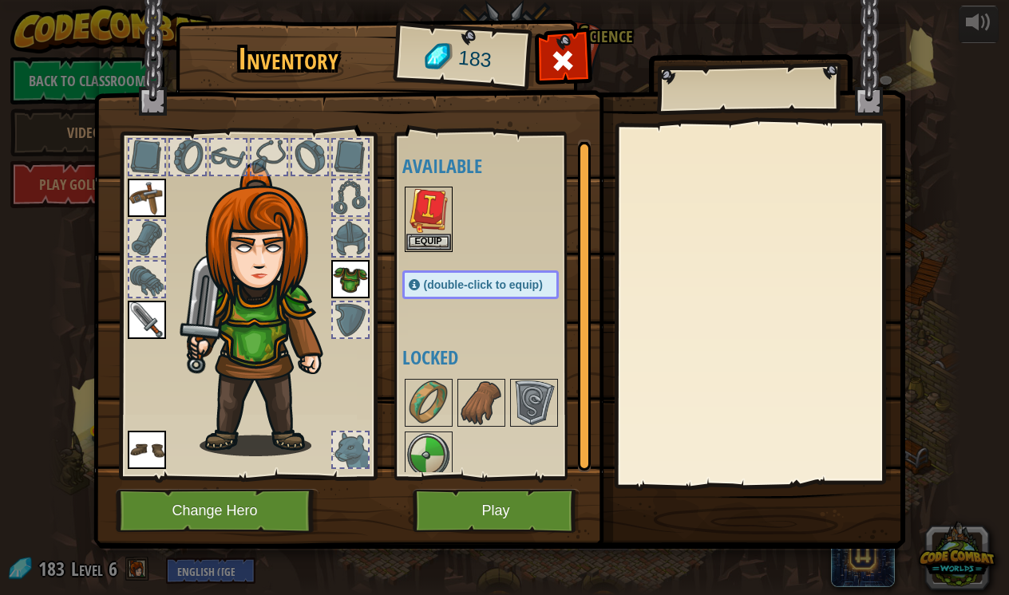
click at [467, 511] on button "Play" at bounding box center [496, 511] width 167 height 44
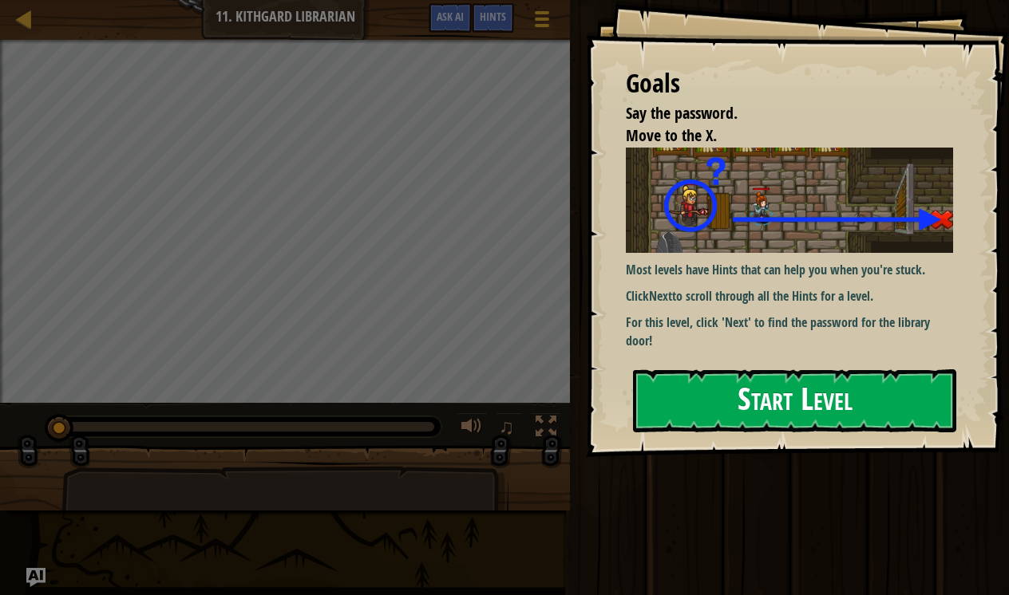
click at [721, 386] on button "Start Level" at bounding box center [794, 401] width 323 height 63
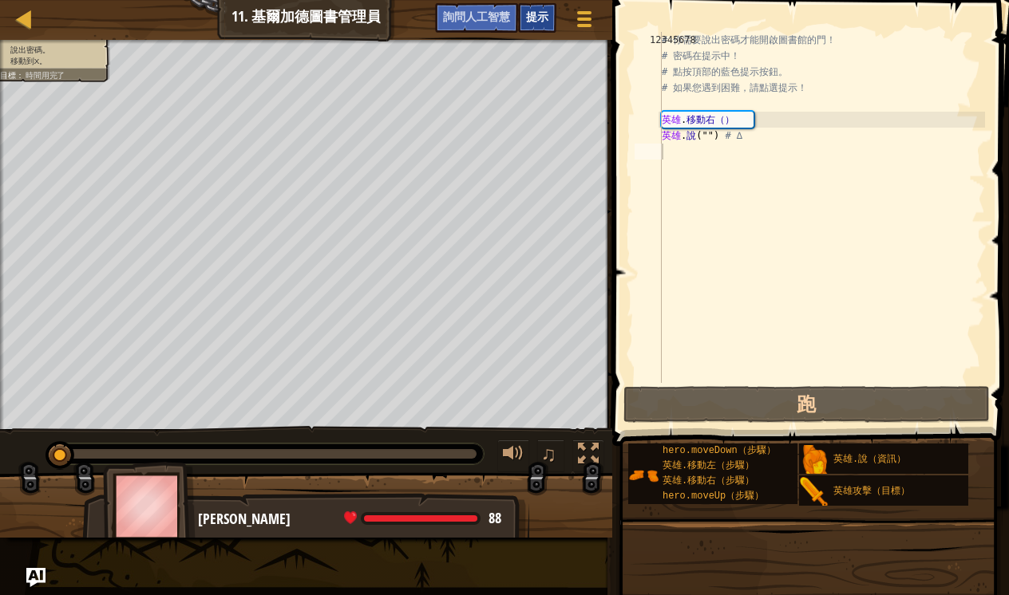
click at [533, 20] on span "提示" at bounding box center [537, 16] width 22 height 15
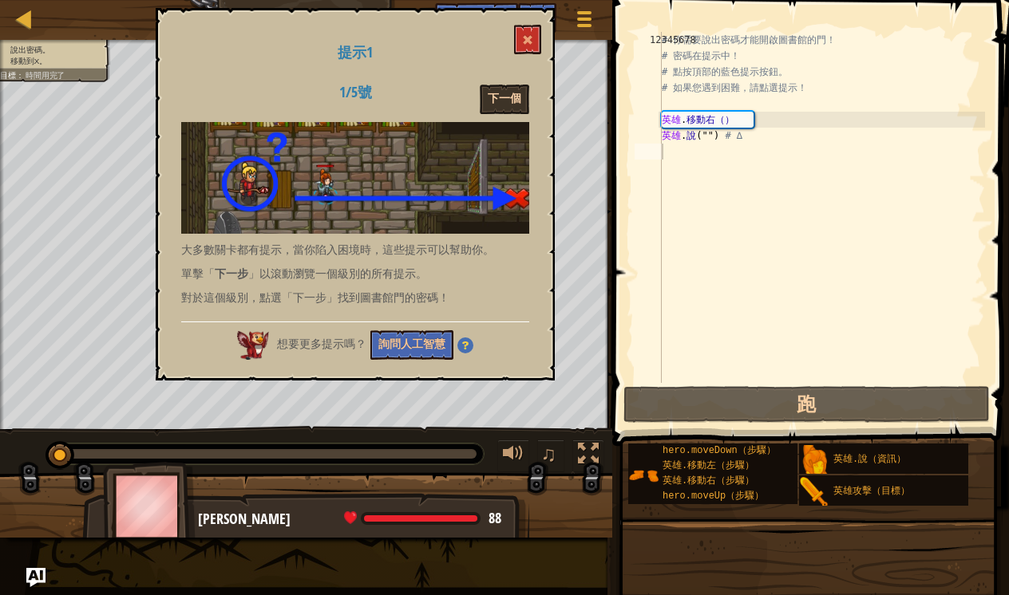
click at [501, 105] on button "下一個" at bounding box center [504, 100] width 49 height 30
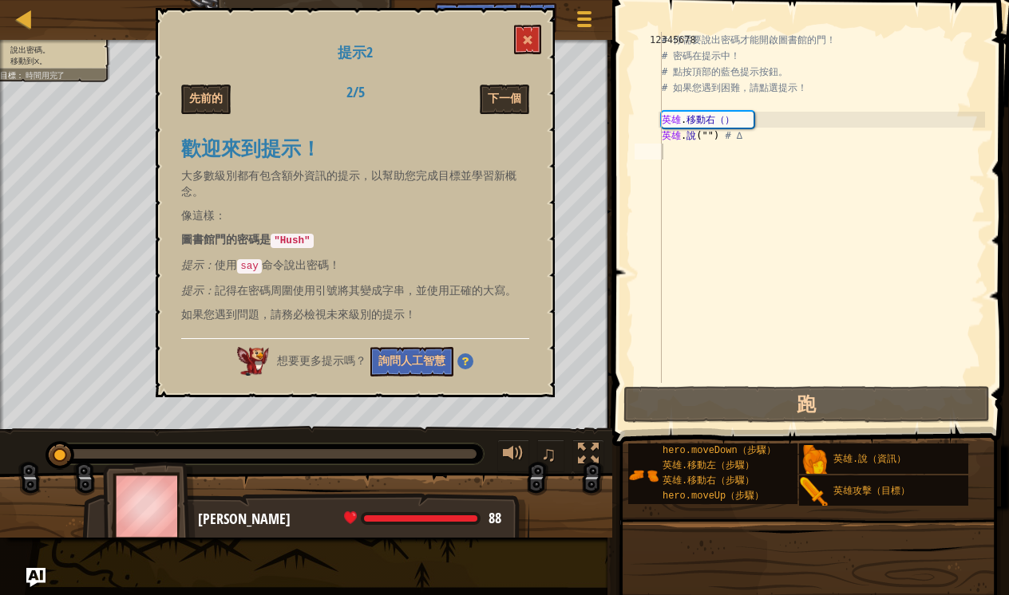
click at [500, 105] on button "下一個" at bounding box center [504, 100] width 49 height 30
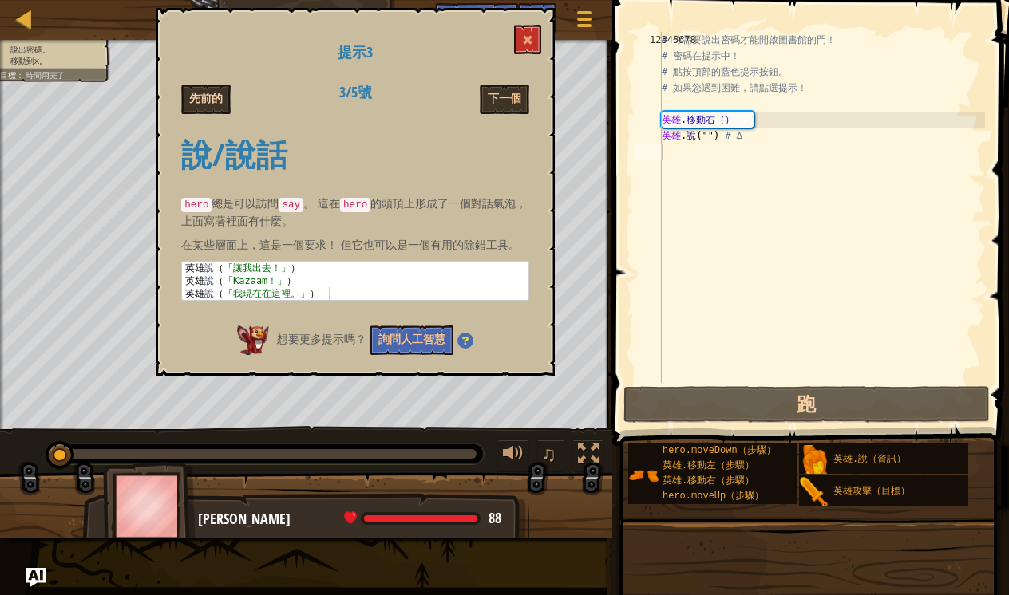
click at [215, 101] on button "先前的" at bounding box center [205, 100] width 49 height 30
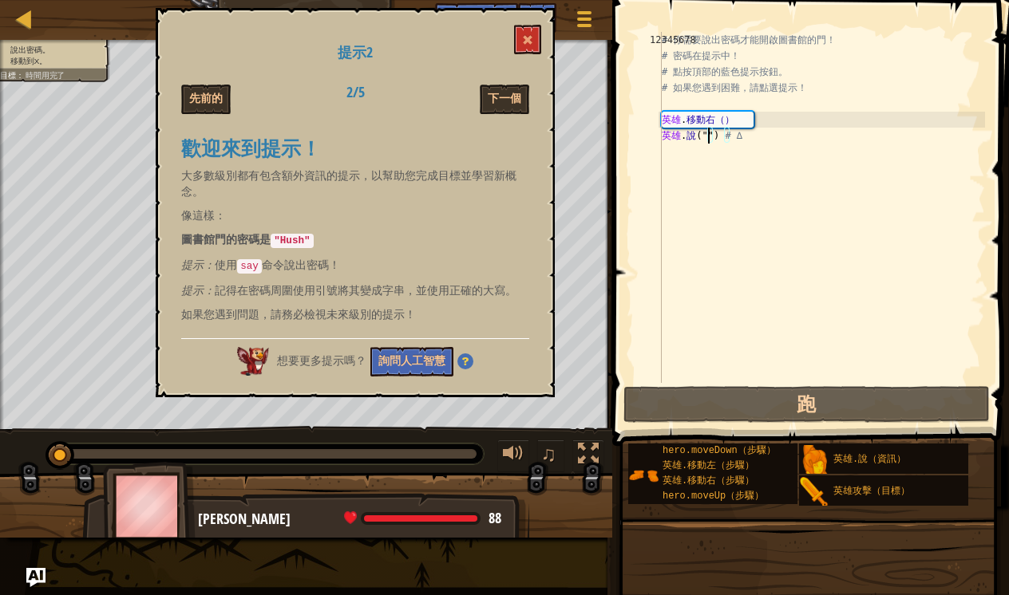
click at [707, 136] on div "# 你需要說出密碼才能開啟圖書館的門！ # 密碼在提示中！ # 點按頂部的藍色提示按鈕。 # 如果您遇到困難，請點選提示！ 英雄 . 移動右（） 英雄 . 說…" at bounding box center [821, 223] width 326 height 383
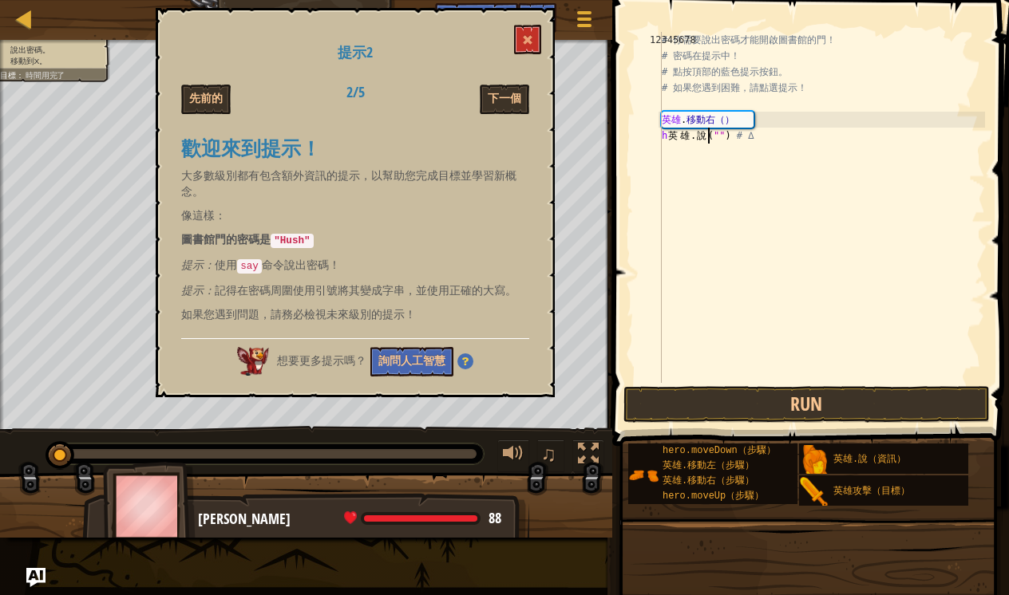
scroll to position [7, 1]
click at [720, 136] on div "# 你需要說出密碼才能開啟圖書館的門！ # 密碼在提示中！ # 點按頂部的藍色提示按鈕。 # 如果您遇到困難，請點選提示！ 英雄 . 移動右（） h 英 雄 …" at bounding box center [821, 223] width 326 height 383
type textarea "hh英雄。 說("") # ∆"
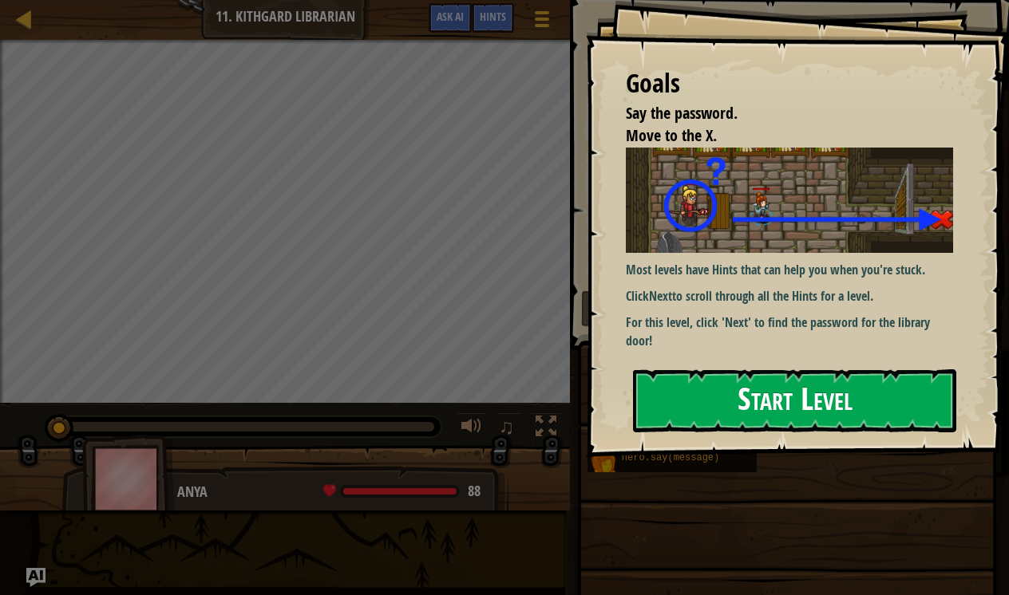
click at [725, 370] on button "Start Level" at bounding box center [794, 401] width 323 height 63
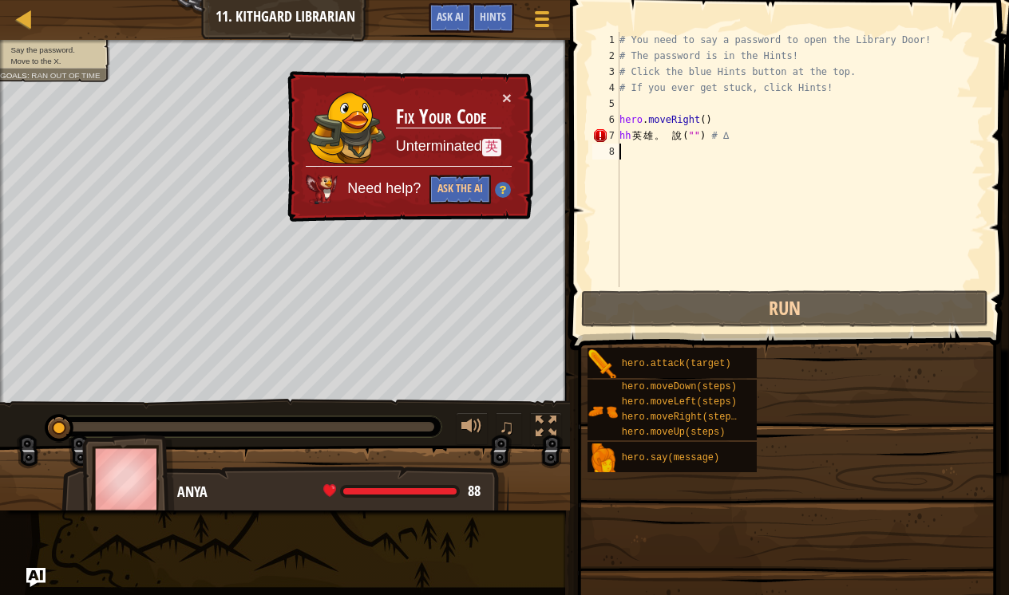
click at [745, 140] on div "# You need to say a password to open the Library Door! # The password is in the…" at bounding box center [801, 175] width 370 height 287
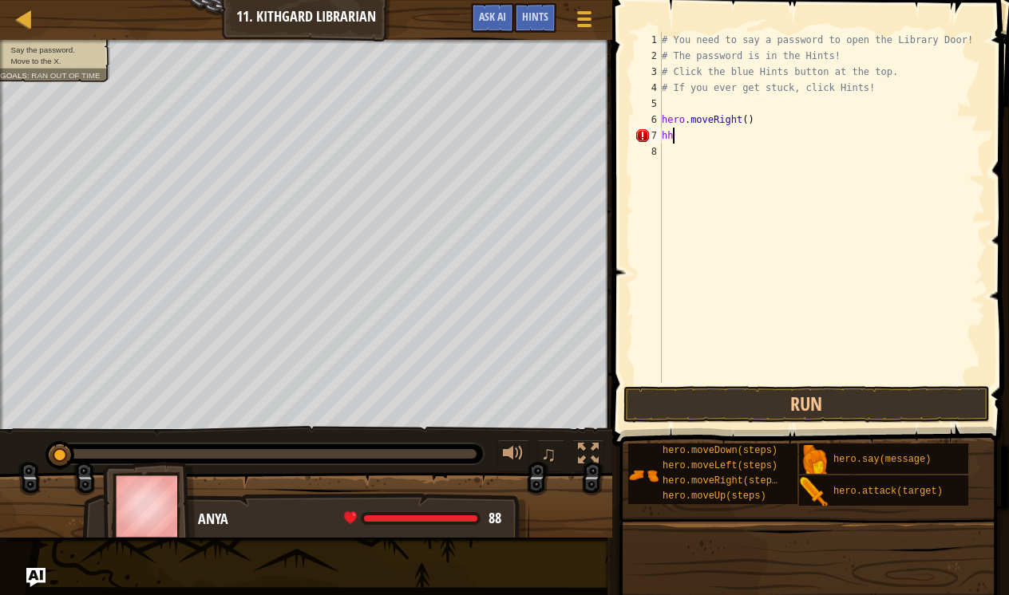
type textarea "h"
type textarea "hero.moveRight()"
click at [664, 131] on div "# You need to say a password to open the Library Door! # The password is in the…" at bounding box center [821, 223] width 326 height 383
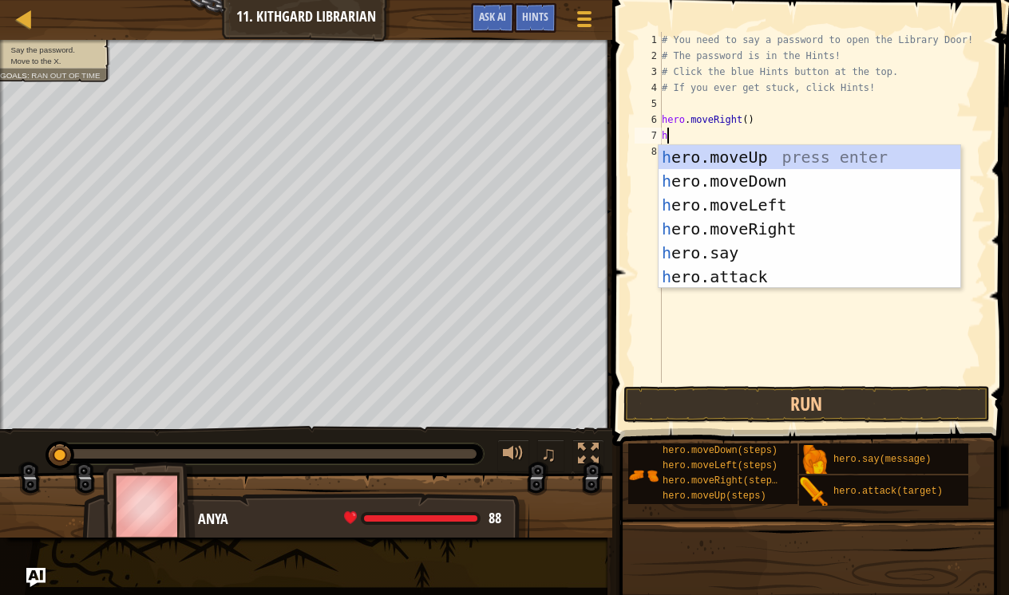
scroll to position [7, 0]
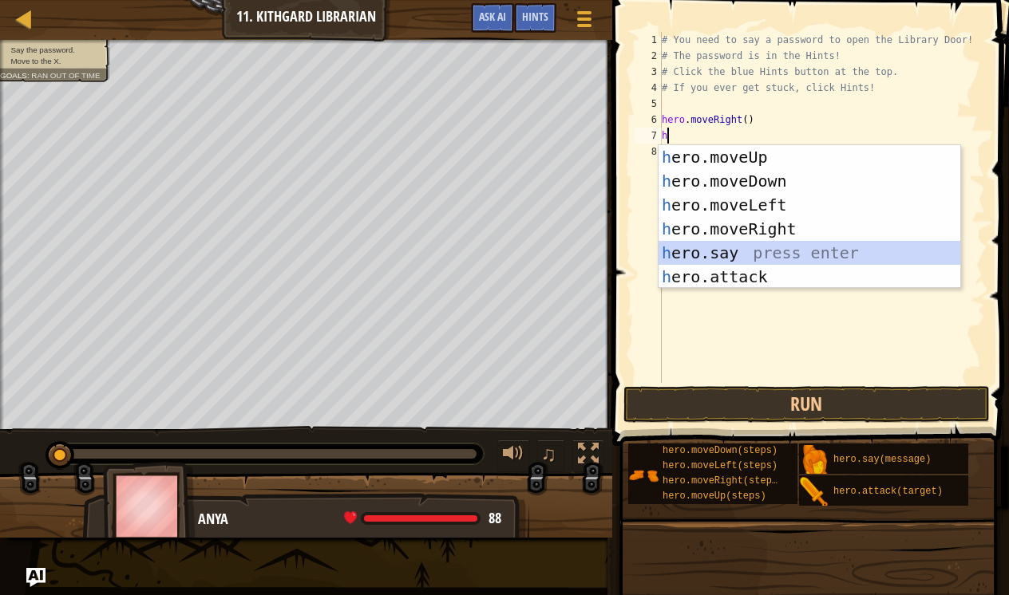
click at [738, 246] on div "h ero.moveUp press enter h ero.moveDown press enter h ero.moveLeft press enter …" at bounding box center [809, 241] width 302 height 192
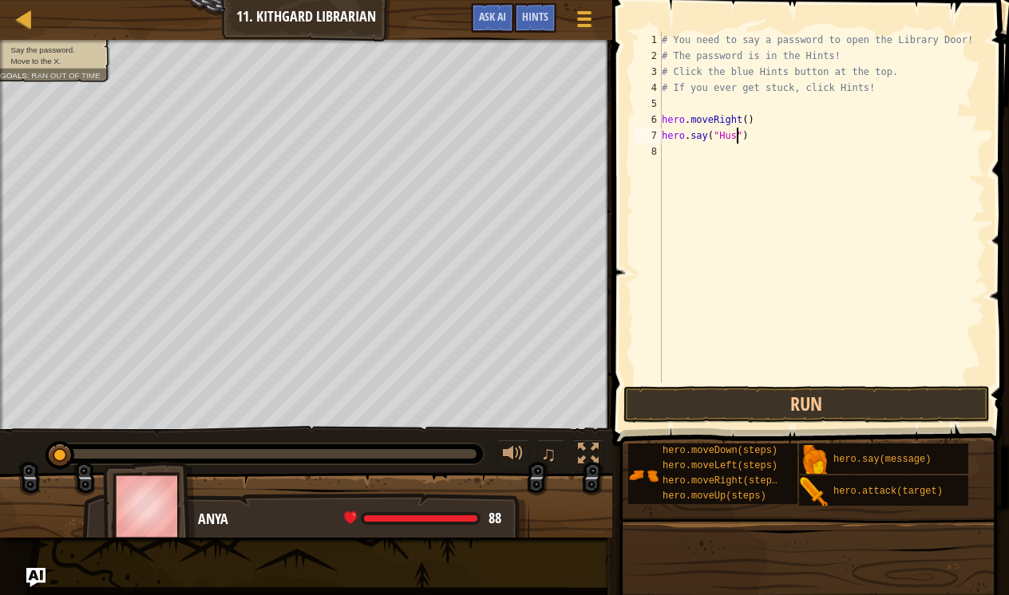
scroll to position [7, 6]
click at [749, 121] on div "# You need to say a password to open the Library Door! # The password is in the…" at bounding box center [821, 223] width 326 height 383
type textarea "hero.moveRight(2)"
click at [727, 408] on button "Run" at bounding box center [806, 404] width 366 height 37
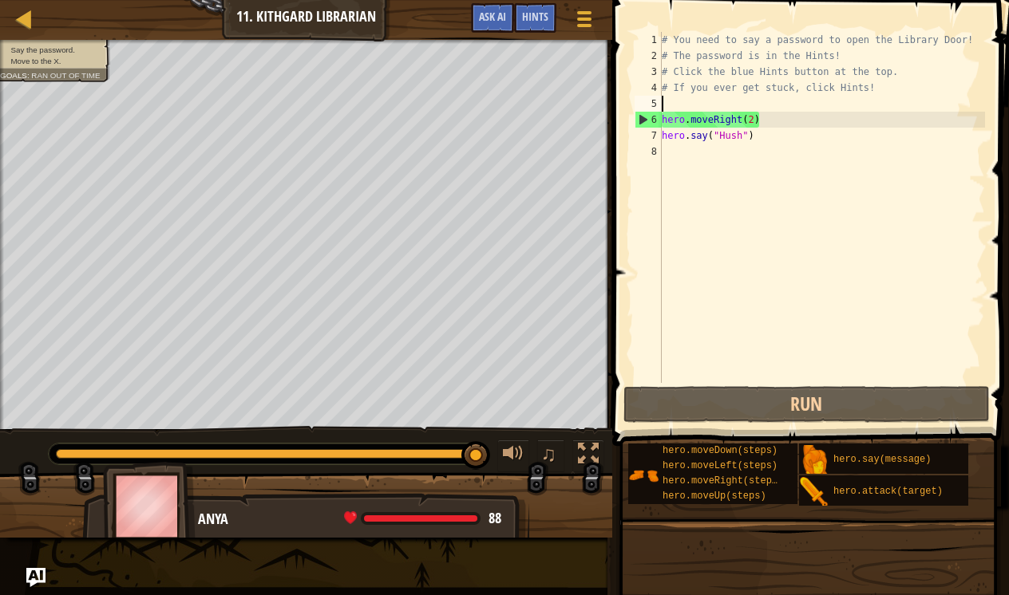
click at [674, 108] on div "# You need to say a password to open the Library Door! # The password is in the…" at bounding box center [821, 223] width 326 height 383
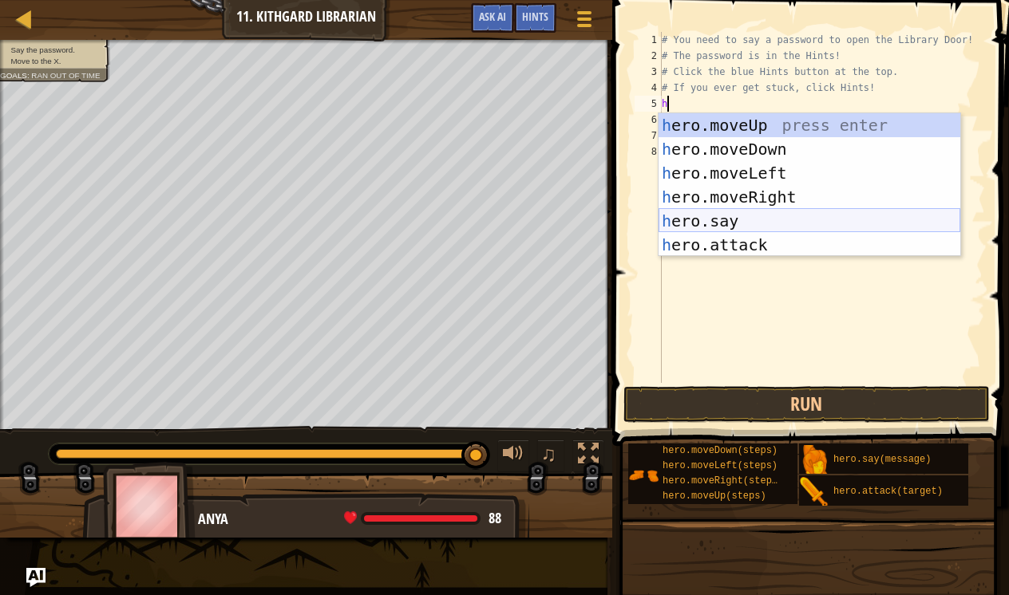
click at [736, 223] on div "h ero.moveUp press enter h ero.moveDown press enter h ero.moveLeft press enter …" at bounding box center [809, 209] width 302 height 192
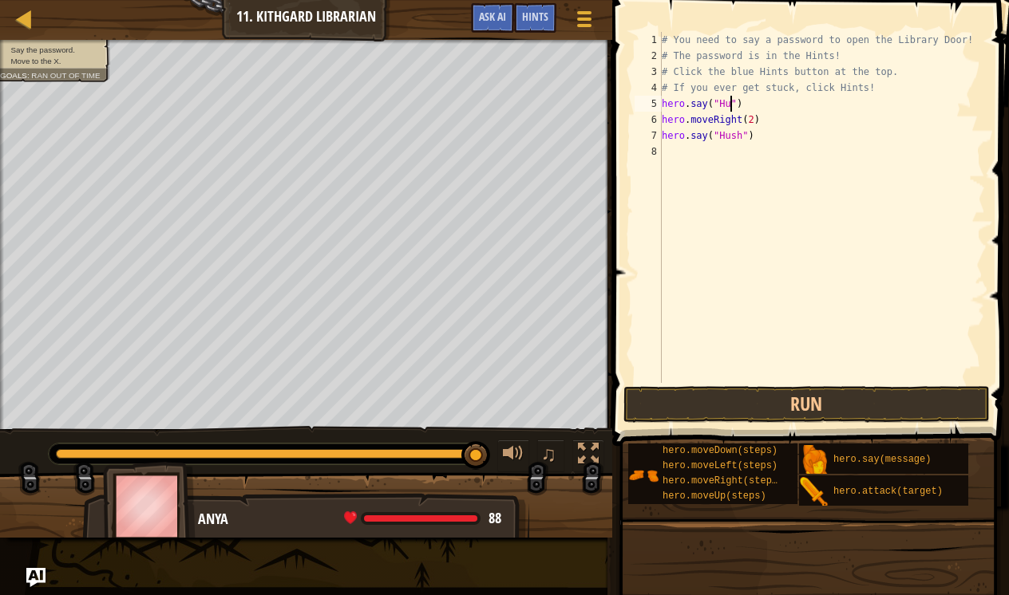
scroll to position [7, 6]
type textarea "hero.say("Hush")"
click at [745, 417] on button "Run" at bounding box center [806, 404] width 366 height 37
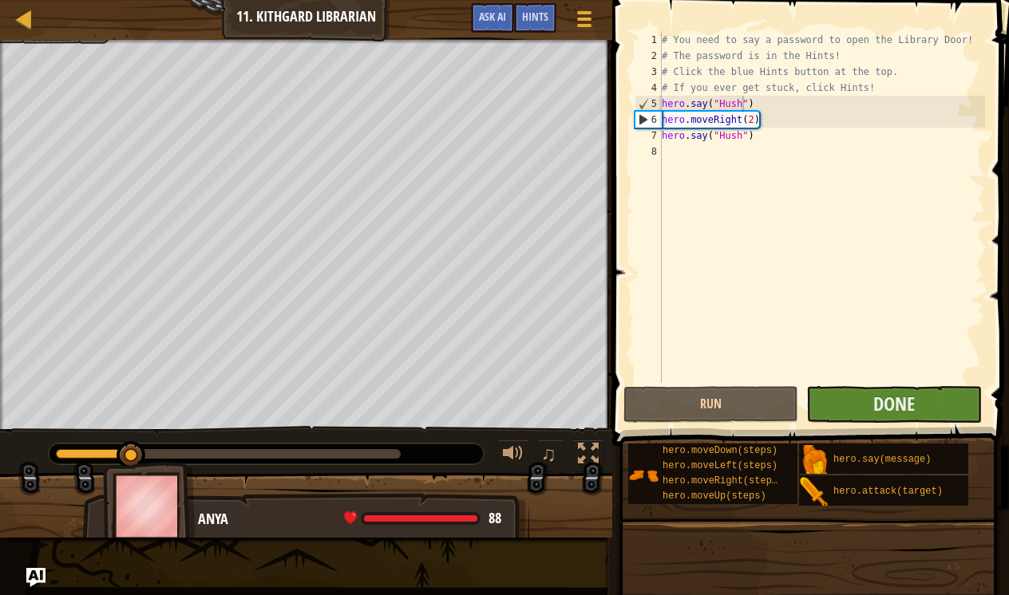
click at [858, 413] on button "Done" at bounding box center [893, 404] width 175 height 37
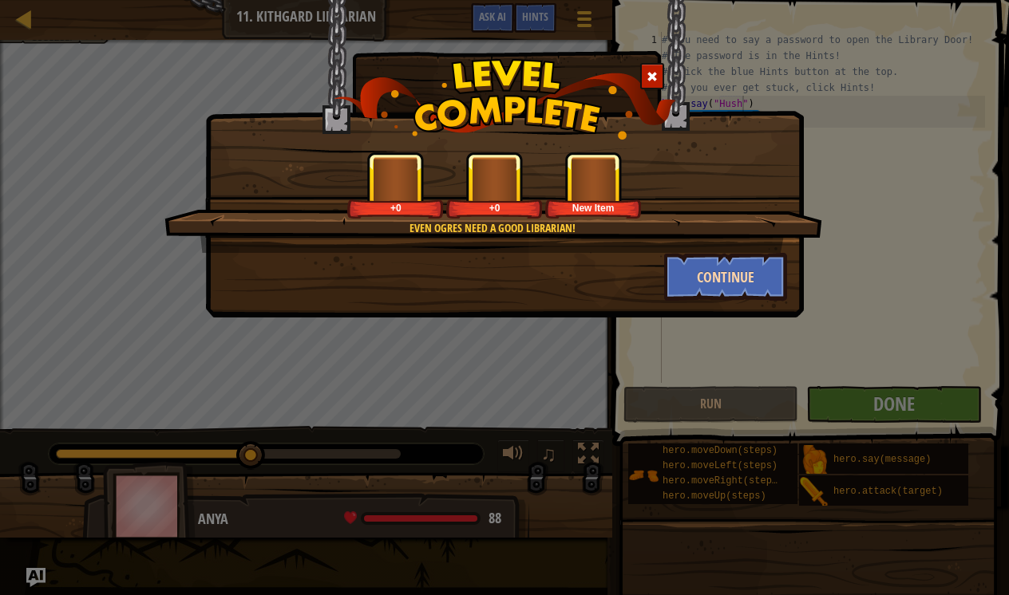
click at [707, 278] on button "Continue" at bounding box center [726, 277] width 124 height 48
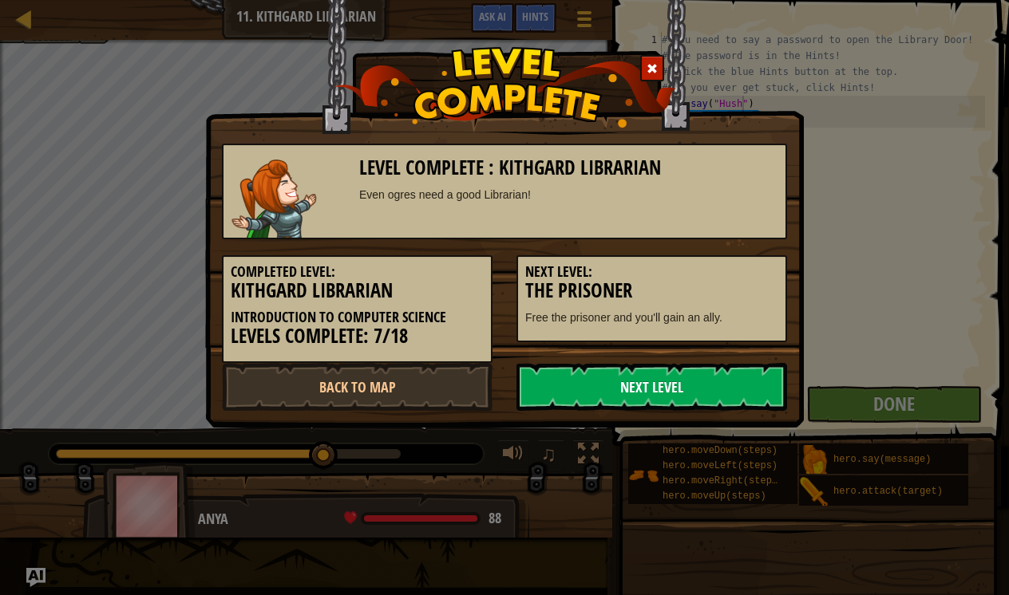
click at [686, 380] on link "Next Level" at bounding box center [651, 387] width 271 height 48
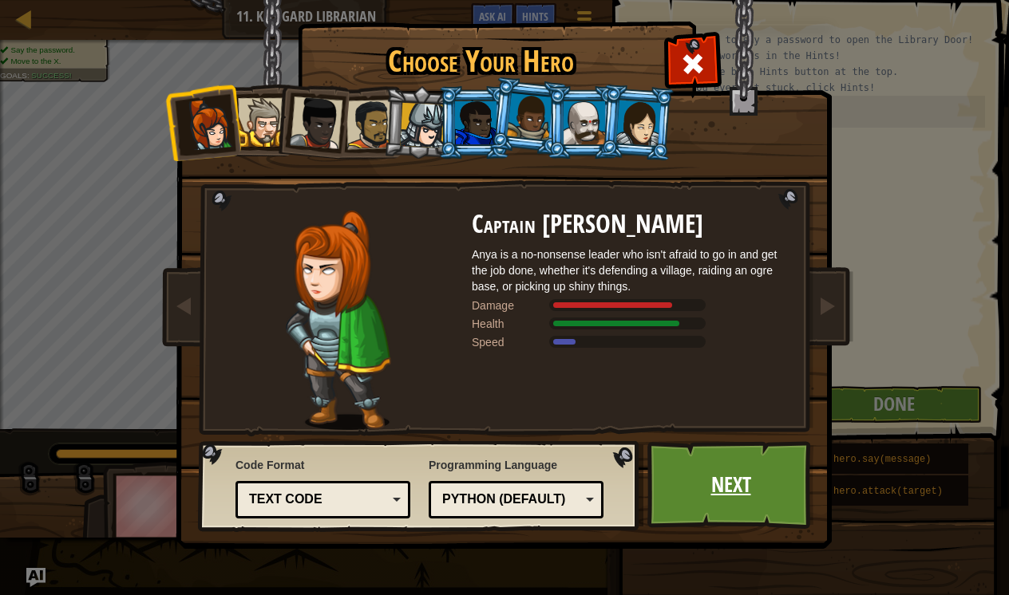
click at [722, 492] on link "Next" at bounding box center [730, 485] width 167 height 88
